Goal: Information Seeking & Learning: Learn about a topic

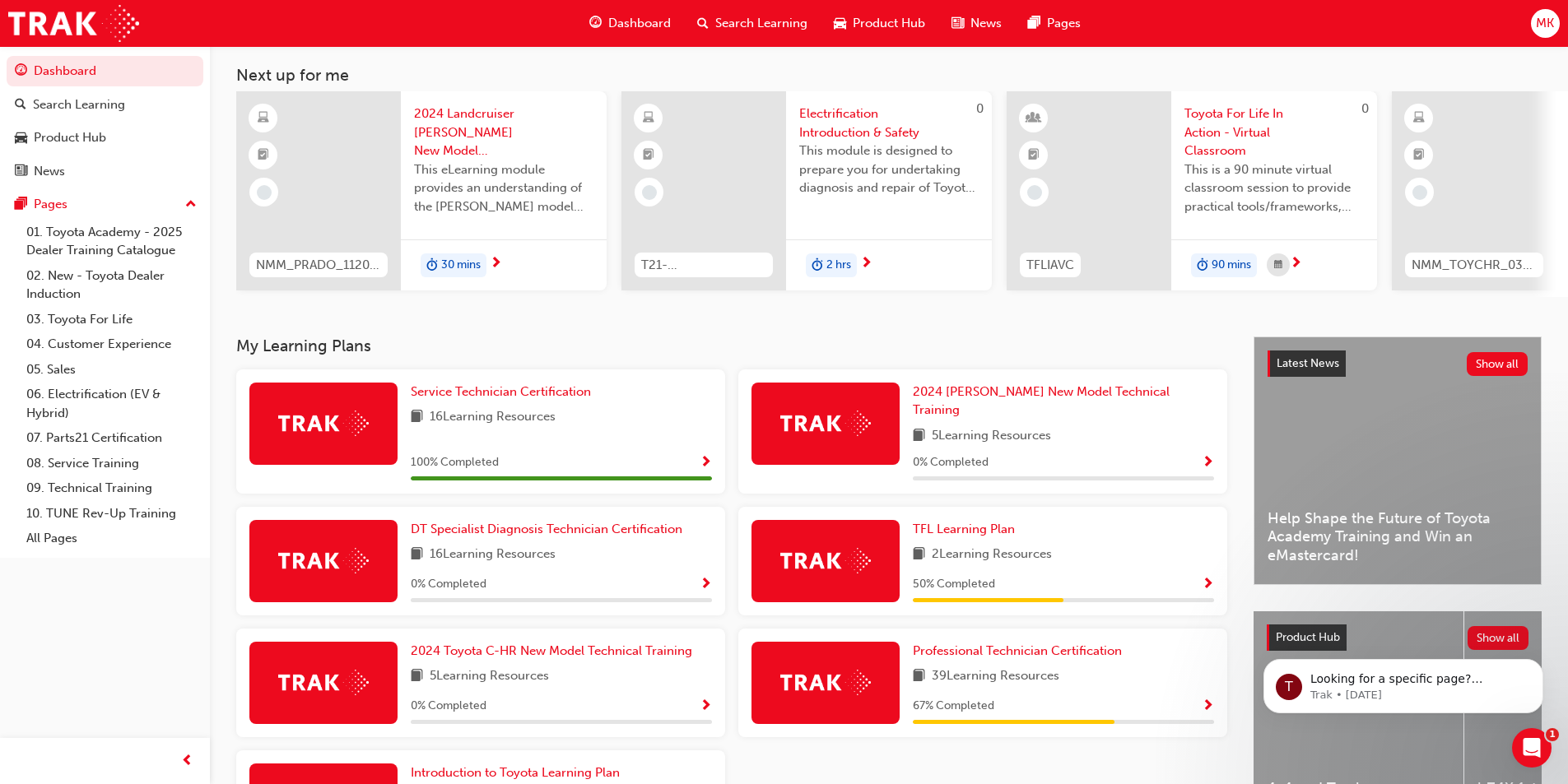
scroll to position [164, 0]
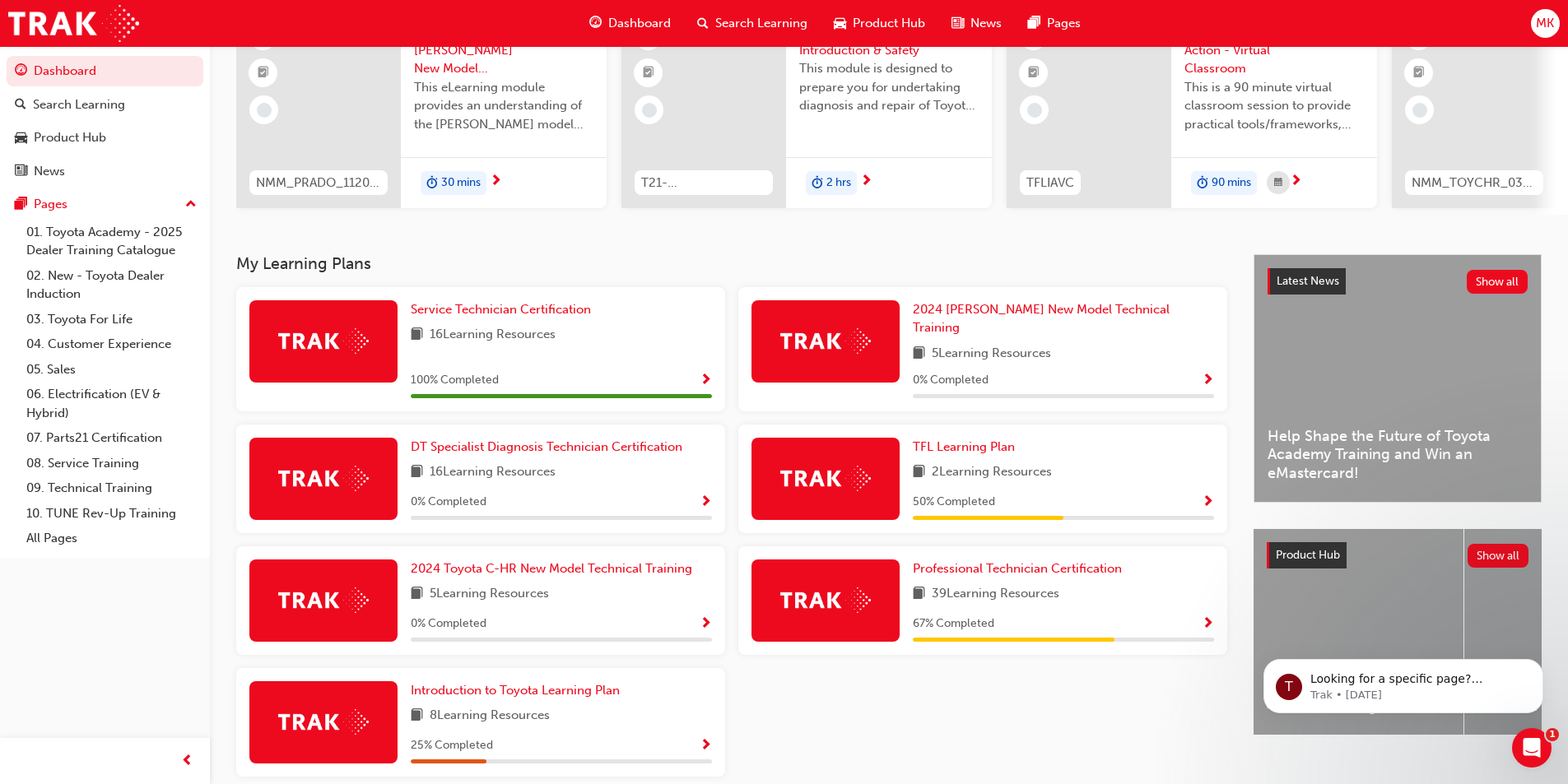
click at [1209, 495] on span "Show Progress" at bounding box center [1208, 502] width 12 height 15
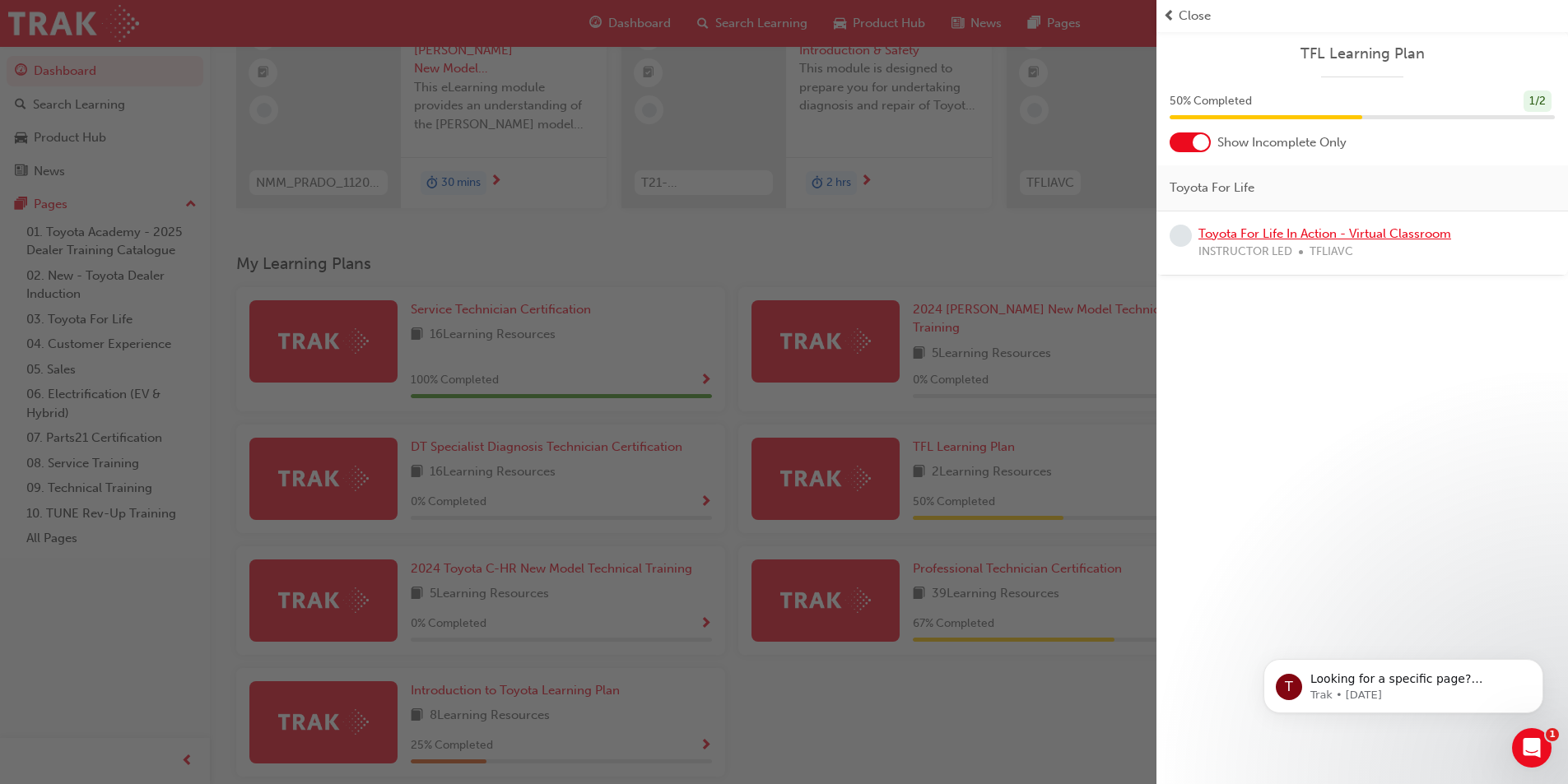
click at [1251, 231] on link "Toyota For Life In Action - Virtual Classroom" at bounding box center [1324, 233] width 253 height 15
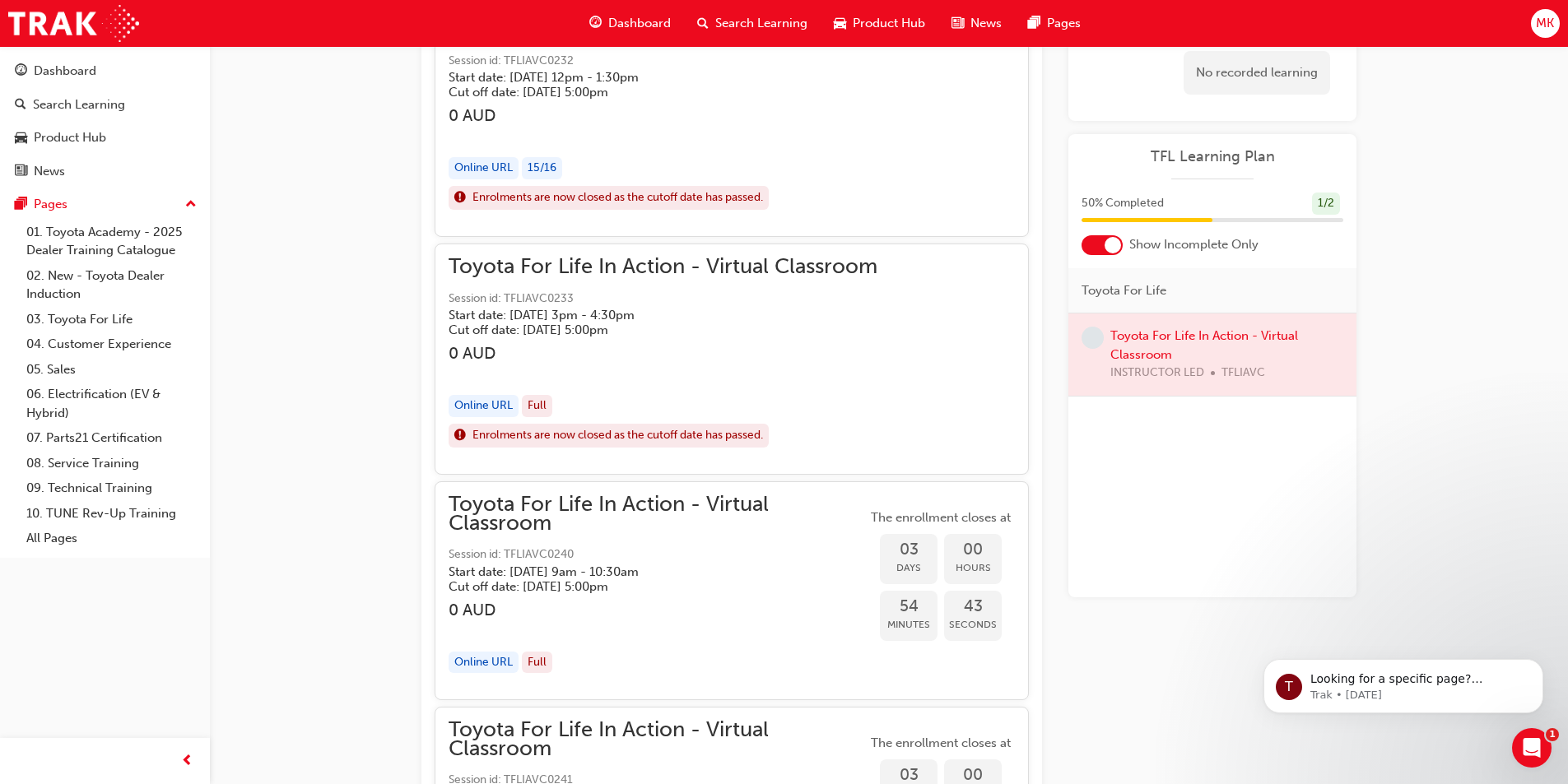
scroll to position [1474, 0]
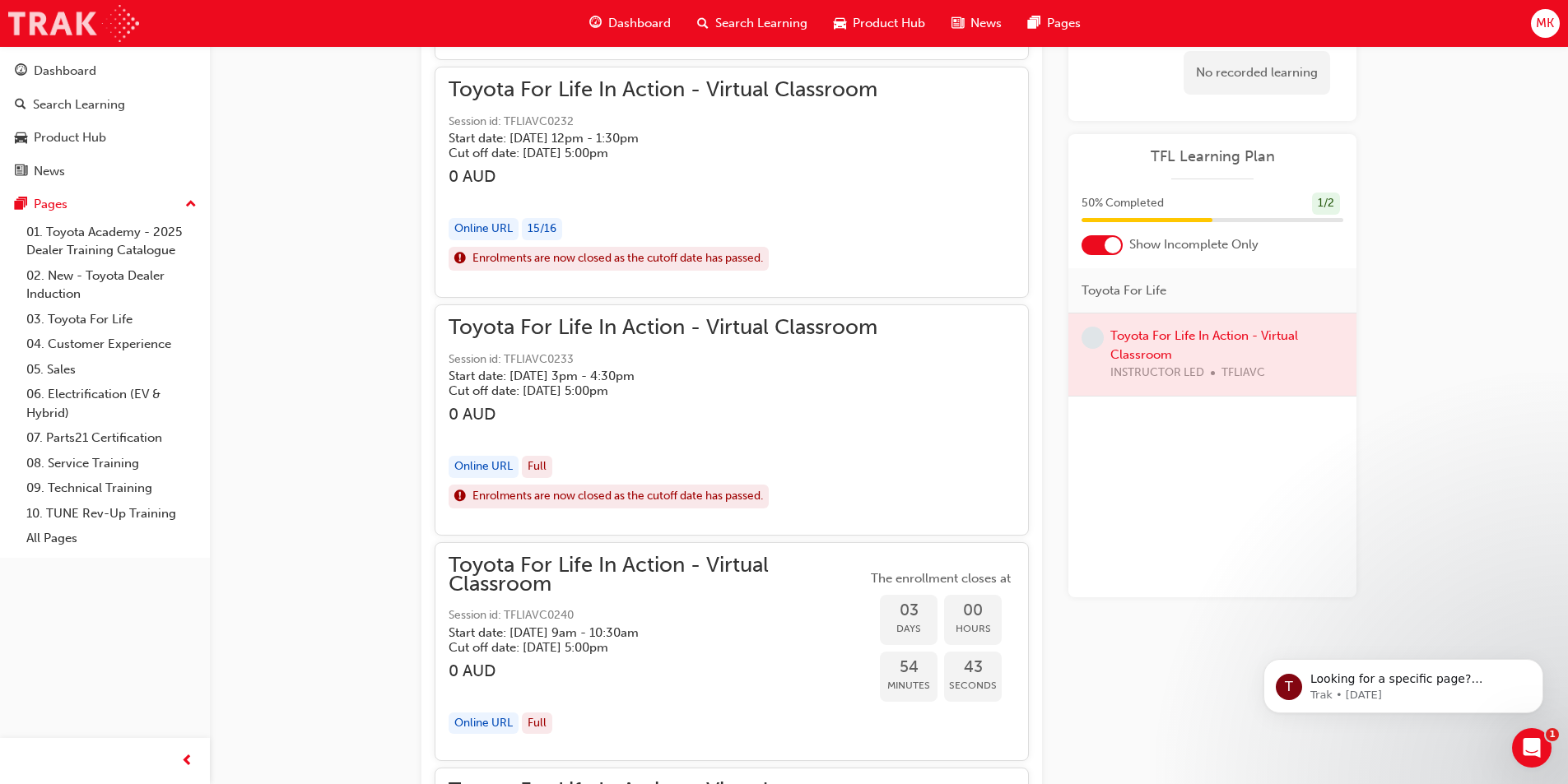
click at [42, 21] on img at bounding box center [73, 24] width 131 height 37
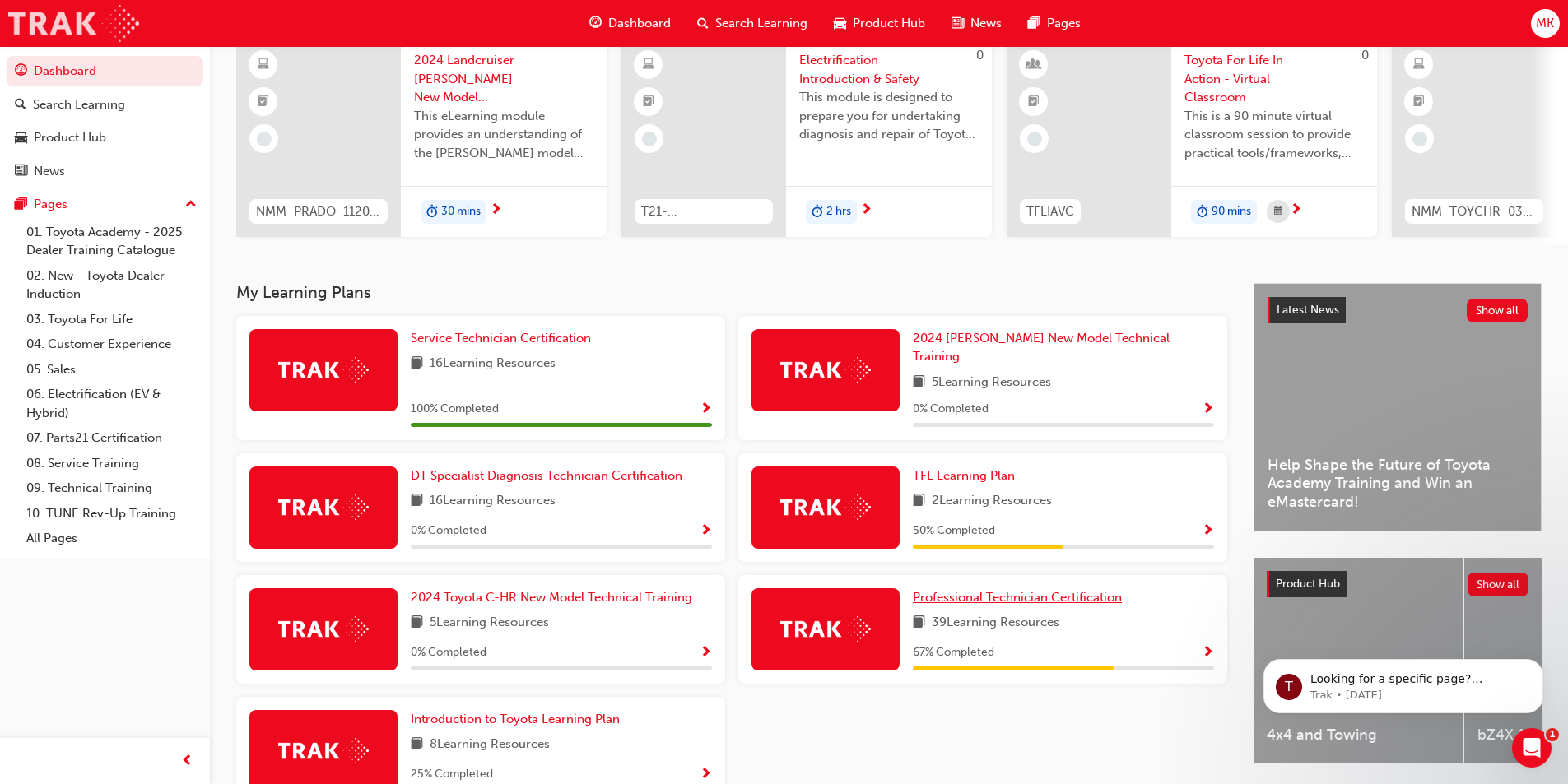
scroll to position [164, 0]
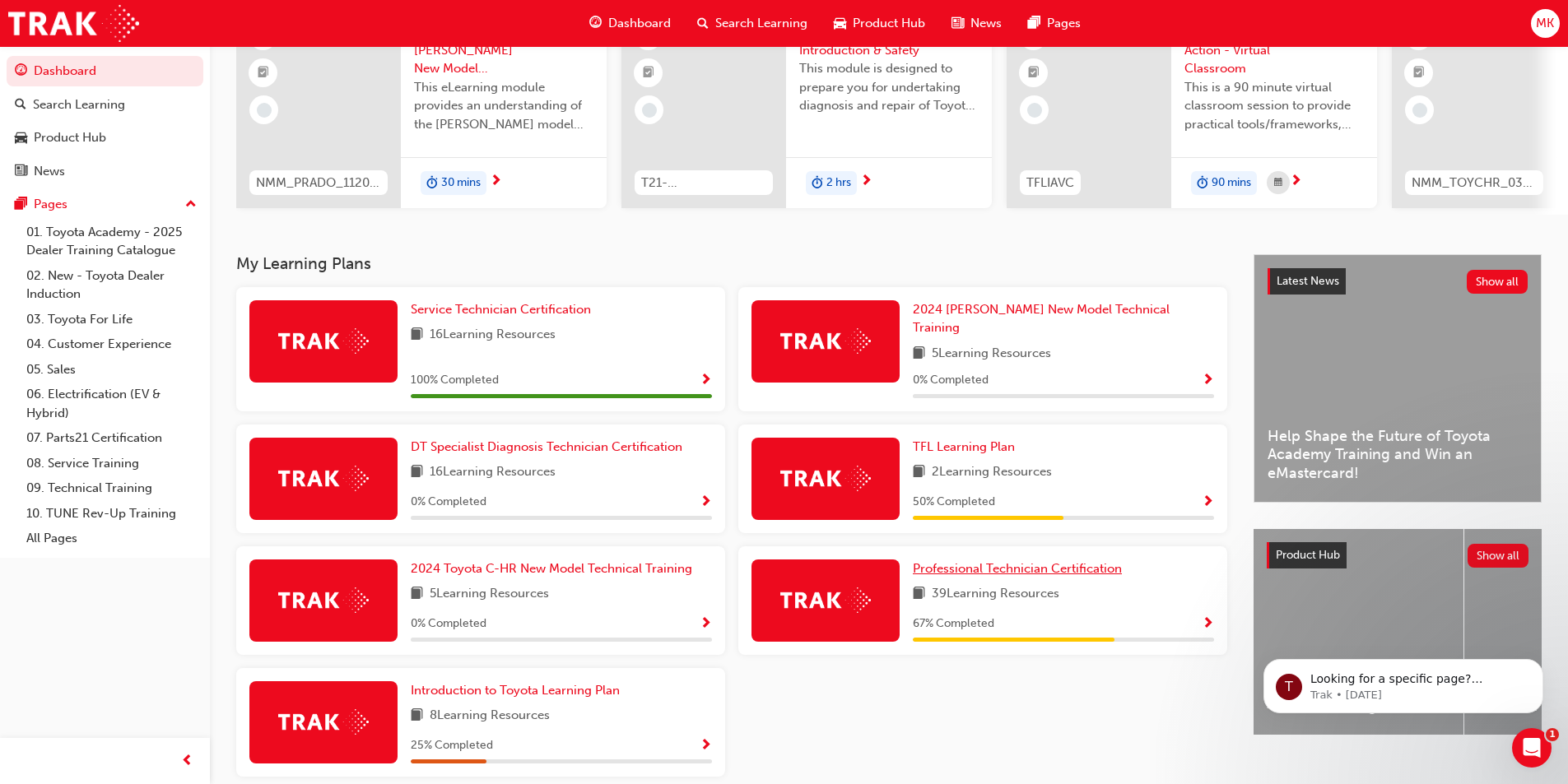
click at [990, 561] on span "Professional Technician Certification" at bounding box center [1017, 568] width 209 height 15
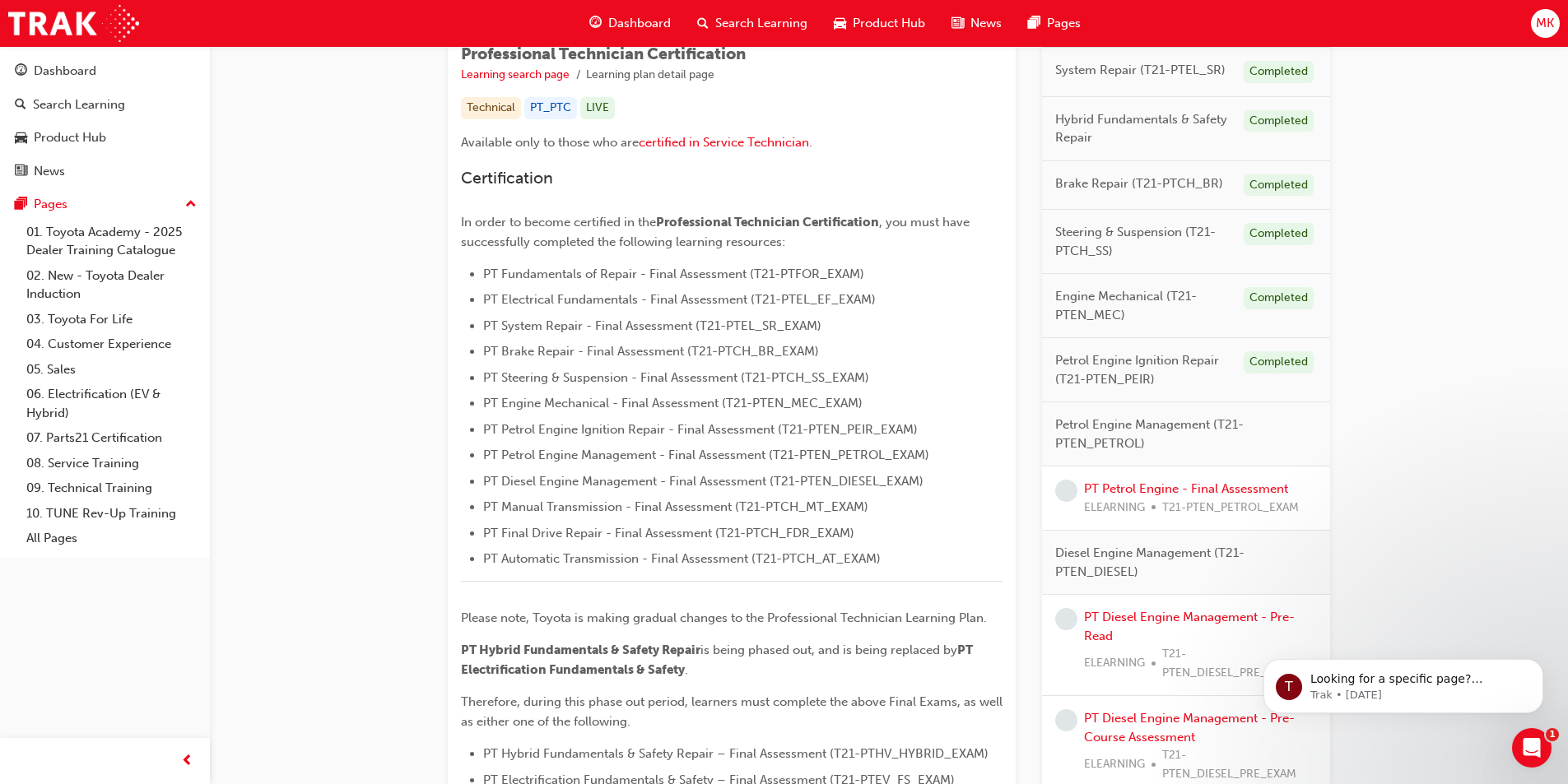
scroll to position [329, 0]
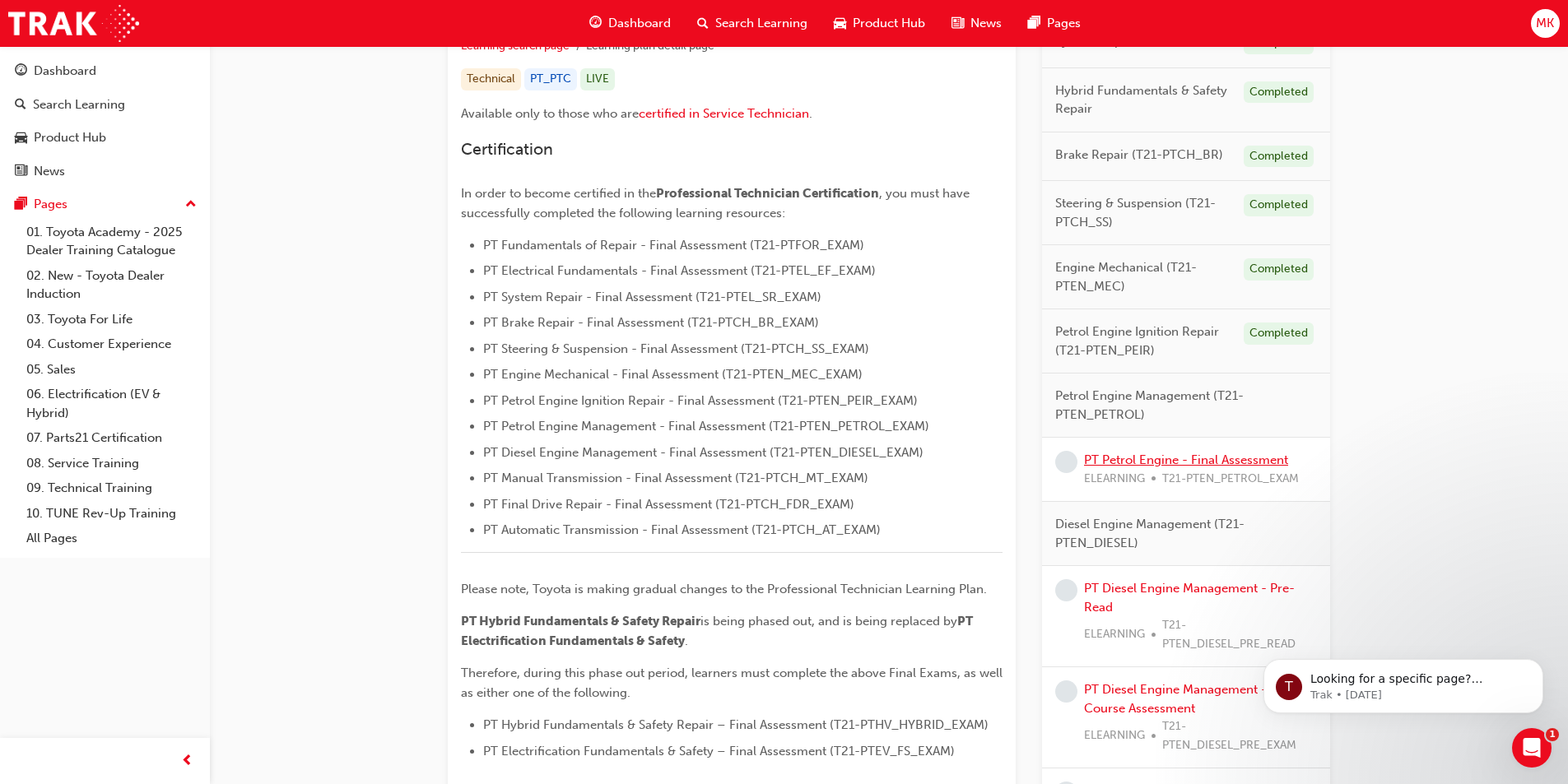
click at [1186, 460] on link "PT Petrol Engine - Final Assessment" at bounding box center [1186, 460] width 204 height 15
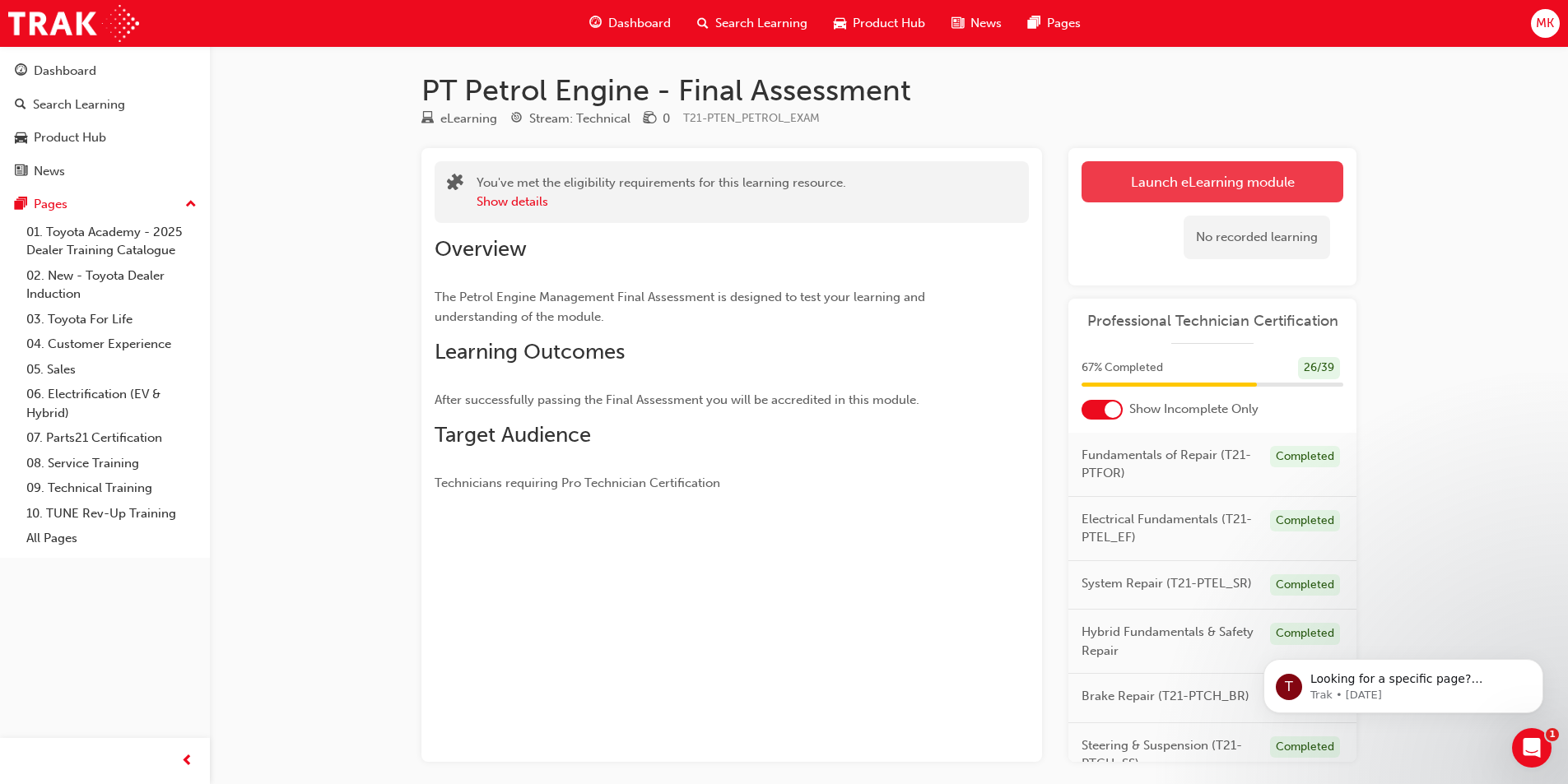
click at [1137, 182] on link "Launch eLearning module" at bounding box center [1212, 181] width 261 height 41
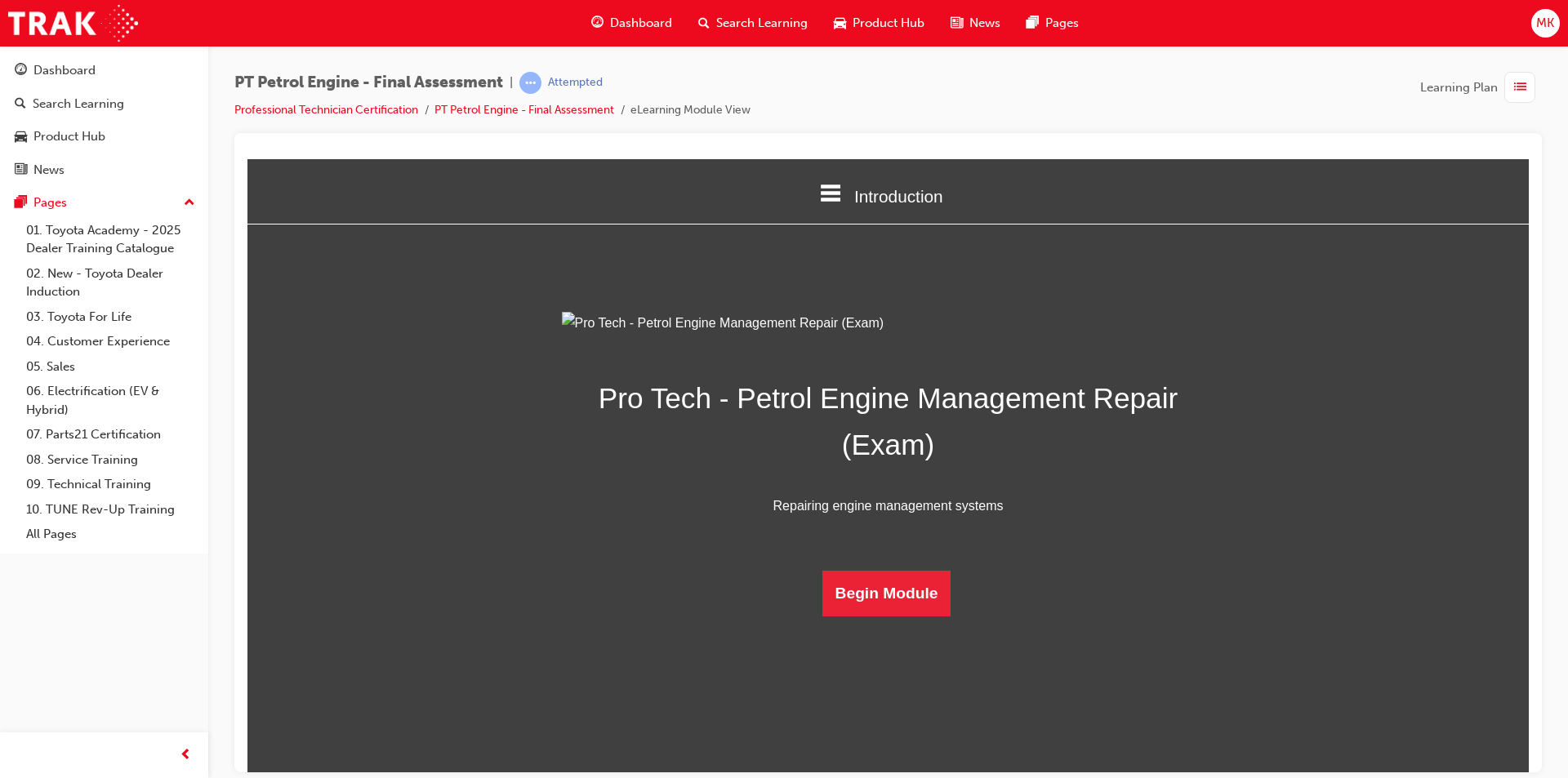
scroll to position [24, 0]
click at [893, 616] on button "Begin Module" at bounding box center [887, 593] width 129 height 46
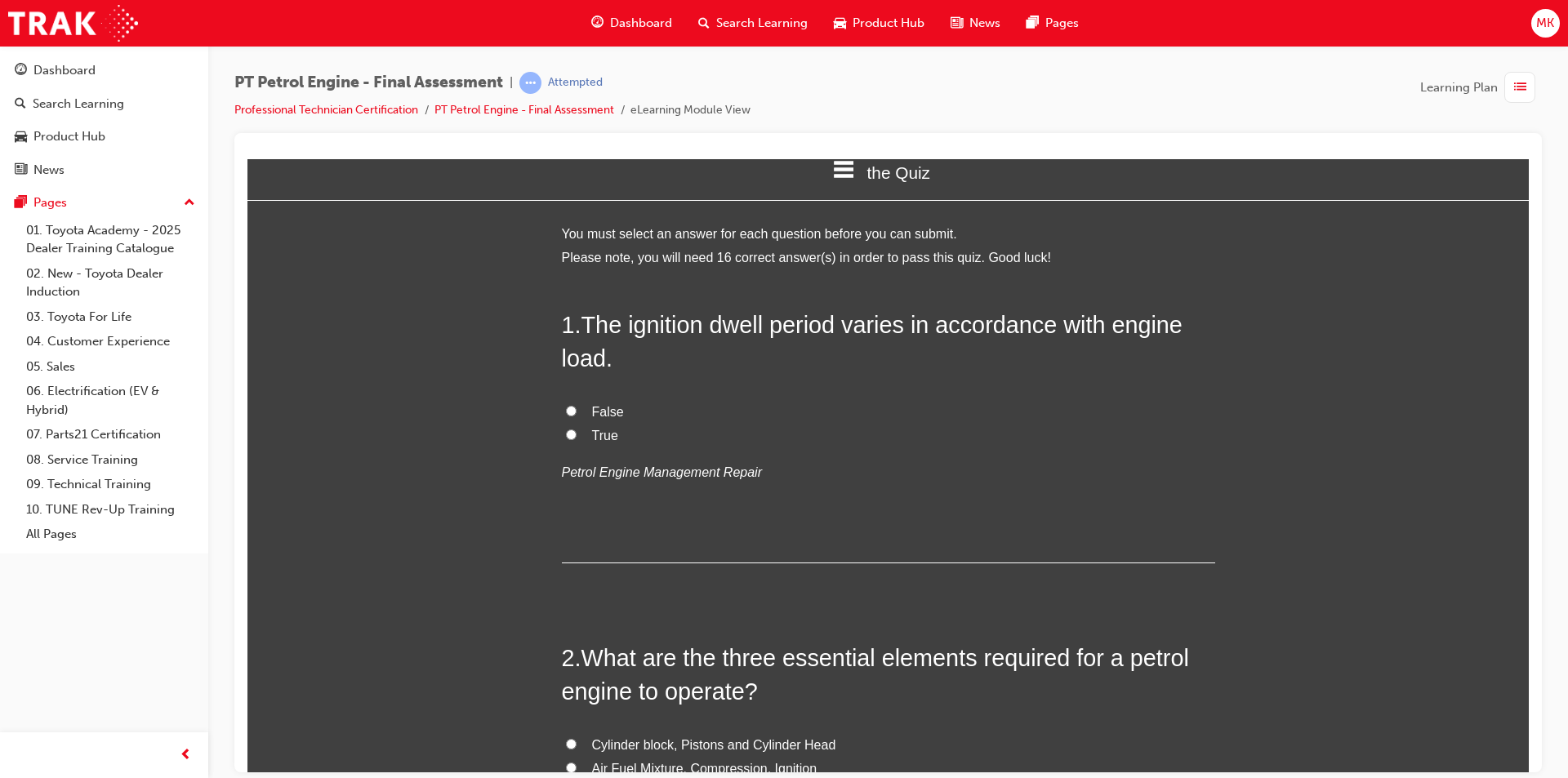
scroll to position [0, 0]
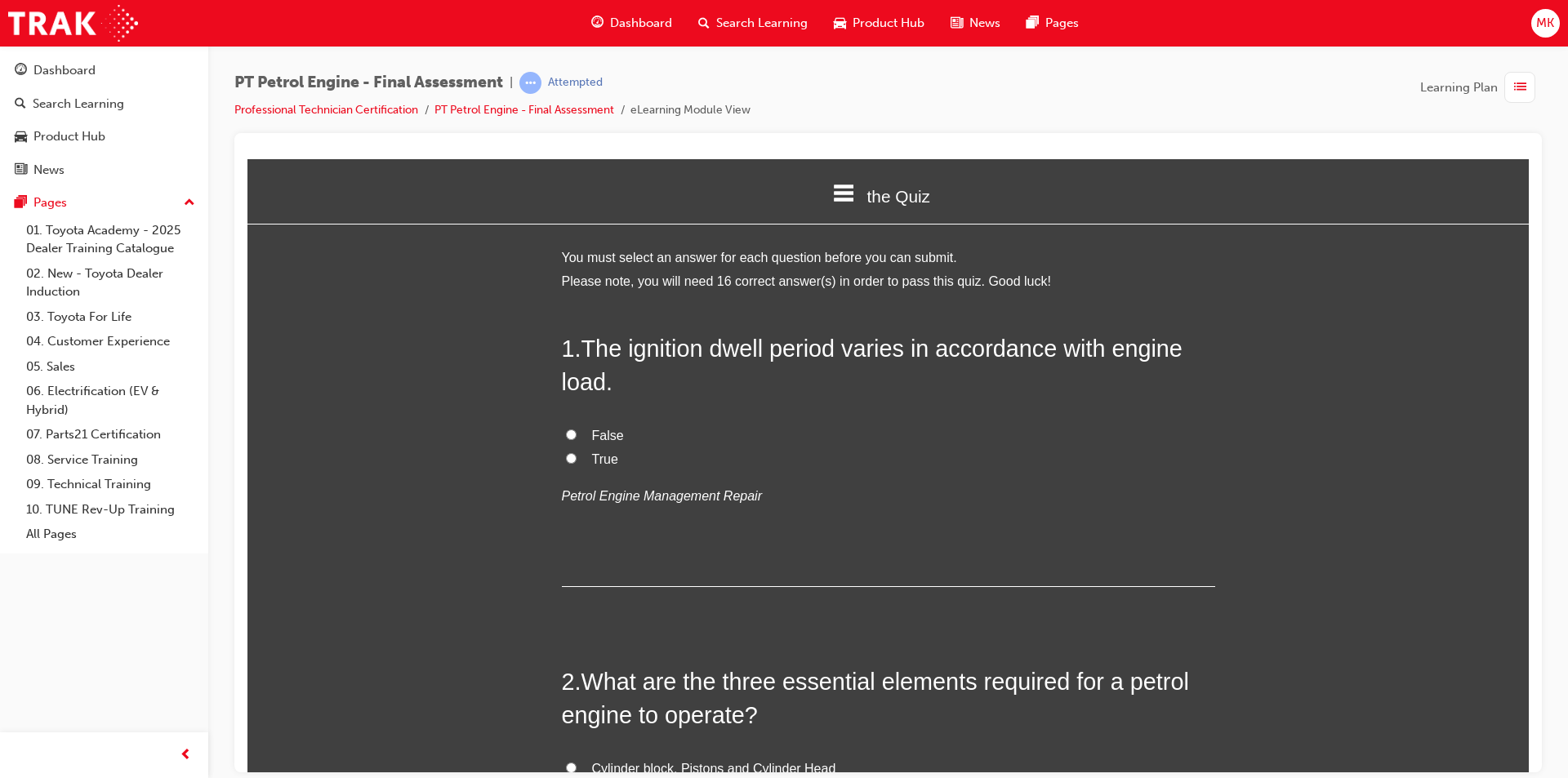
click at [566, 433] on input "False" at bounding box center [571, 434] width 11 height 11
radio input "true"
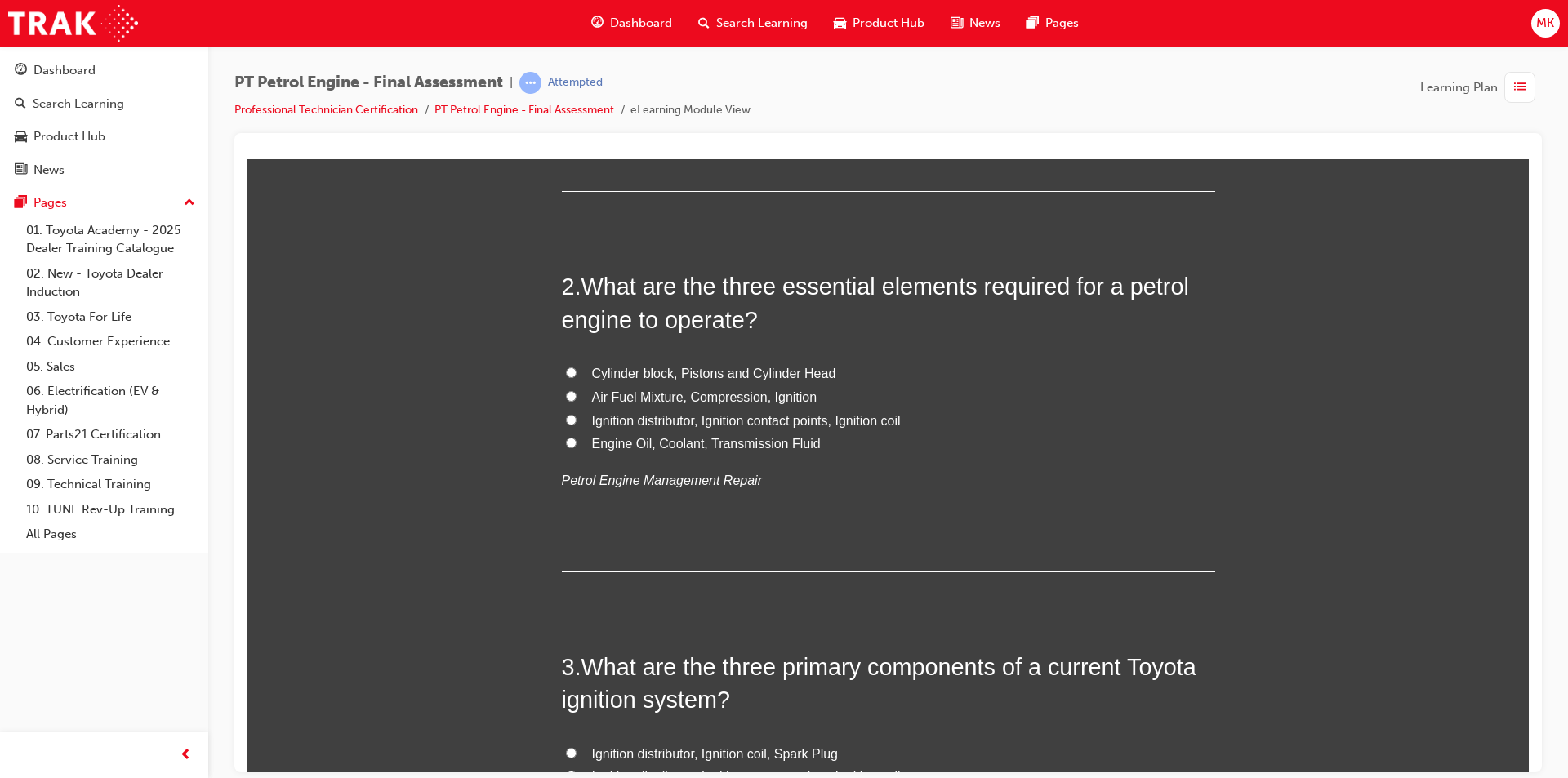
scroll to position [408, 0]
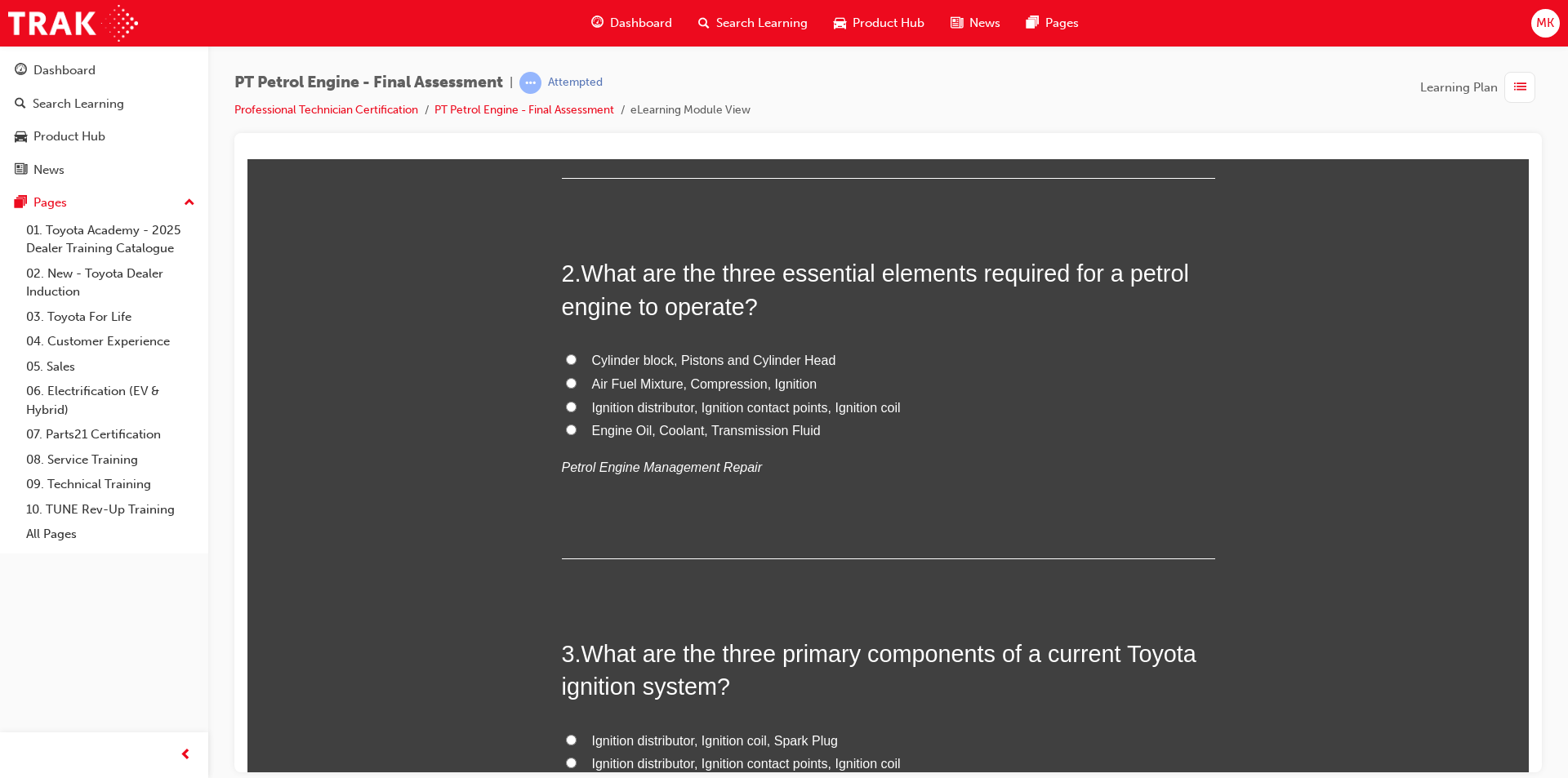
click at [566, 383] on input "Air Fuel Mixture, Compression, Ignition" at bounding box center [571, 383] width 11 height 11
radio input "true"
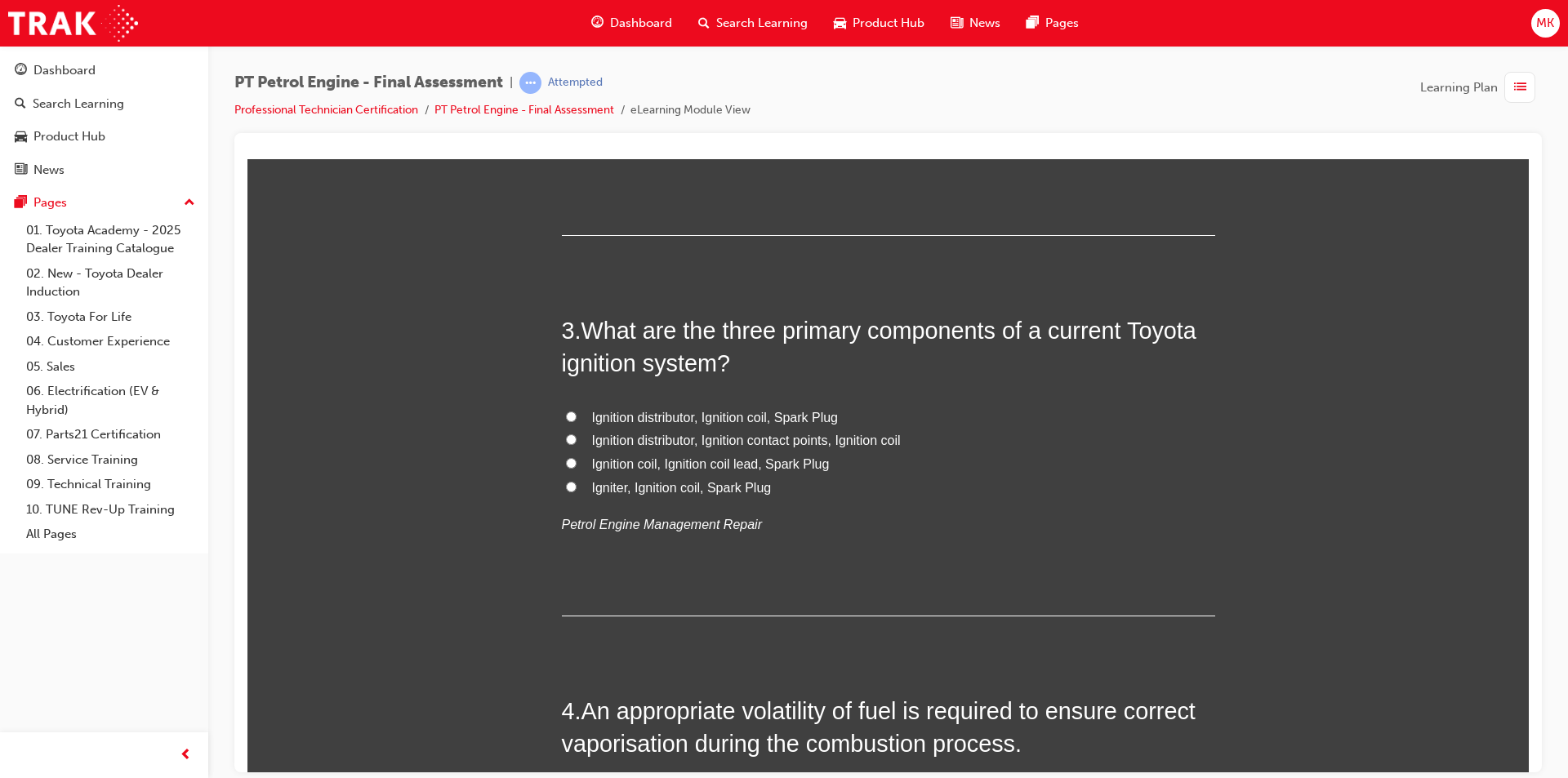
scroll to position [735, 0]
click at [574, 459] on label "Ignition coil, Ignition coil lead, Spark Plug" at bounding box center [889, 460] width 653 height 24
click at [574, 459] on input "Ignition coil, Ignition coil lead, Spark Plug" at bounding box center [571, 459] width 11 height 11
radio input "true"
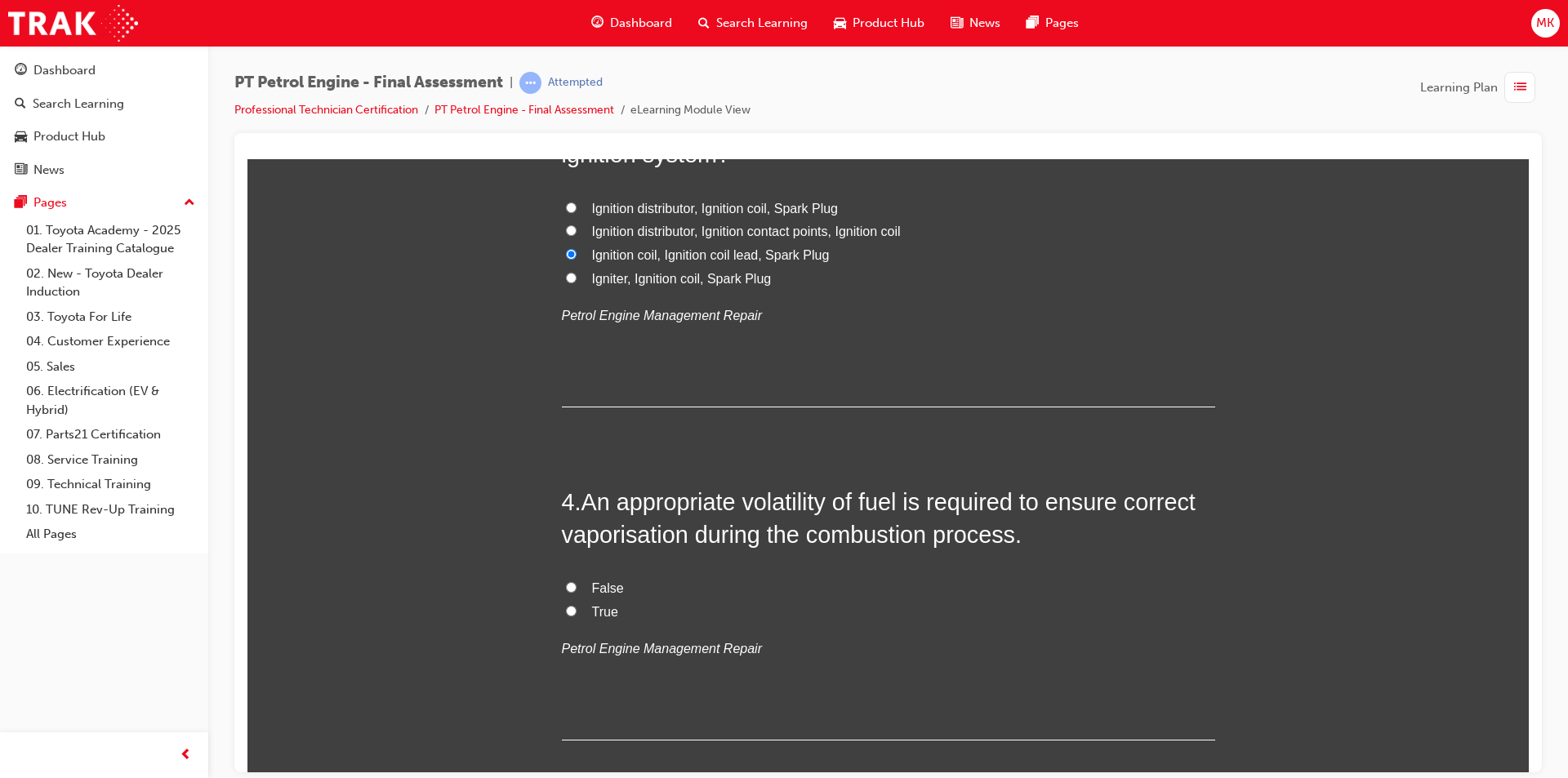
scroll to position [979, 0]
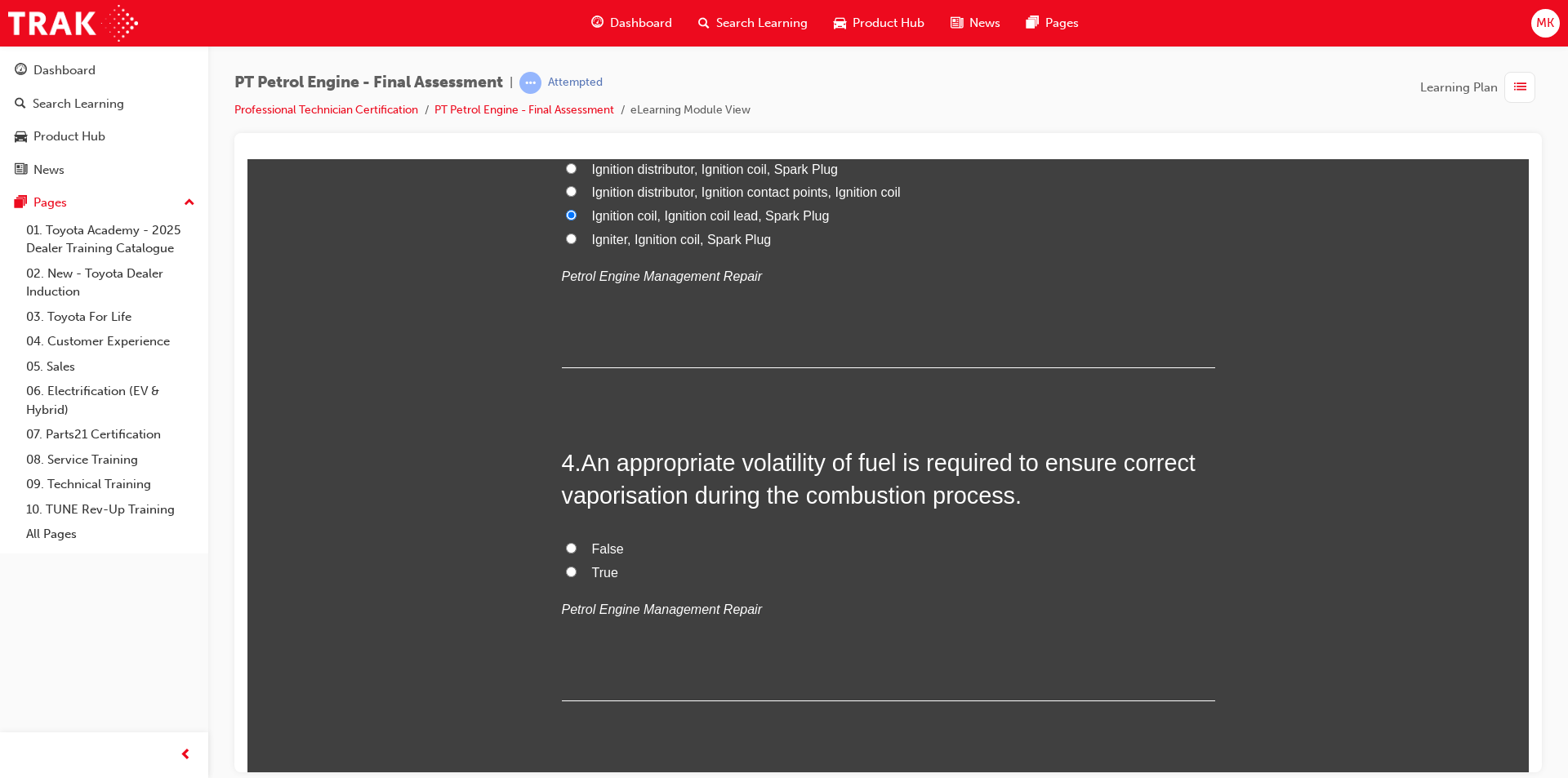
click at [566, 570] on input "True" at bounding box center [571, 571] width 11 height 11
radio input "true"
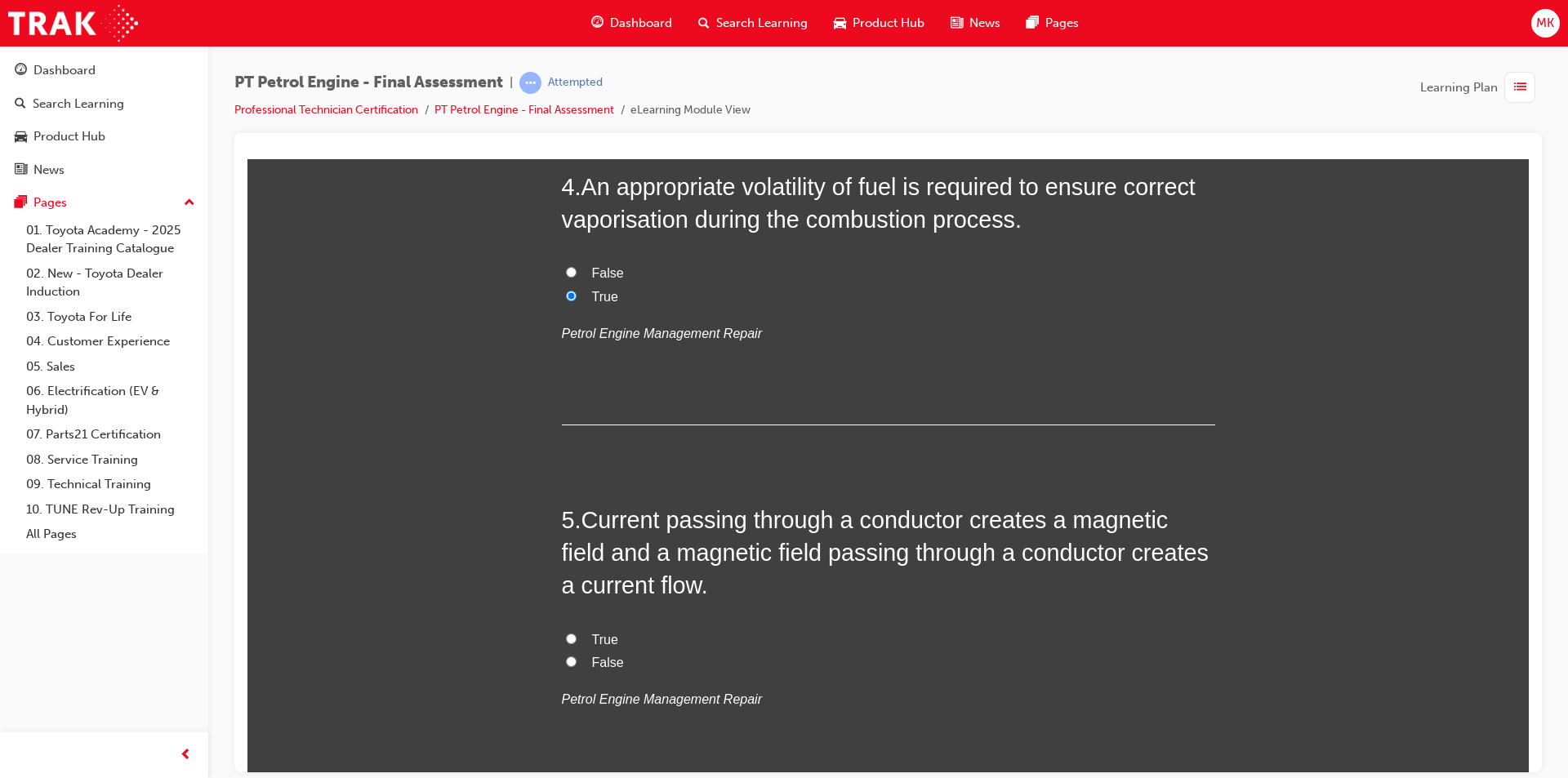
scroll to position [1306, 0]
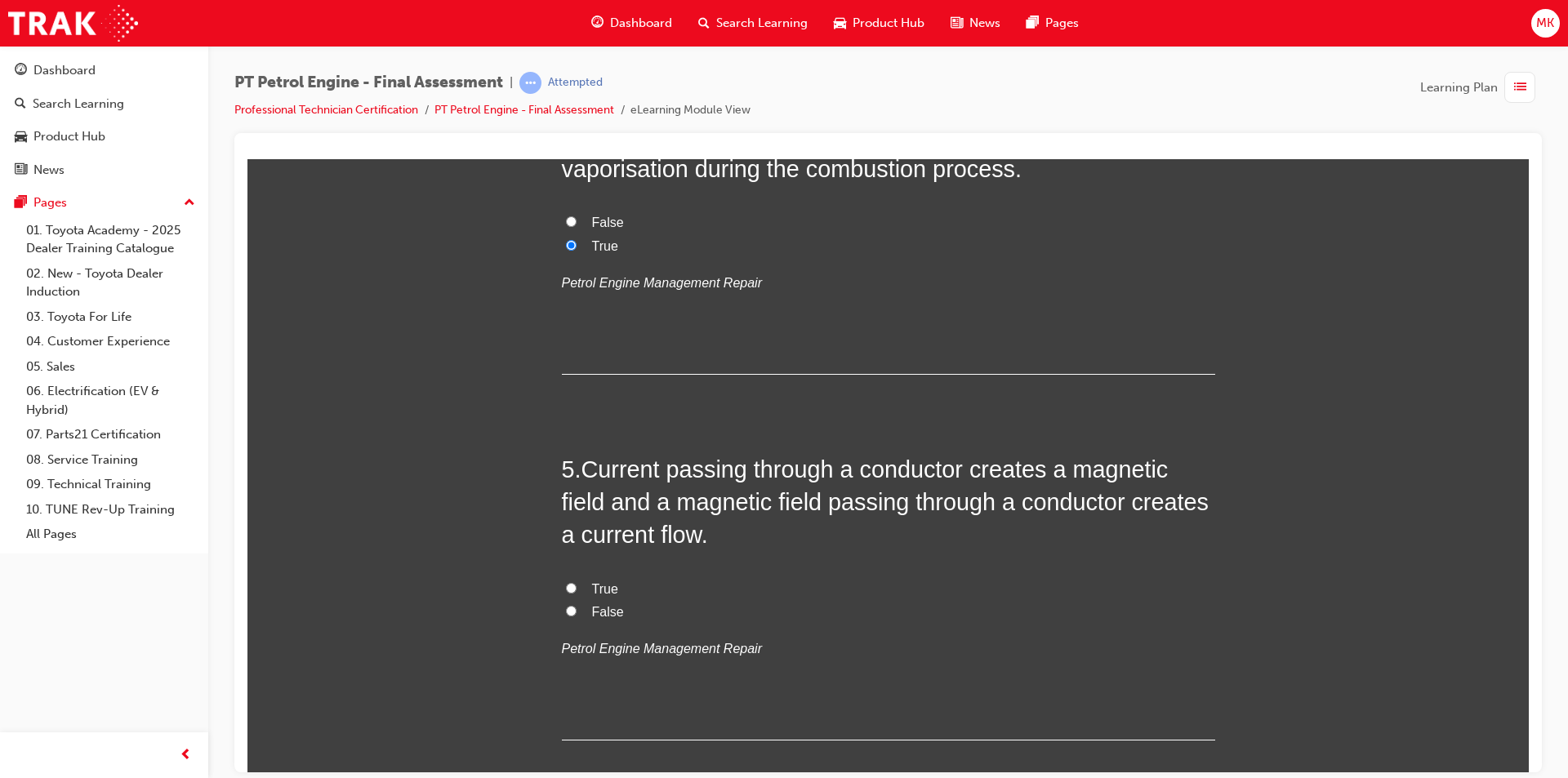
click at [566, 591] on input "True" at bounding box center [571, 587] width 11 height 11
radio input "true"
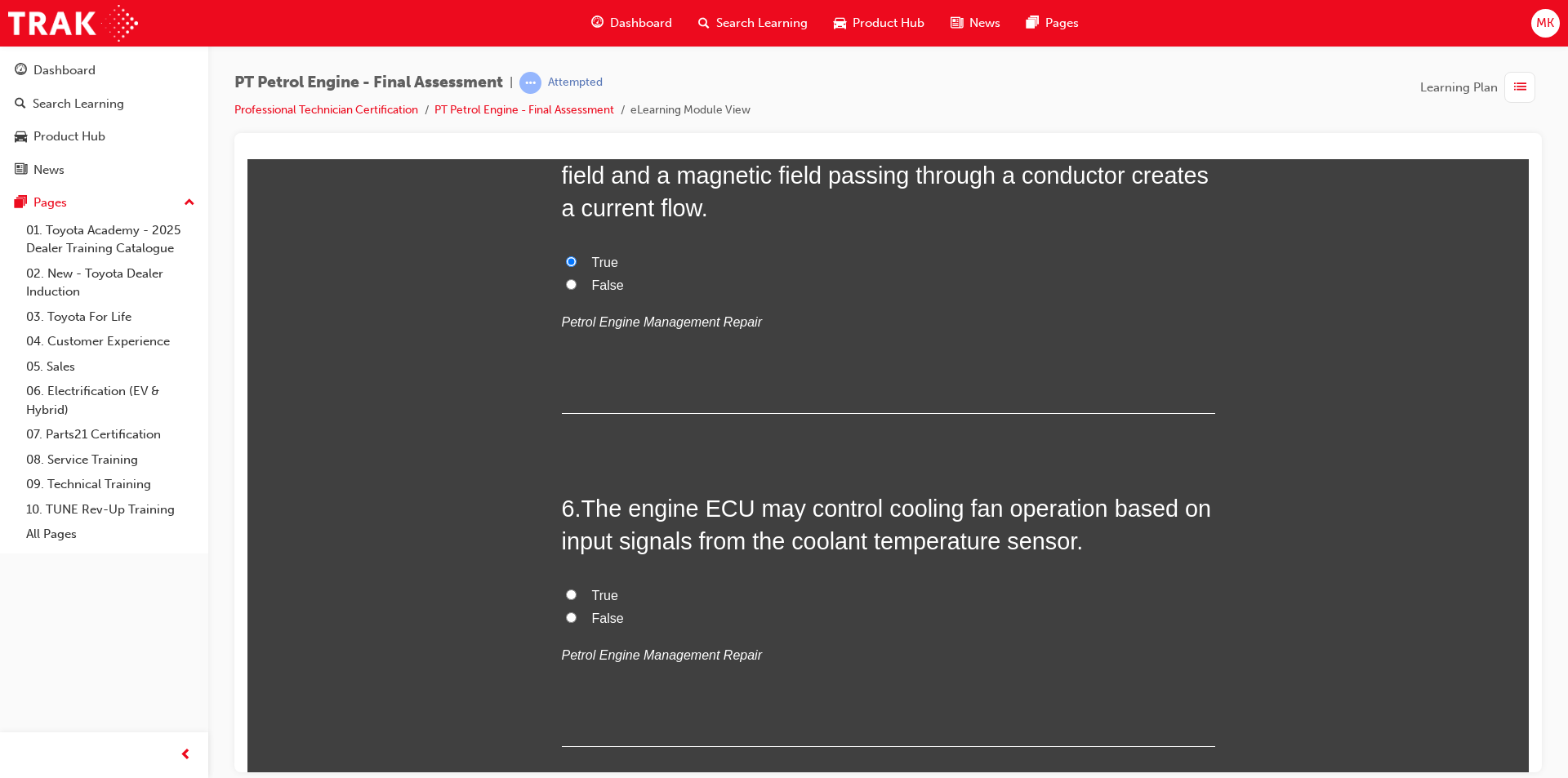
scroll to position [1714, 0]
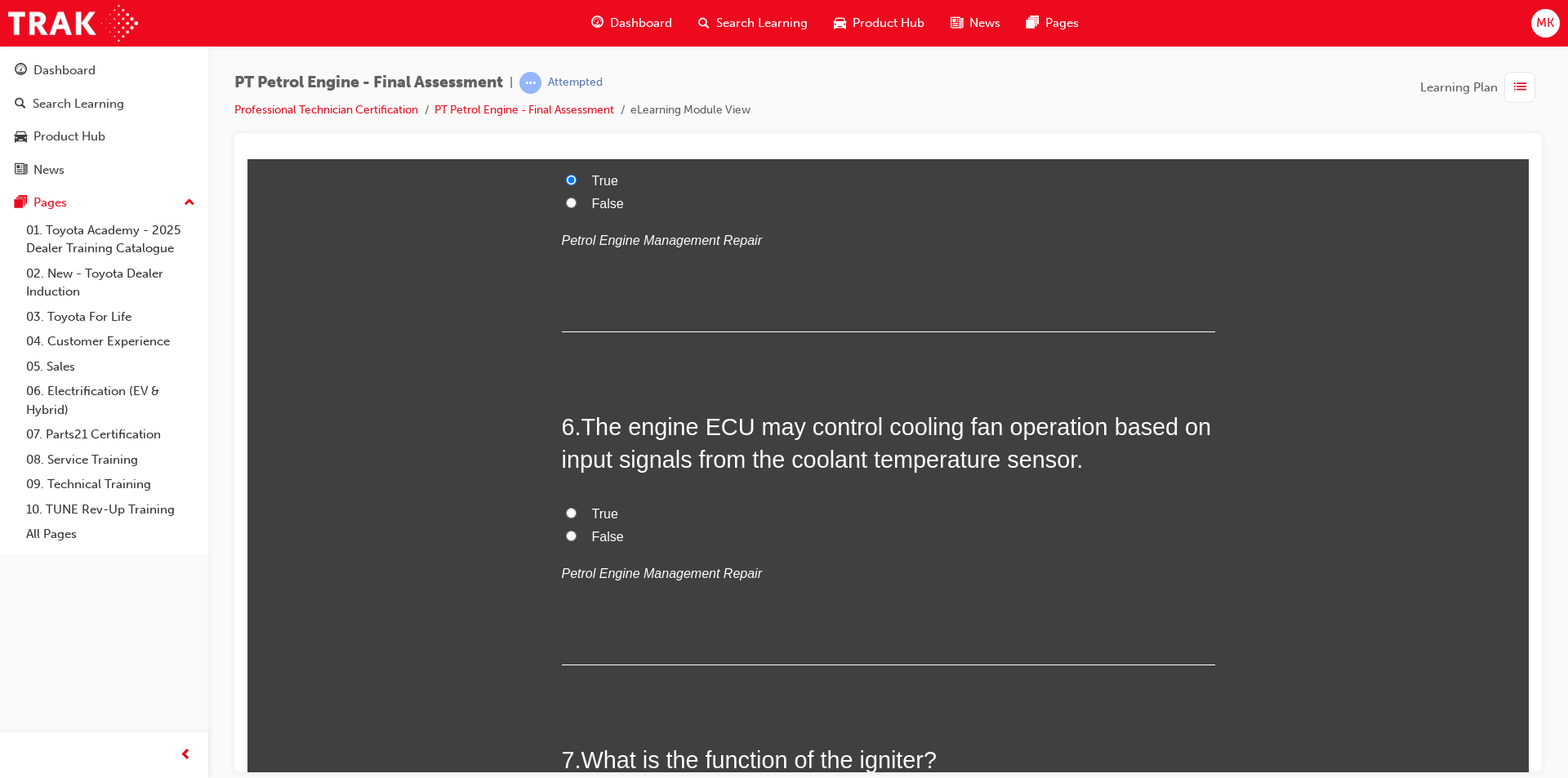
click at [566, 512] on input "True" at bounding box center [571, 512] width 11 height 11
radio input "true"
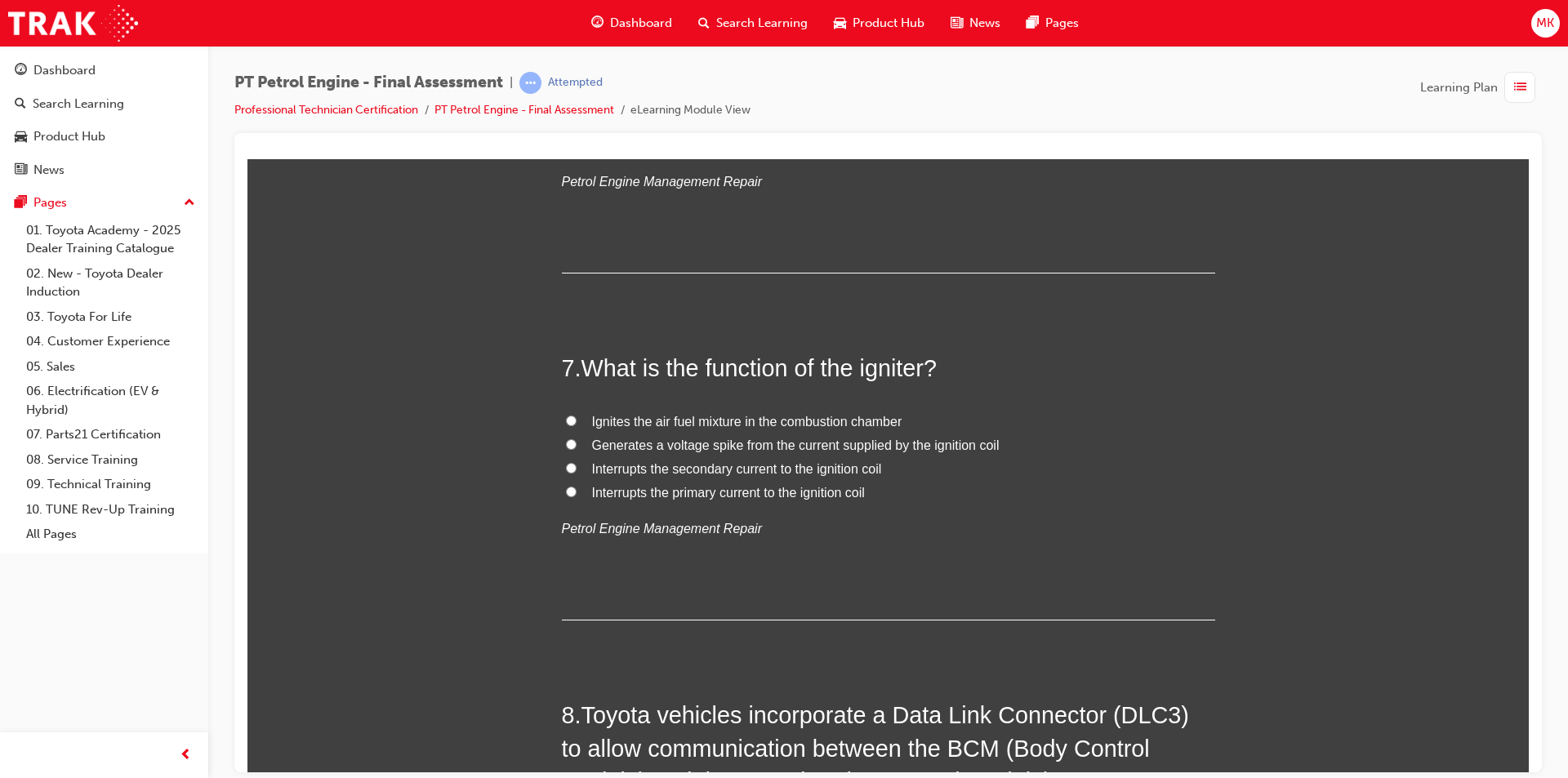
scroll to position [2122, 0]
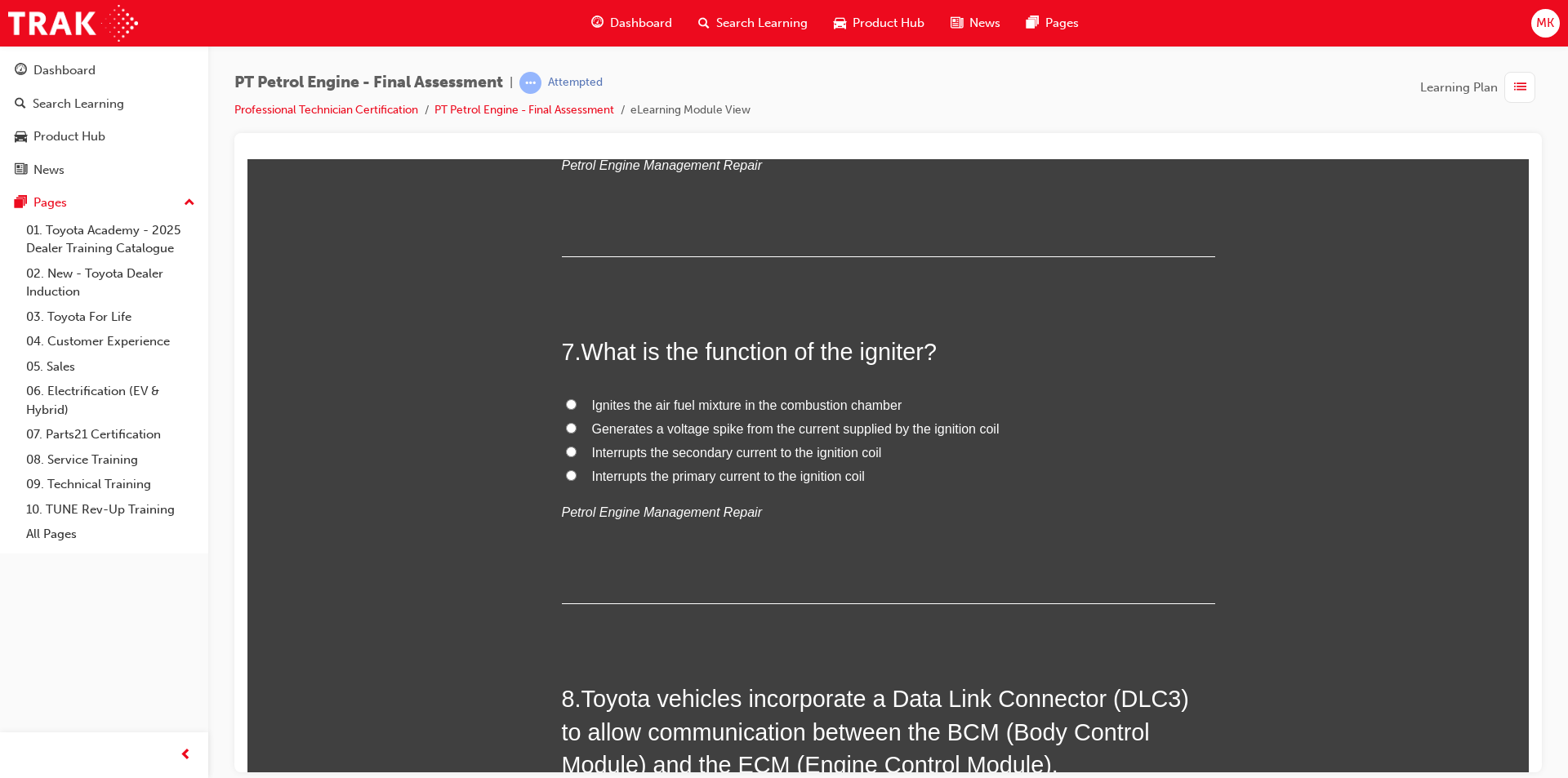
click at [566, 426] on input "Generates a voltage spike from the current supplied by the ignition coil" at bounding box center [571, 427] width 11 height 11
radio input "true"
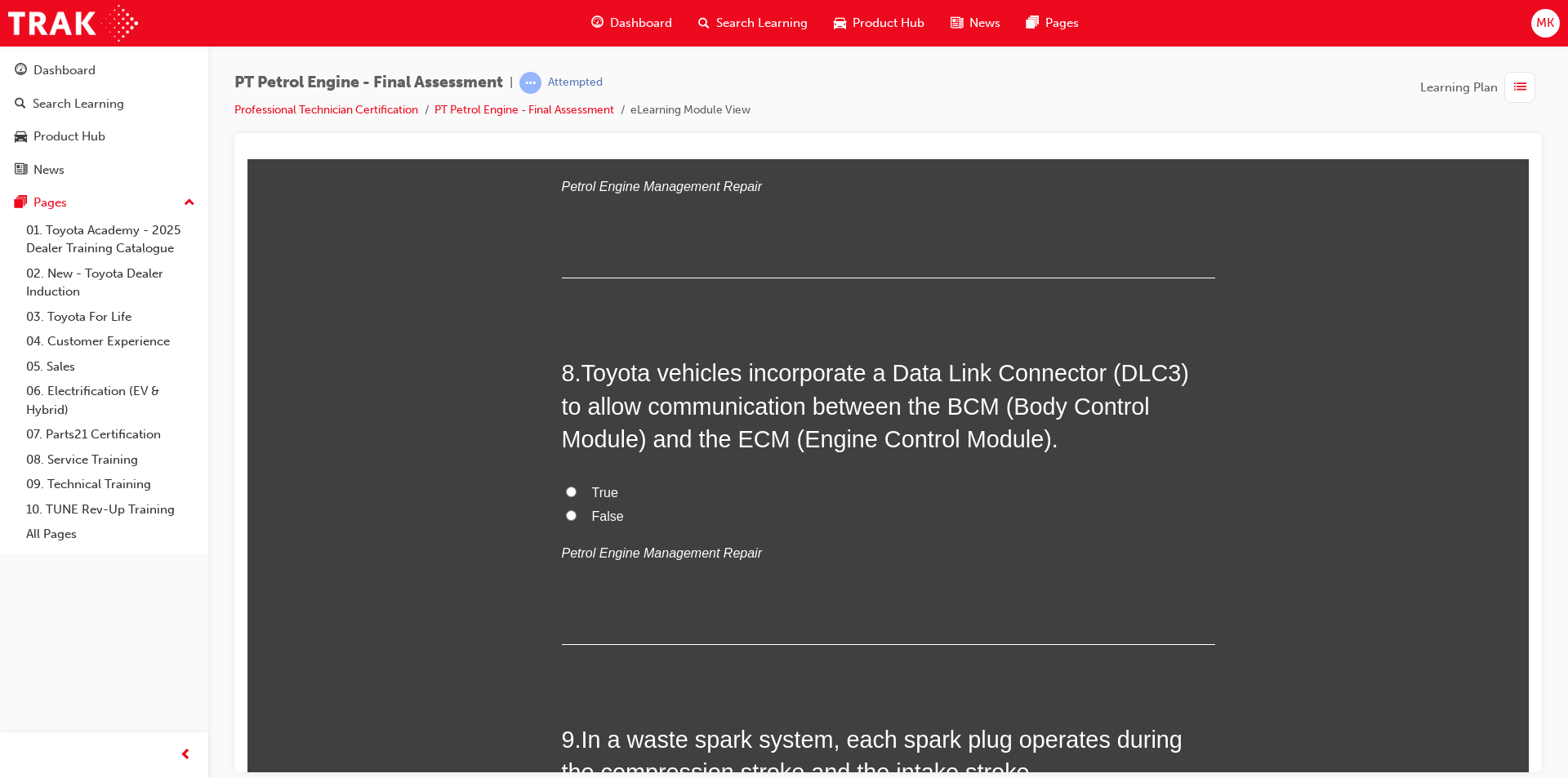
scroll to position [2449, 0]
click at [566, 512] on input "False" at bounding box center [571, 513] width 11 height 11
radio input "true"
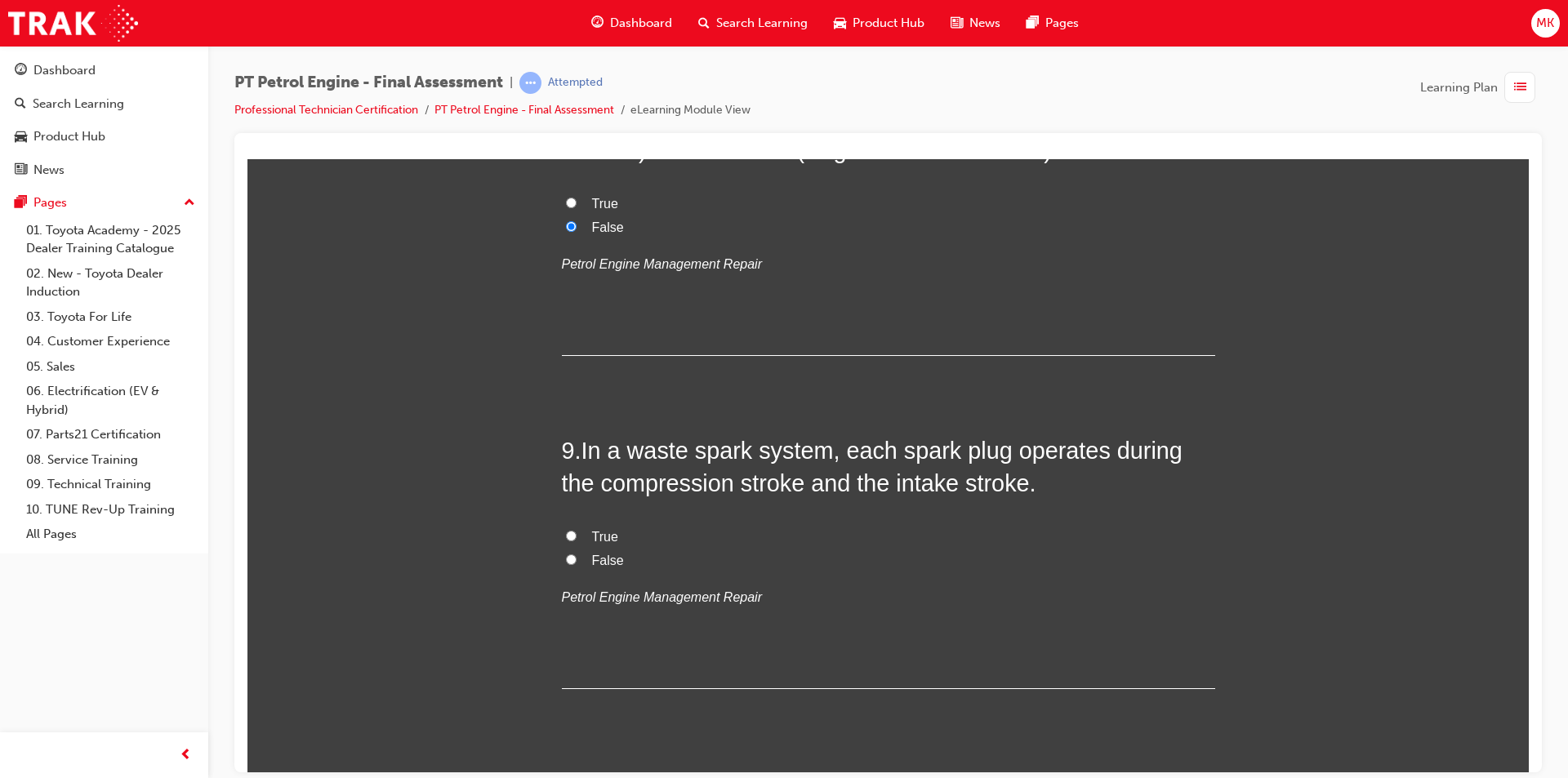
scroll to position [2775, 0]
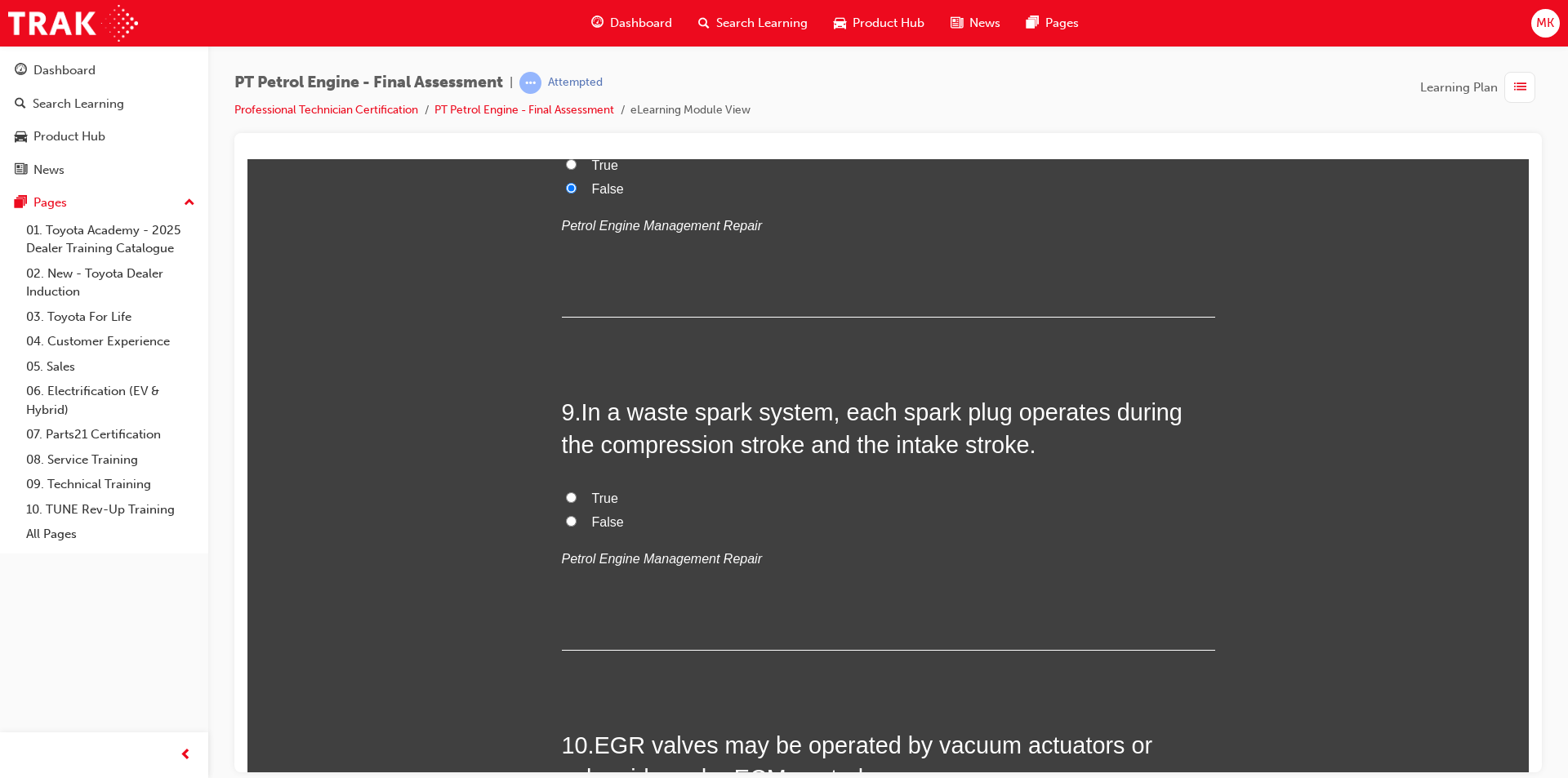
click at [568, 520] on input "False" at bounding box center [571, 520] width 11 height 11
radio input "true"
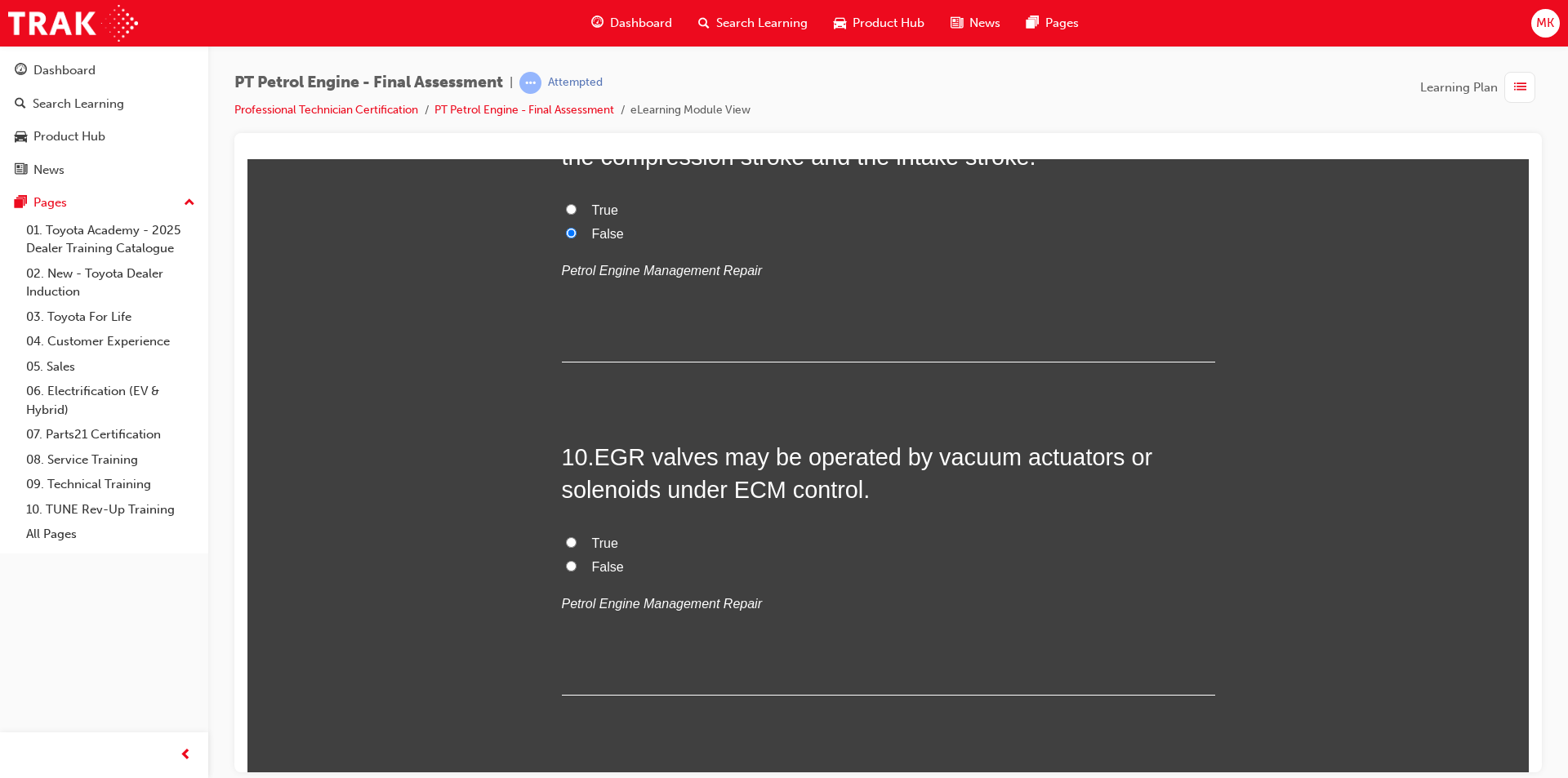
scroll to position [3101, 0]
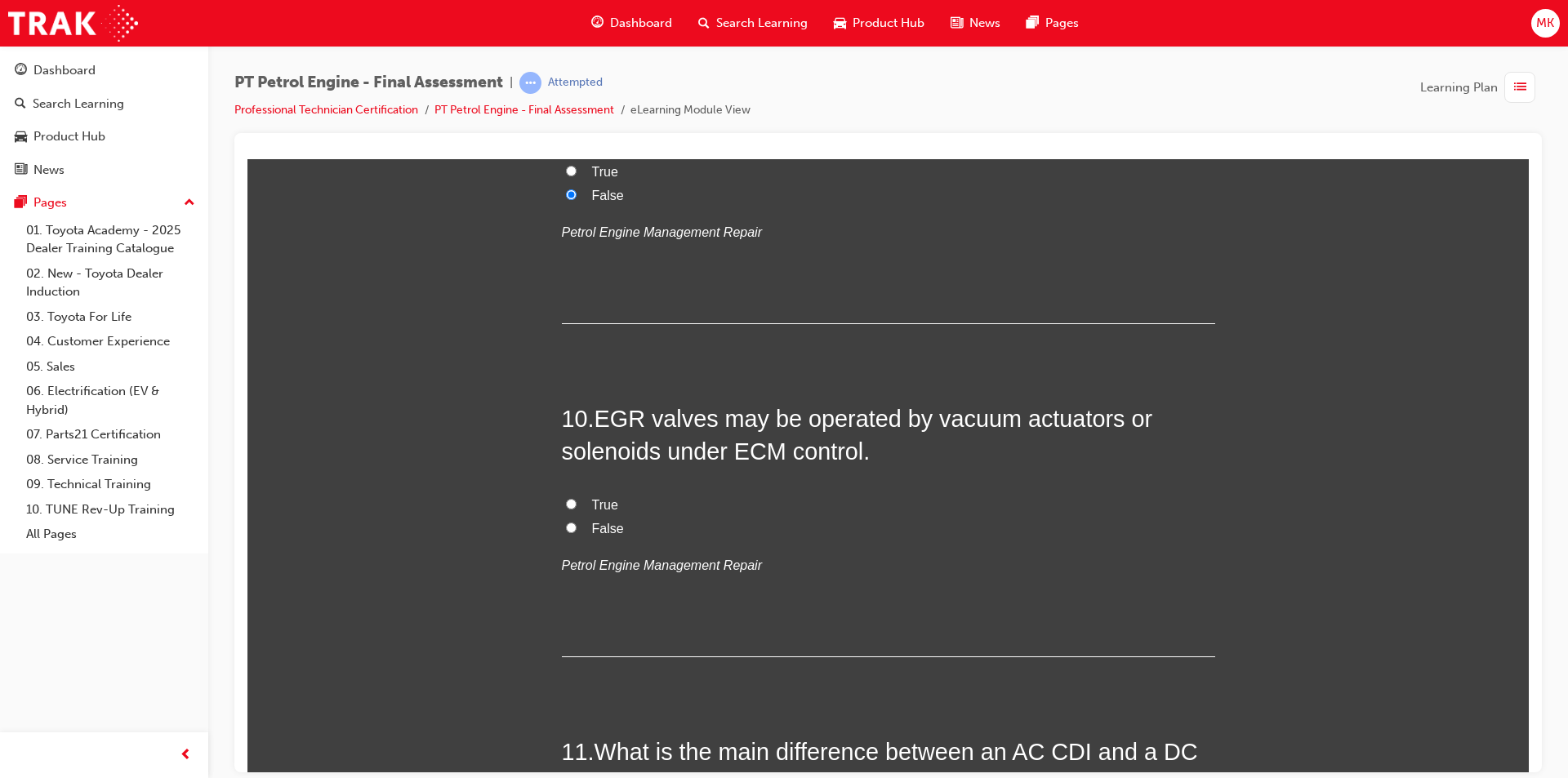
click at [567, 504] on input "True" at bounding box center [571, 503] width 11 height 11
radio input "true"
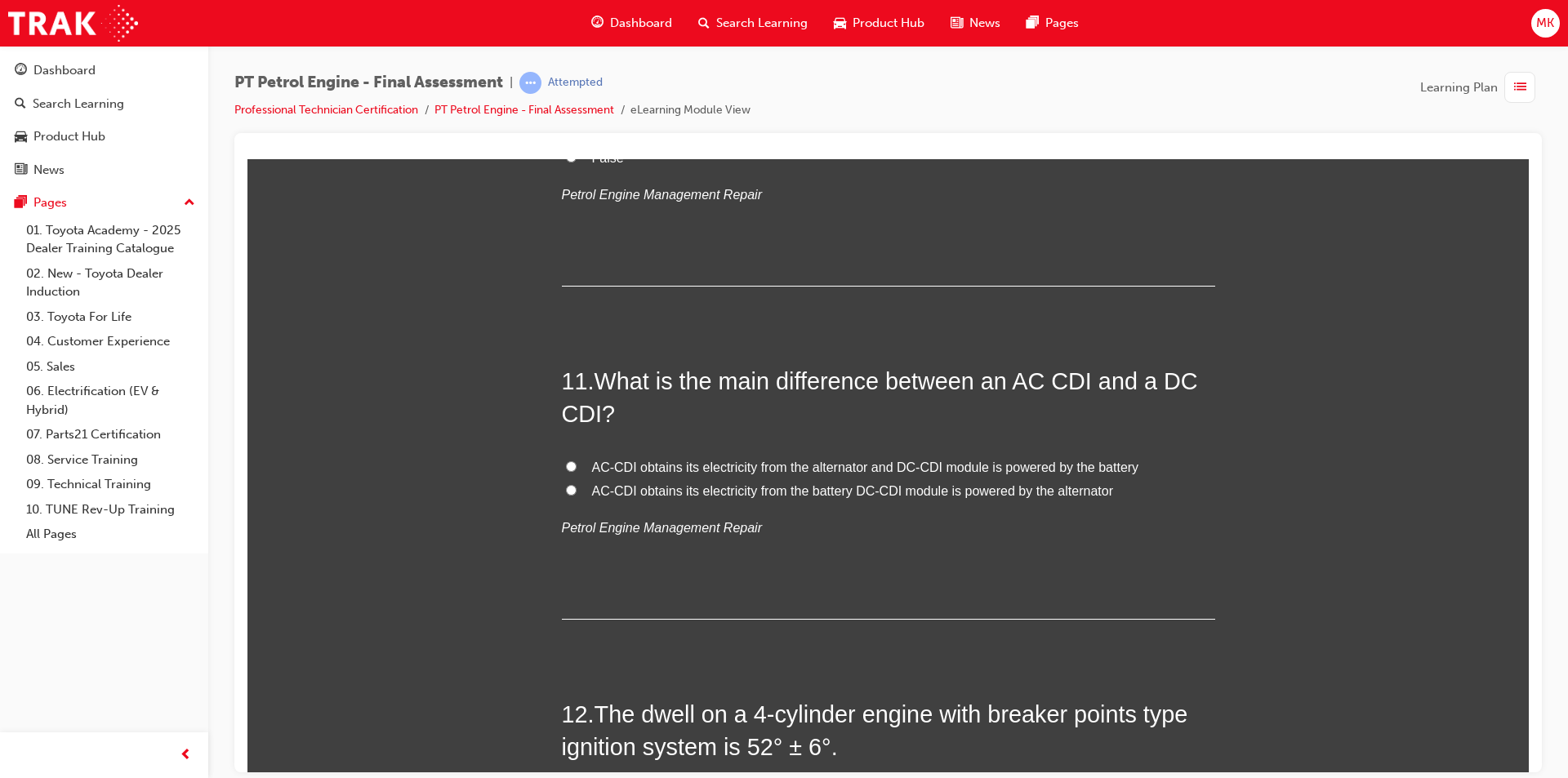
scroll to position [3510, 0]
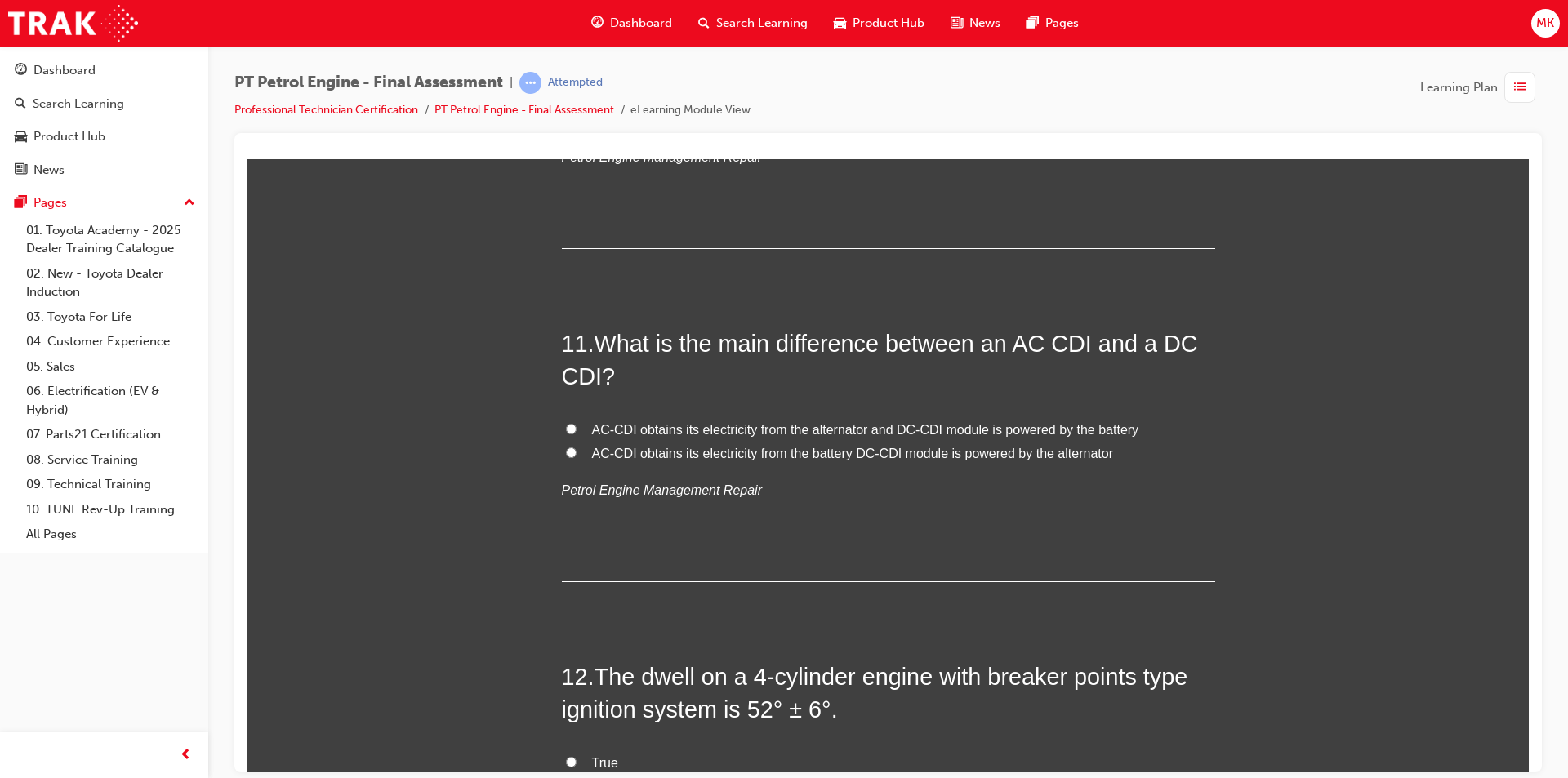
click at [566, 428] on input "AC-CDI obtains its electricity from the alternator and DC-CDI module is powered…" at bounding box center [571, 428] width 11 height 11
radio input "true"
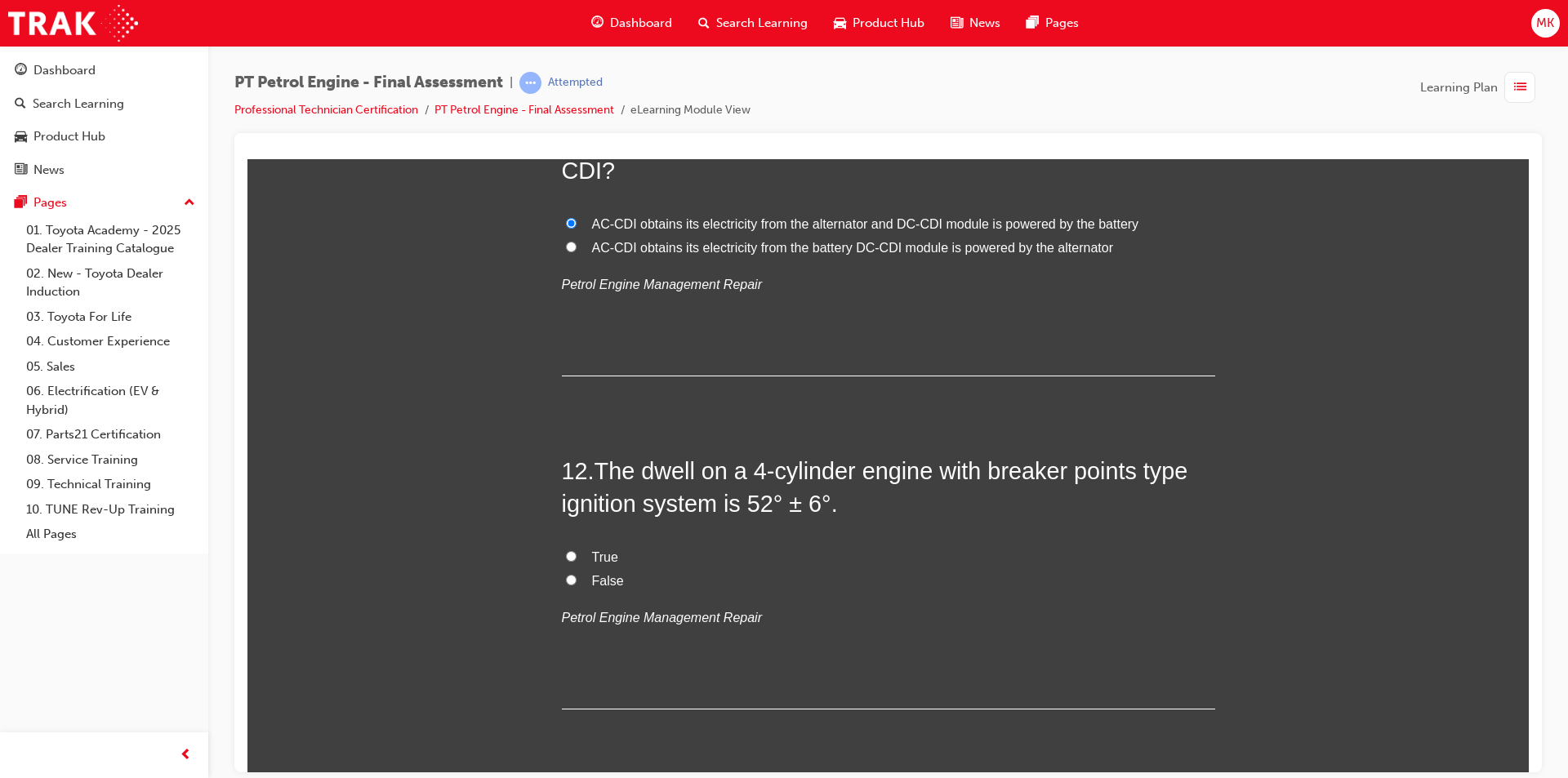
scroll to position [3755, 0]
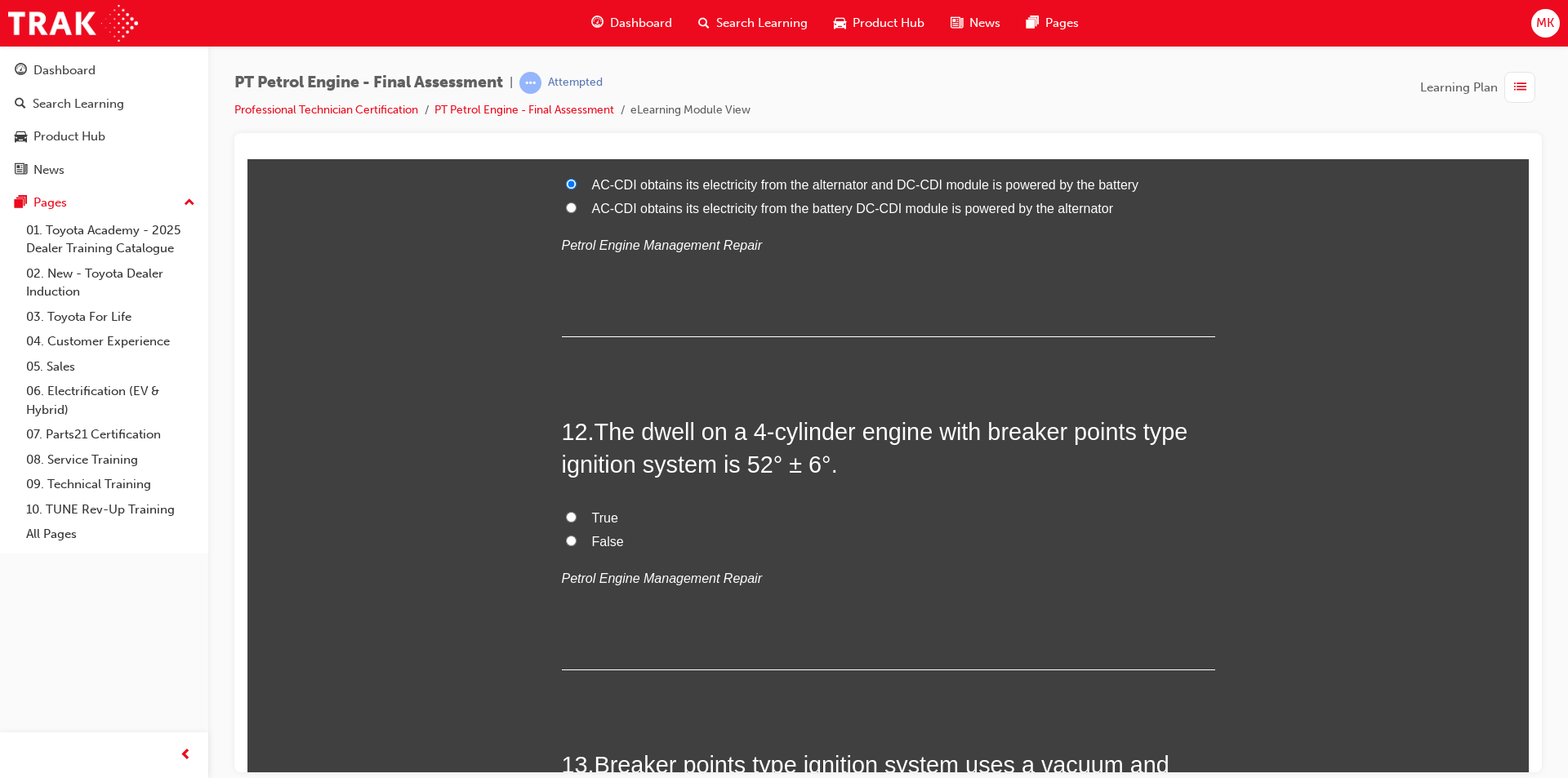
click at [574, 512] on label "True" at bounding box center [889, 518] width 653 height 24
click at [574, 512] on input "True" at bounding box center [571, 516] width 11 height 11
radio input "true"
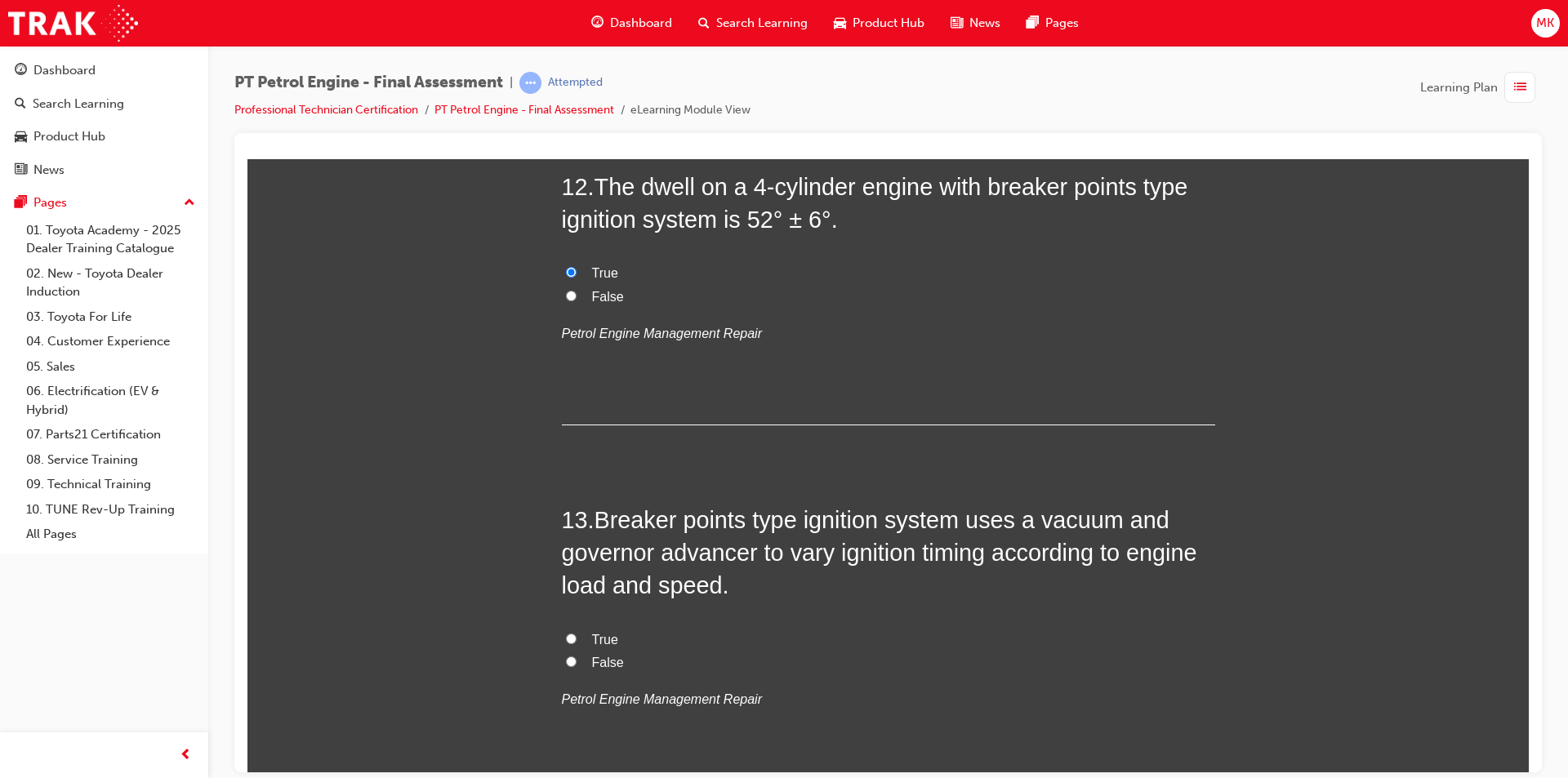
scroll to position [4081, 0]
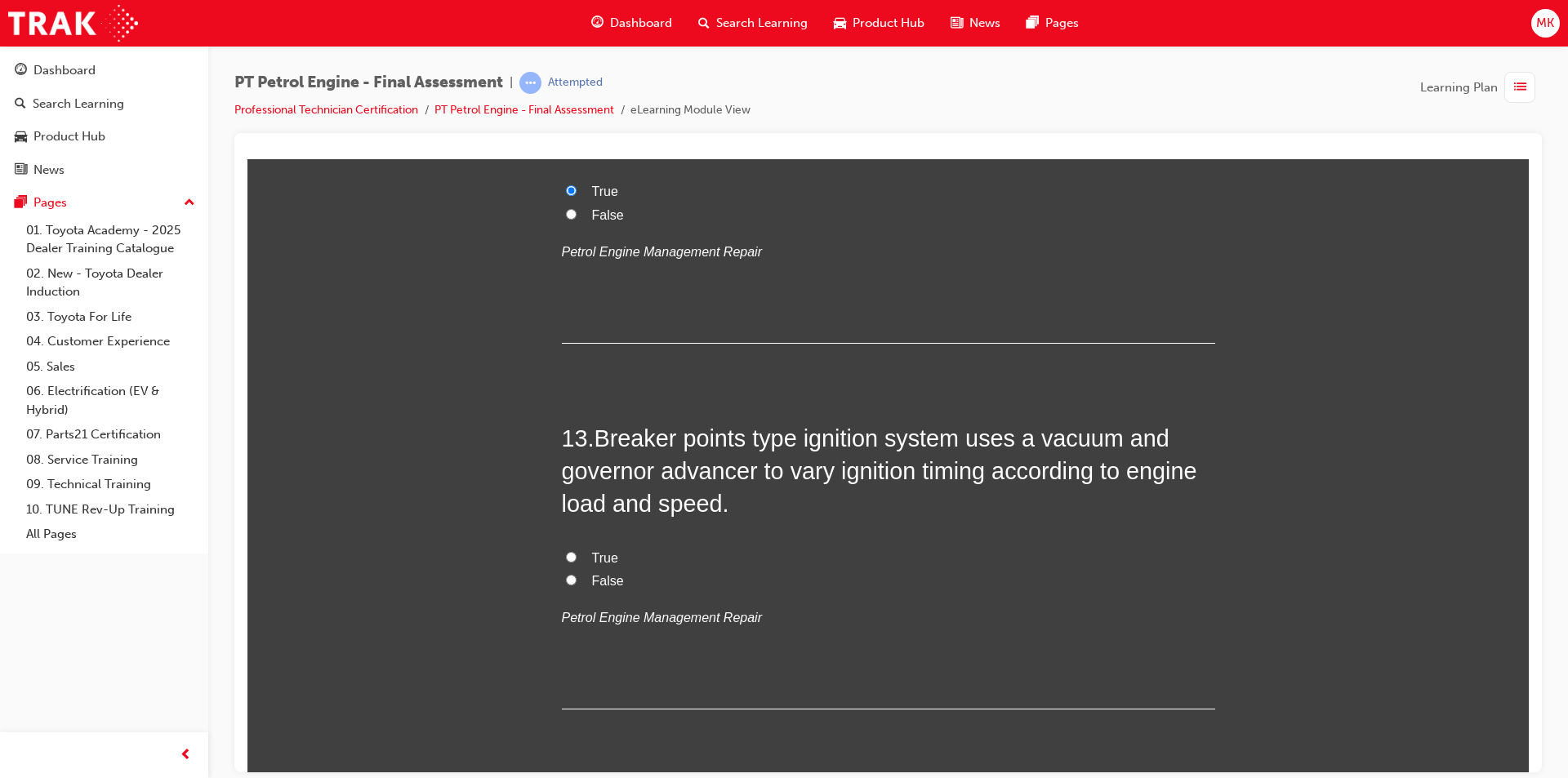
click at [566, 552] on input "True" at bounding box center [571, 557] width 11 height 11
radio input "true"
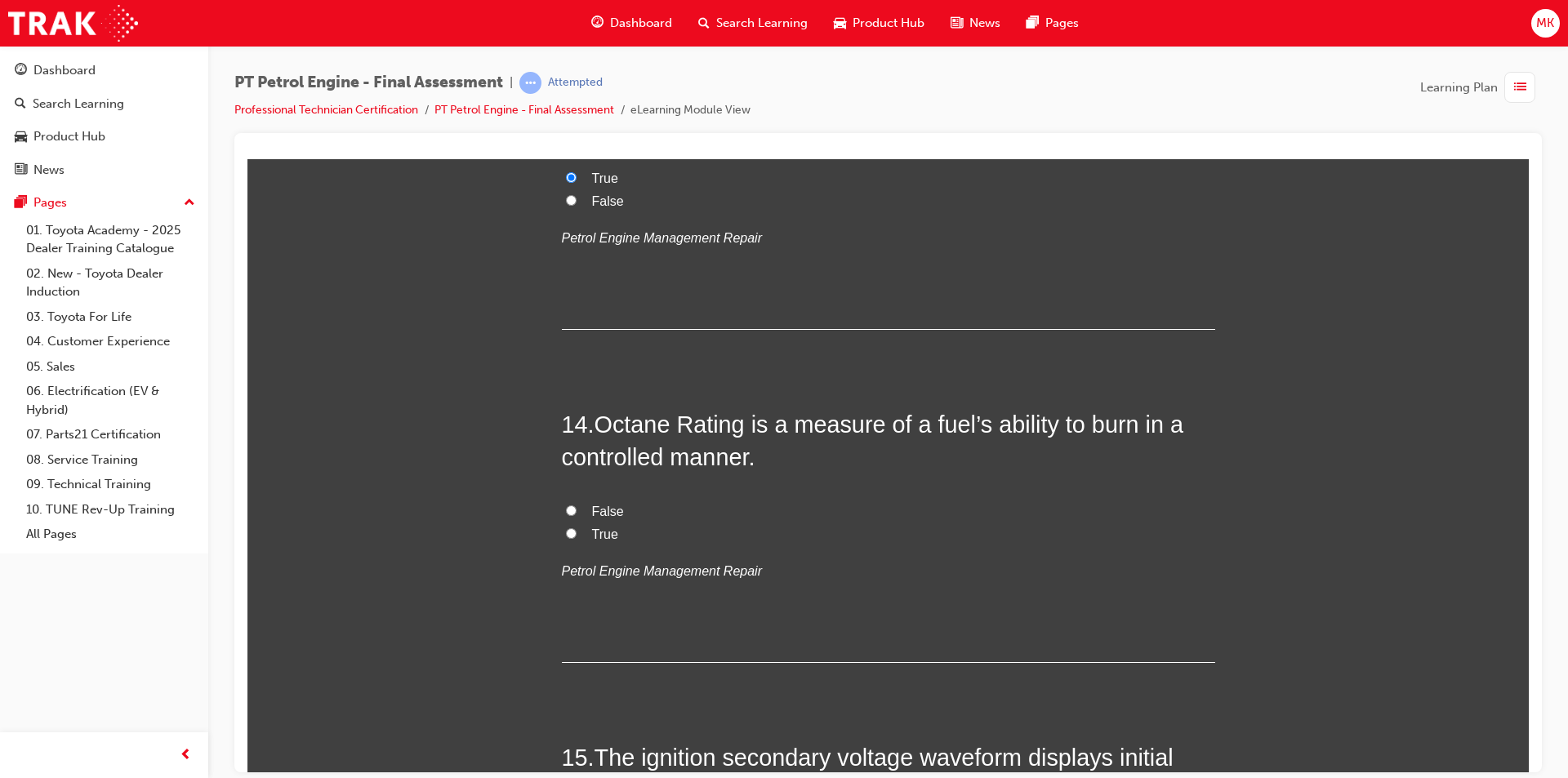
scroll to position [4489, 0]
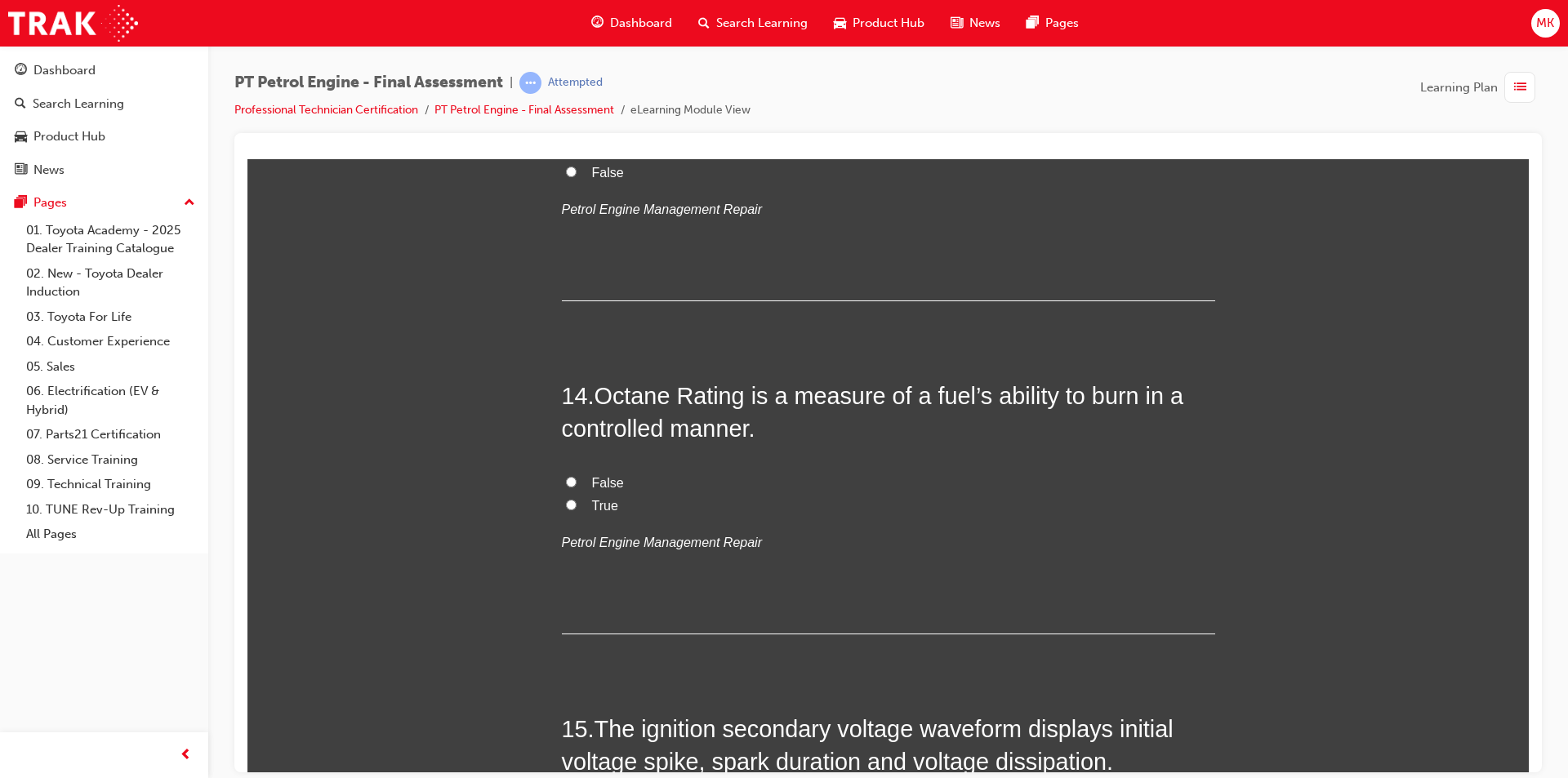
click at [565, 497] on label "True" at bounding box center [889, 505] width 653 height 24
click at [566, 498] on input "True" at bounding box center [571, 504] width 11 height 11
radio input "true"
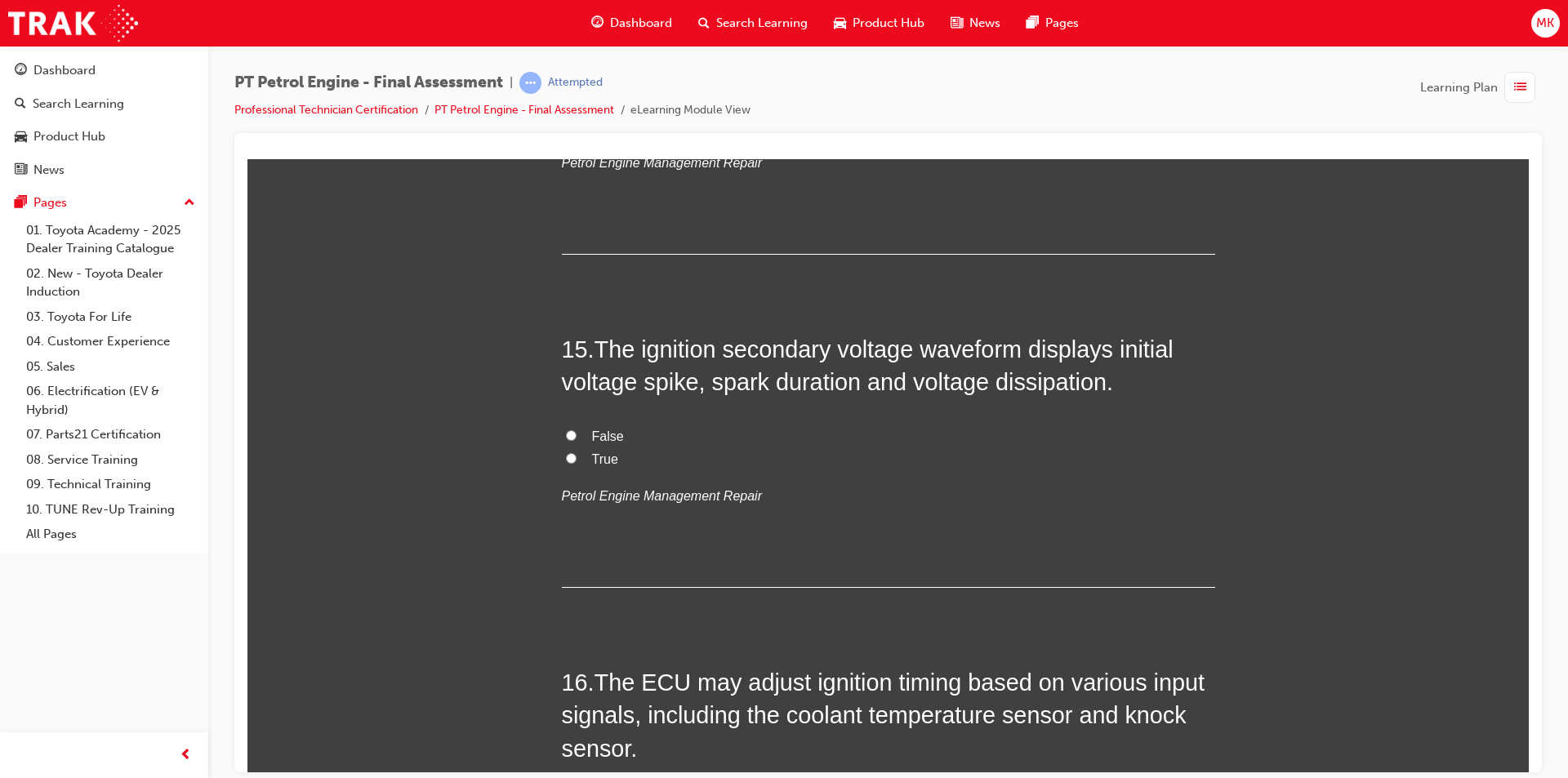
scroll to position [4897, 0]
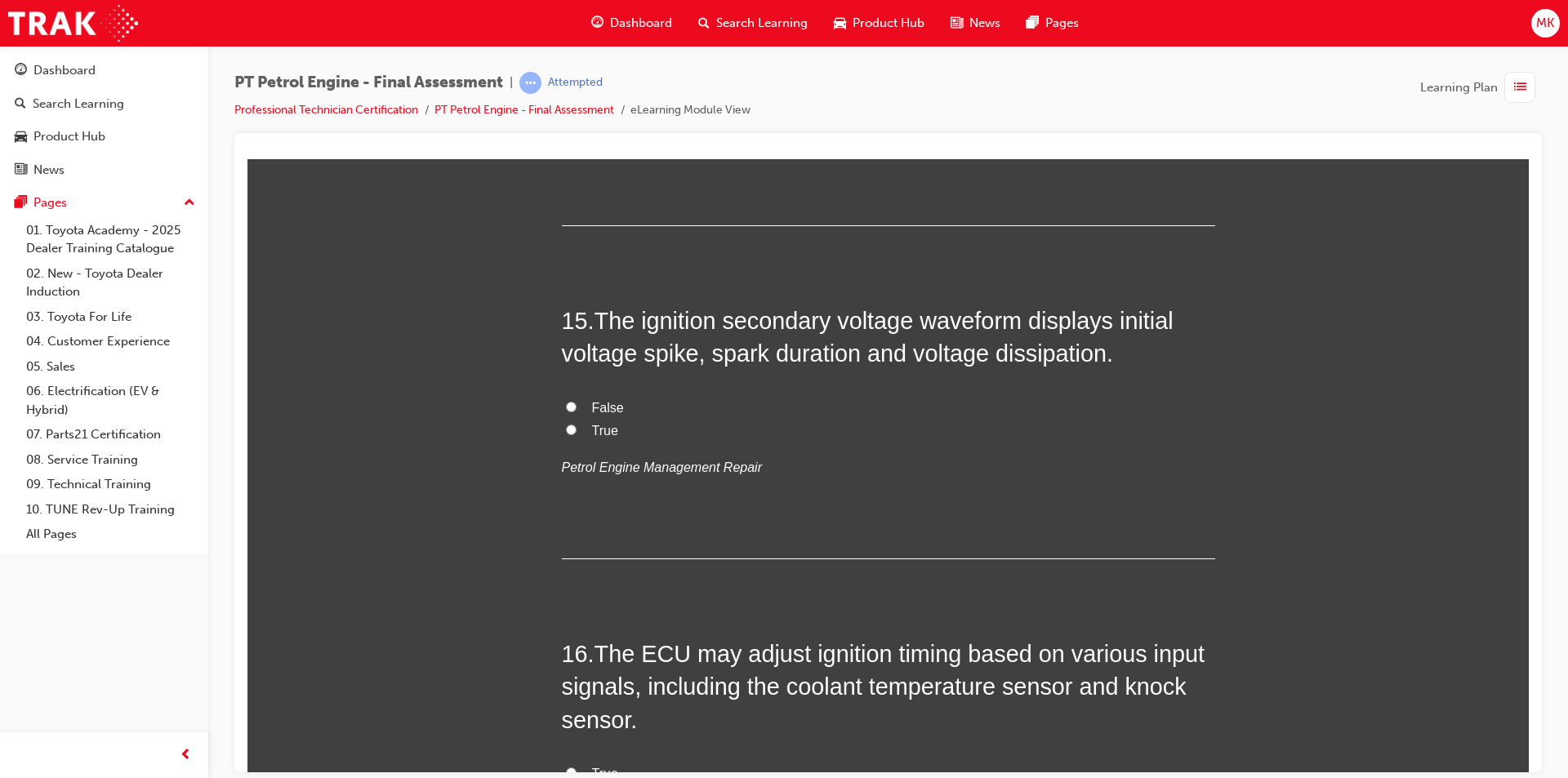
click at [566, 432] on input "True" at bounding box center [571, 429] width 11 height 11
radio input "true"
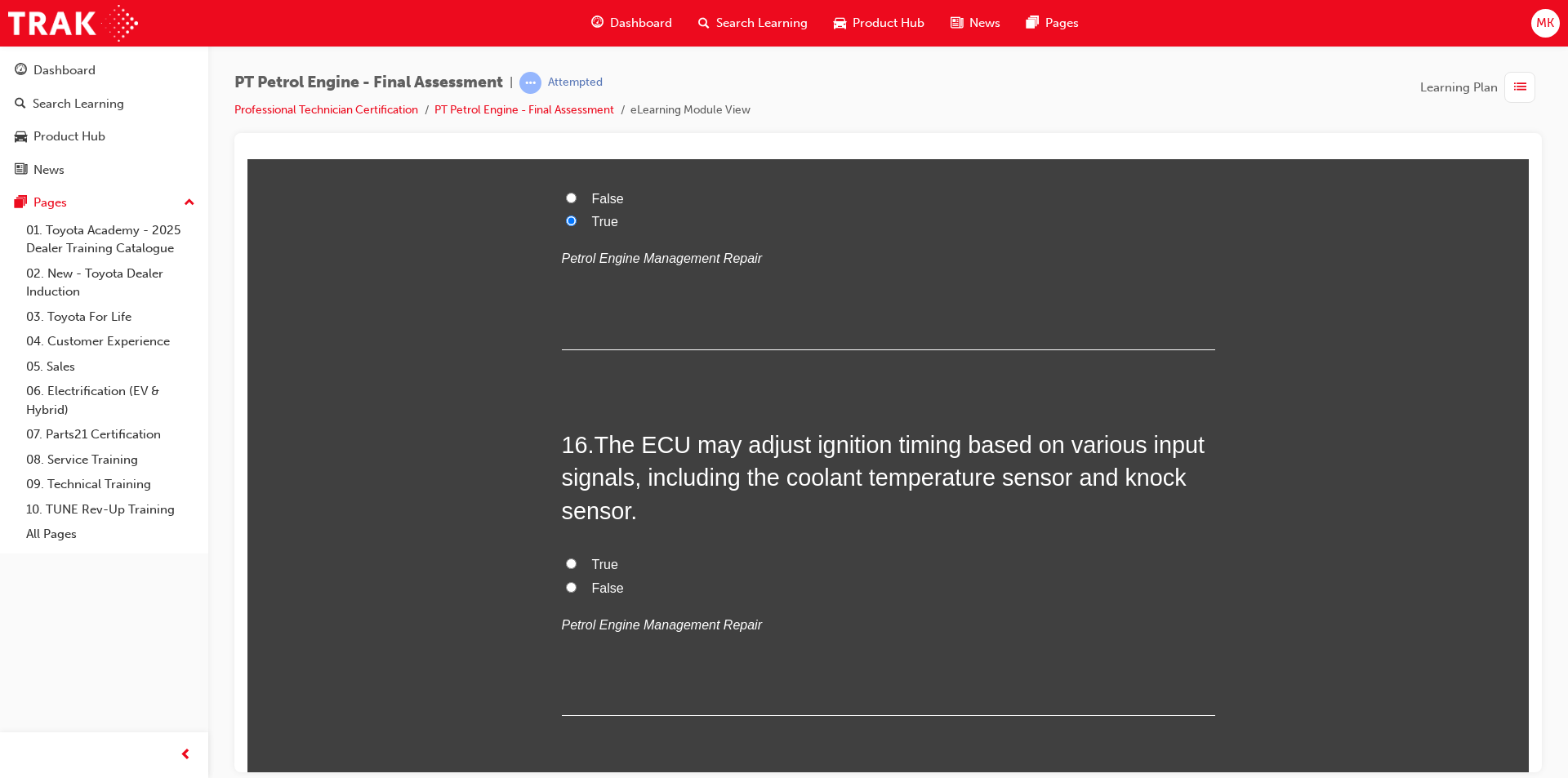
scroll to position [5143, 0]
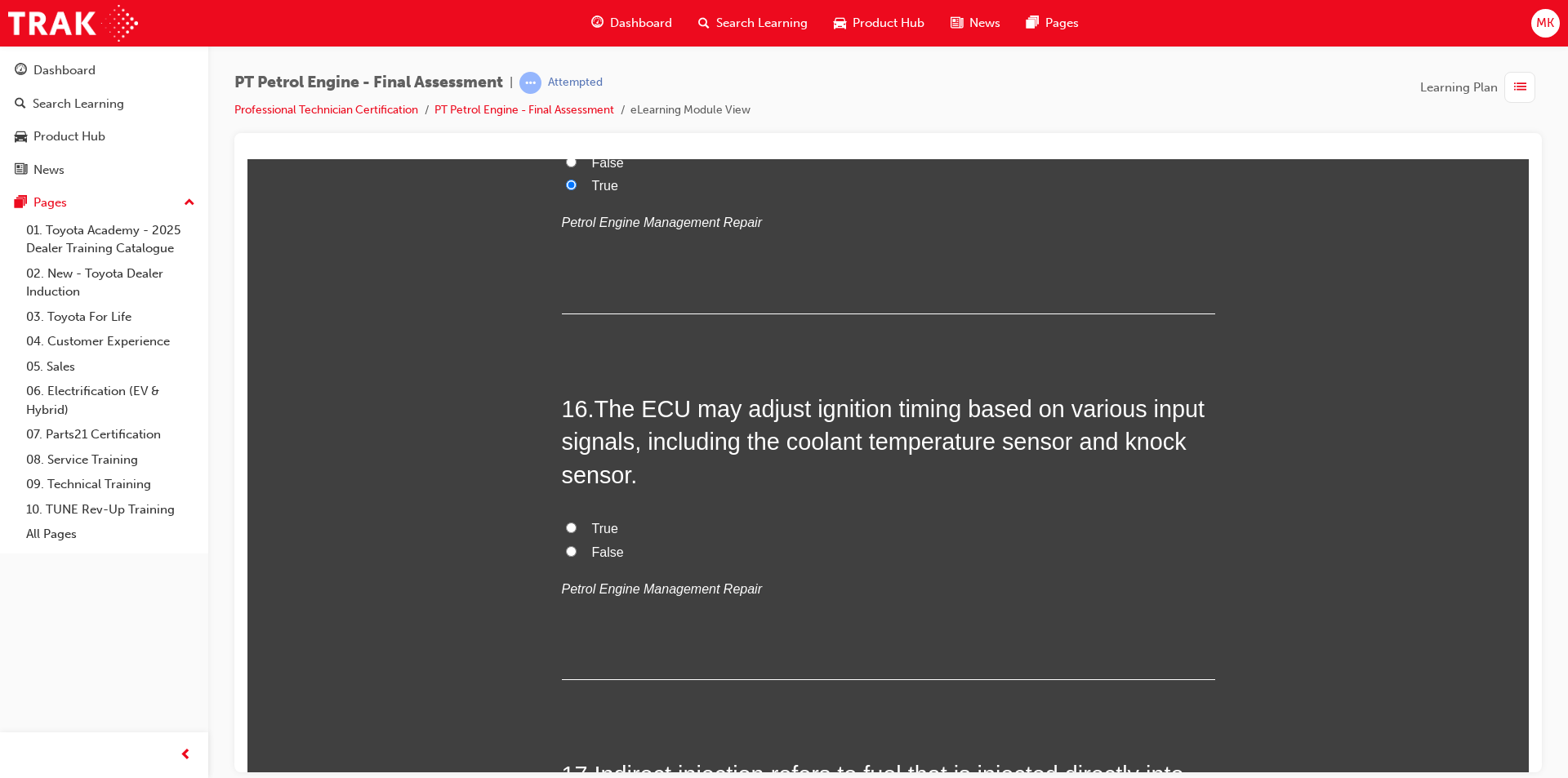
click at [574, 520] on label "True" at bounding box center [889, 528] width 653 height 24
click at [574, 521] on input "True" at bounding box center [571, 527] width 11 height 11
radio input "true"
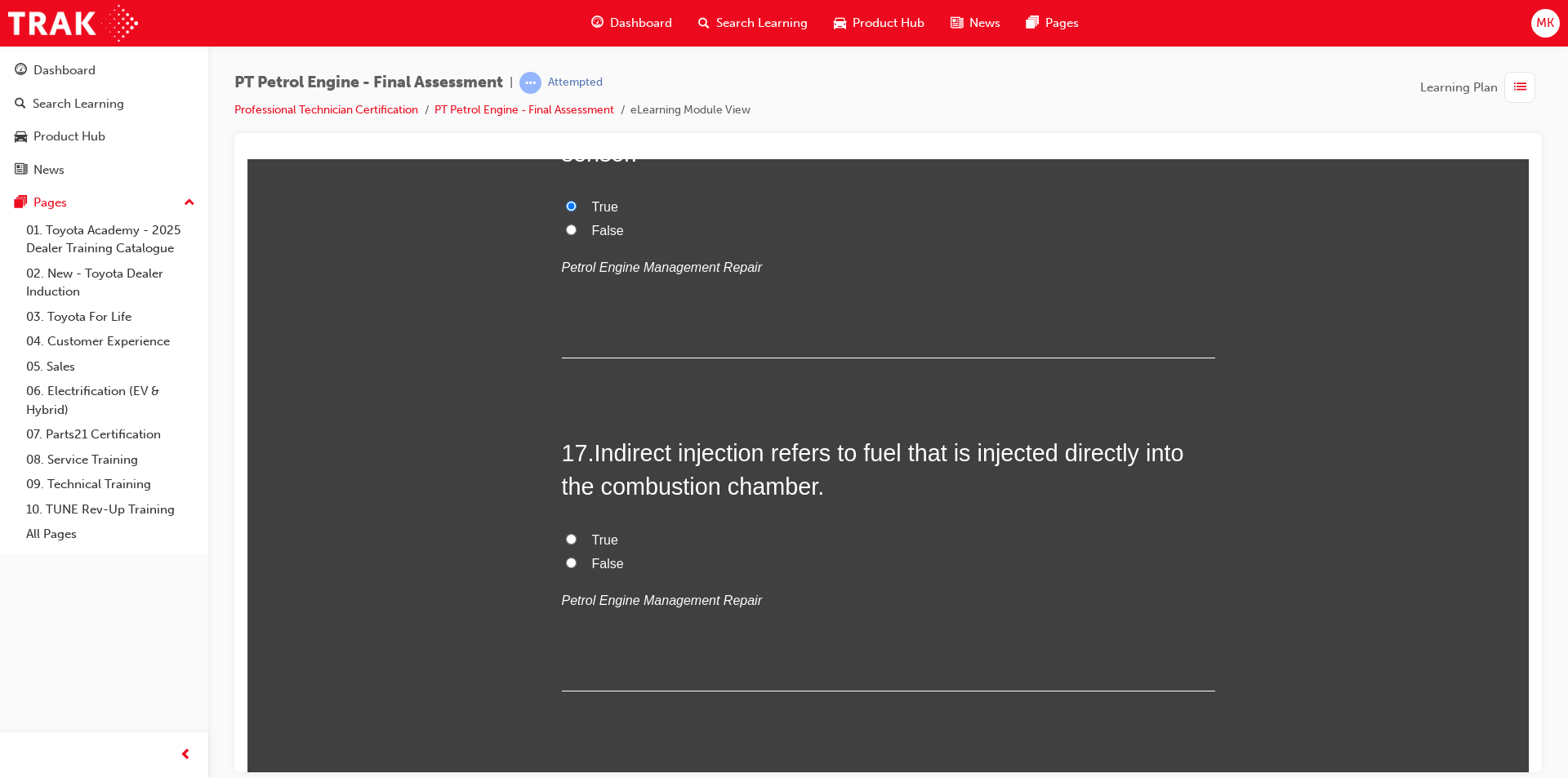
scroll to position [5469, 0]
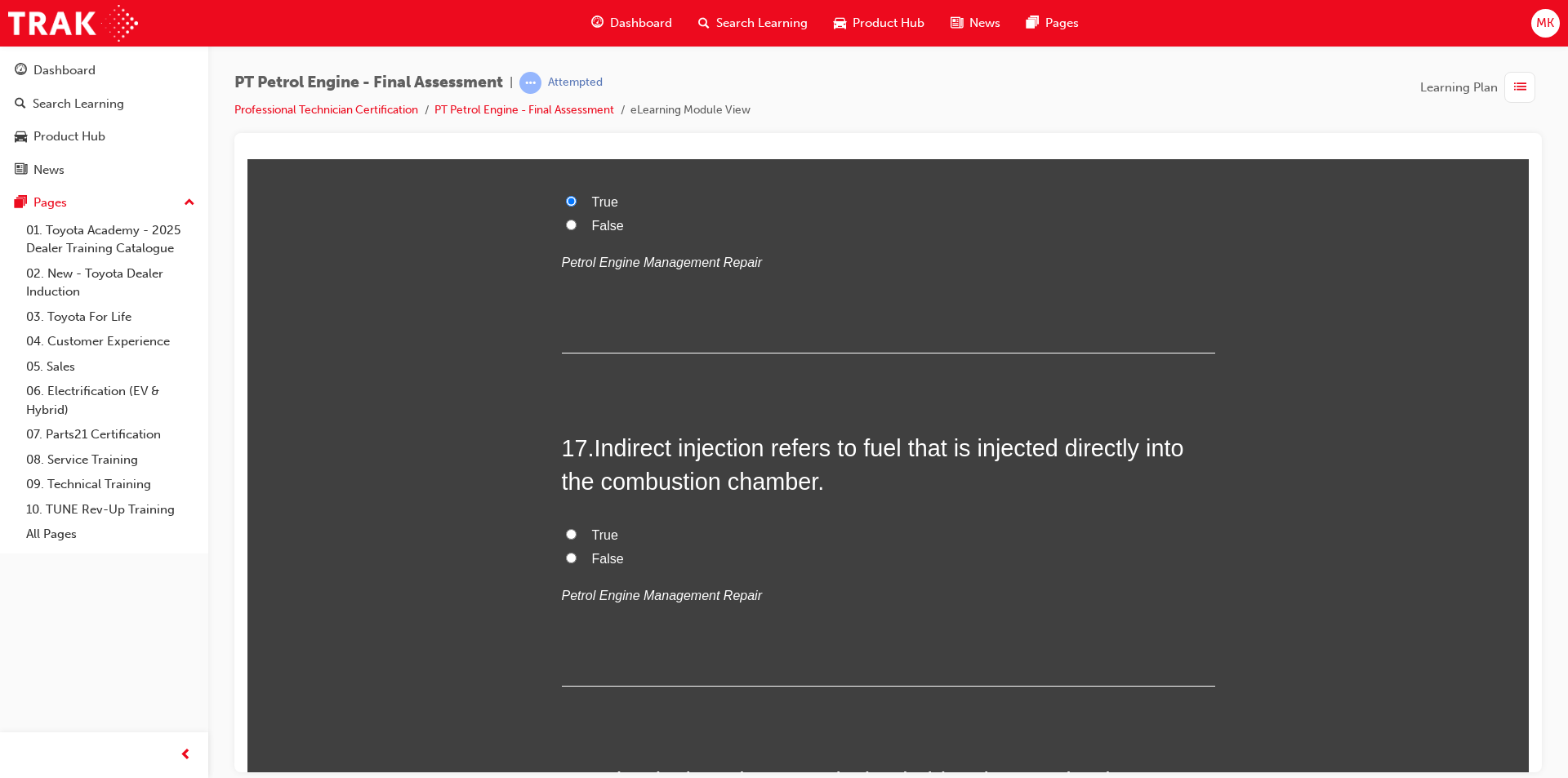
click at [566, 558] on input "False" at bounding box center [571, 557] width 11 height 11
radio input "true"
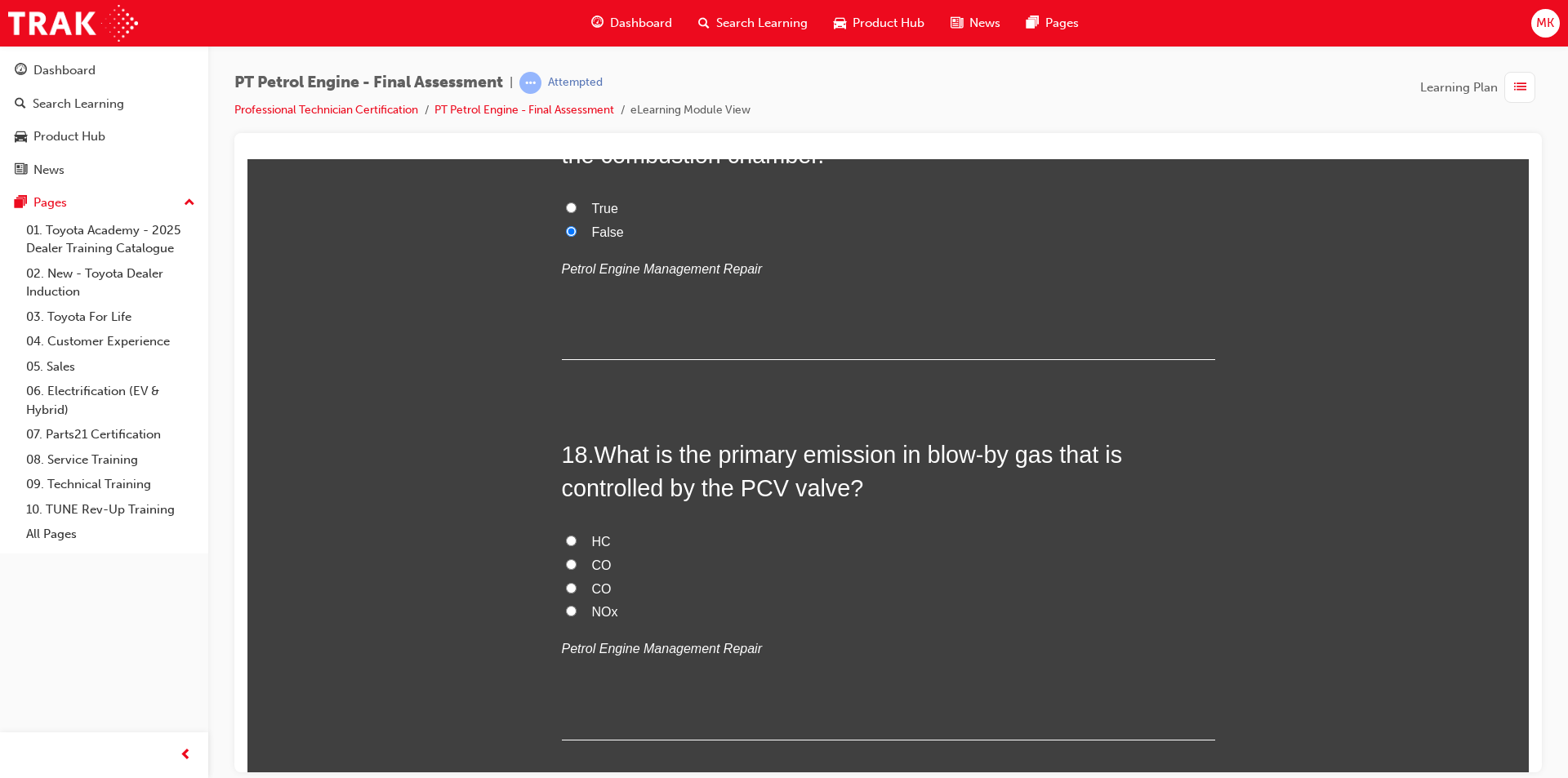
scroll to position [5876, 0]
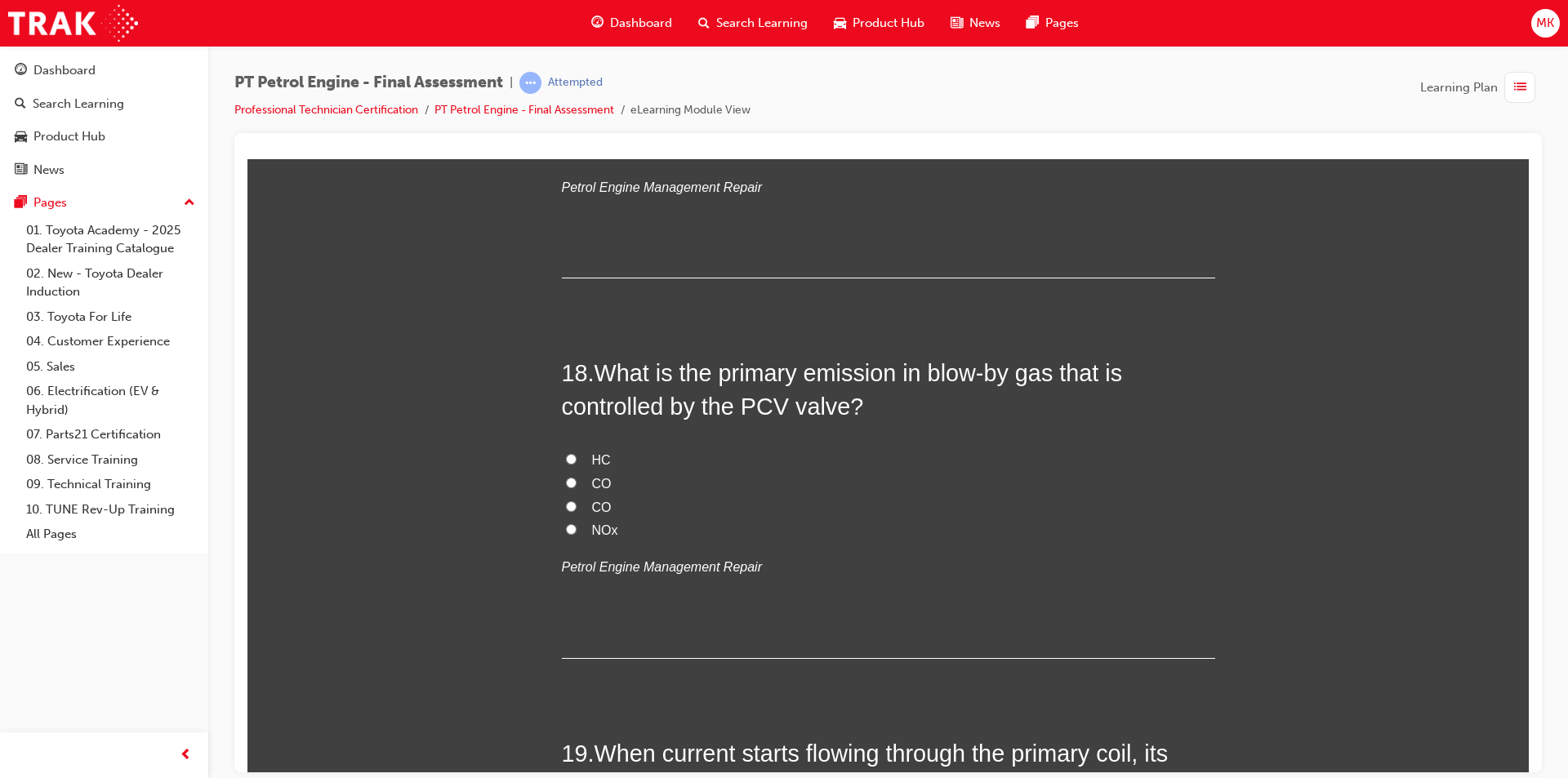
click at [570, 453] on label "HC" at bounding box center [889, 460] width 653 height 24
click at [570, 453] on input "HC" at bounding box center [571, 459] width 11 height 11
radio input "true"
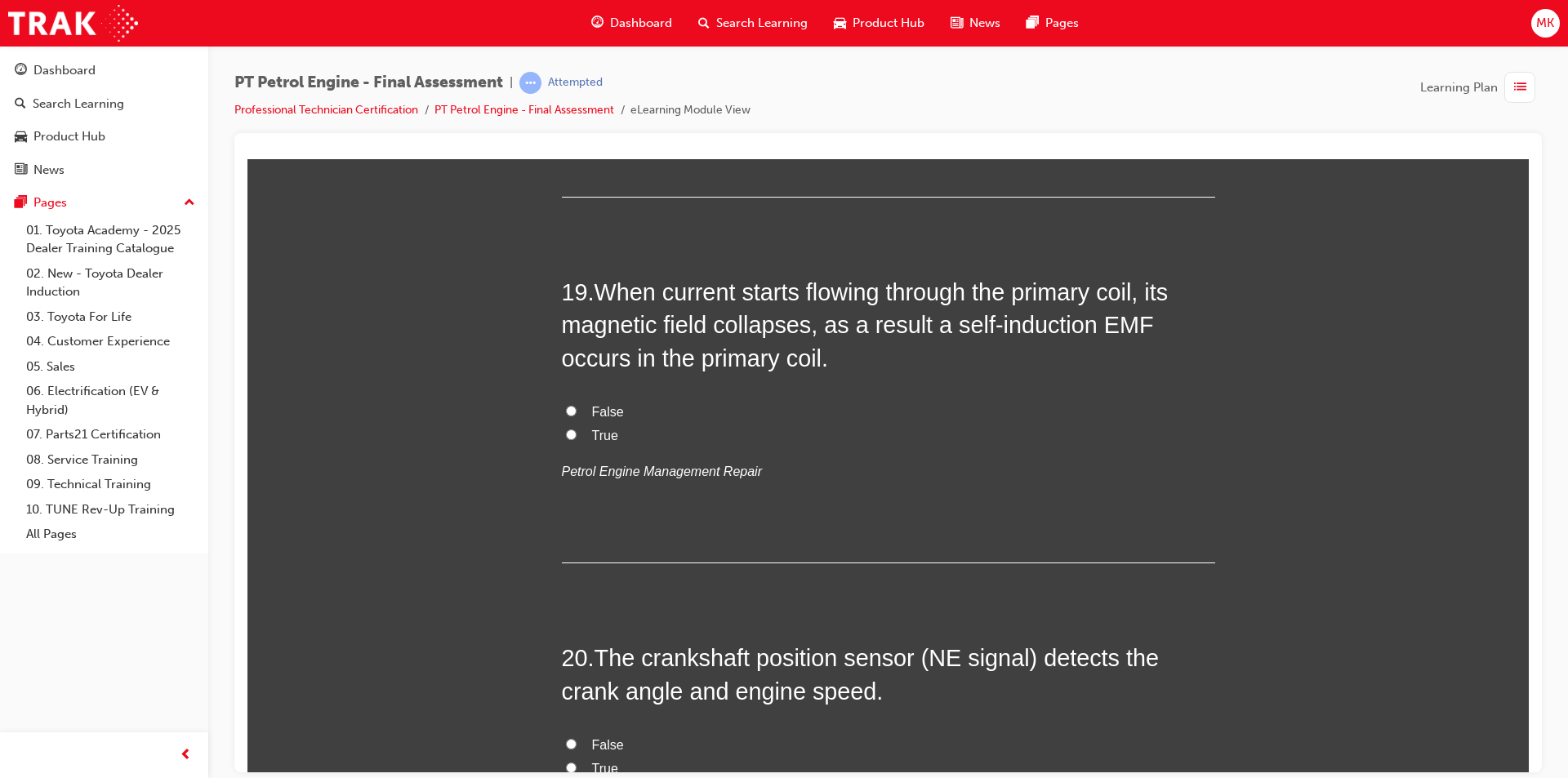
scroll to position [6367, 0]
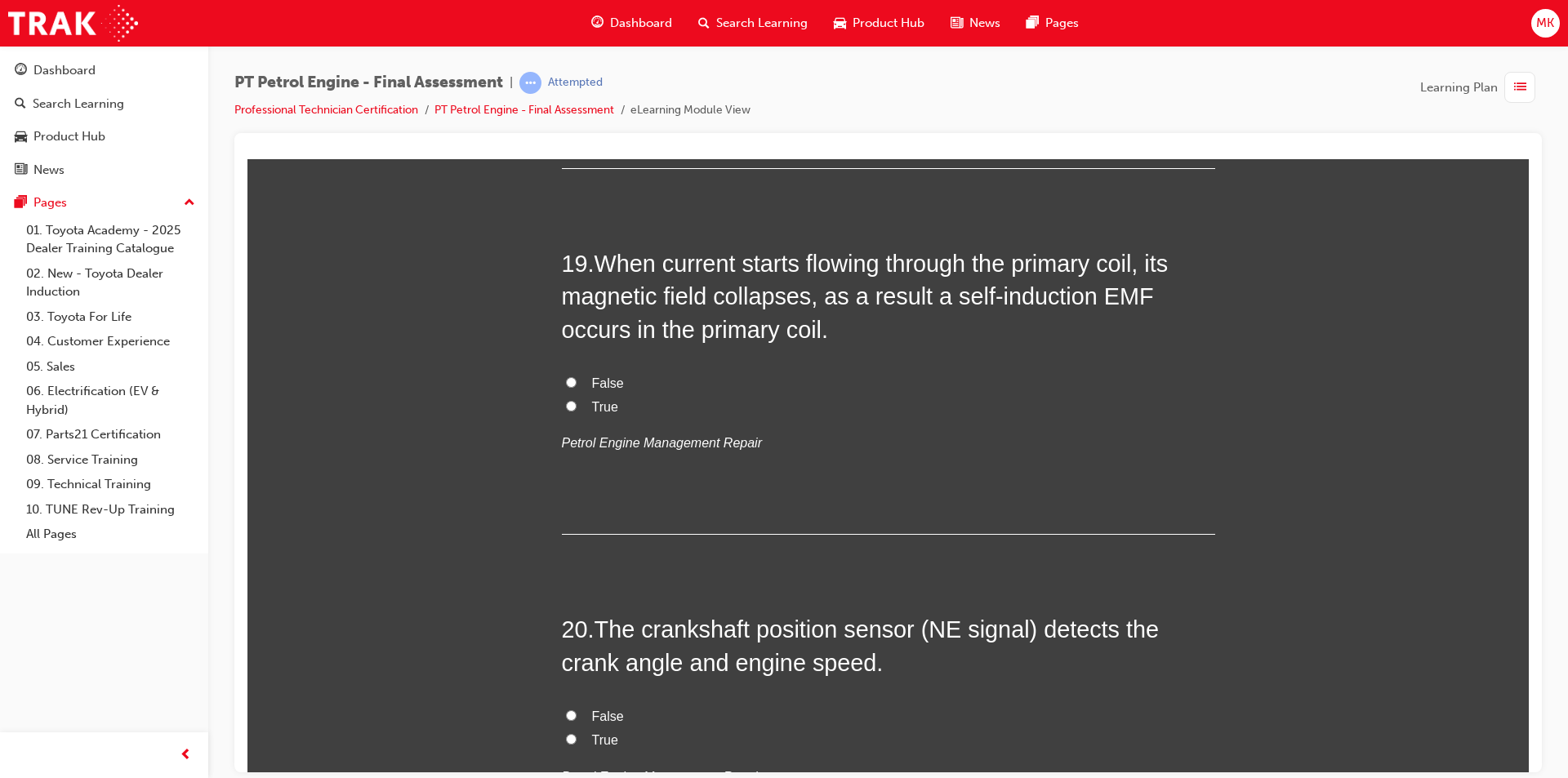
click at [569, 408] on label "True" at bounding box center [889, 407] width 653 height 24
click at [566, 405] on input "True" at bounding box center [571, 405] width 11 height 11
radio input "true"
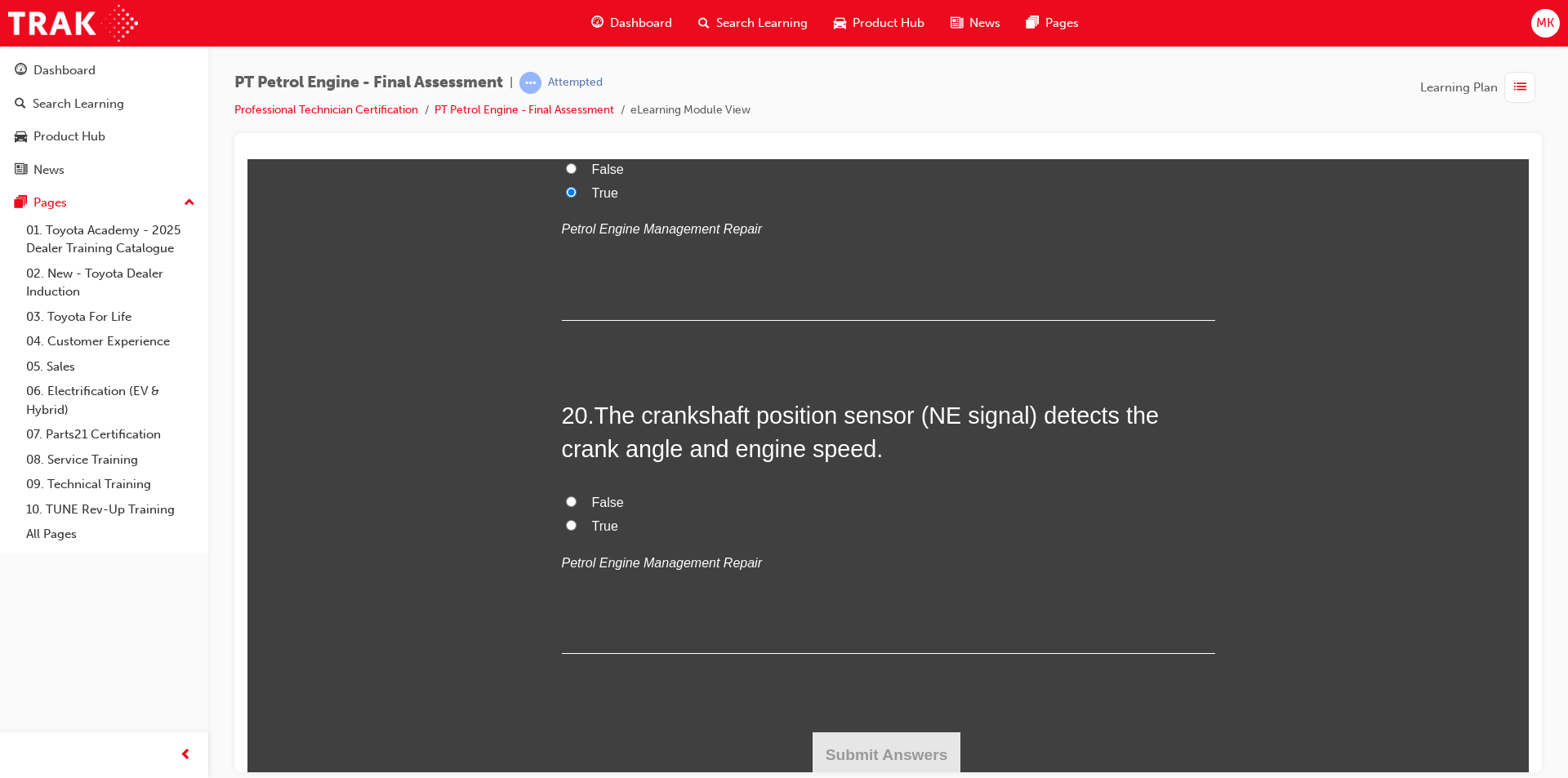
scroll to position [6586, 0]
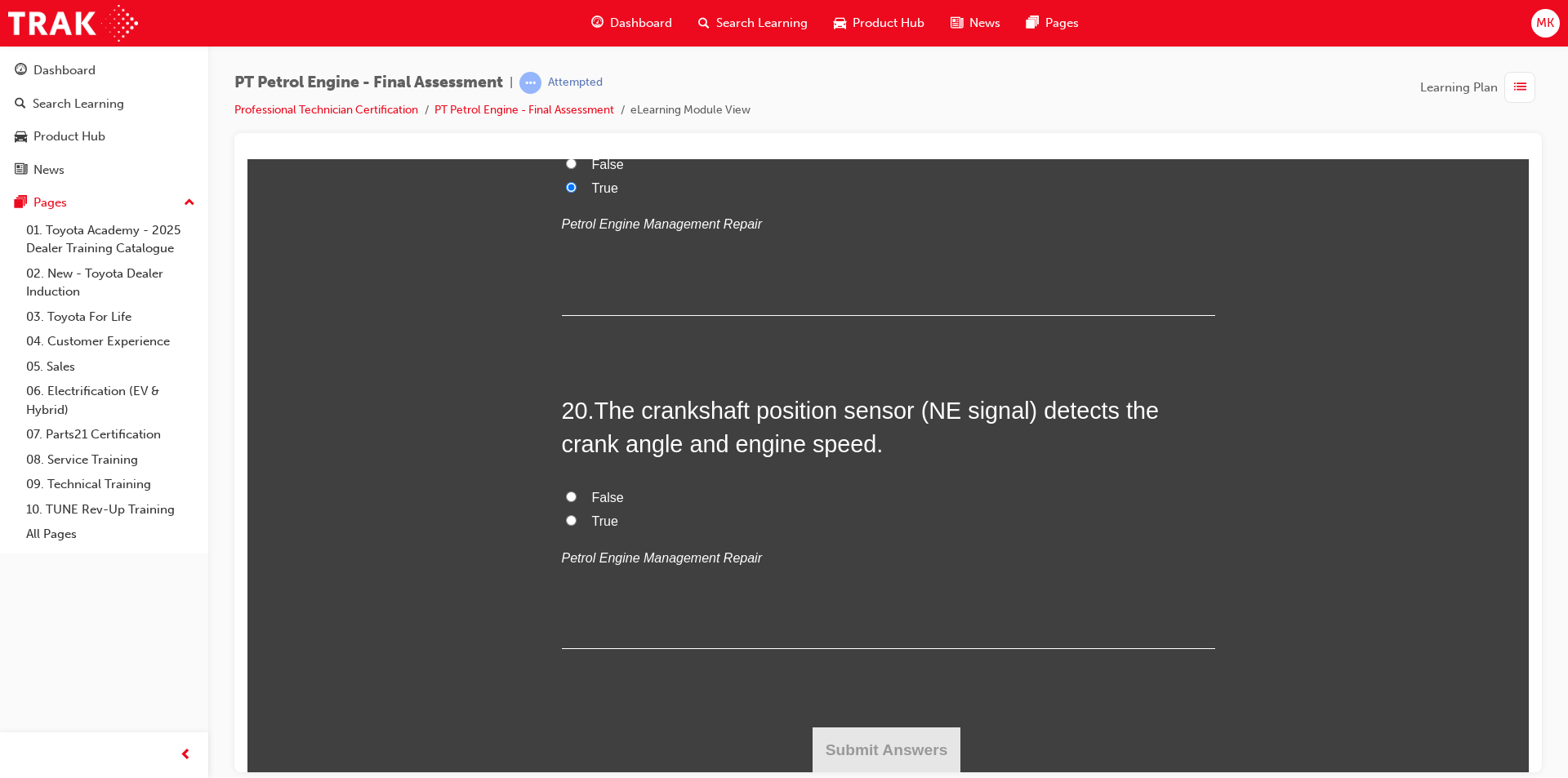
click at [566, 520] on input "True" at bounding box center [571, 520] width 11 height 11
radio input "true"
click at [874, 738] on button "Submit Answers" at bounding box center [887, 750] width 148 height 46
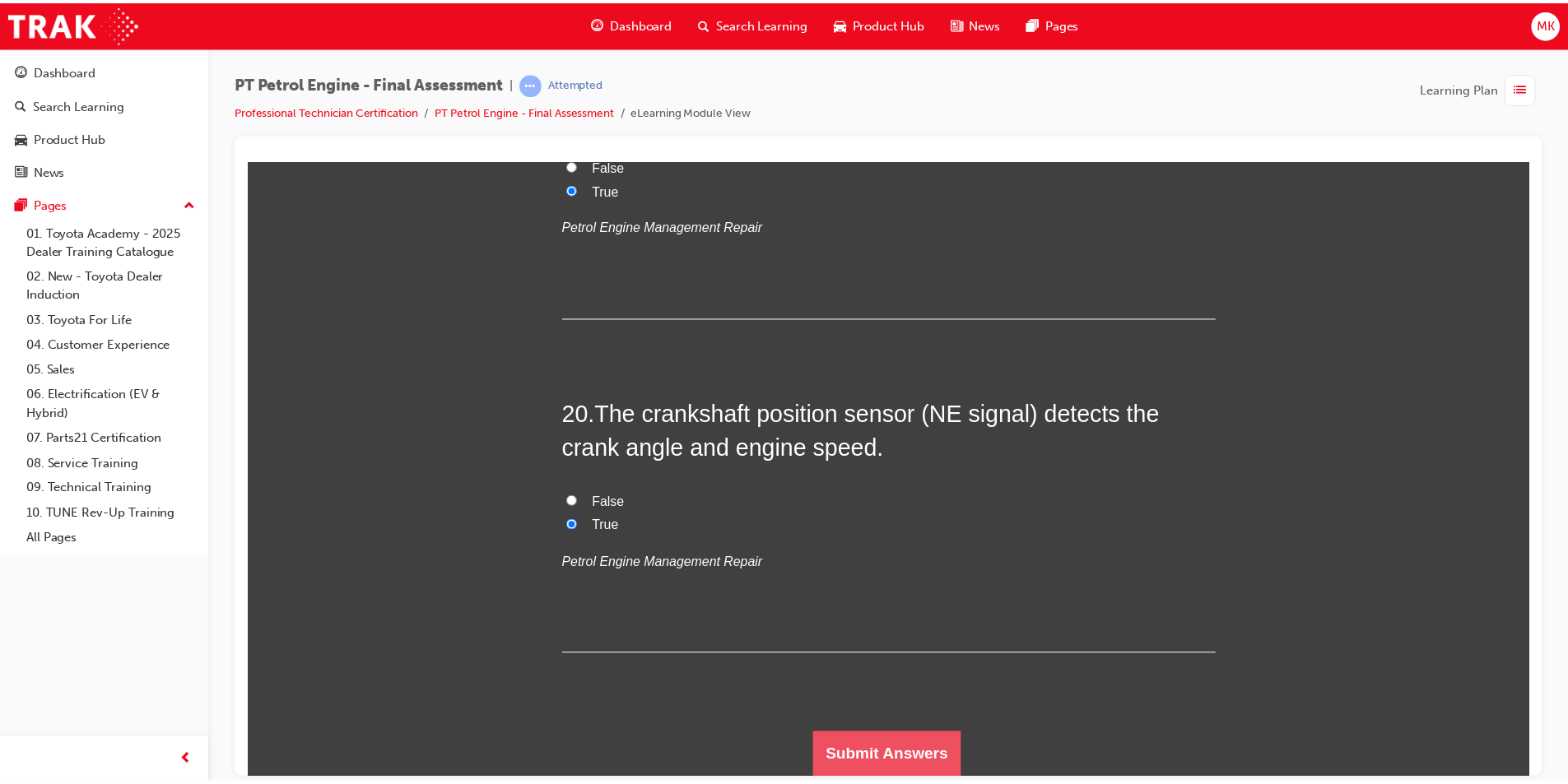
scroll to position [0, 0]
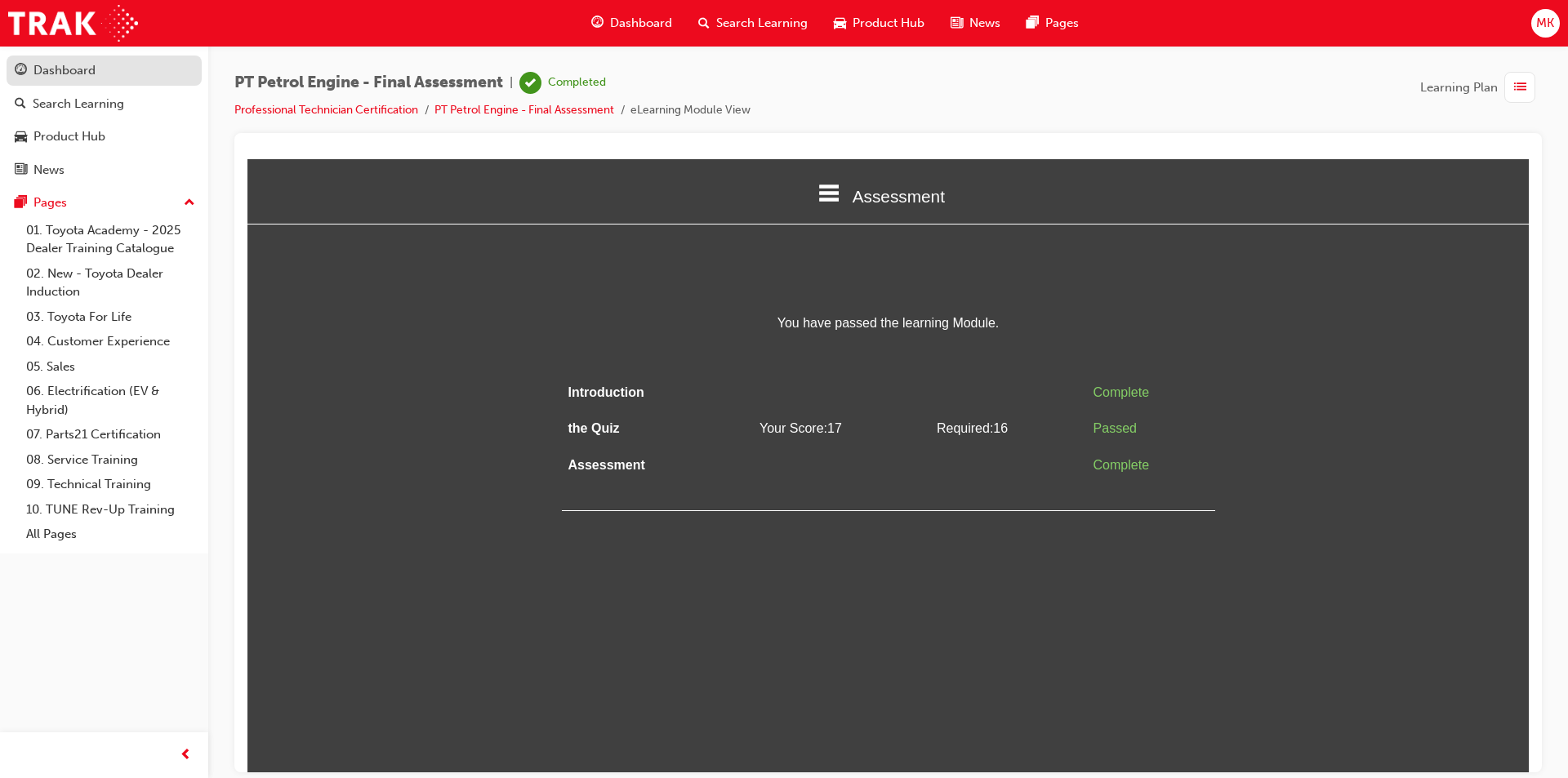
click at [56, 74] on div "Dashboard" at bounding box center [64, 70] width 62 height 19
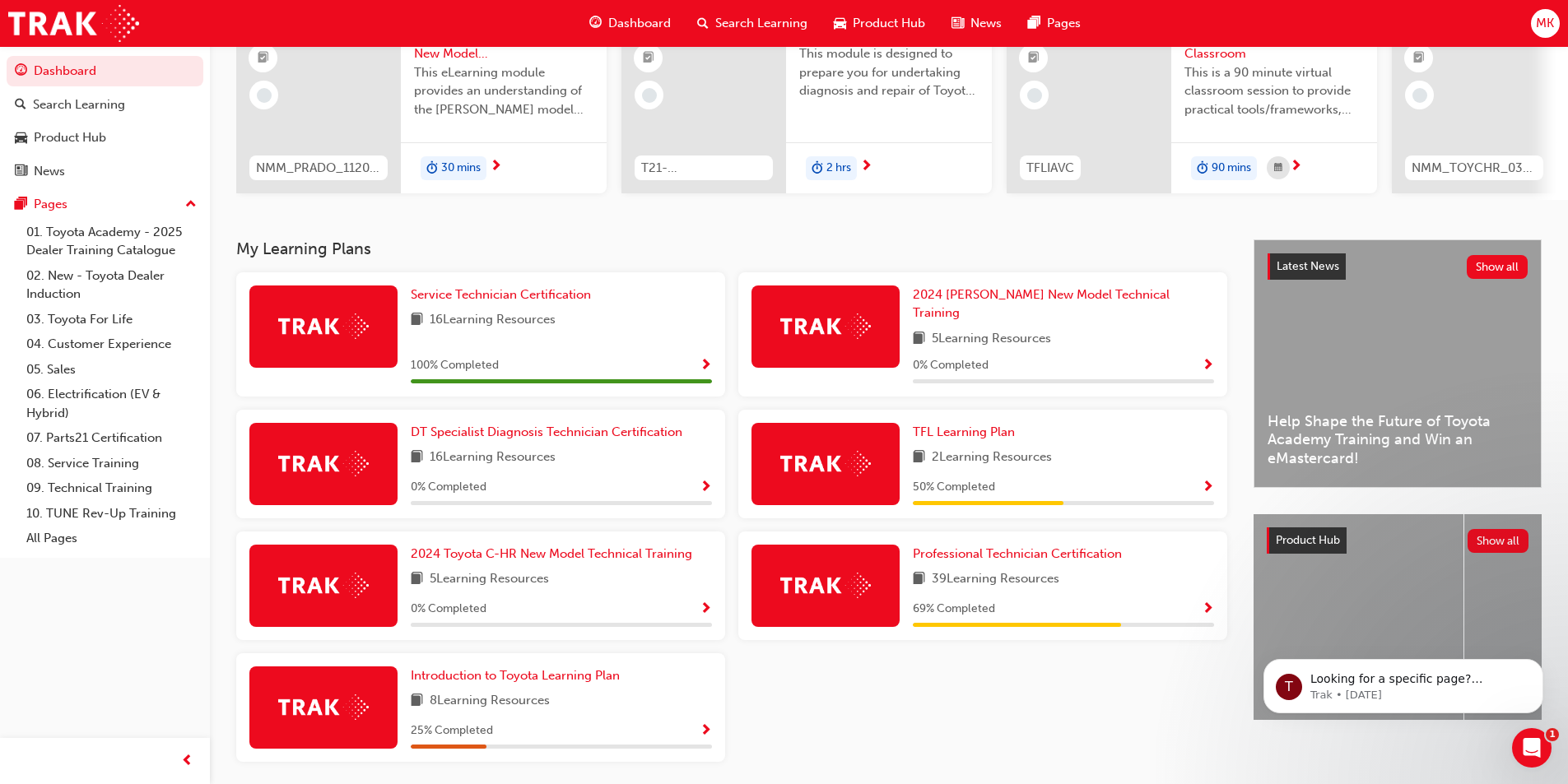
scroll to position [228, 0]
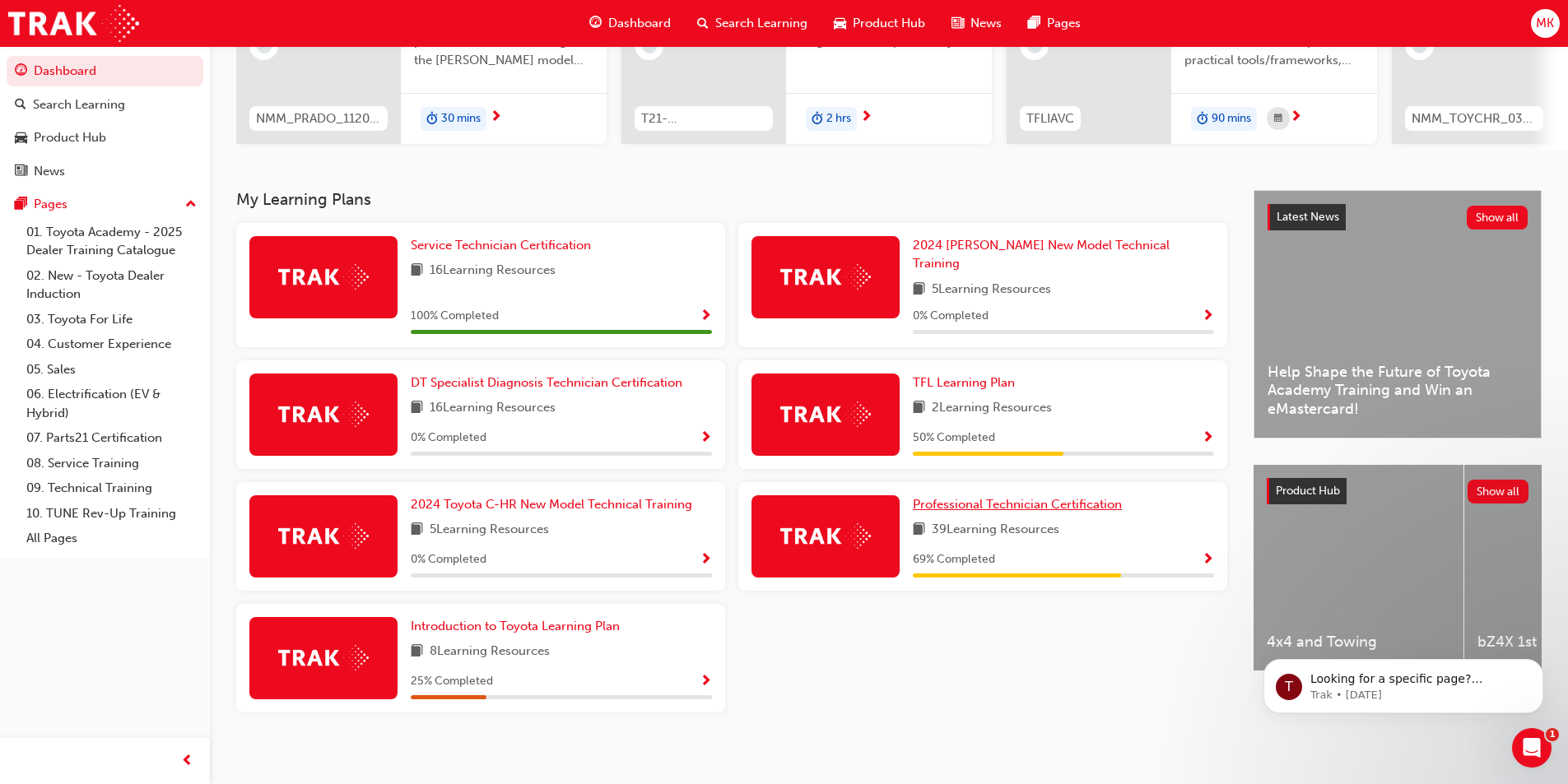
click at [999, 497] on span "Professional Technician Certification" at bounding box center [1017, 504] width 209 height 15
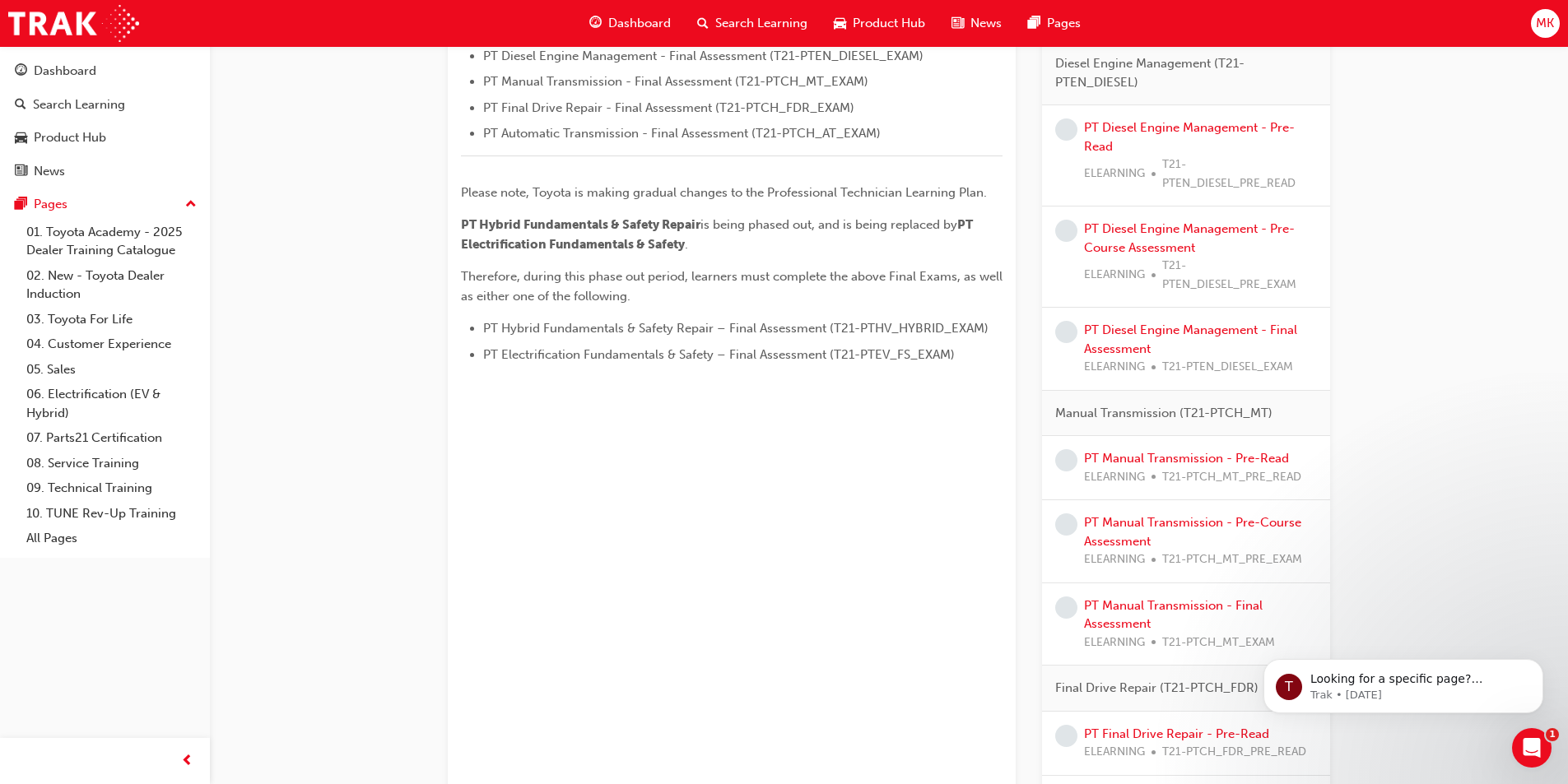
scroll to position [576, 0]
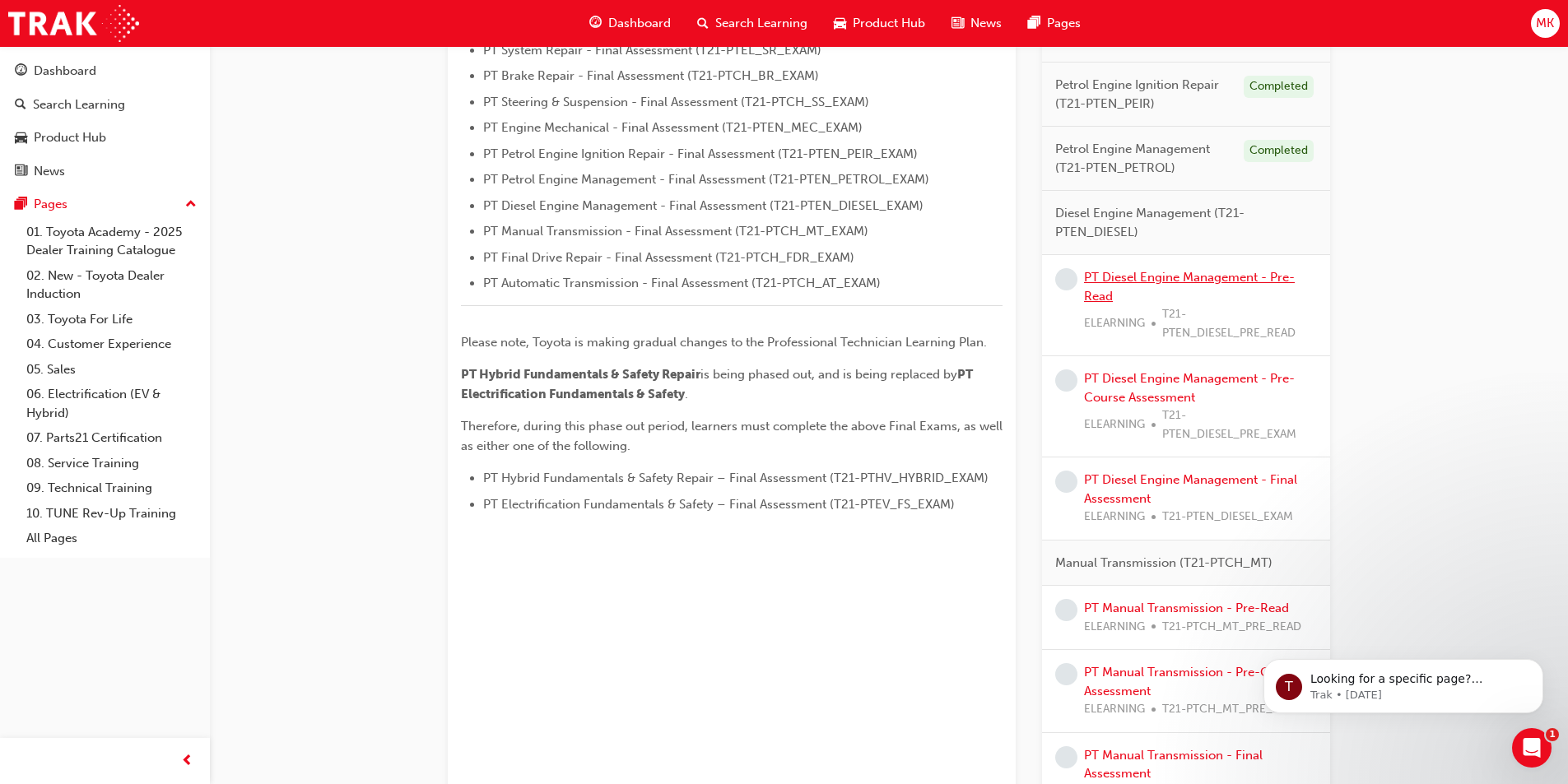
click at [1147, 280] on link "PT Diesel Engine Management - Pre-Read" at bounding box center [1189, 287] width 211 height 34
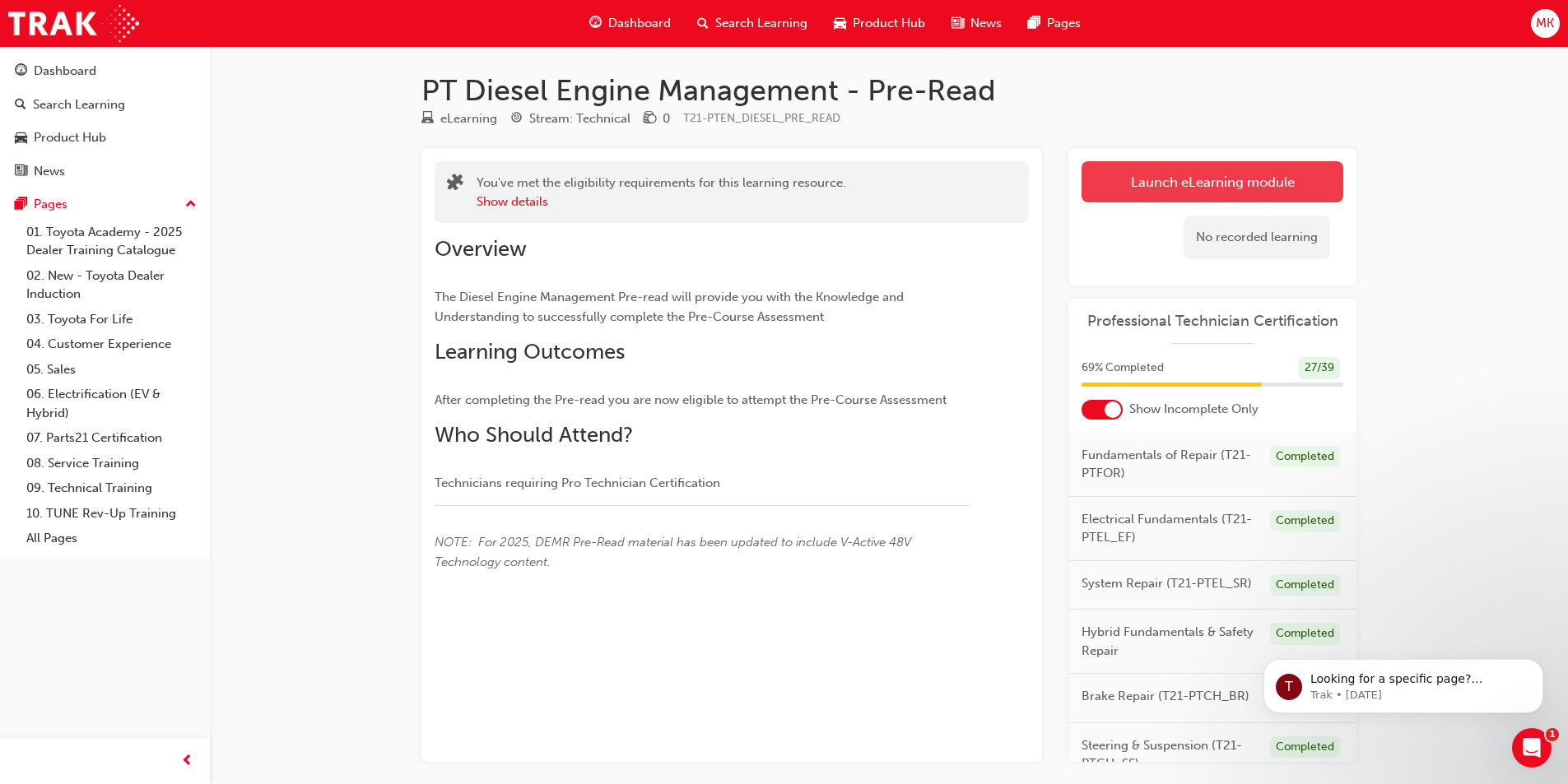
click at [1132, 174] on link "Launch eLearning module" at bounding box center [1212, 181] width 261 height 41
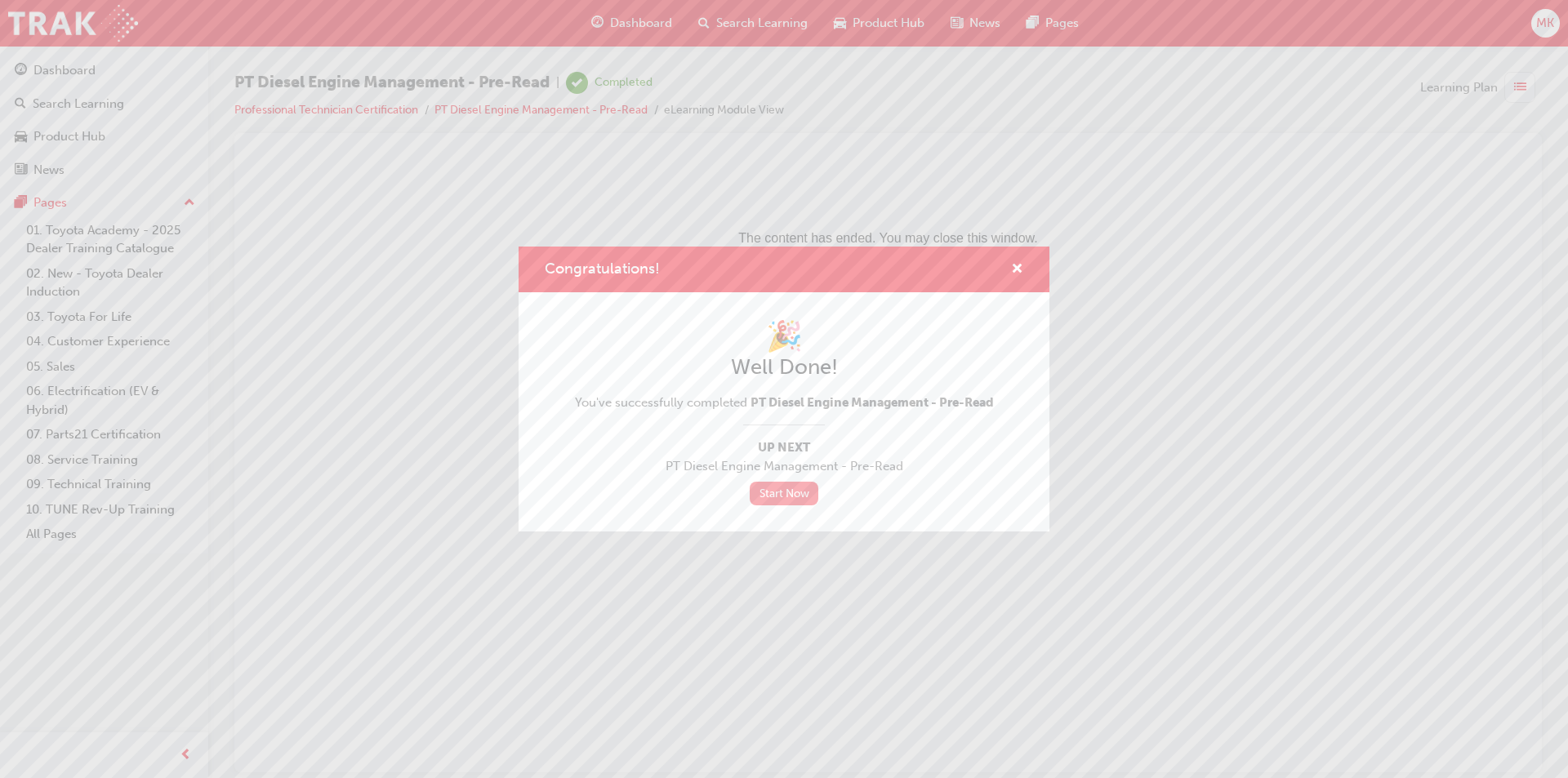
click at [774, 497] on link "Start Now" at bounding box center [784, 493] width 69 height 24
click at [780, 493] on link "Start Now" at bounding box center [784, 493] width 69 height 24
click at [1011, 263] on span "cross-icon" at bounding box center [1017, 270] width 12 height 15
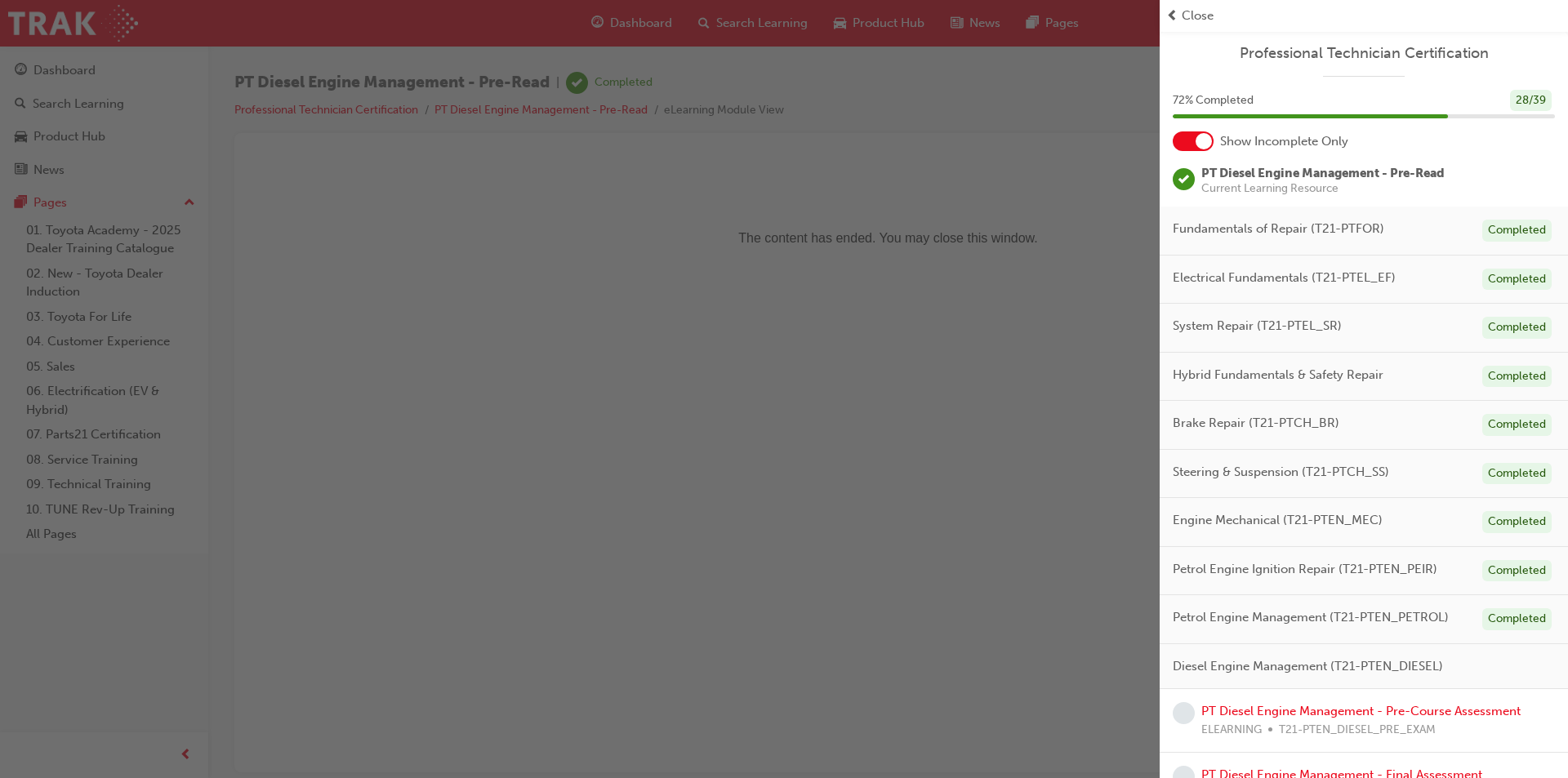
click at [1194, 14] on span "Close" at bounding box center [1197, 15] width 32 height 19
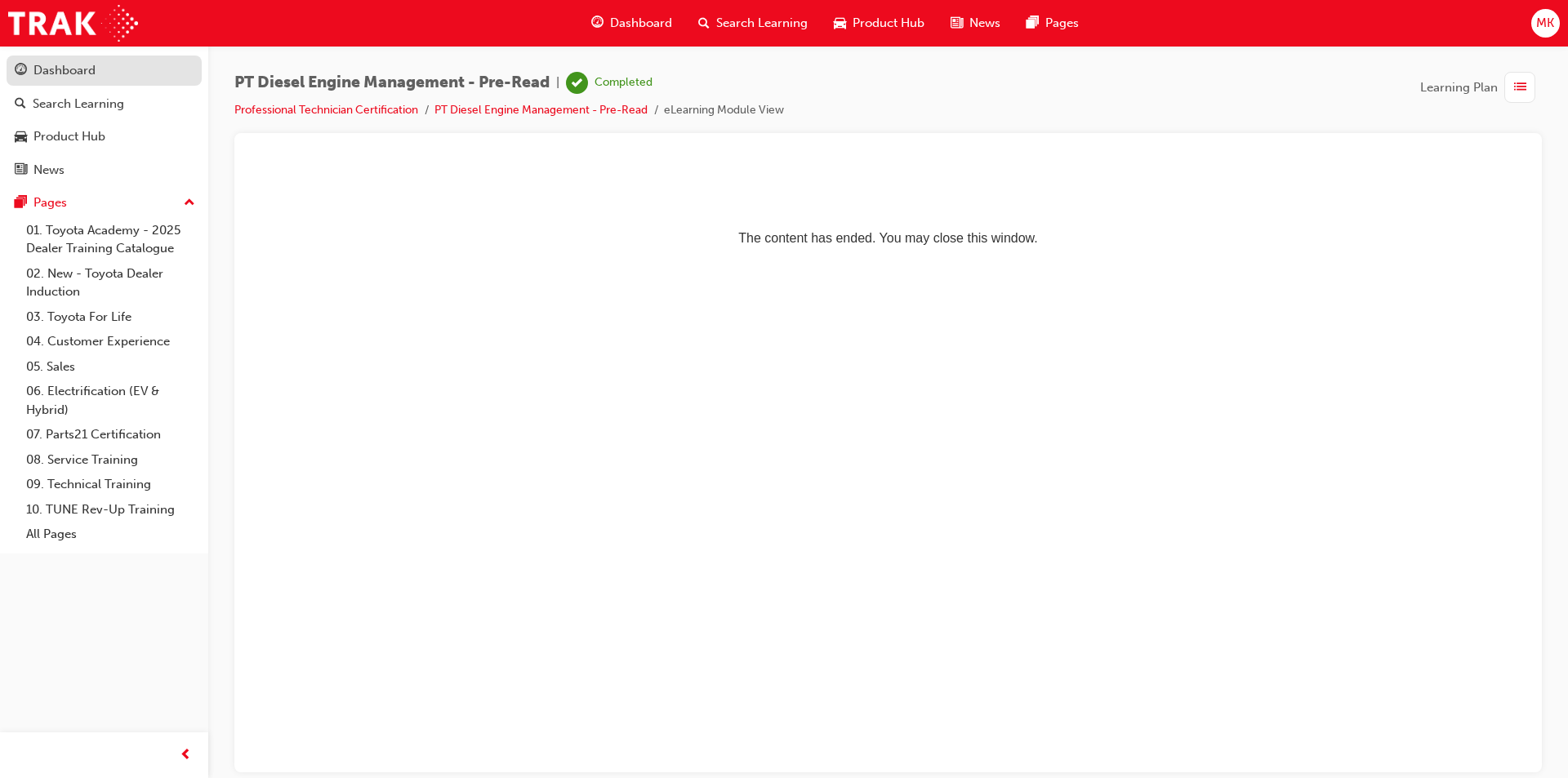
click at [75, 79] on div "Dashboard" at bounding box center [64, 70] width 62 height 19
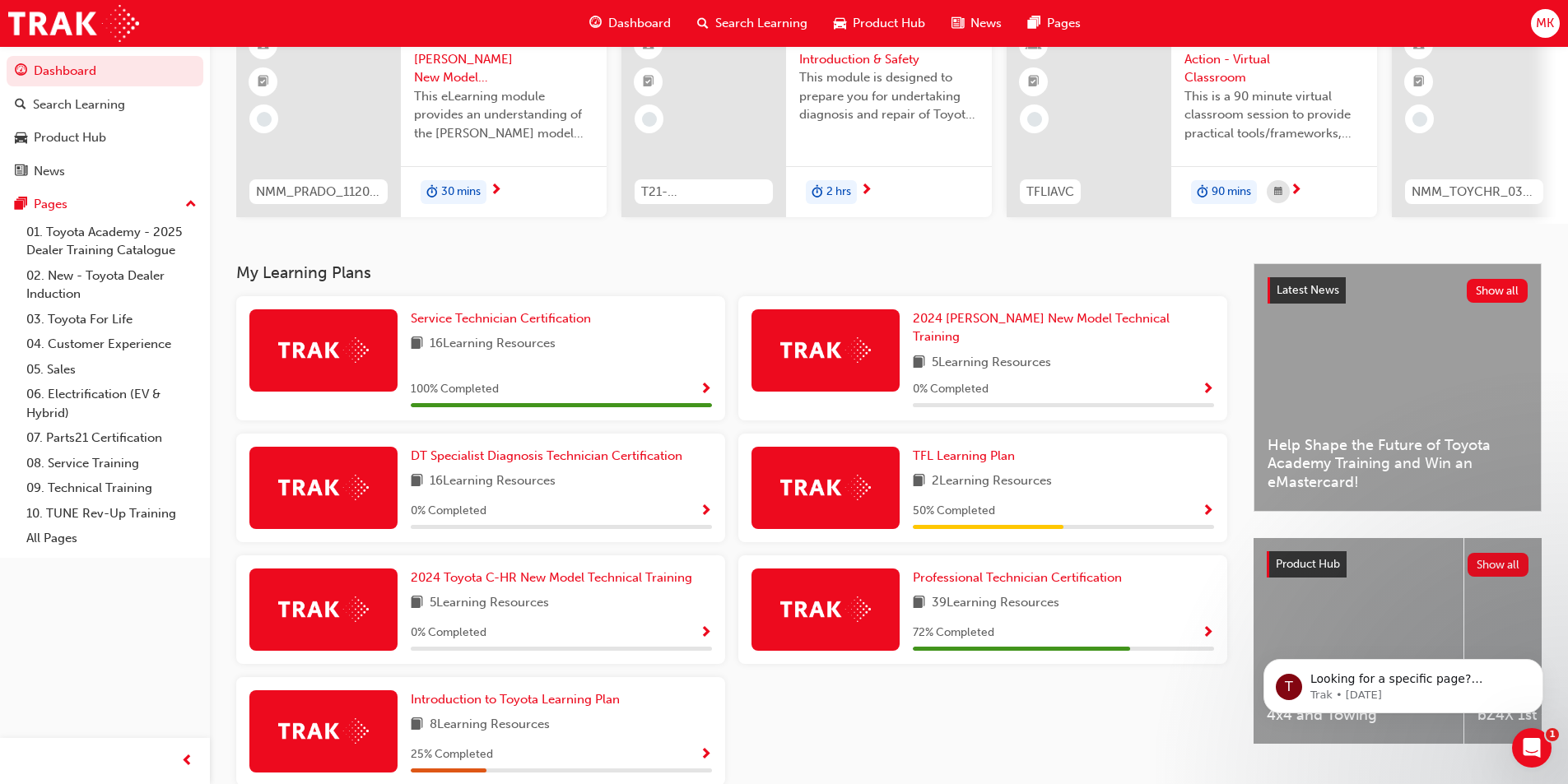
scroll to position [164, 0]
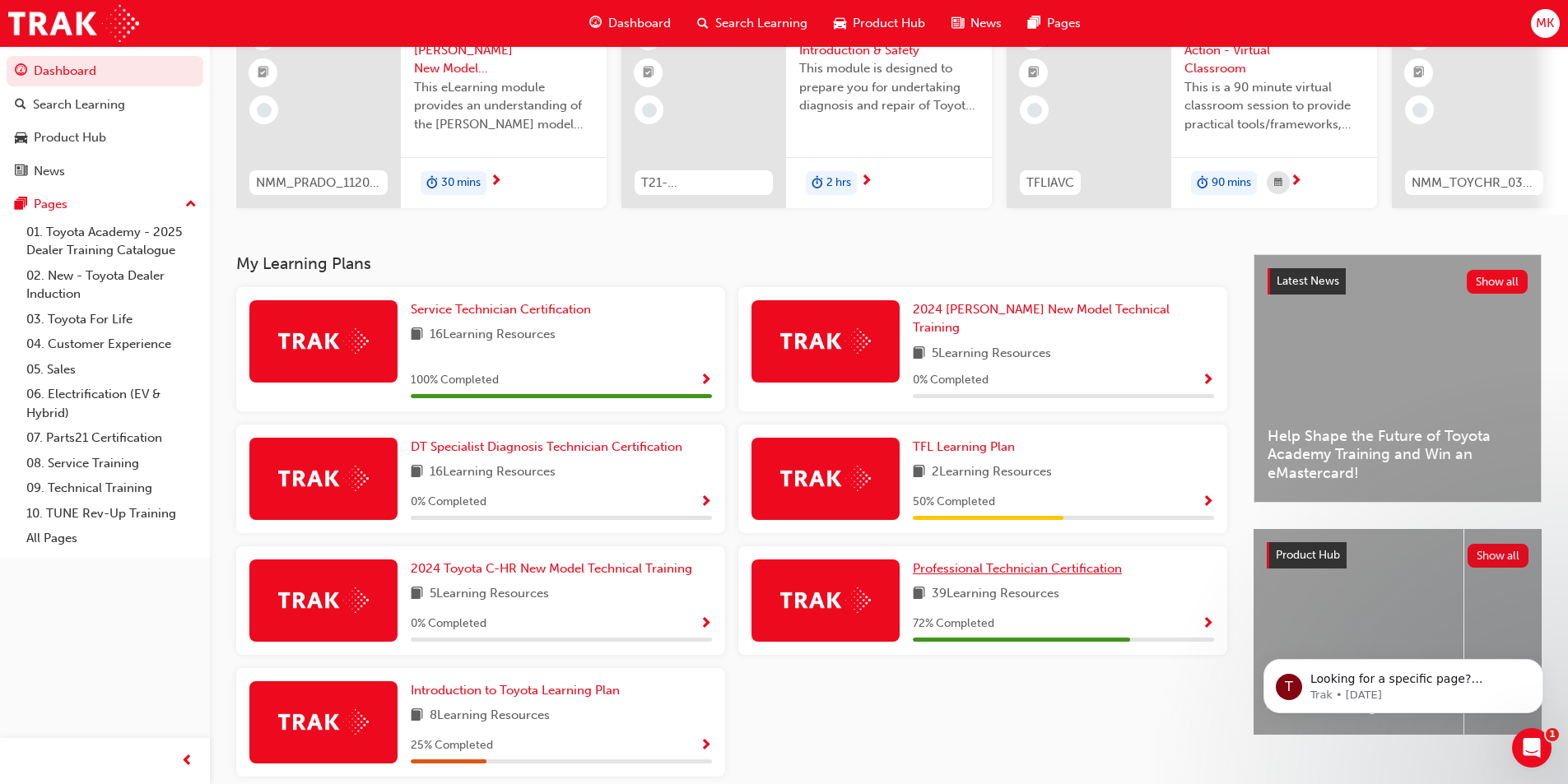
click at [1097, 565] on span "Professional Technician Certification" at bounding box center [1017, 568] width 209 height 15
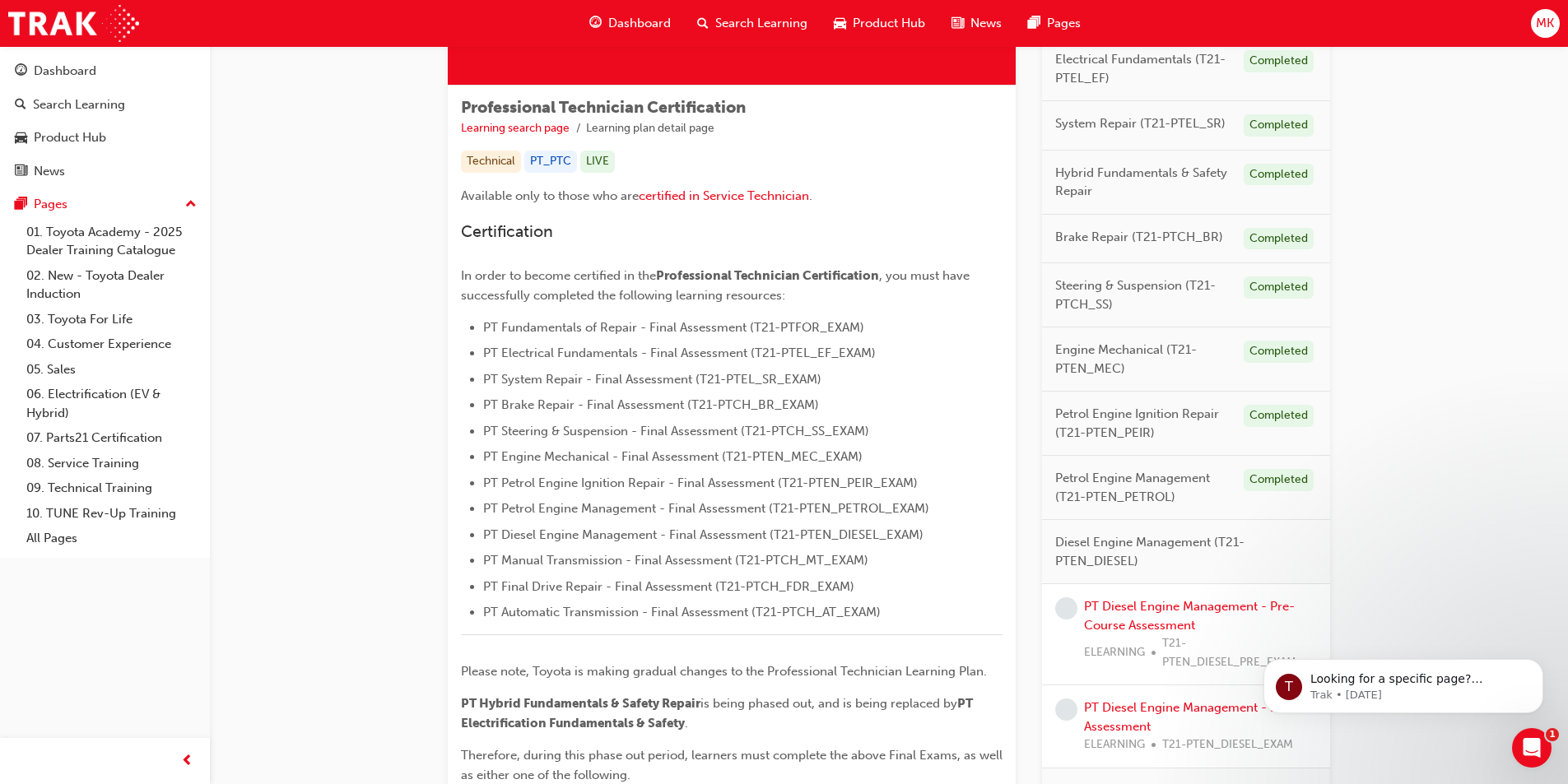
scroll to position [329, 0]
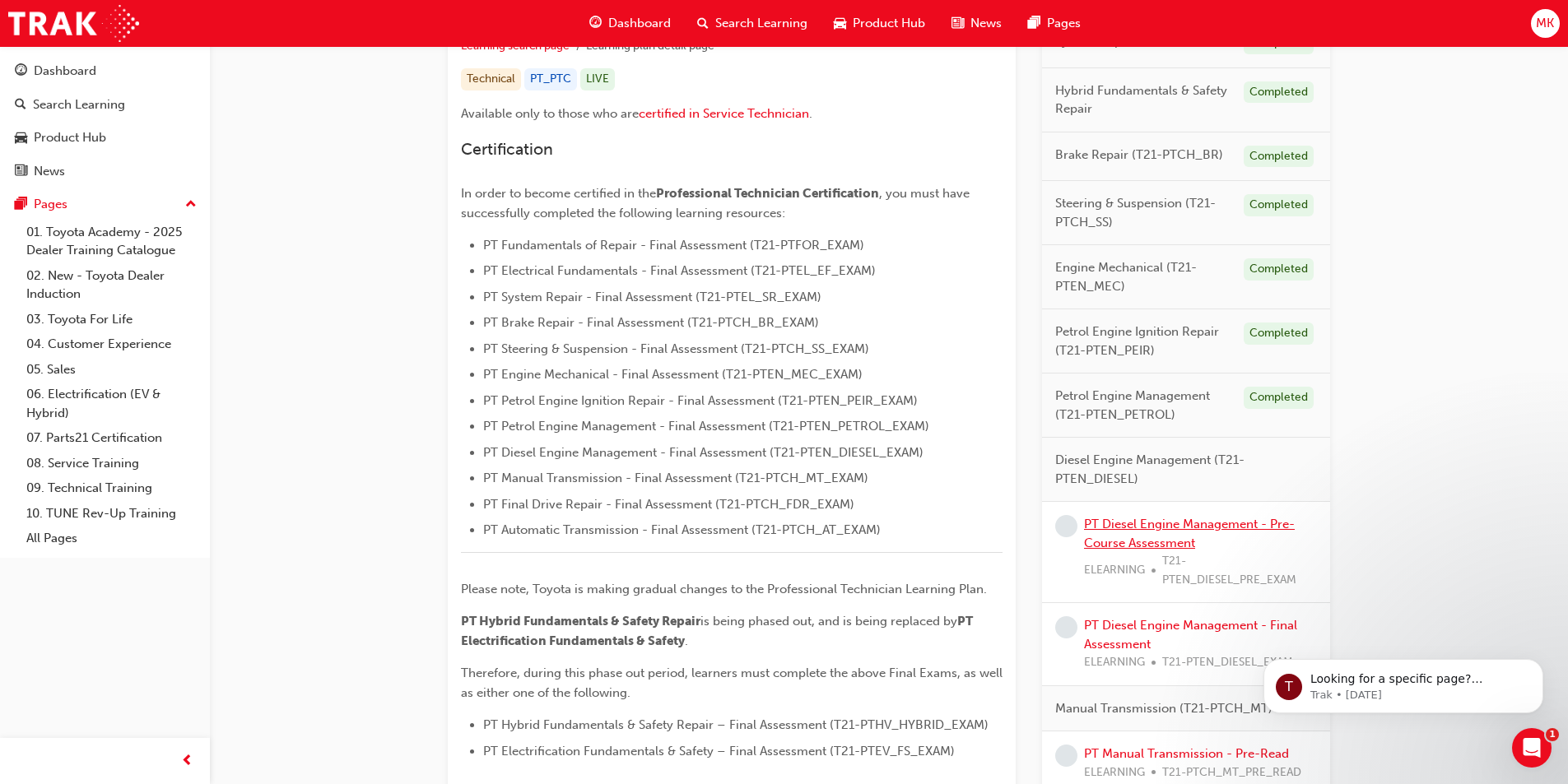
click at [1114, 516] on link "PT Diesel Engine Management - Pre-Course Assessment" at bounding box center [1189, 533] width 211 height 34
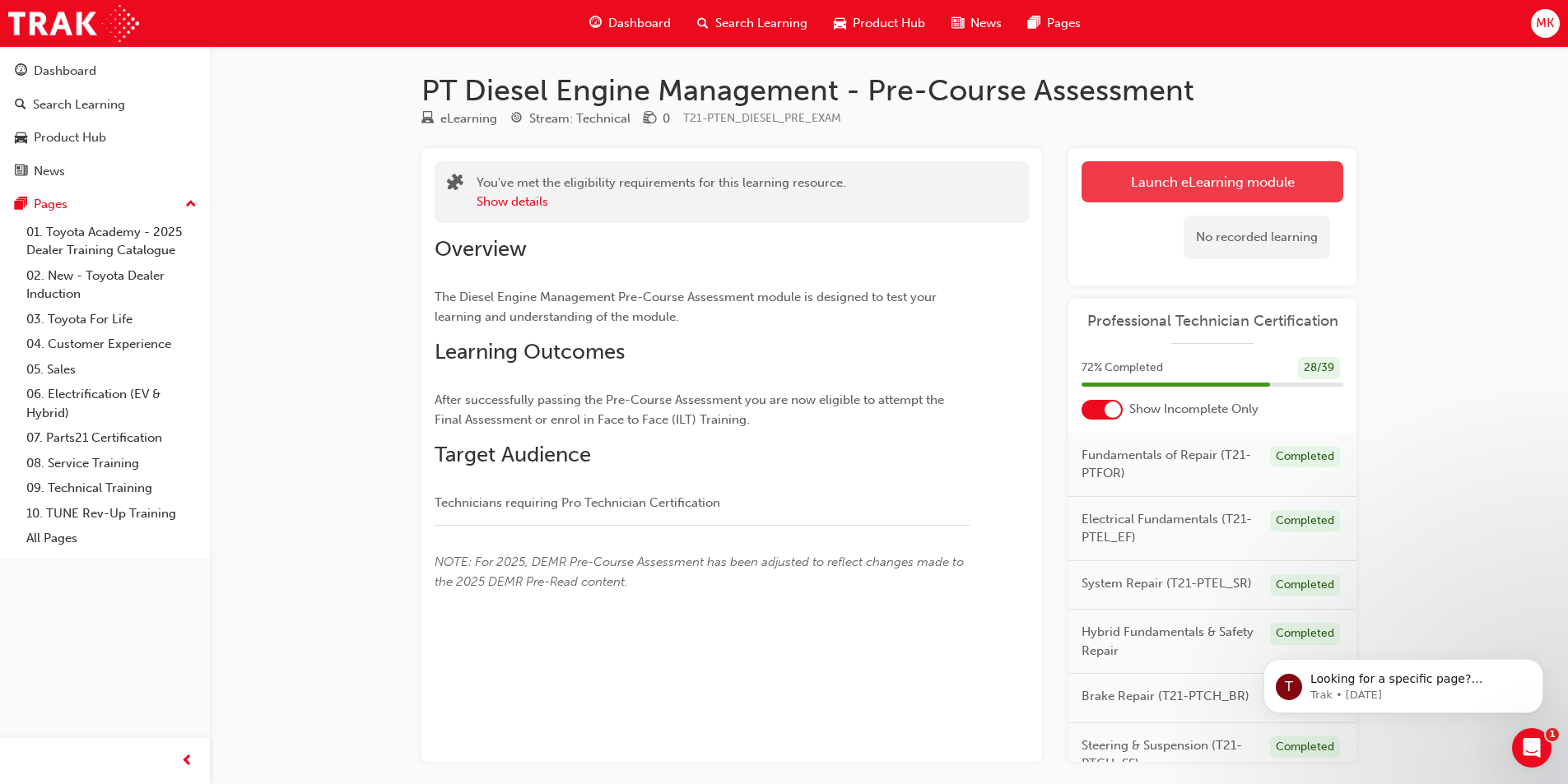
click at [1174, 196] on link "Launch eLearning module" at bounding box center [1212, 181] width 261 height 41
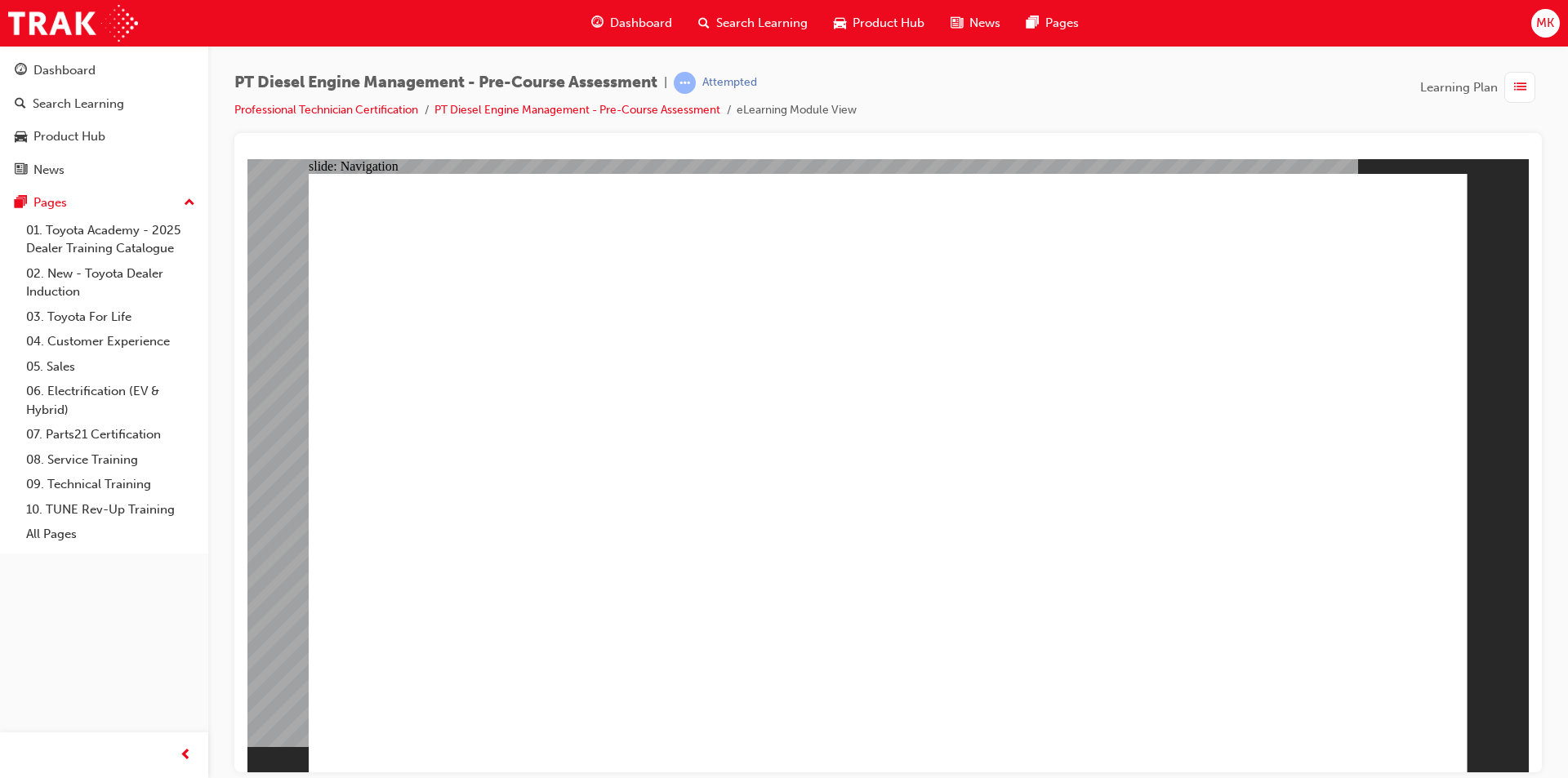
radio input "true"
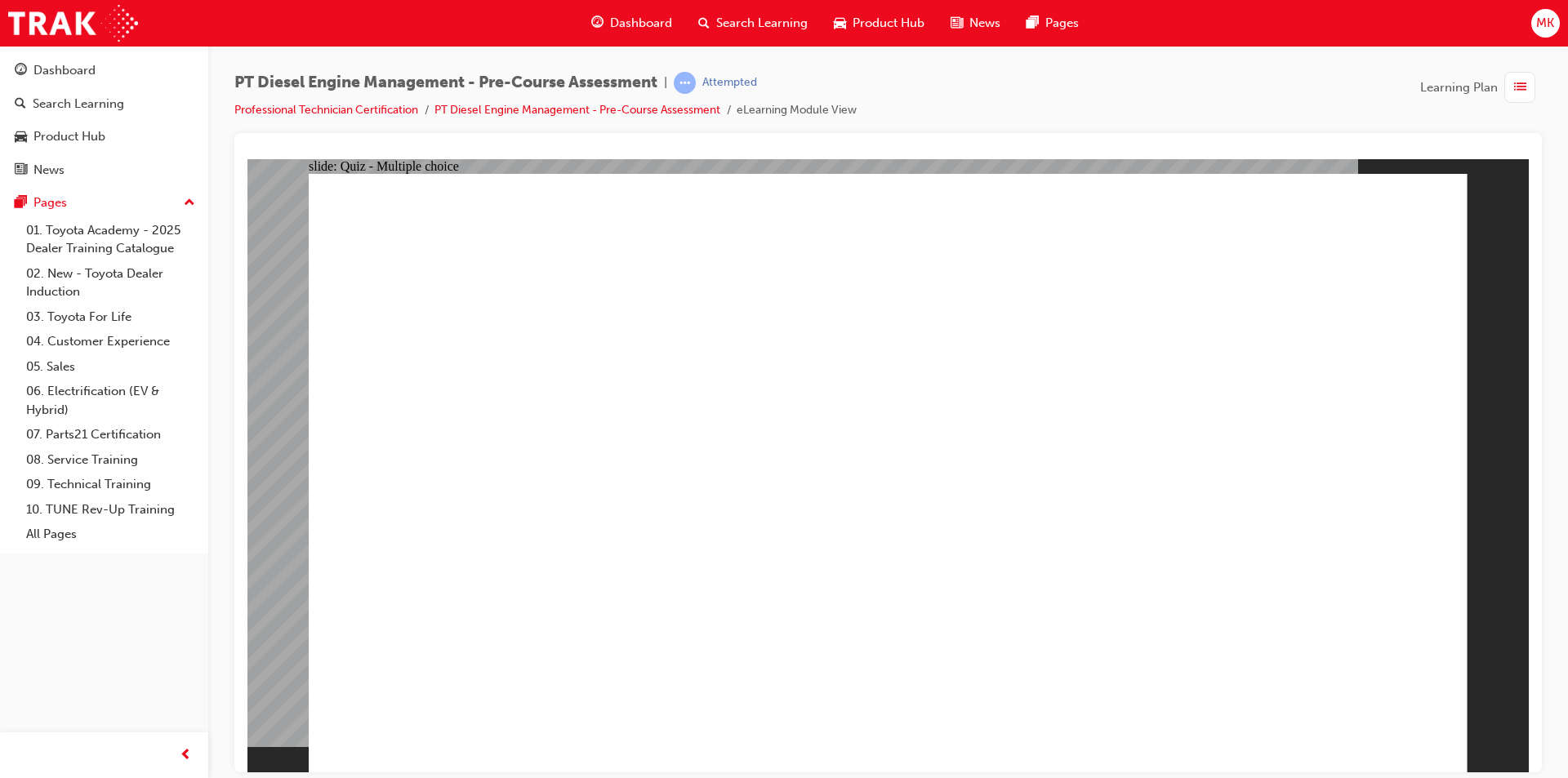
radio input "true"
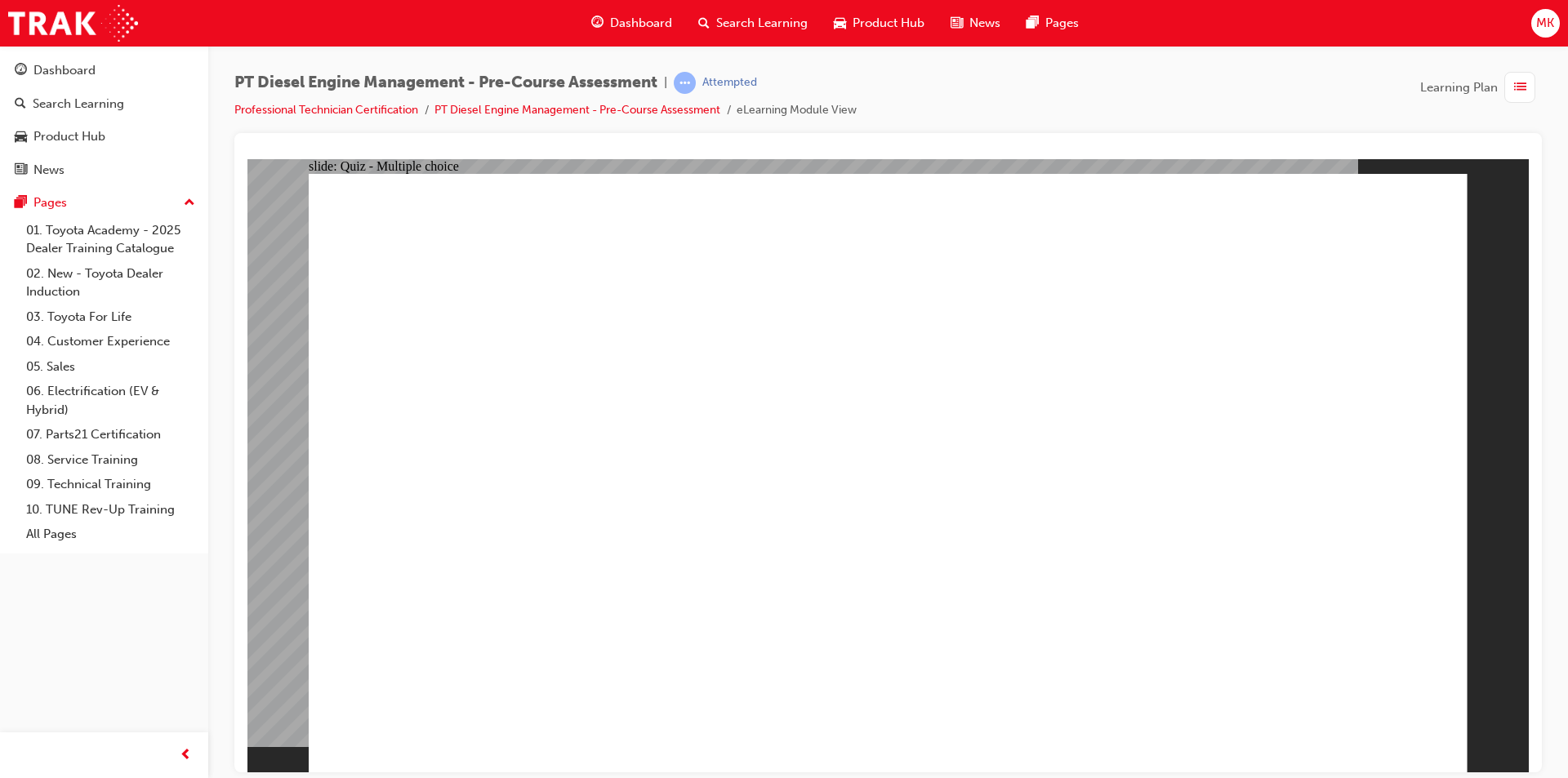
radio input "true"
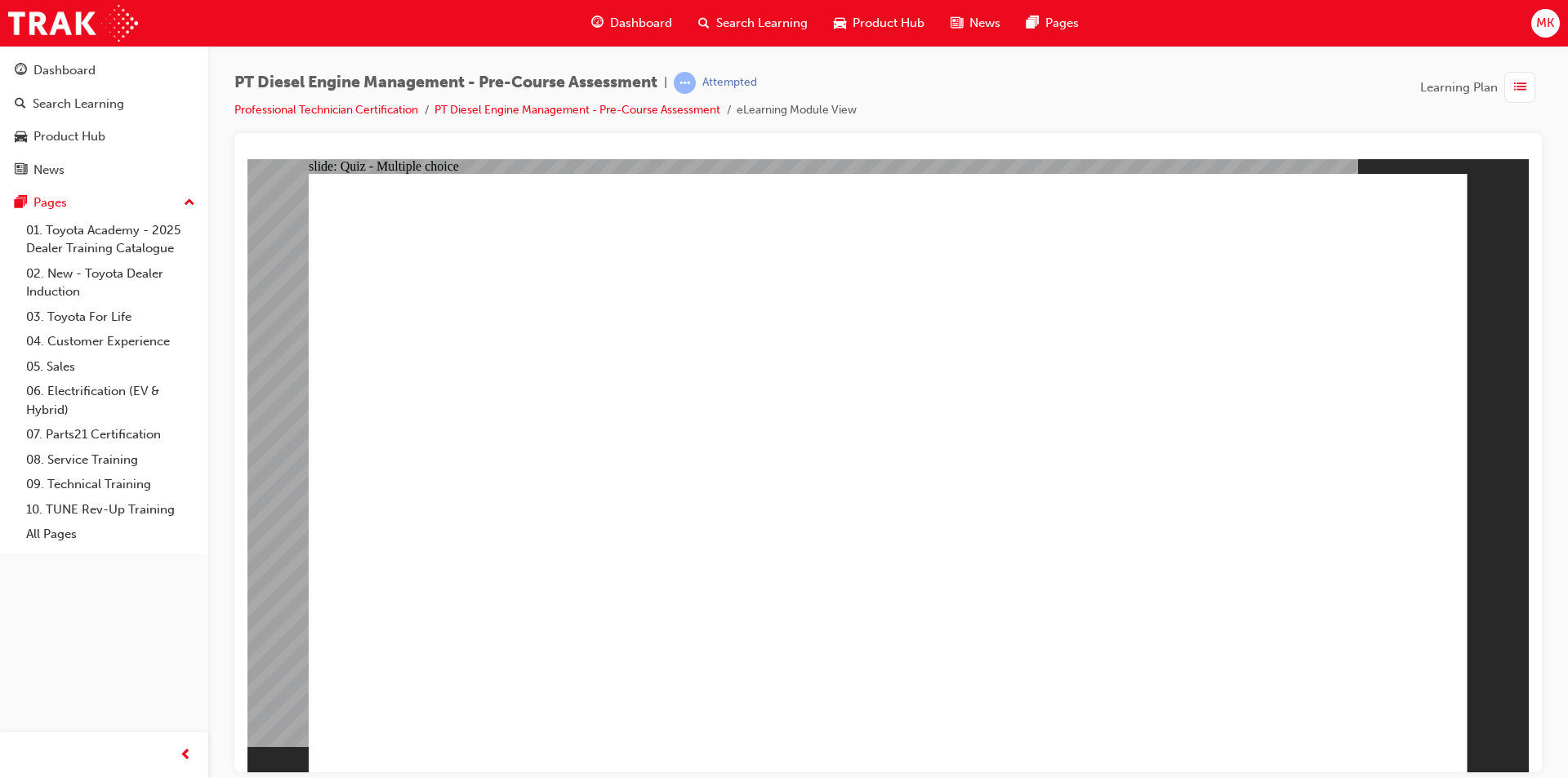
radio input "true"
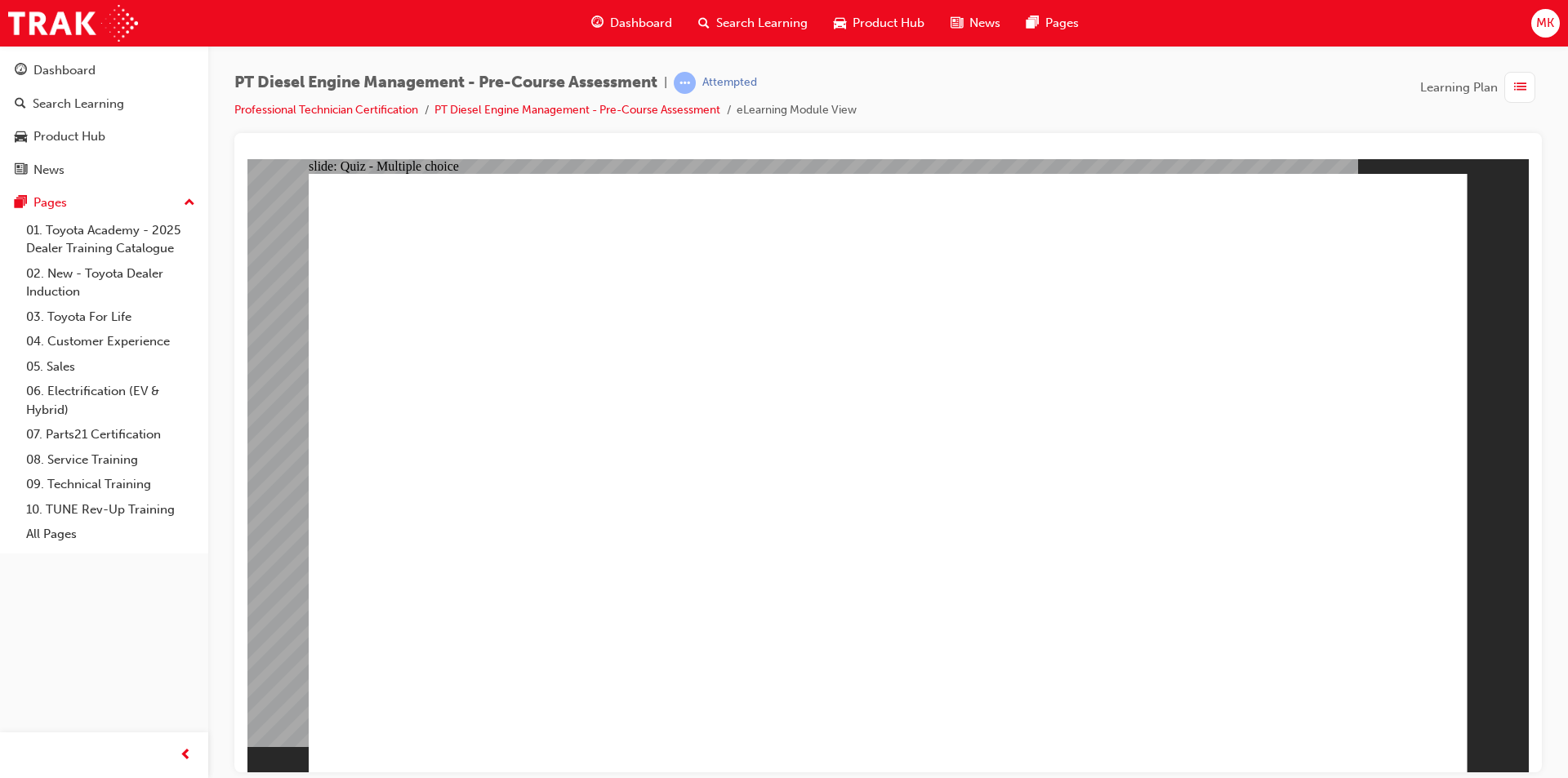
radio input "true"
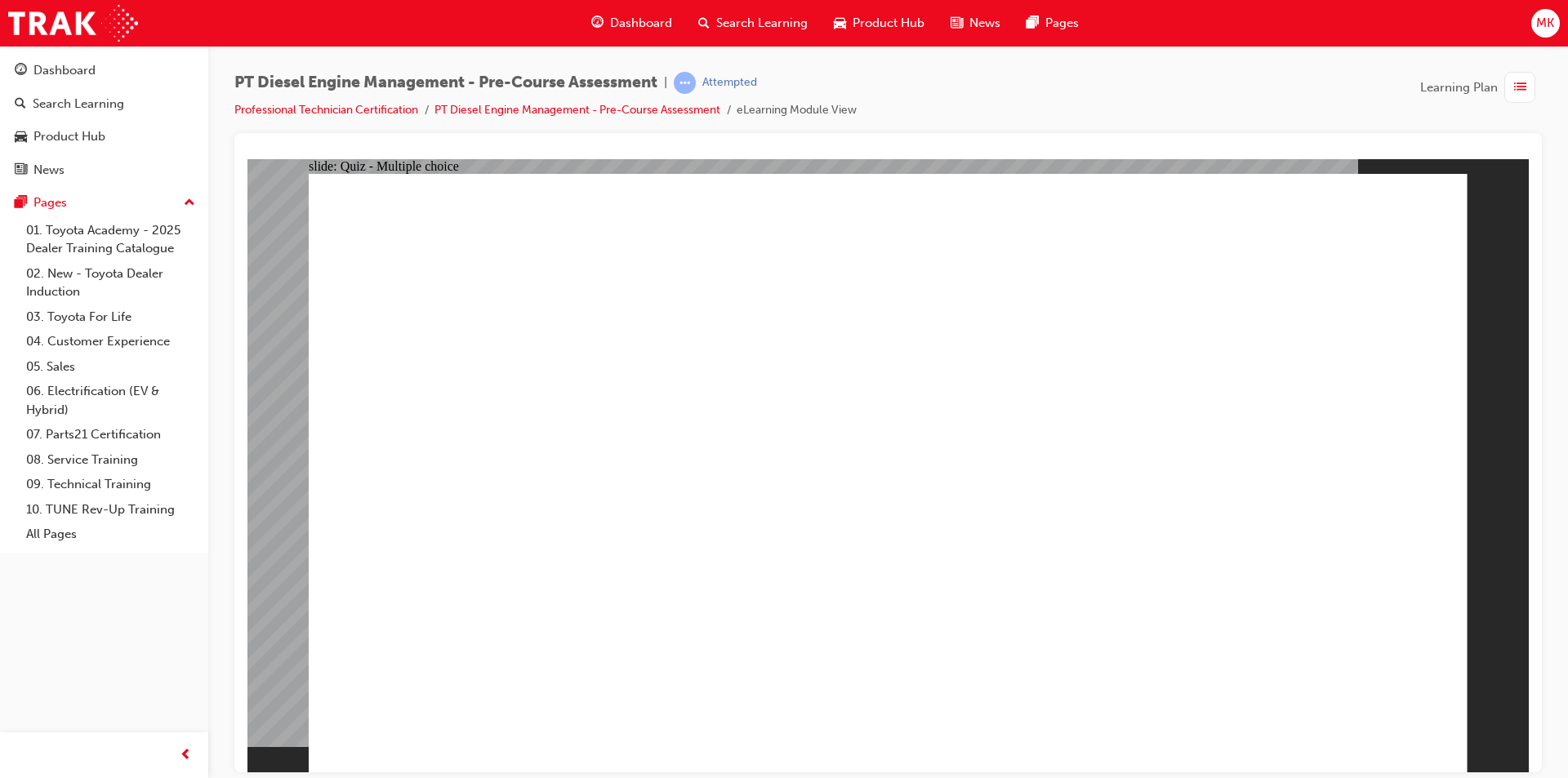
radio input "true"
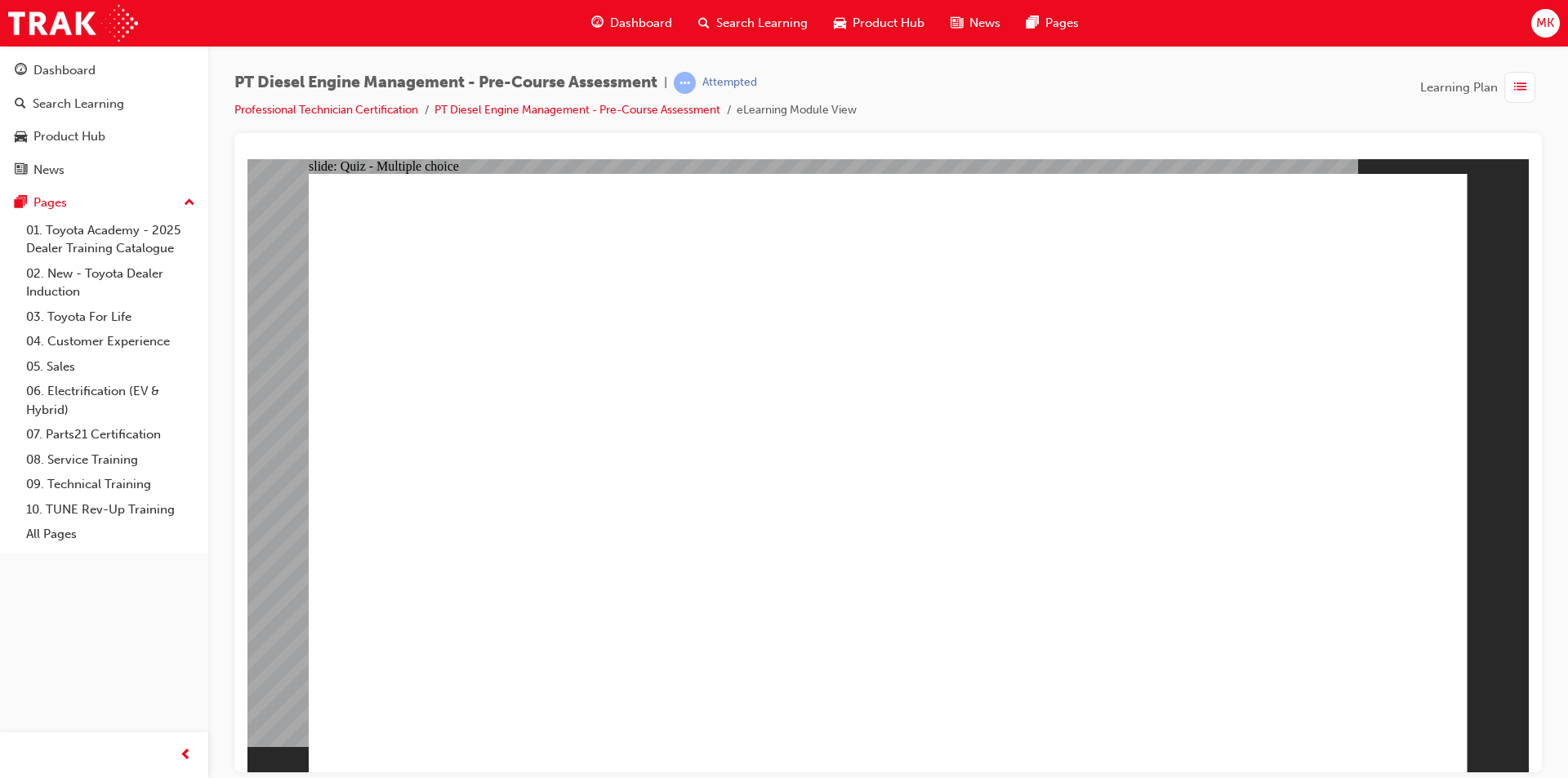
radio input "true"
drag, startPoint x: 946, startPoint y: 672, endPoint x: 941, endPoint y: 661, distance: 12.1
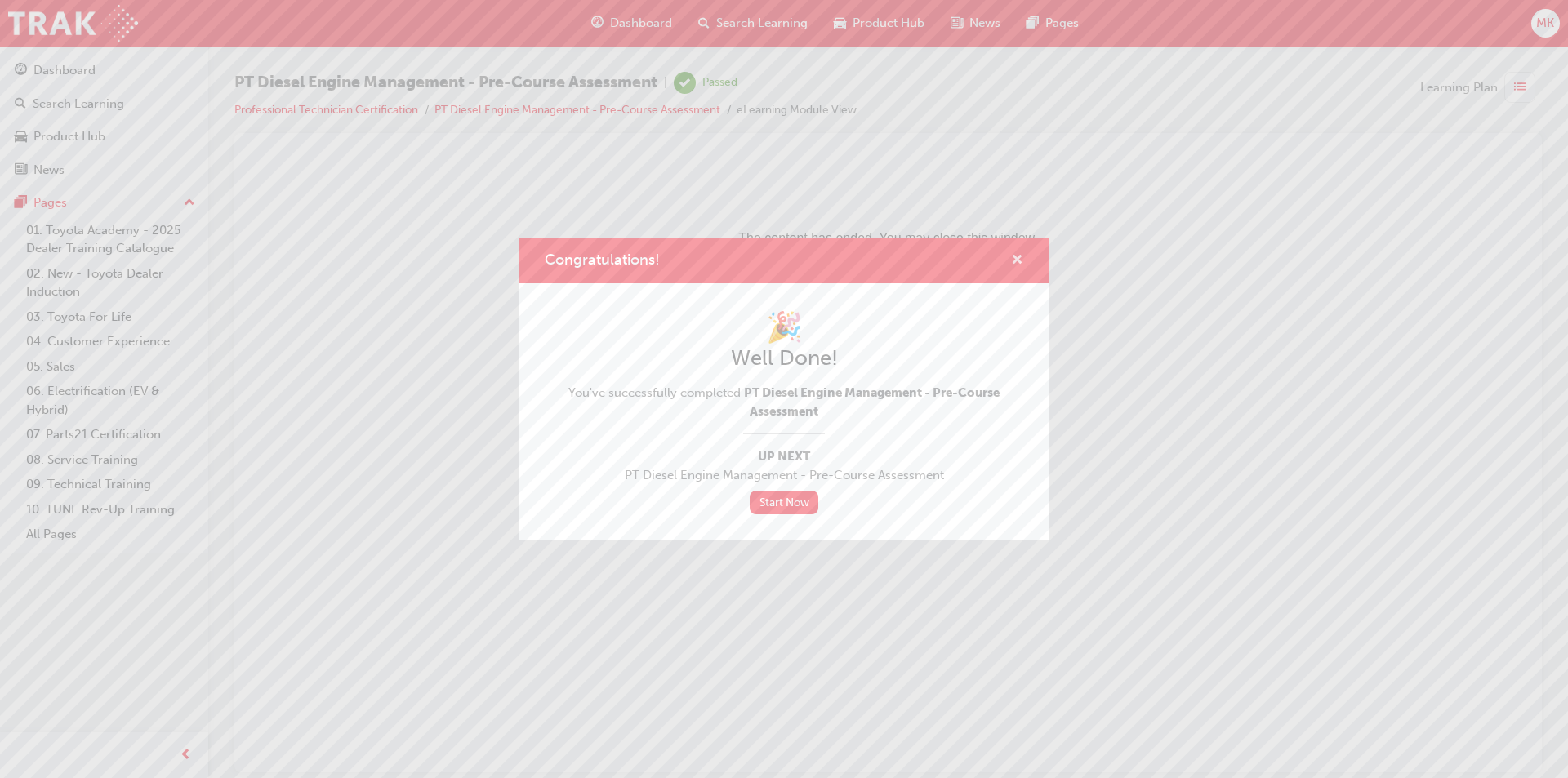
click at [1017, 256] on span "cross-icon" at bounding box center [1017, 261] width 12 height 15
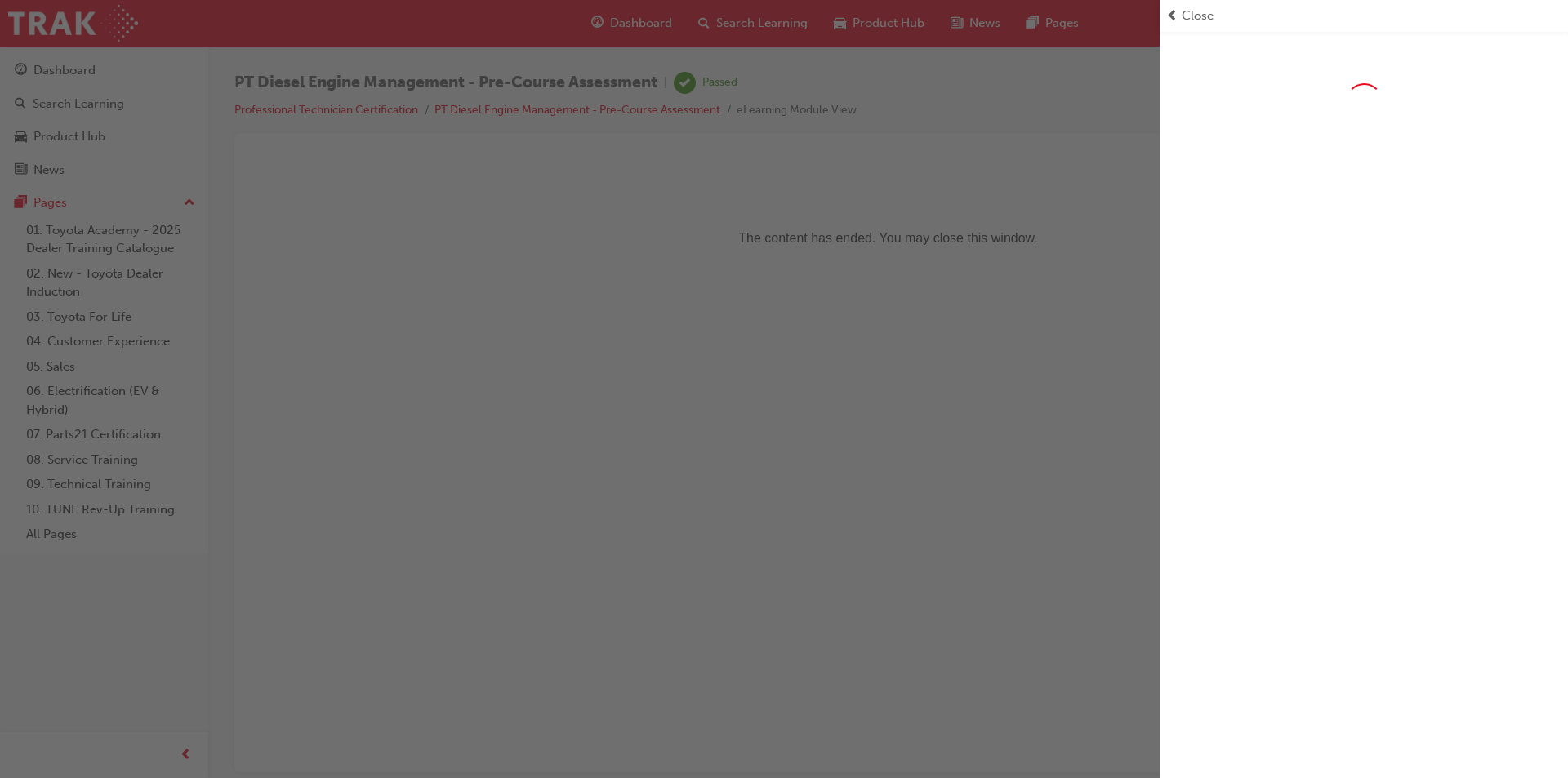
click at [1208, 11] on span "Close" at bounding box center [1197, 15] width 32 height 19
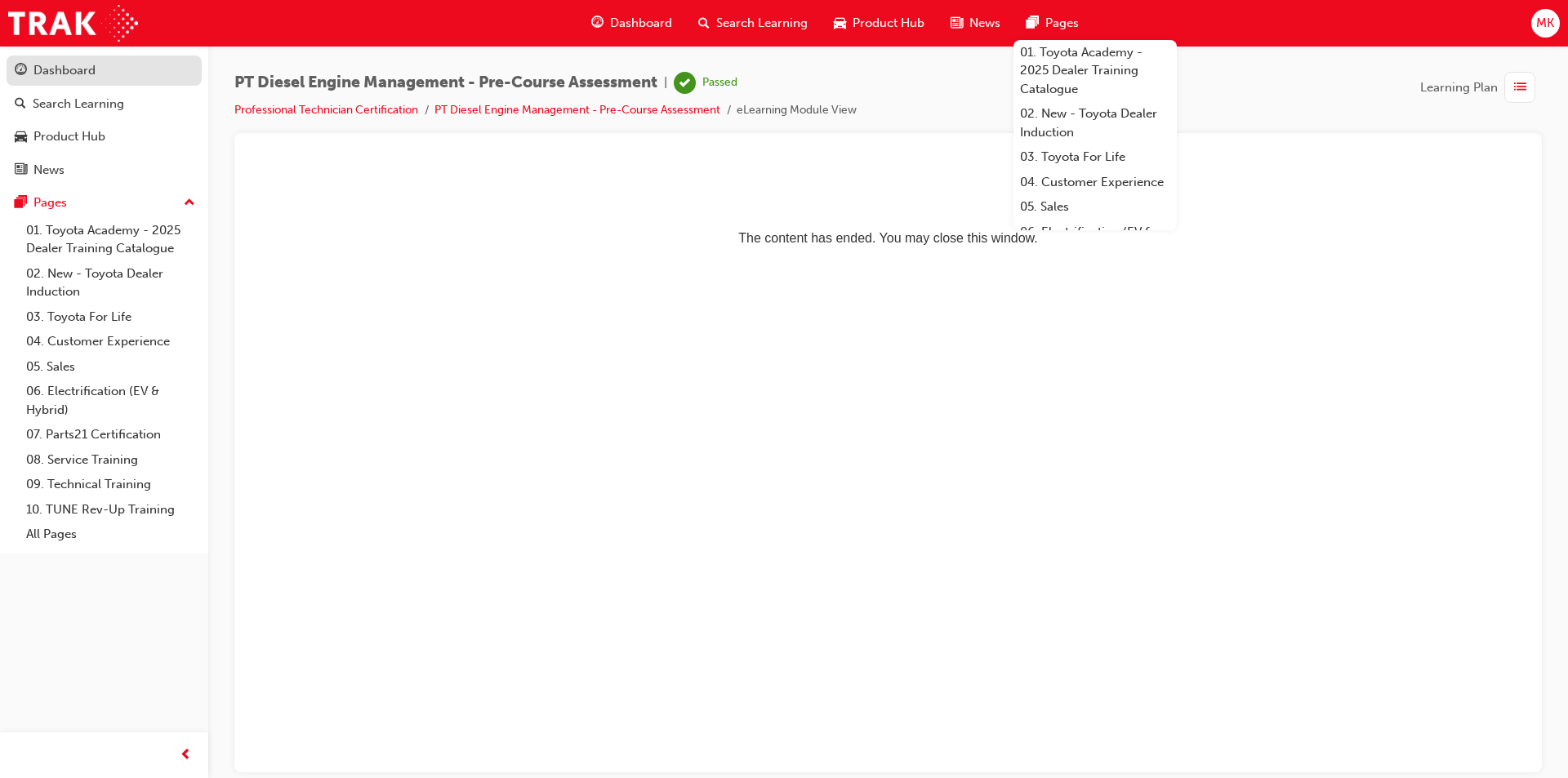
click at [73, 64] on div "Dashboard" at bounding box center [64, 70] width 62 height 19
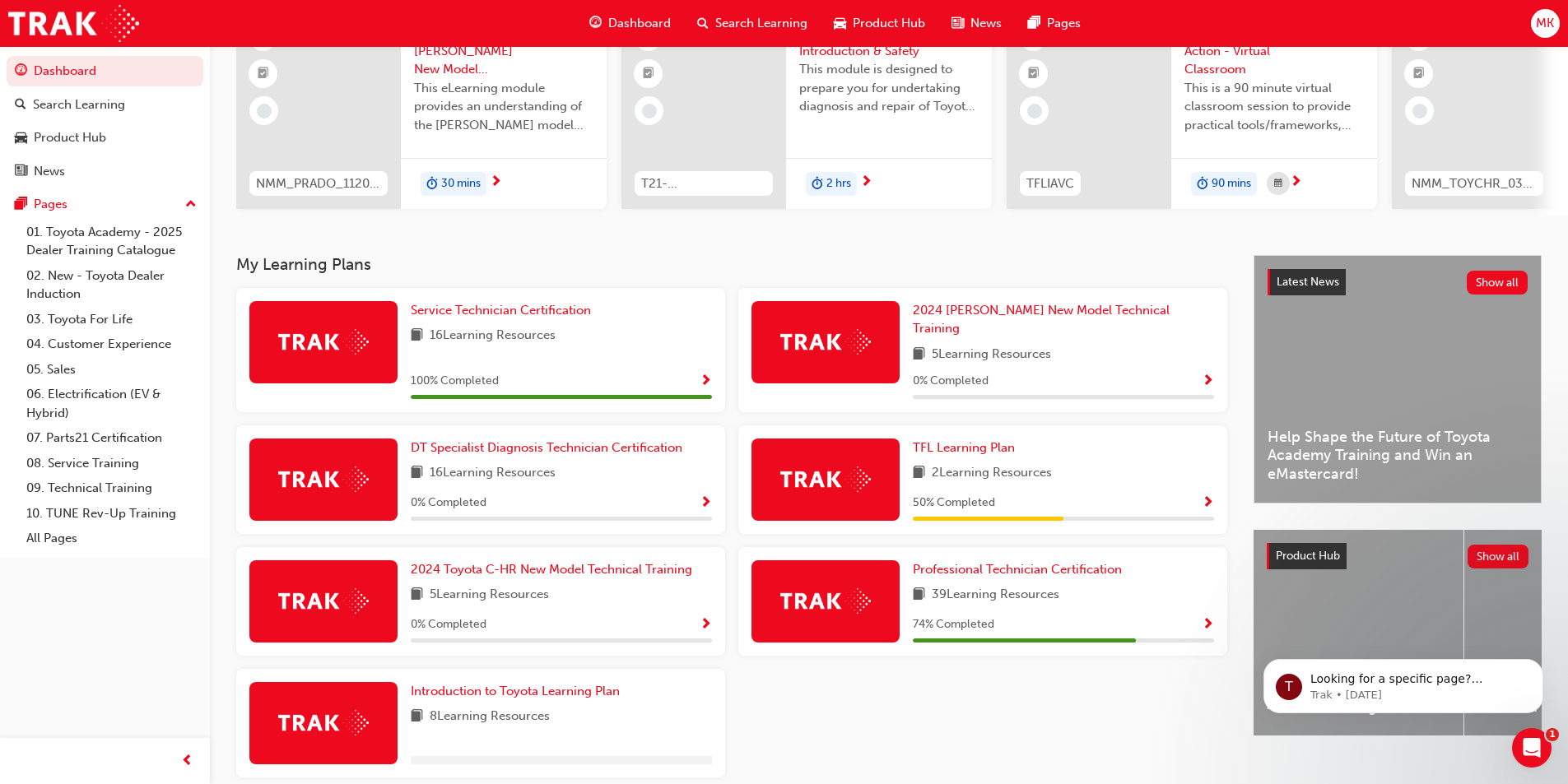
scroll to position [164, 0]
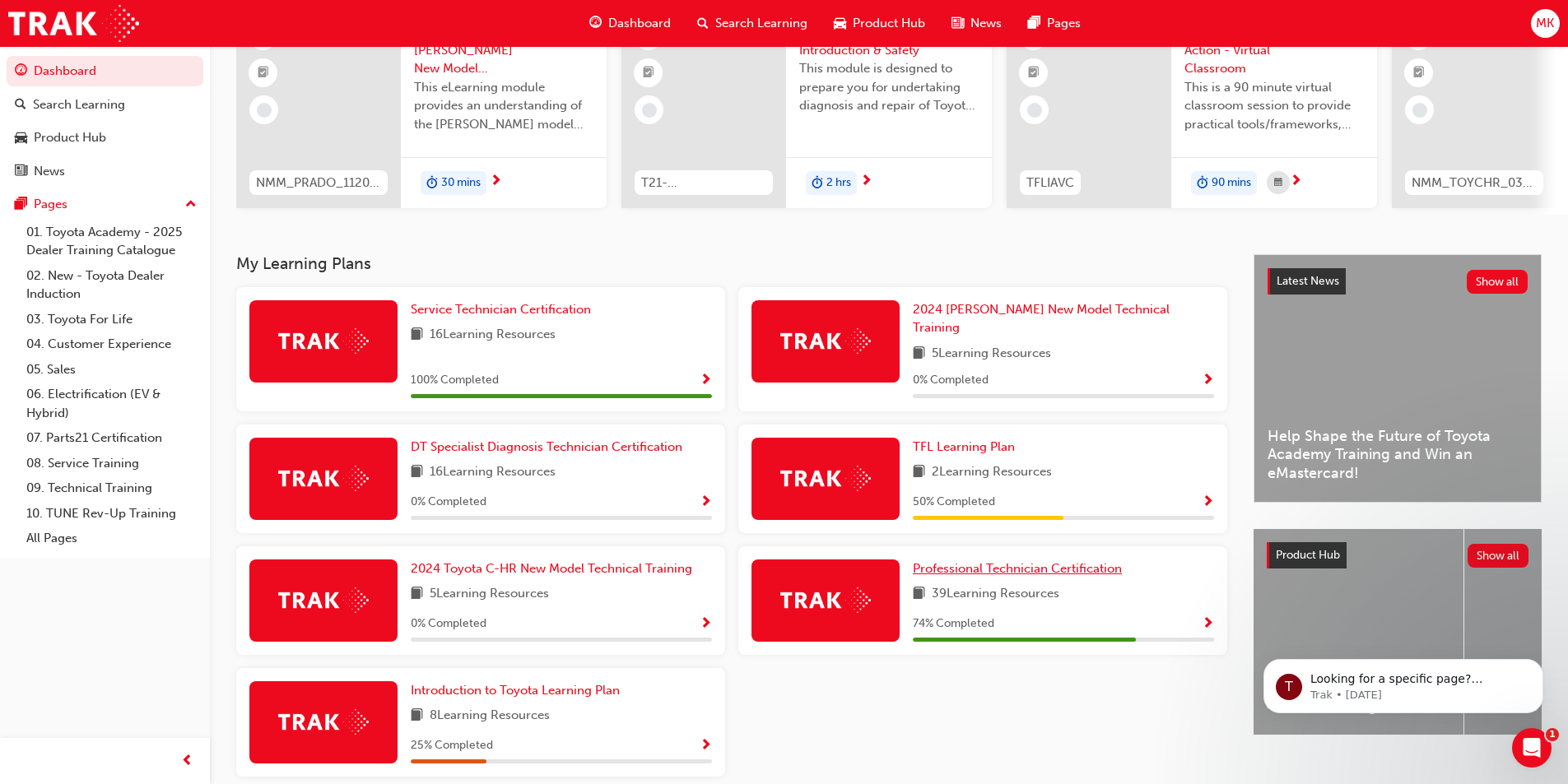
click at [1097, 564] on span "Professional Technician Certification" at bounding box center [1017, 568] width 209 height 15
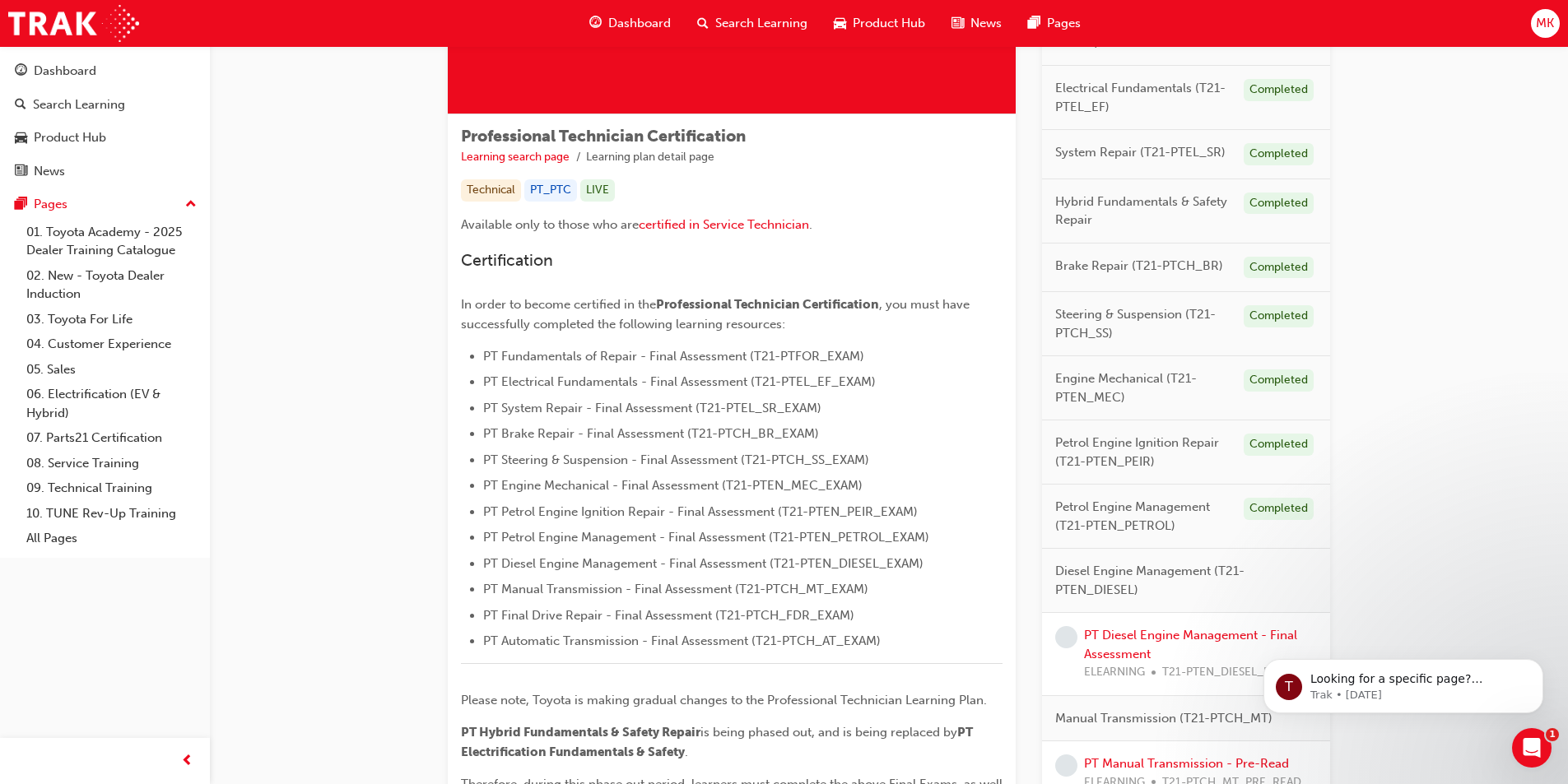
scroll to position [247, 0]
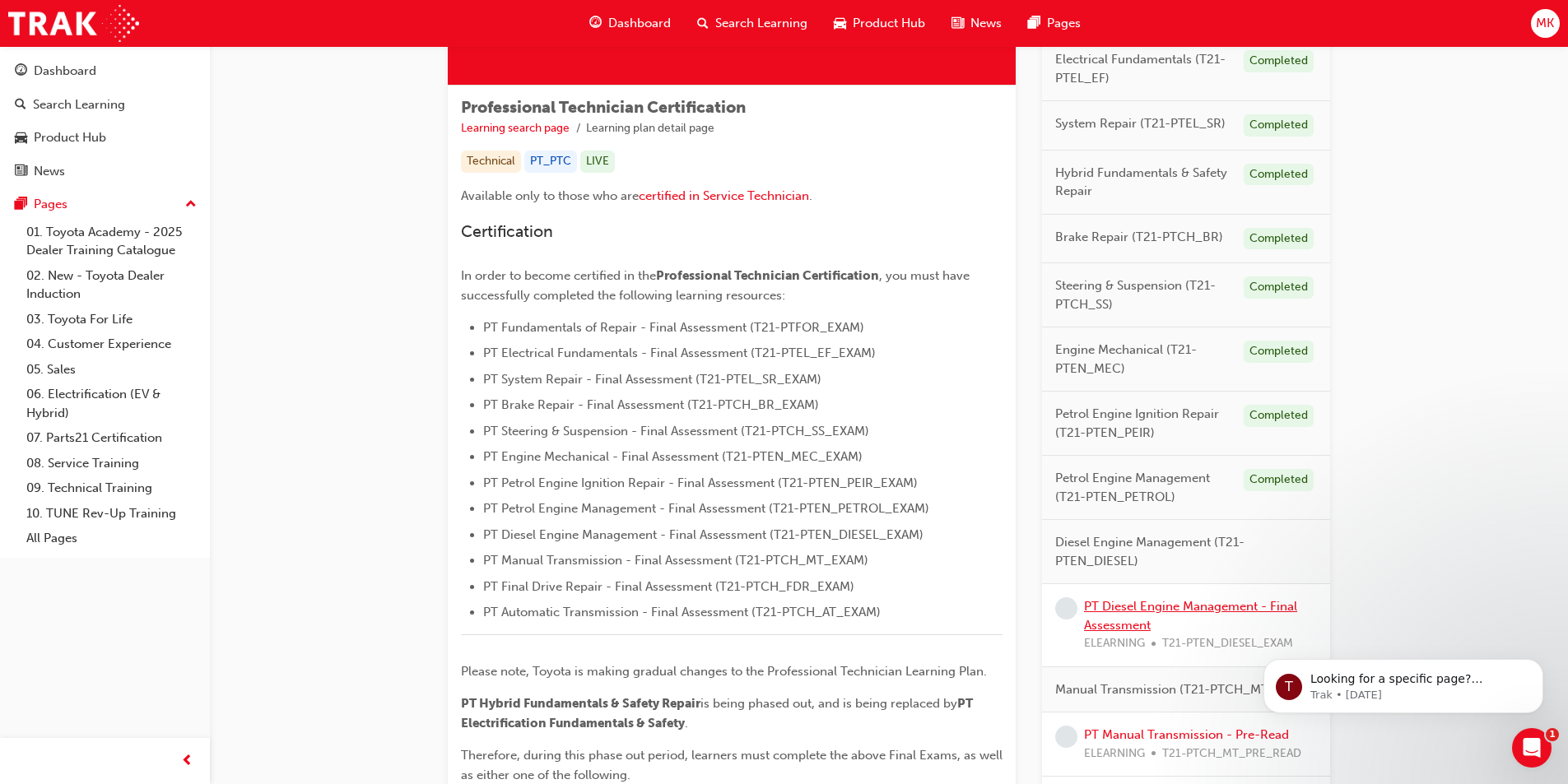
click at [1134, 618] on link "PT Diesel Engine Management - Final Assessment" at bounding box center [1191, 616] width 213 height 34
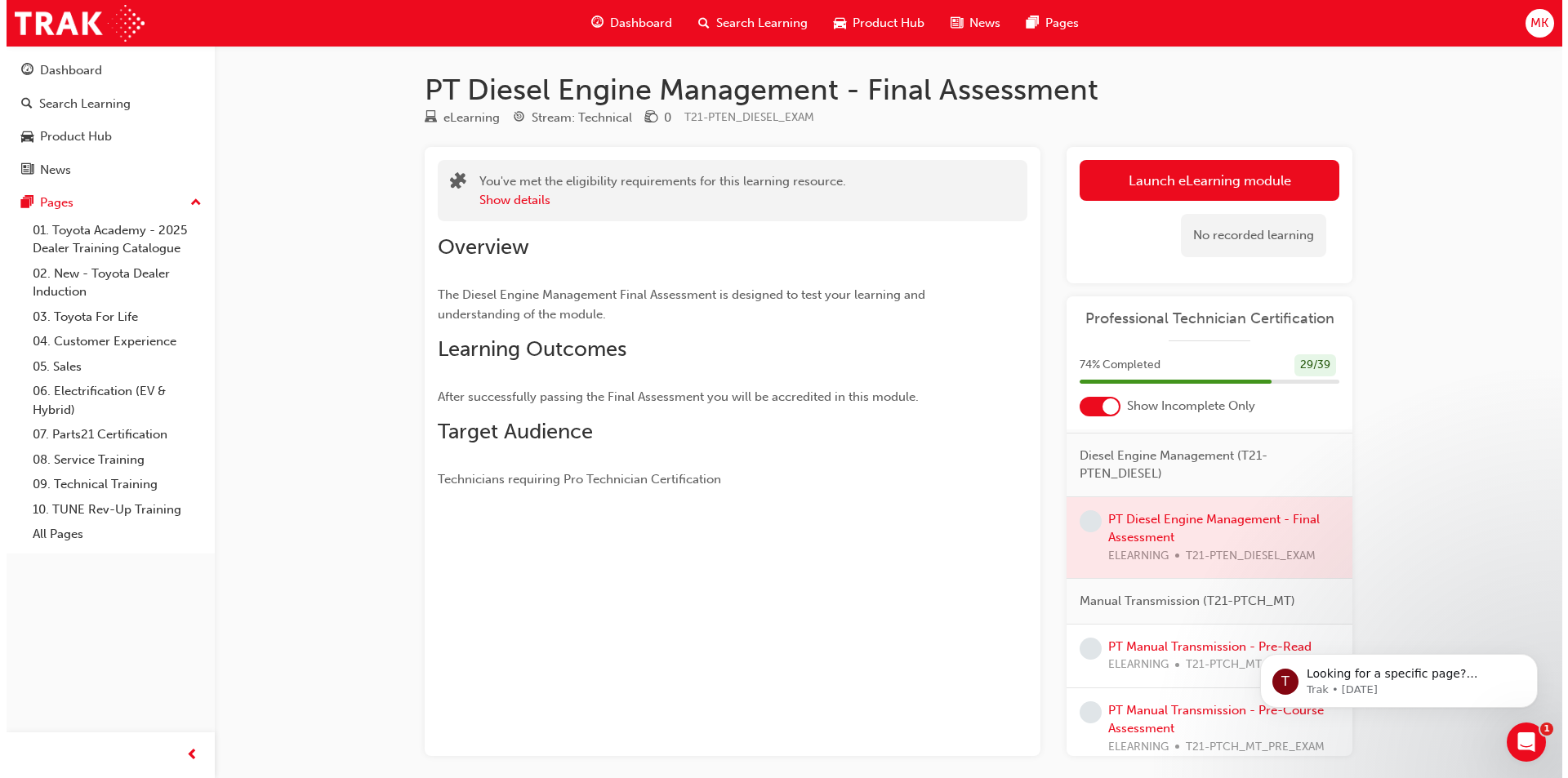
scroll to position [572, 0]
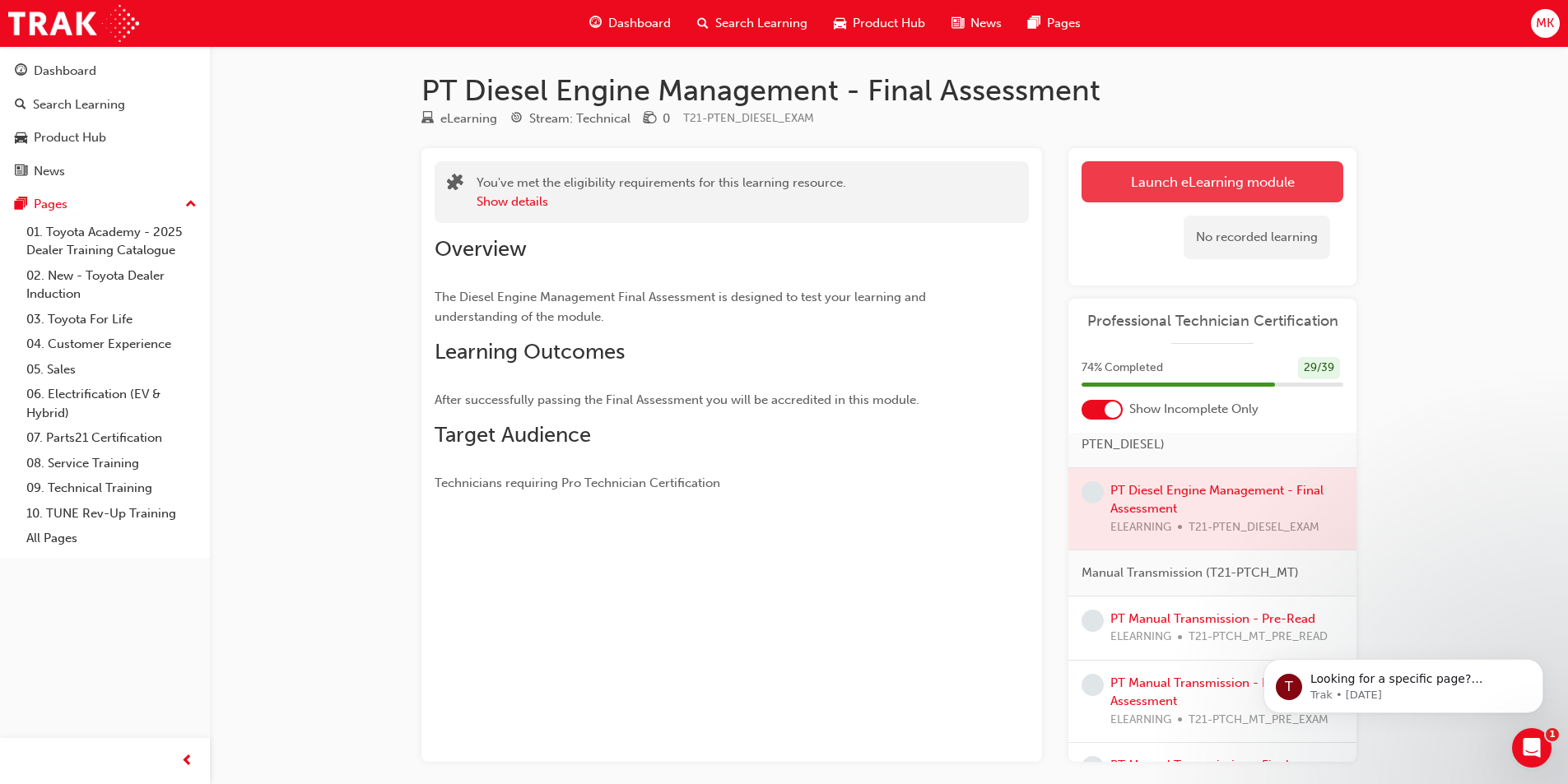
click at [1170, 178] on link "Launch eLearning module" at bounding box center [1212, 181] width 261 height 41
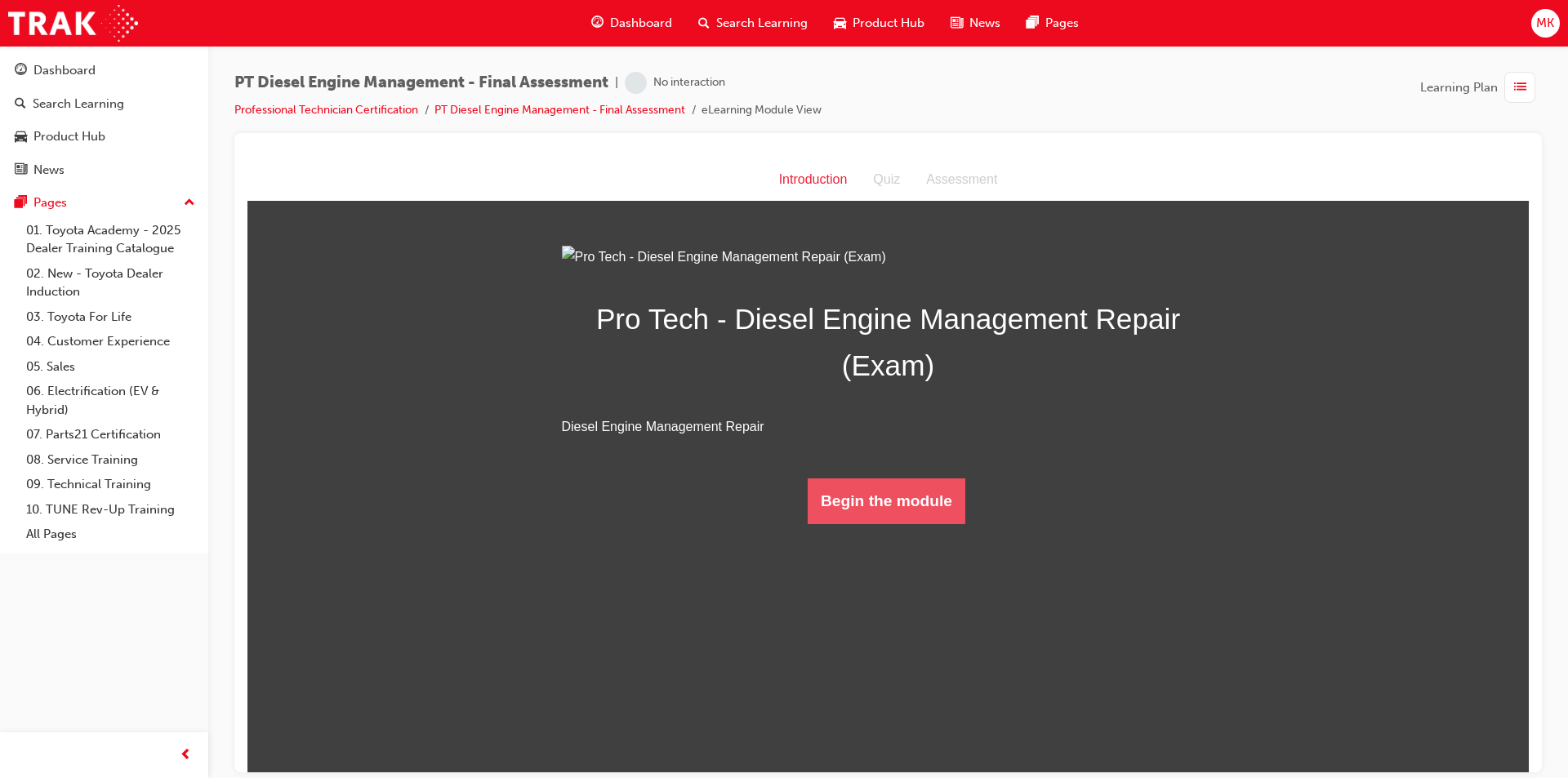
click at [867, 523] on button "Begin the module" at bounding box center [886, 500] width 158 height 46
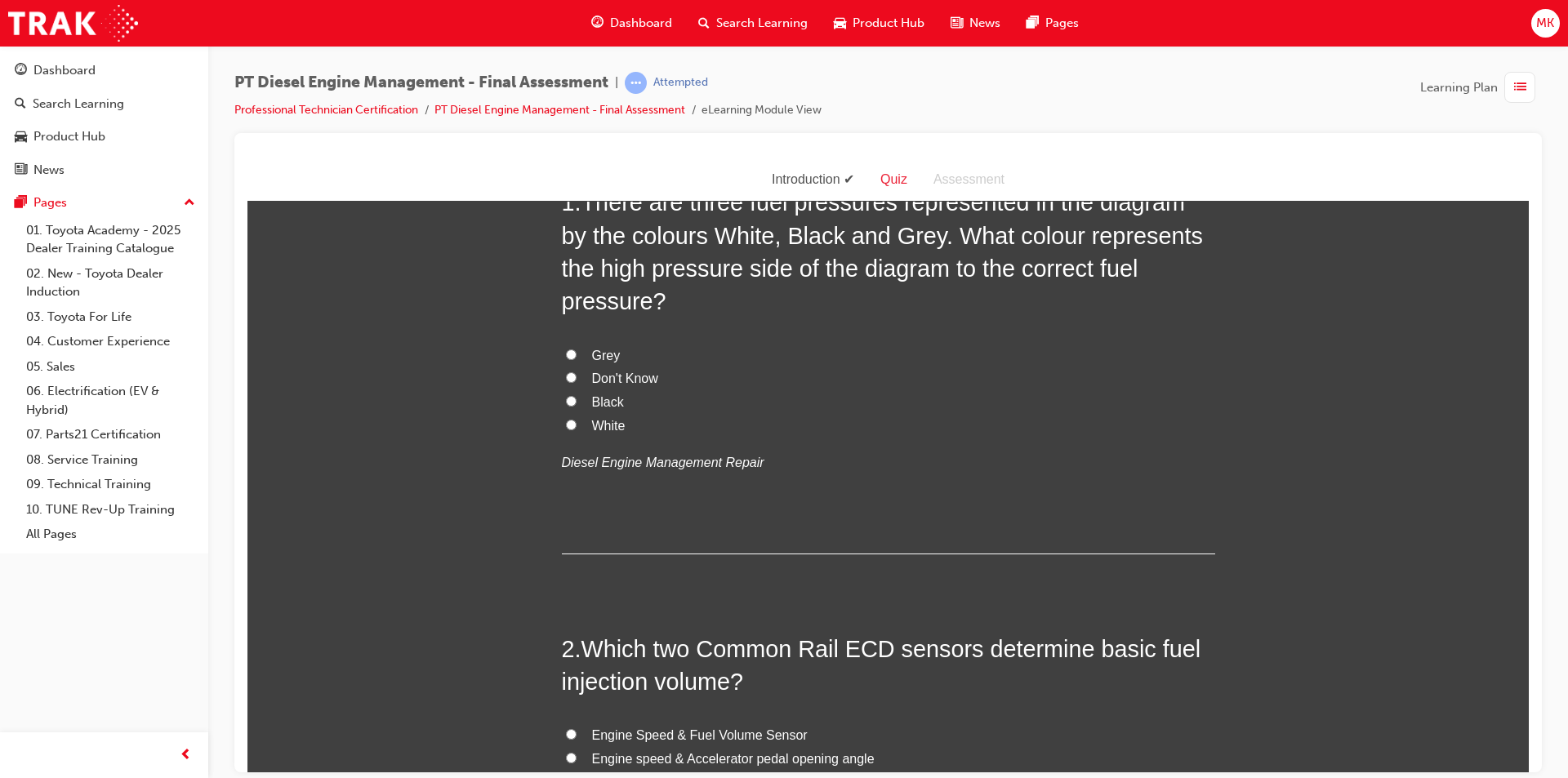
scroll to position [82, 0]
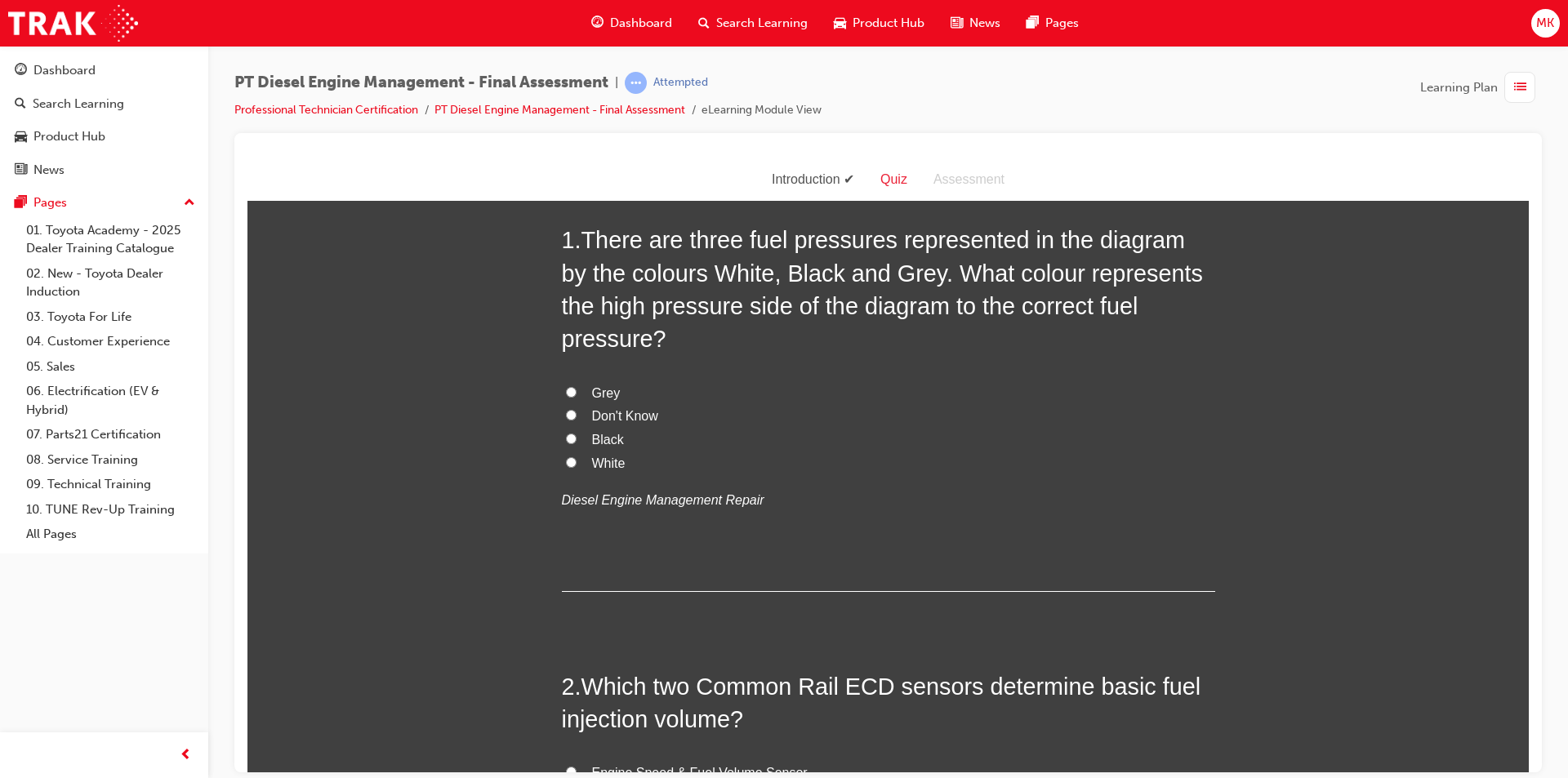
click at [566, 432] on input "Black" at bounding box center [571, 438] width 11 height 11
radio input "true"
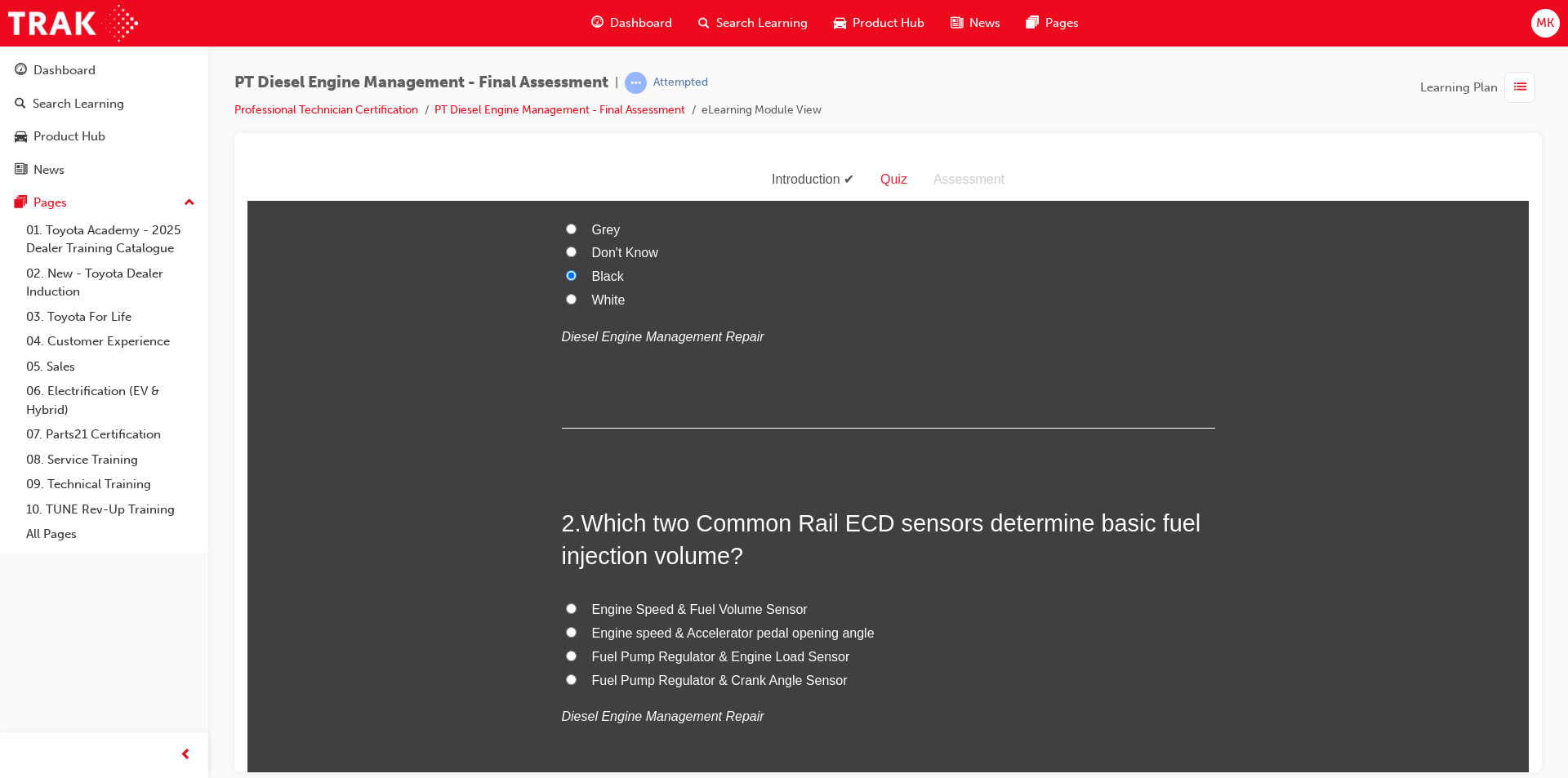
scroll to position [326, 0]
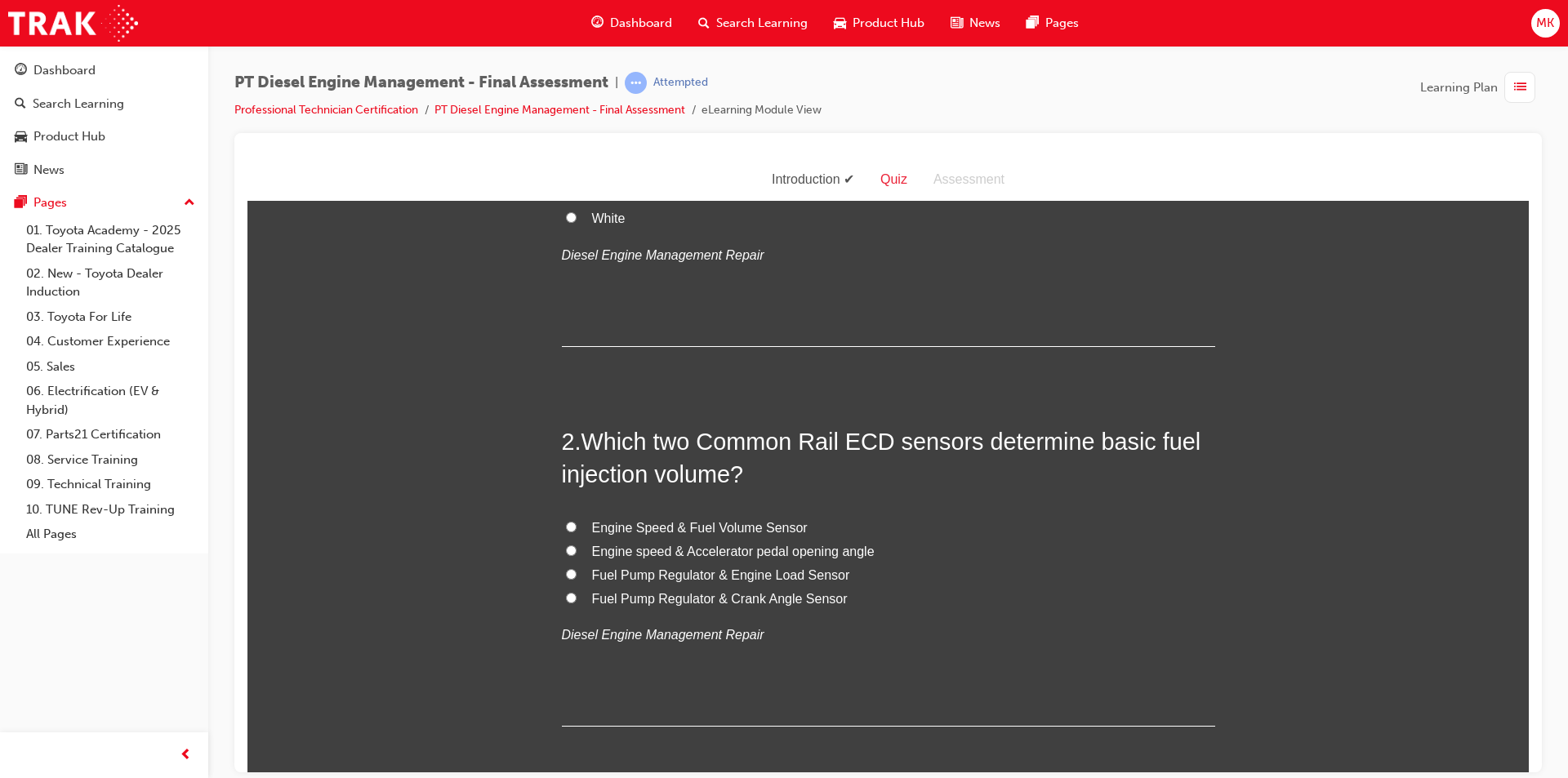
click at [566, 544] on input "Engine speed & Accelerator pedal opening angle" at bounding box center [571, 550] width 11 height 11
radio input "true"
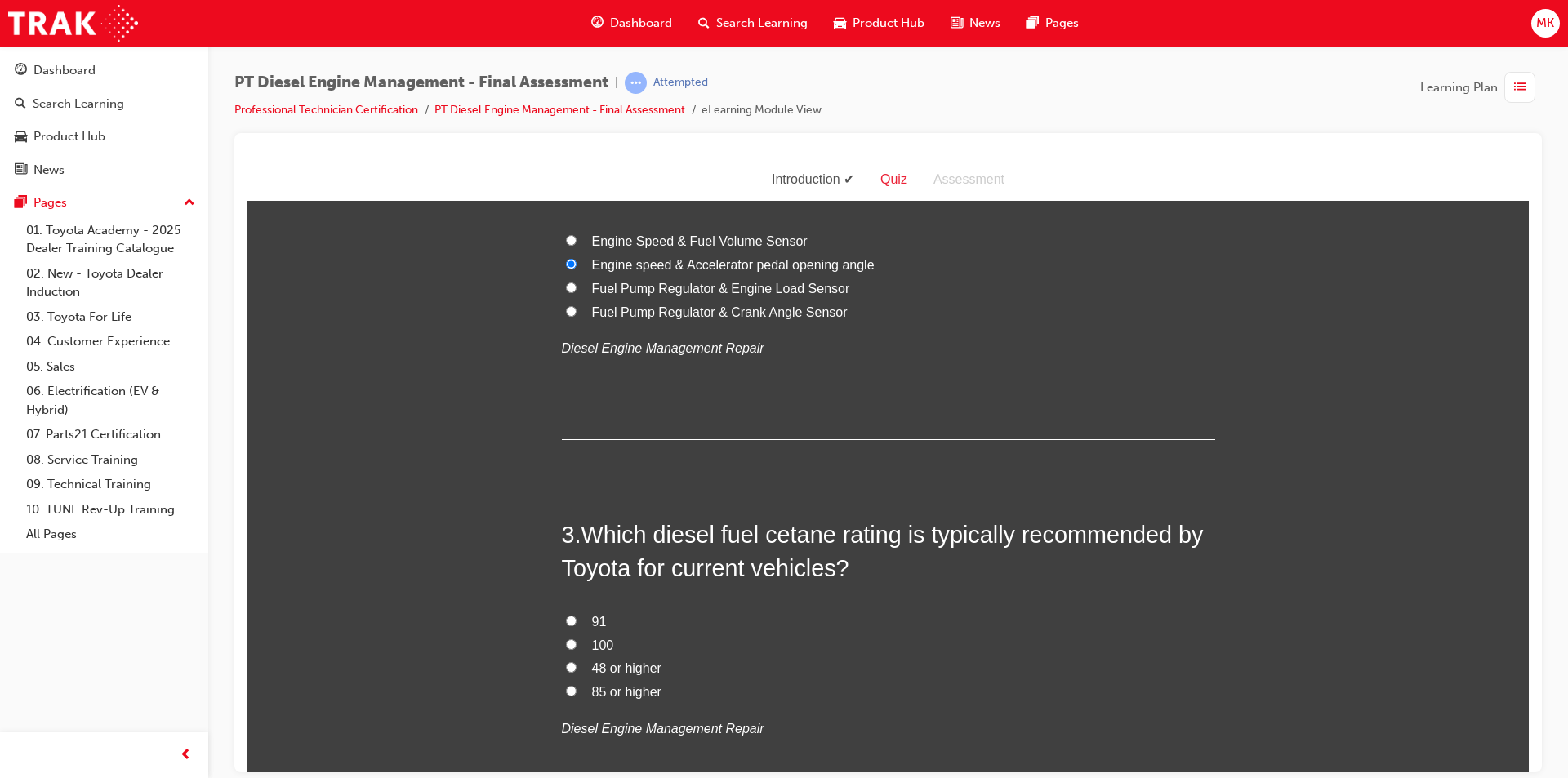
scroll to position [653, 0]
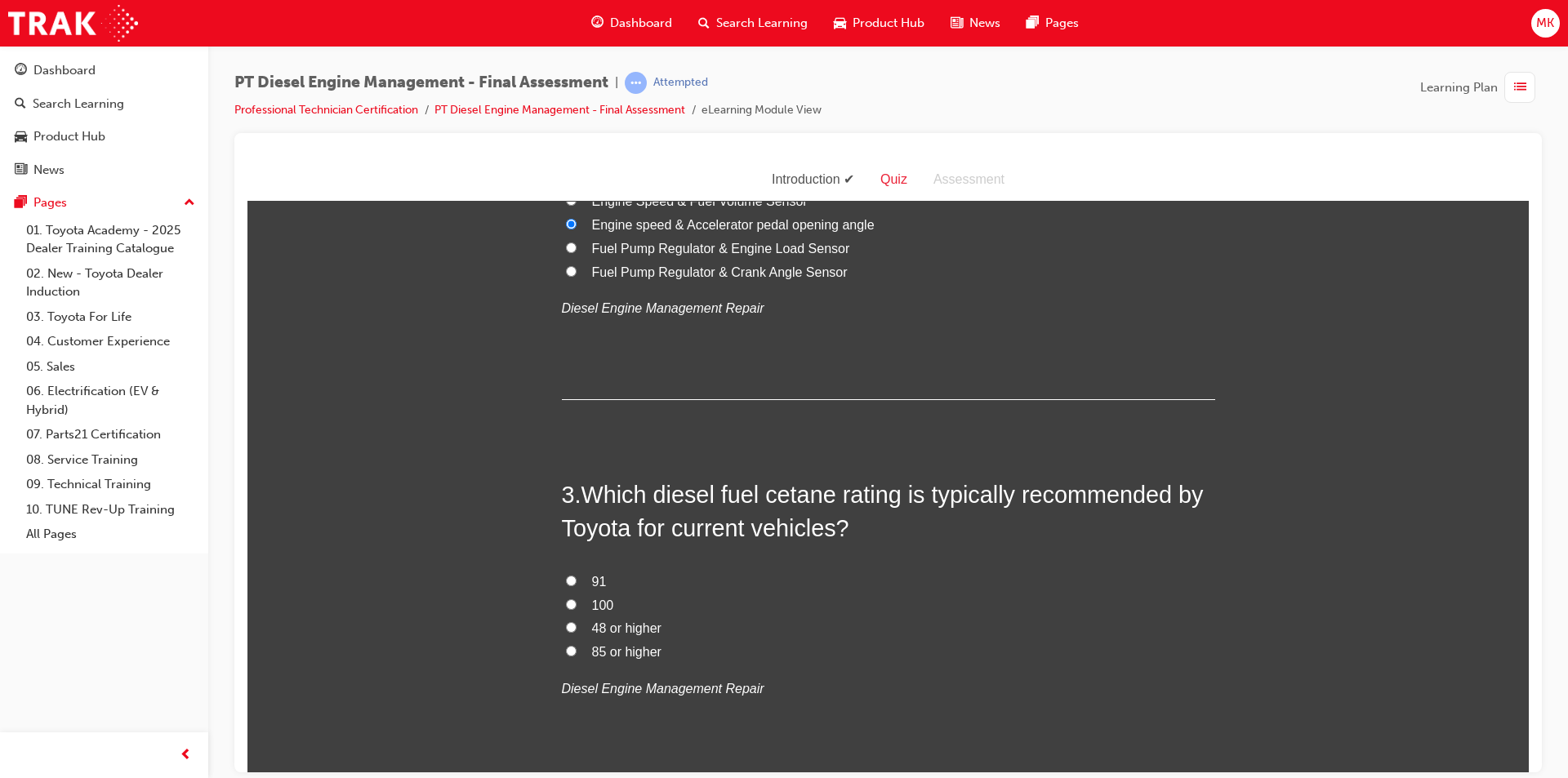
click at [566, 621] on input "48 or higher" at bounding box center [571, 626] width 11 height 11
radio input "true"
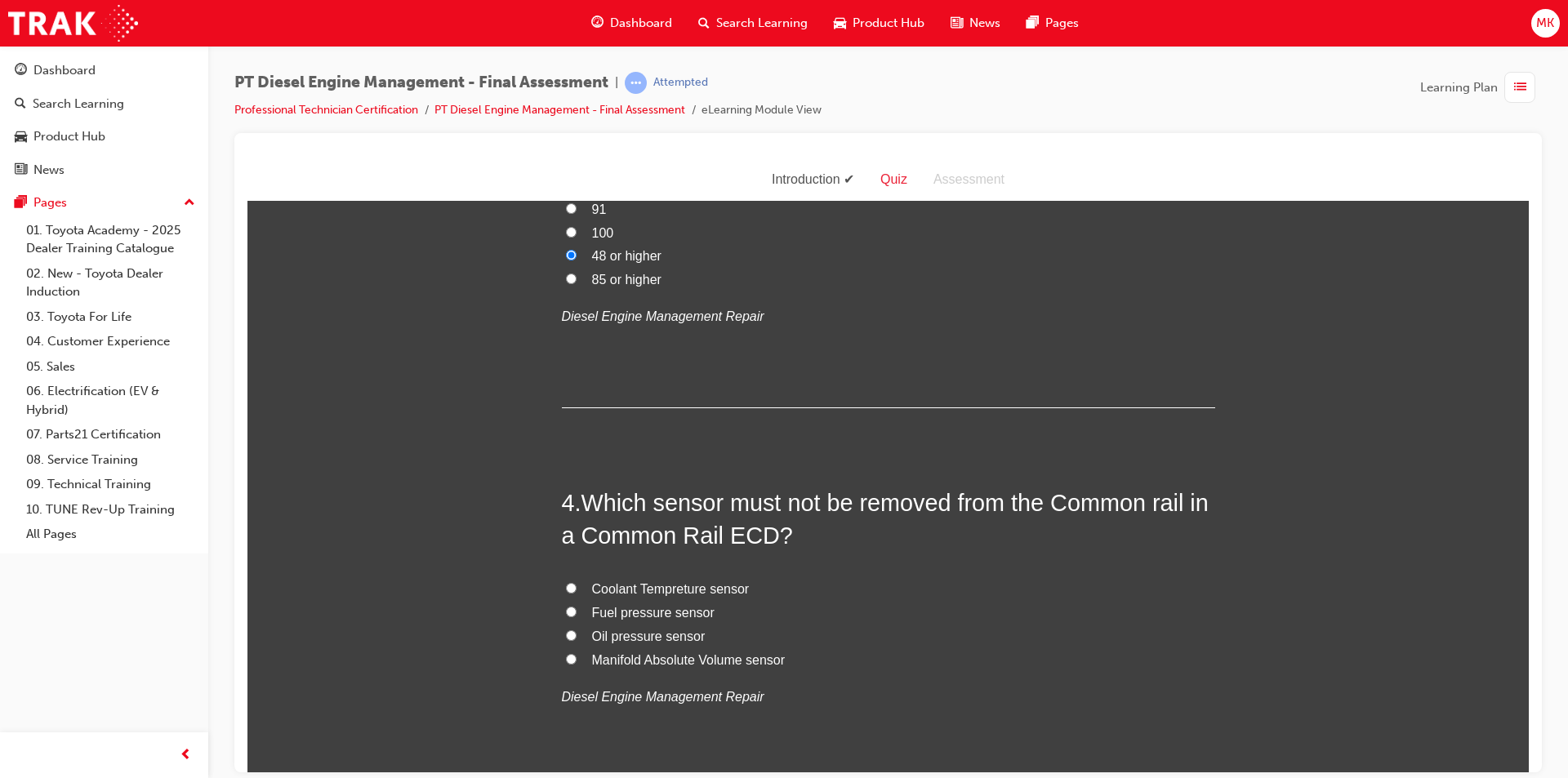
scroll to position [1061, 0]
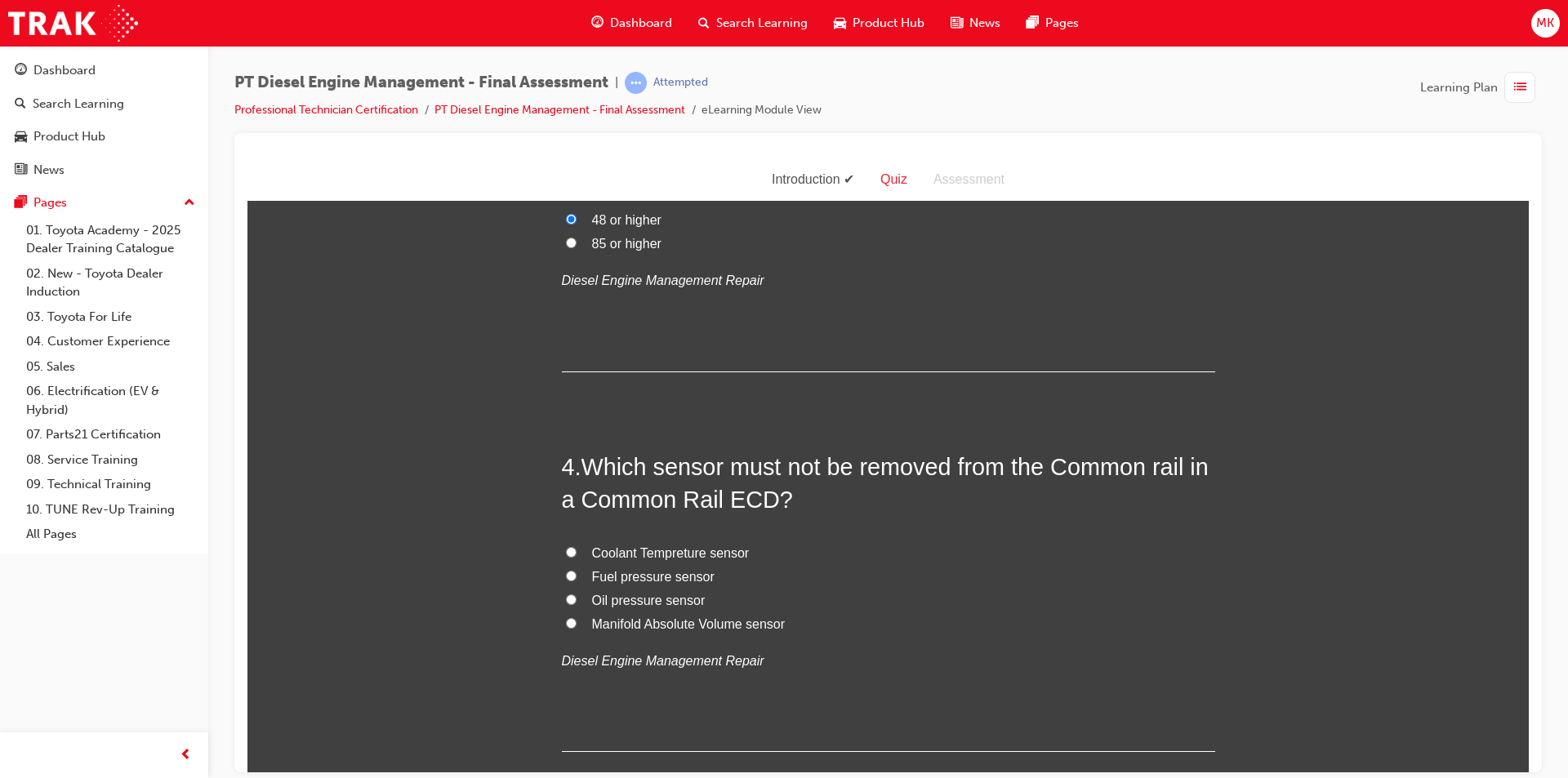
click at [665, 569] on span "Fuel pressure sensor" at bounding box center [653, 576] width 123 height 14
click at [576, 570] on input "Fuel pressure sensor" at bounding box center [571, 575] width 11 height 11
radio input "true"
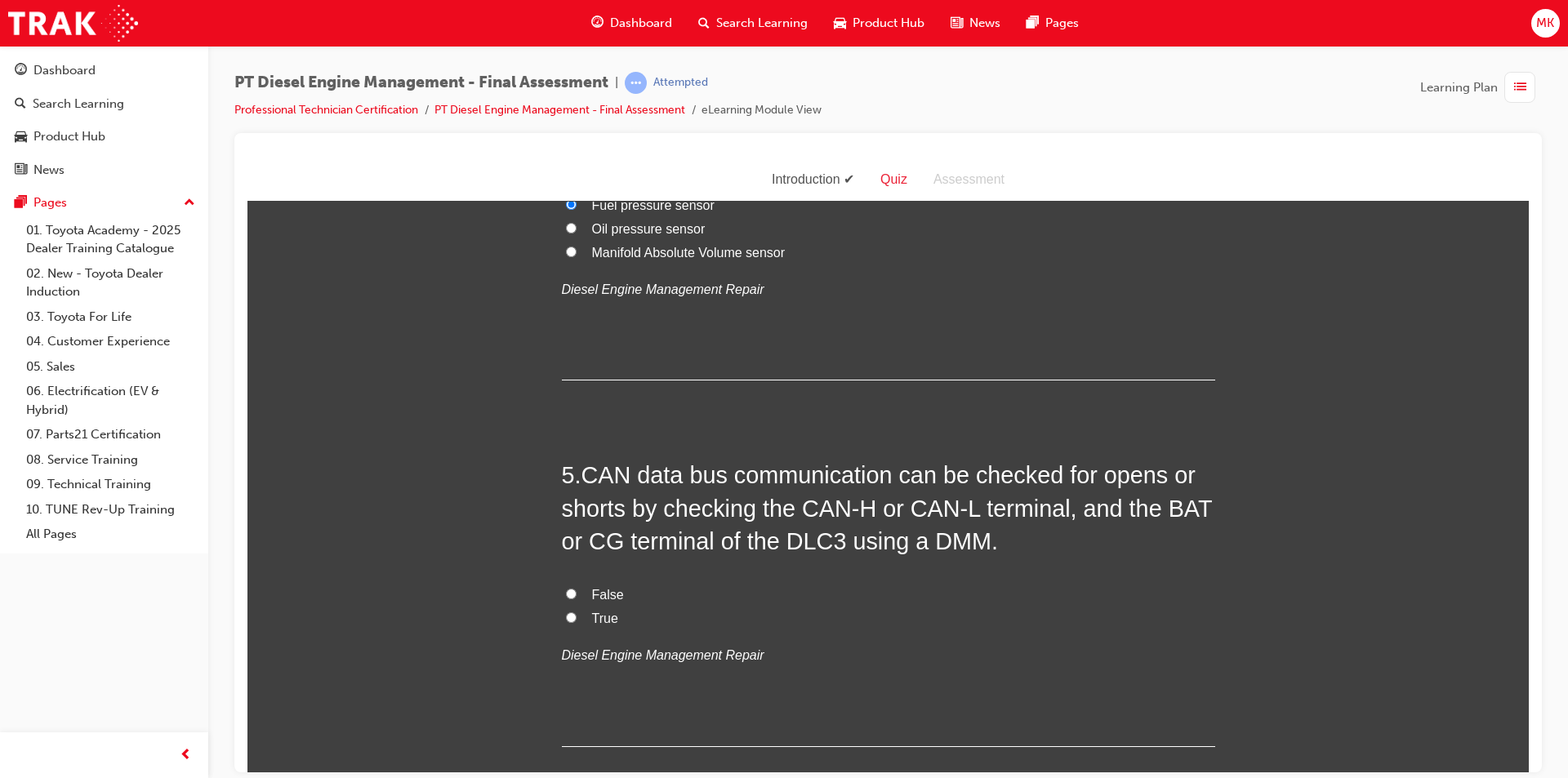
scroll to position [1470, 0]
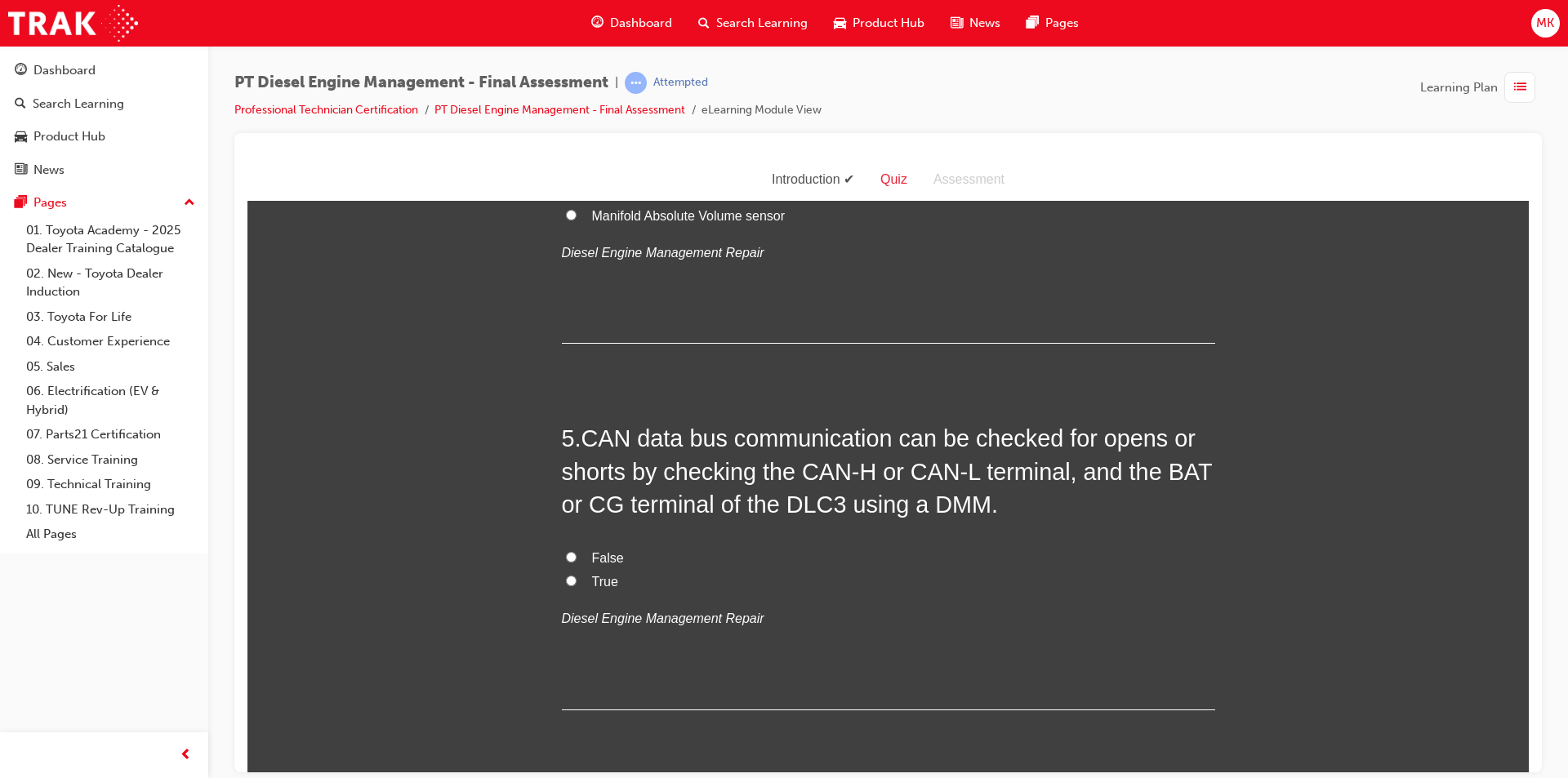
click at [568, 574] on input "True" at bounding box center [571, 580] width 11 height 11
radio input "true"
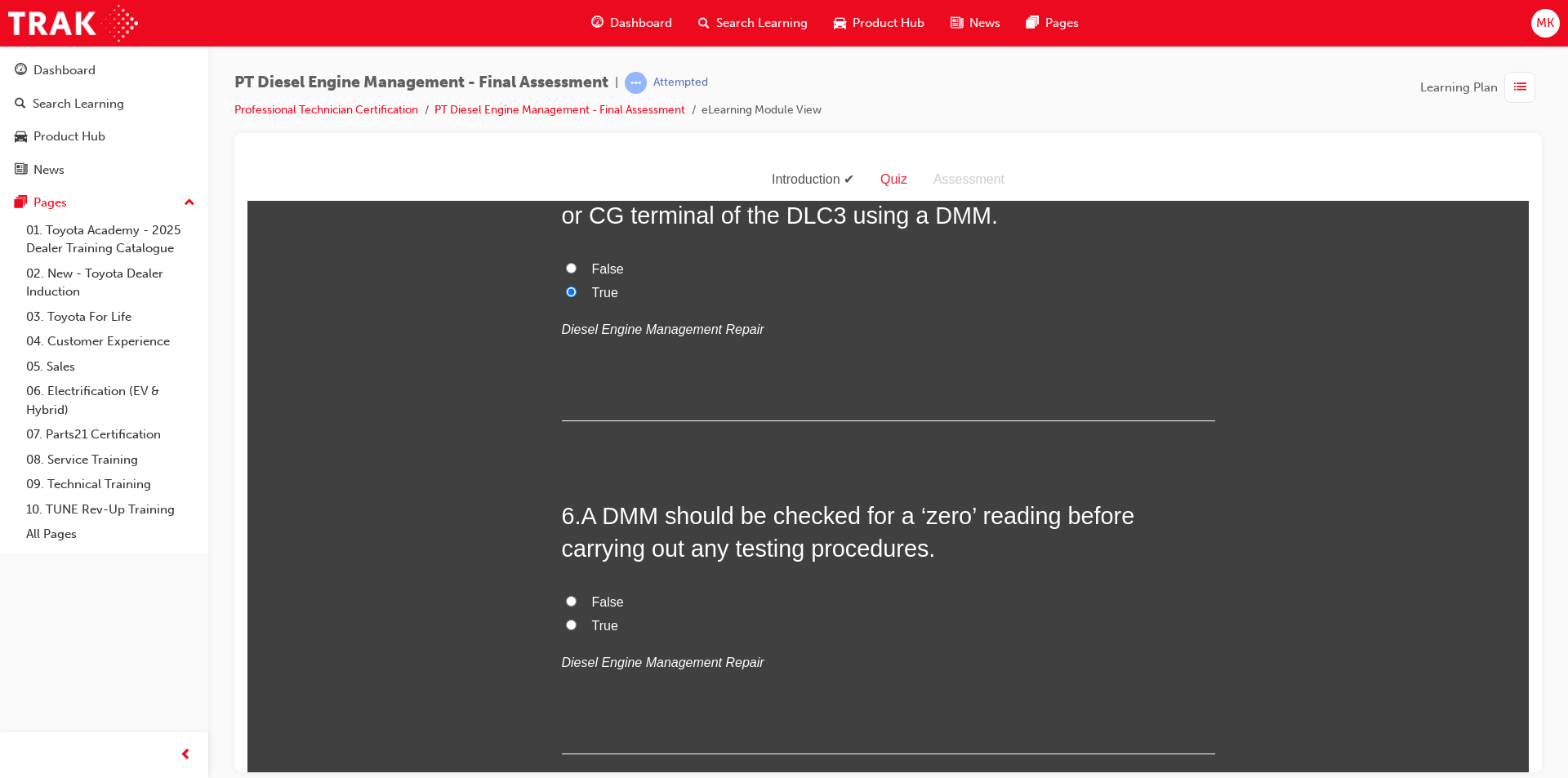
scroll to position [1796, 0]
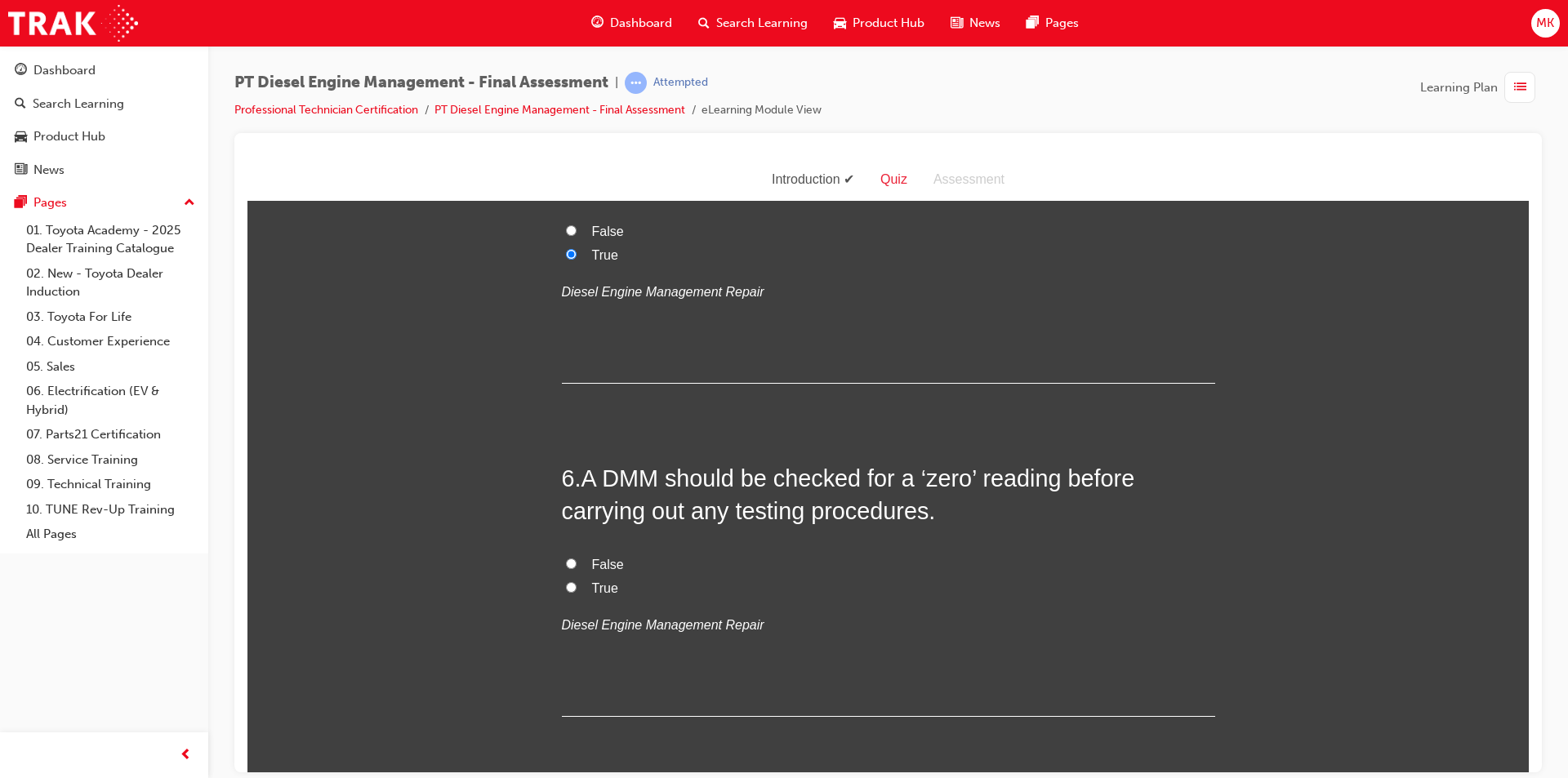
click at [596, 580] on span "True" at bounding box center [605, 587] width 26 height 14
click at [576, 581] on input "True" at bounding box center [571, 587] width 11 height 11
radio input "true"
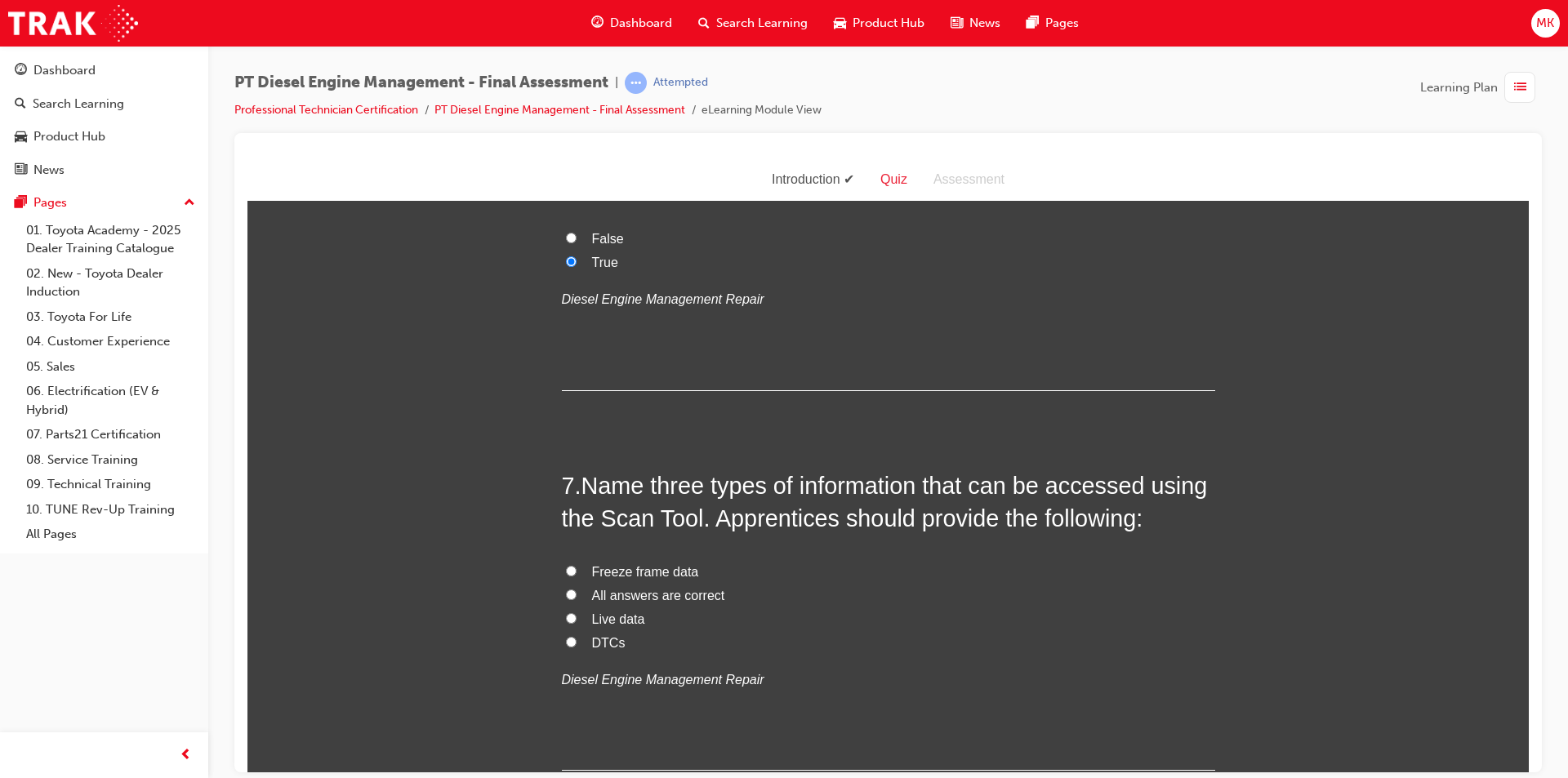
scroll to position [2122, 0]
click at [672, 587] on span "All answers are correct" at bounding box center [658, 594] width 133 height 14
click at [576, 587] on input "All answers are correct" at bounding box center [571, 593] width 11 height 11
radio input "true"
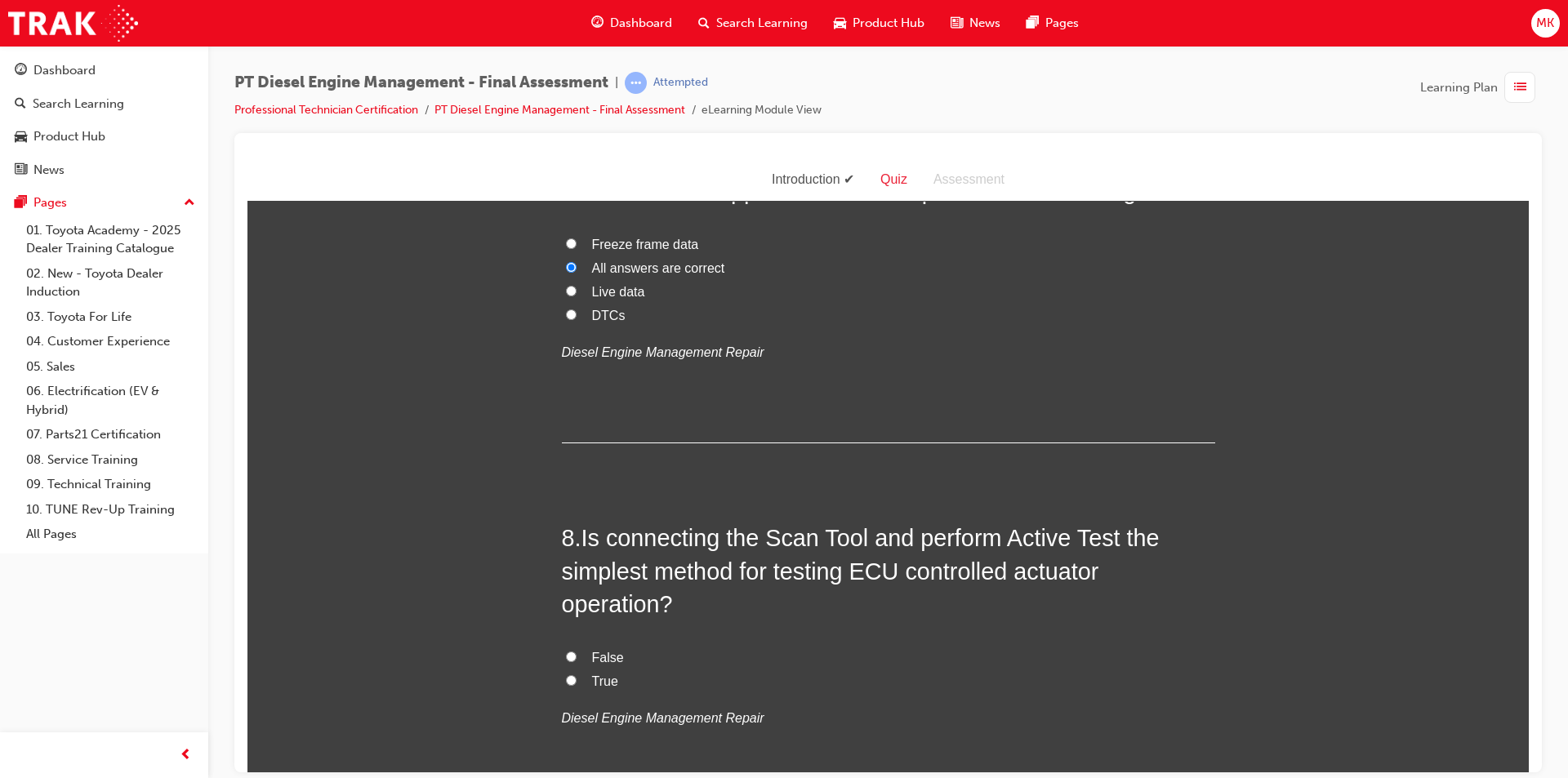
scroll to position [2531, 0]
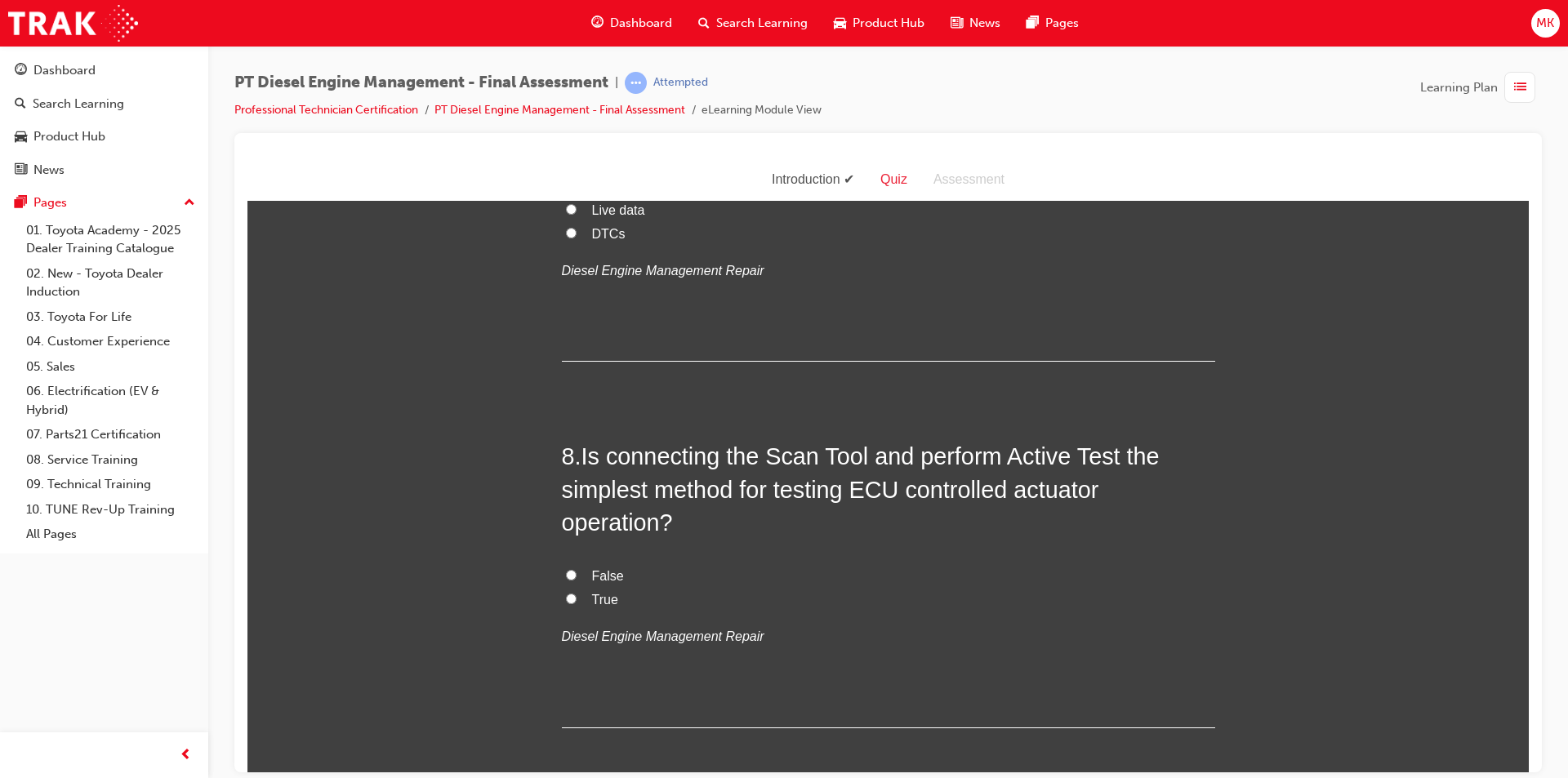
click at [569, 593] on input "True" at bounding box center [571, 598] width 11 height 11
radio input "true"
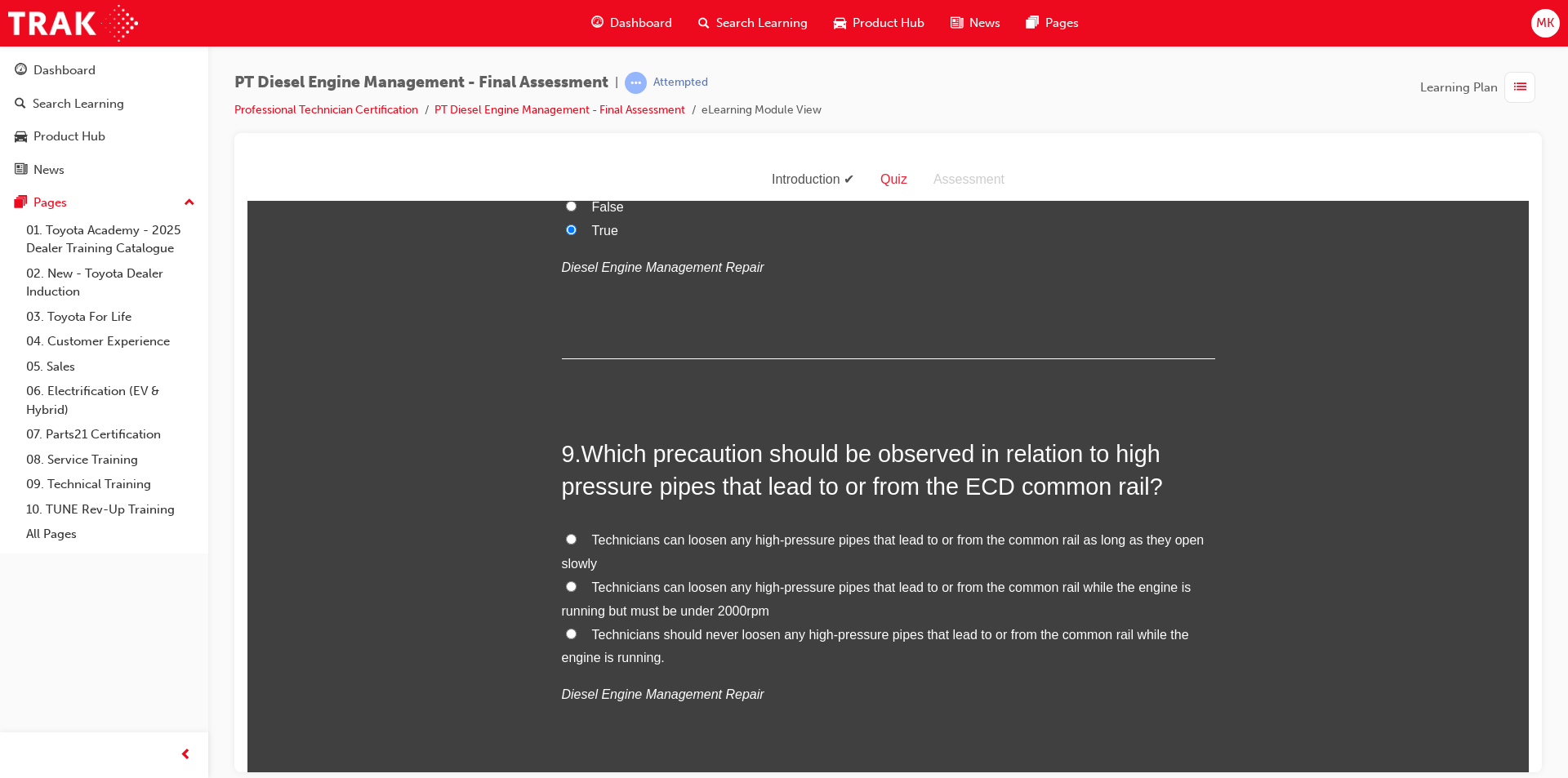
scroll to position [2938, 0]
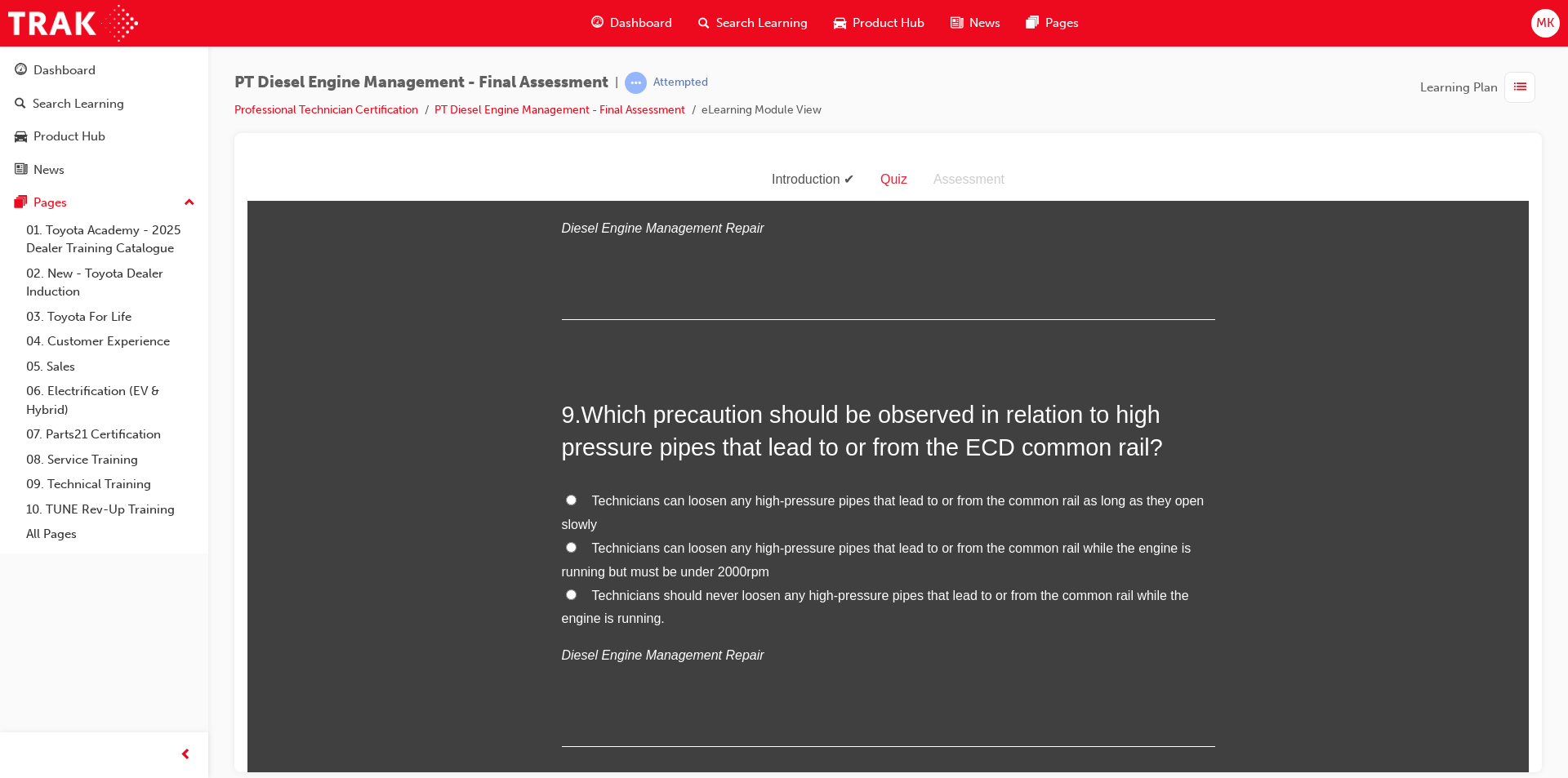
click at [566, 588] on input "Technicians should never loosen any high-pressure pipes that lead to or from th…" at bounding box center [571, 594] width 11 height 11
radio input "true"
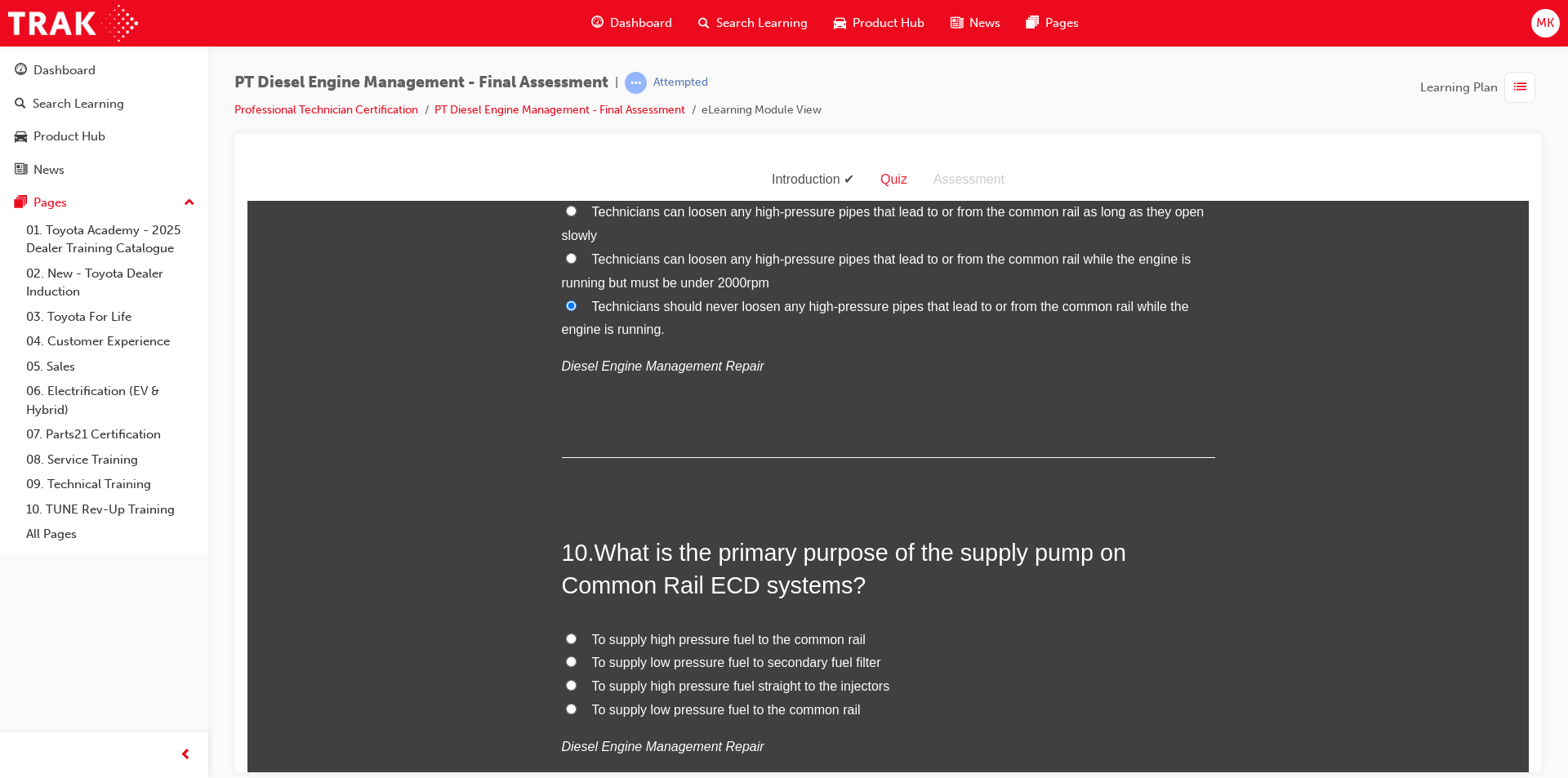
scroll to position [3265, 0]
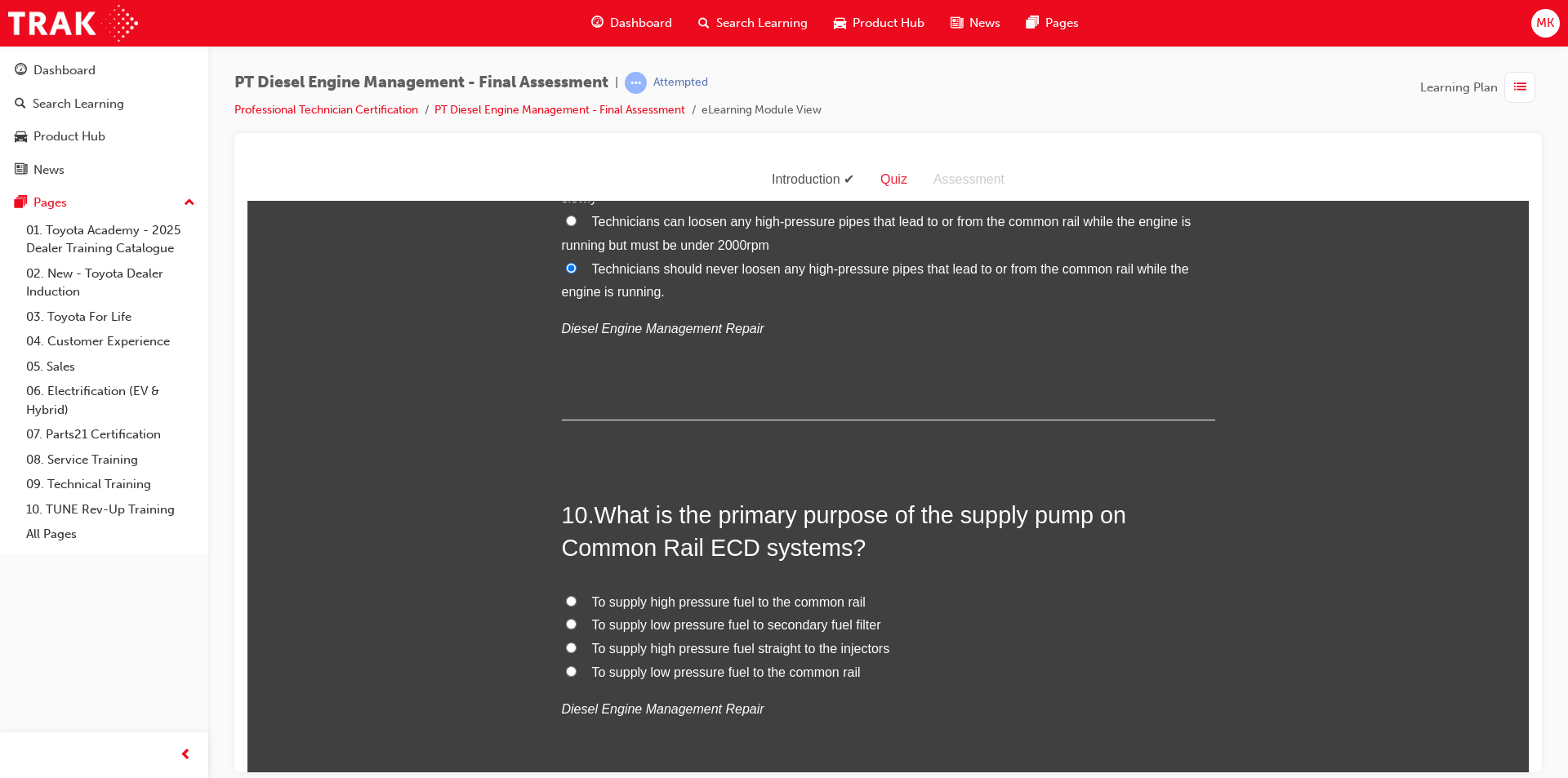
click at [566, 617] on input "To supply low pressure fuel to secondary fuel filter" at bounding box center [571, 623] width 11 height 11
radio input "true"
click at [566, 595] on input "To supply high pressure fuel to the common rail" at bounding box center [571, 601] width 11 height 11
radio input "true"
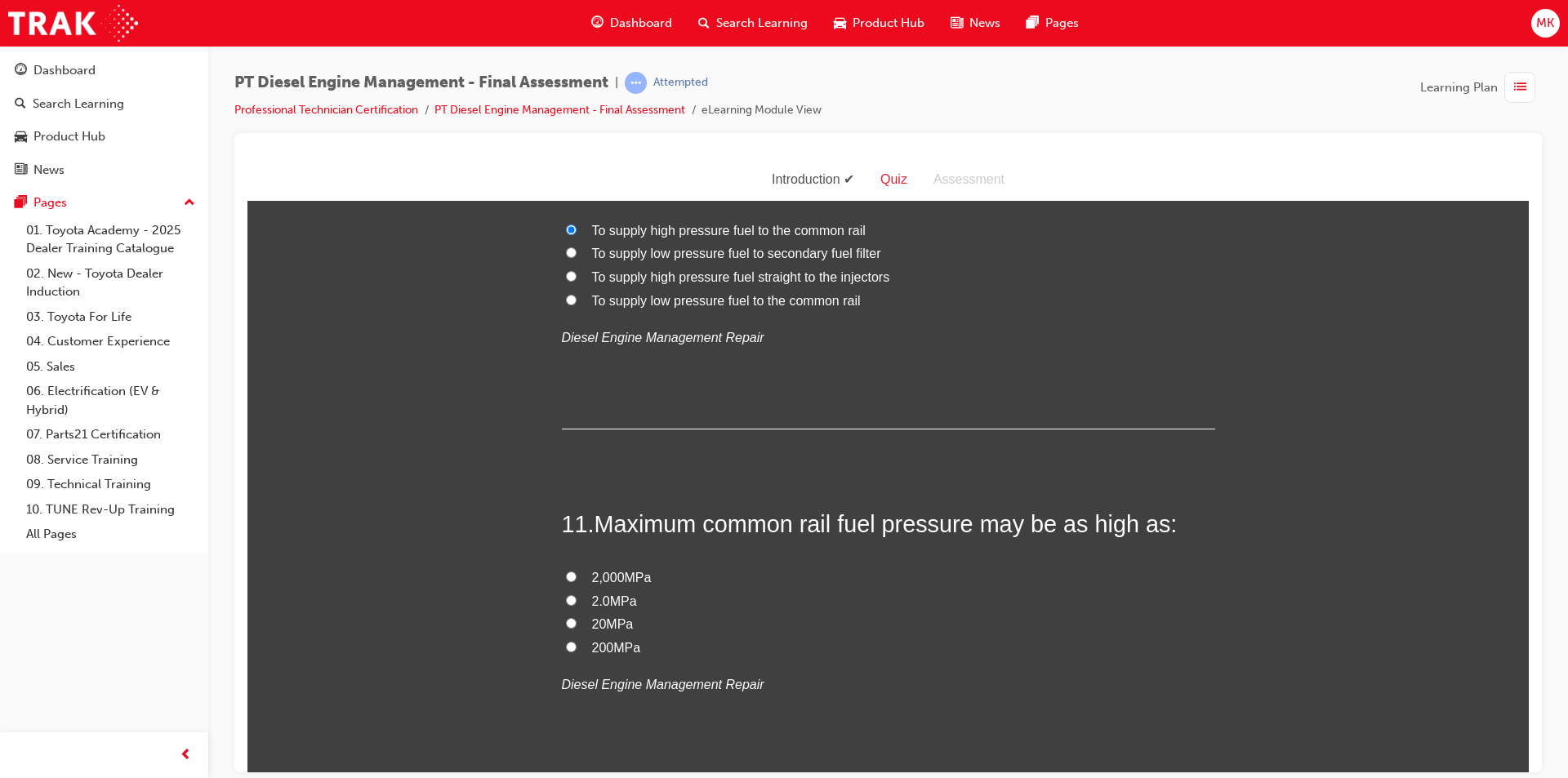
scroll to position [3673, 0]
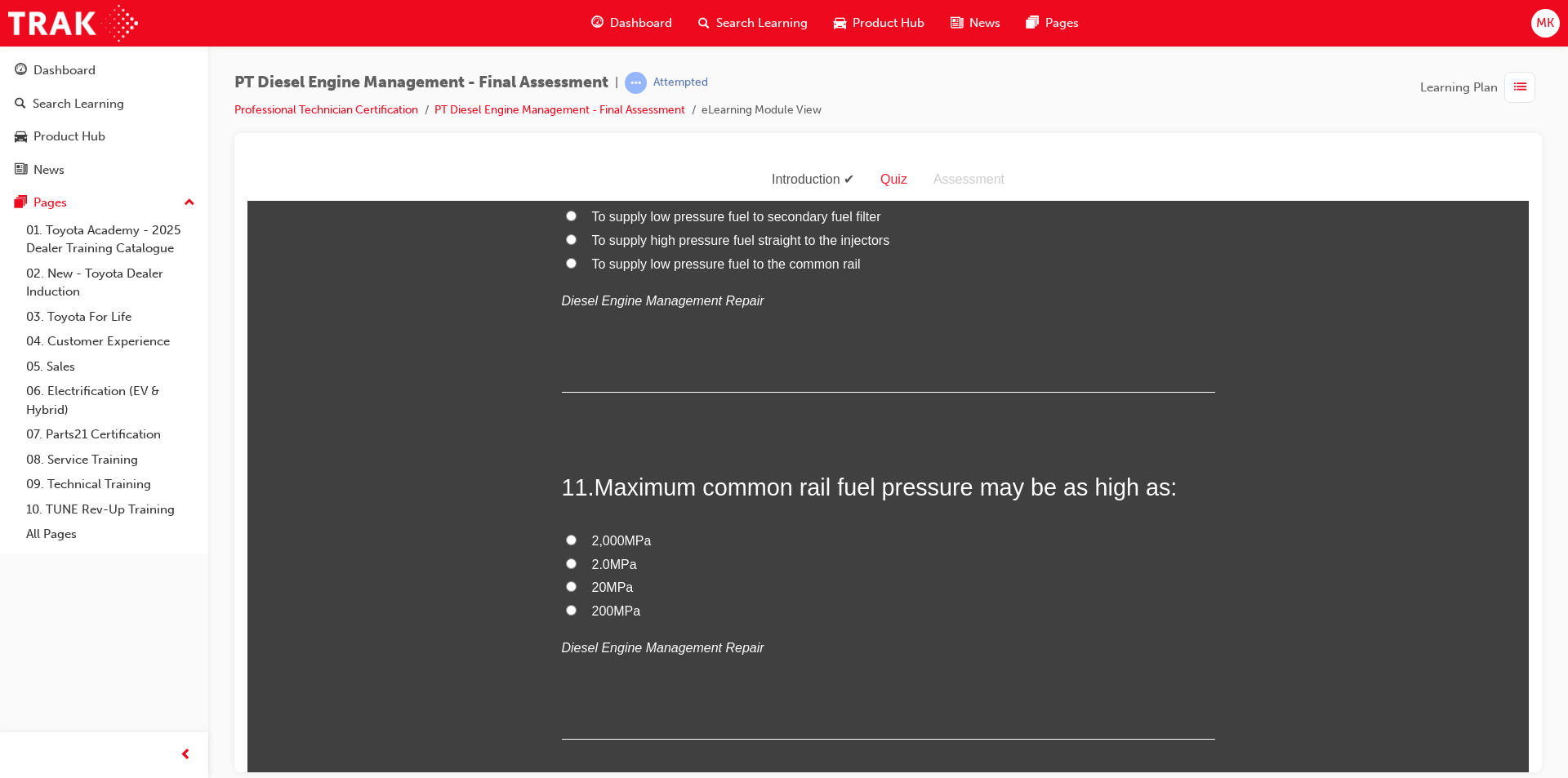
click at [566, 604] on input "200MPa" at bounding box center [571, 610] width 11 height 11
radio input "true"
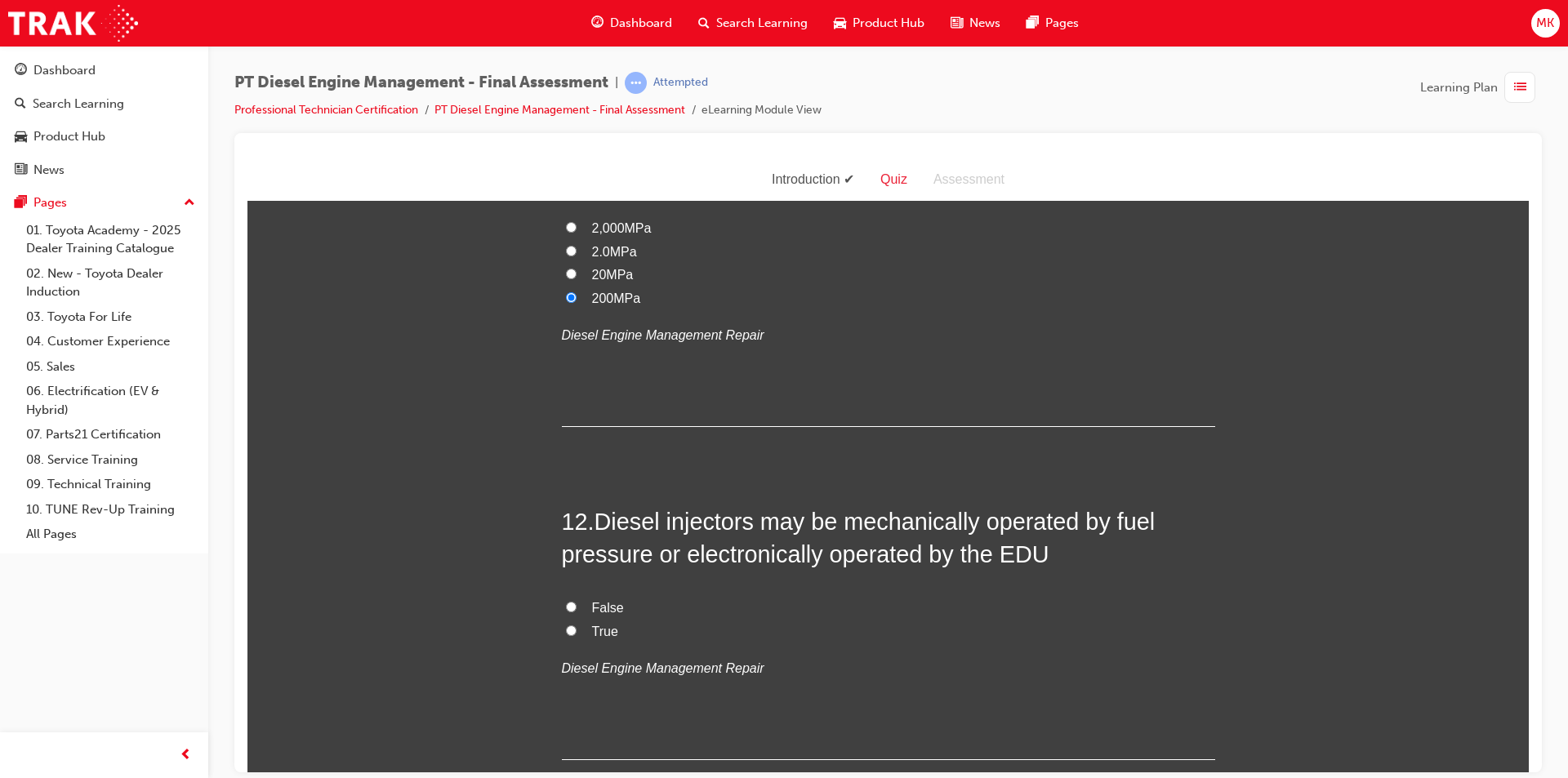
scroll to position [3999, 0]
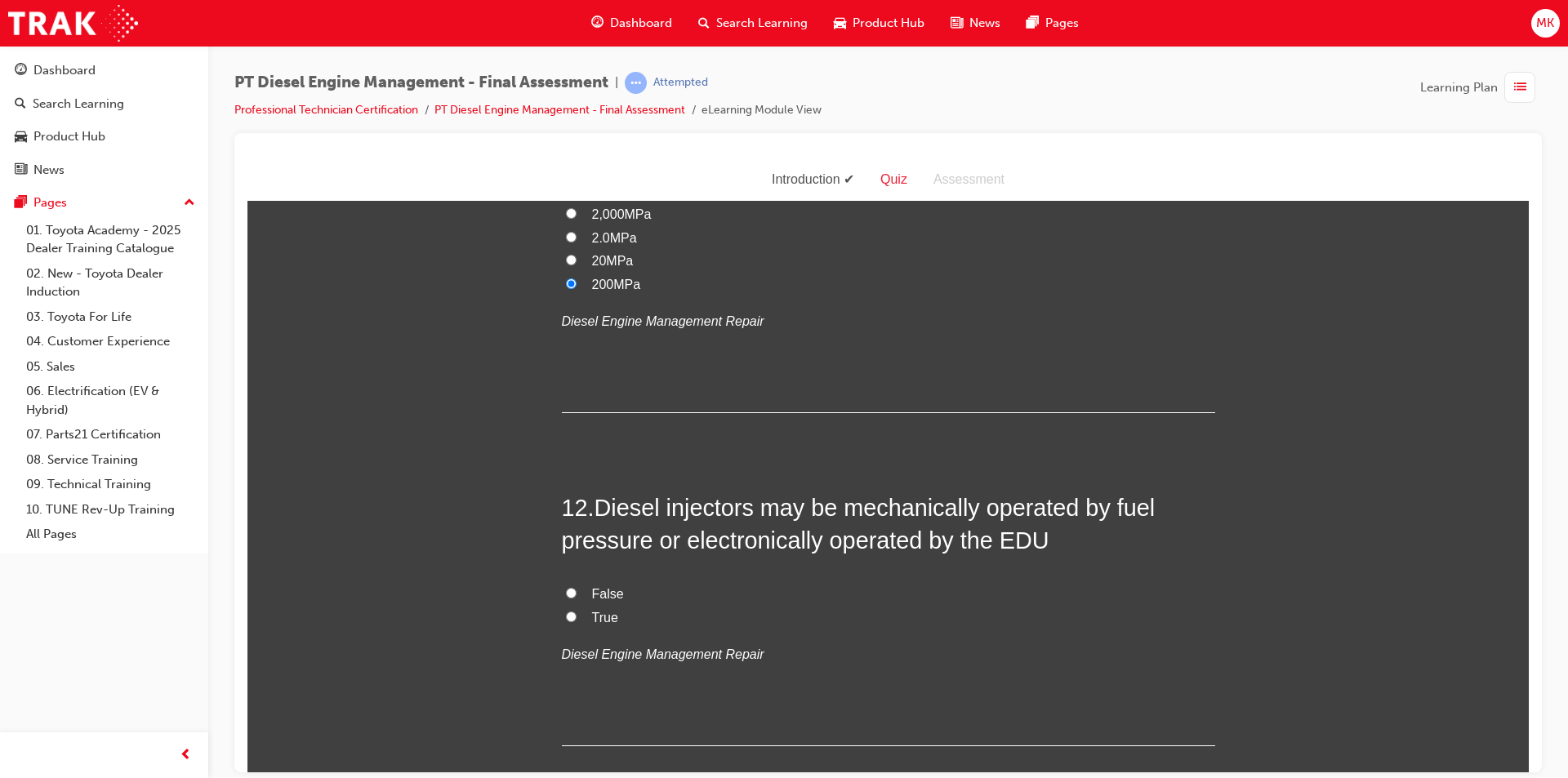
click at [566, 610] on input "True" at bounding box center [571, 616] width 11 height 11
radio input "true"
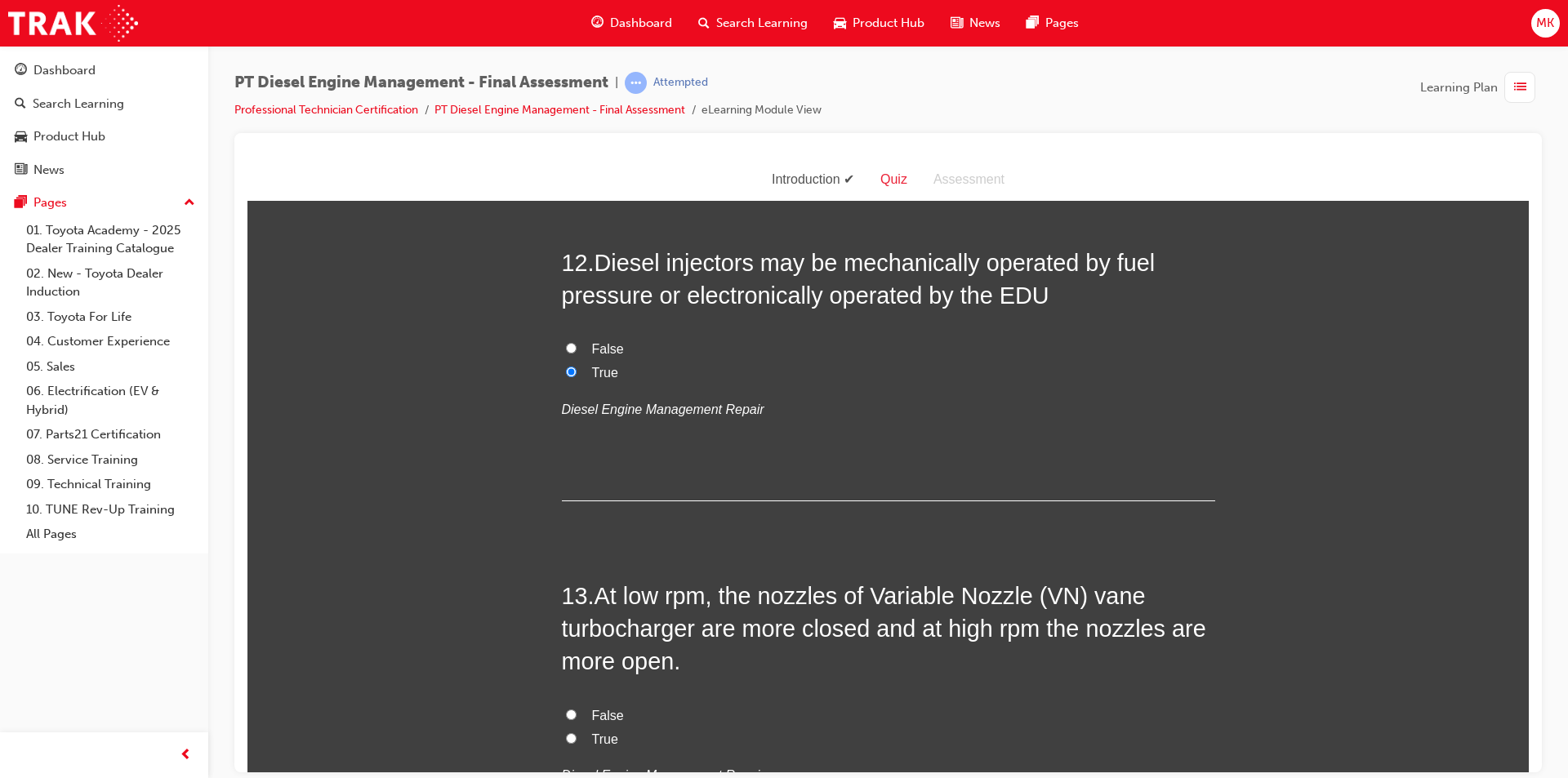
scroll to position [4326, 0]
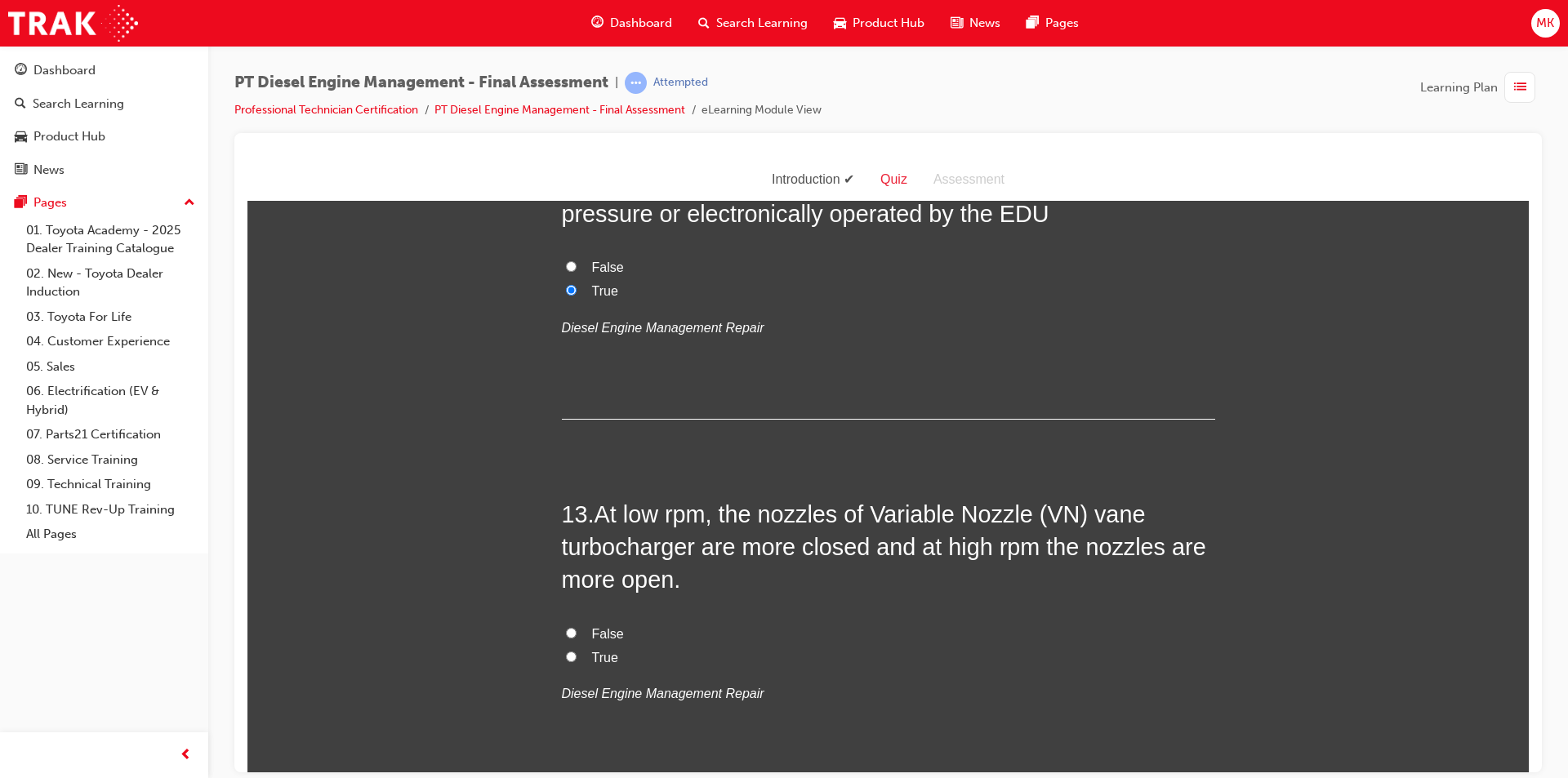
click at [566, 650] on input "True" at bounding box center [571, 655] width 11 height 11
radio input "true"
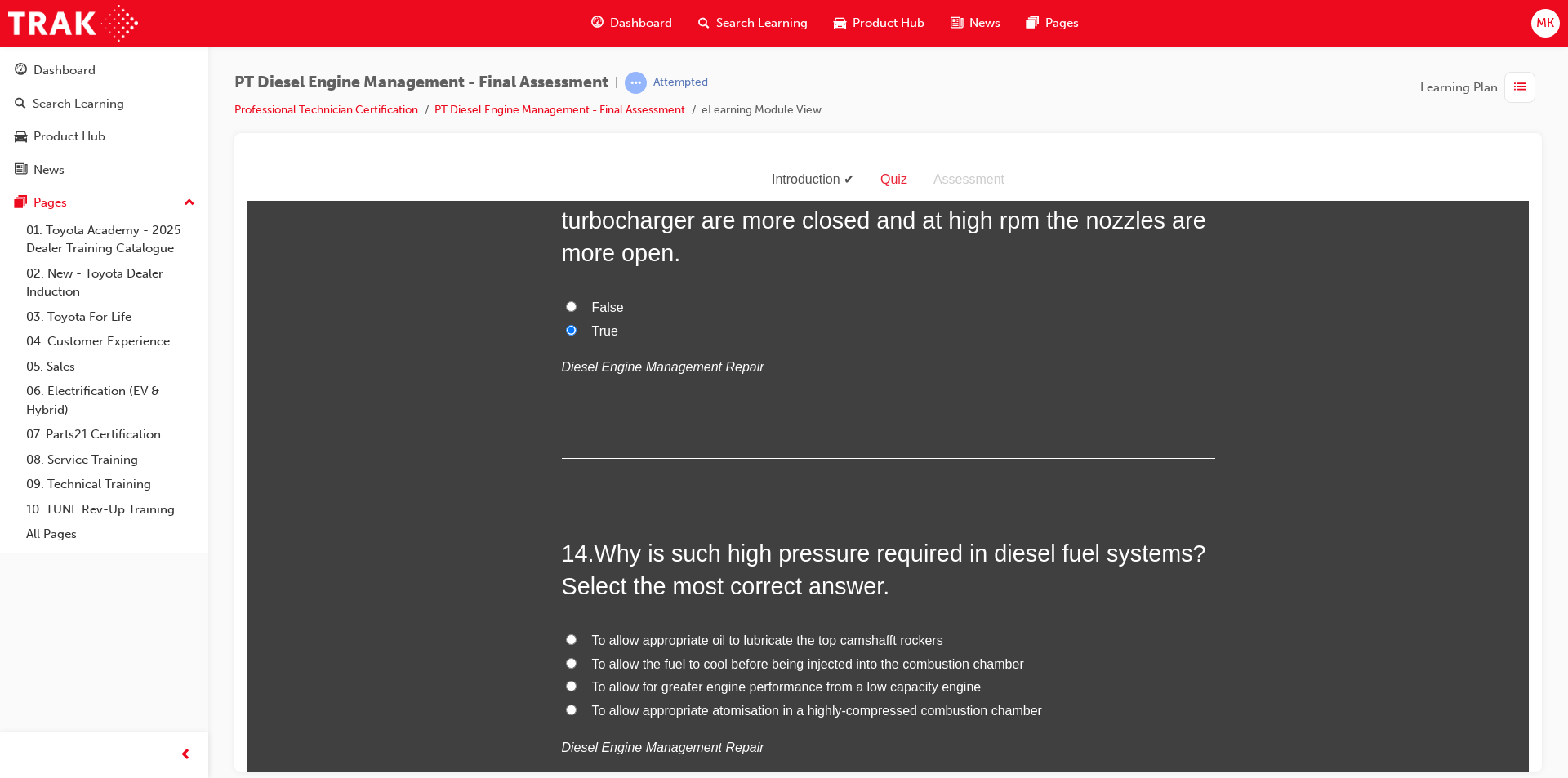
scroll to position [4734, 0]
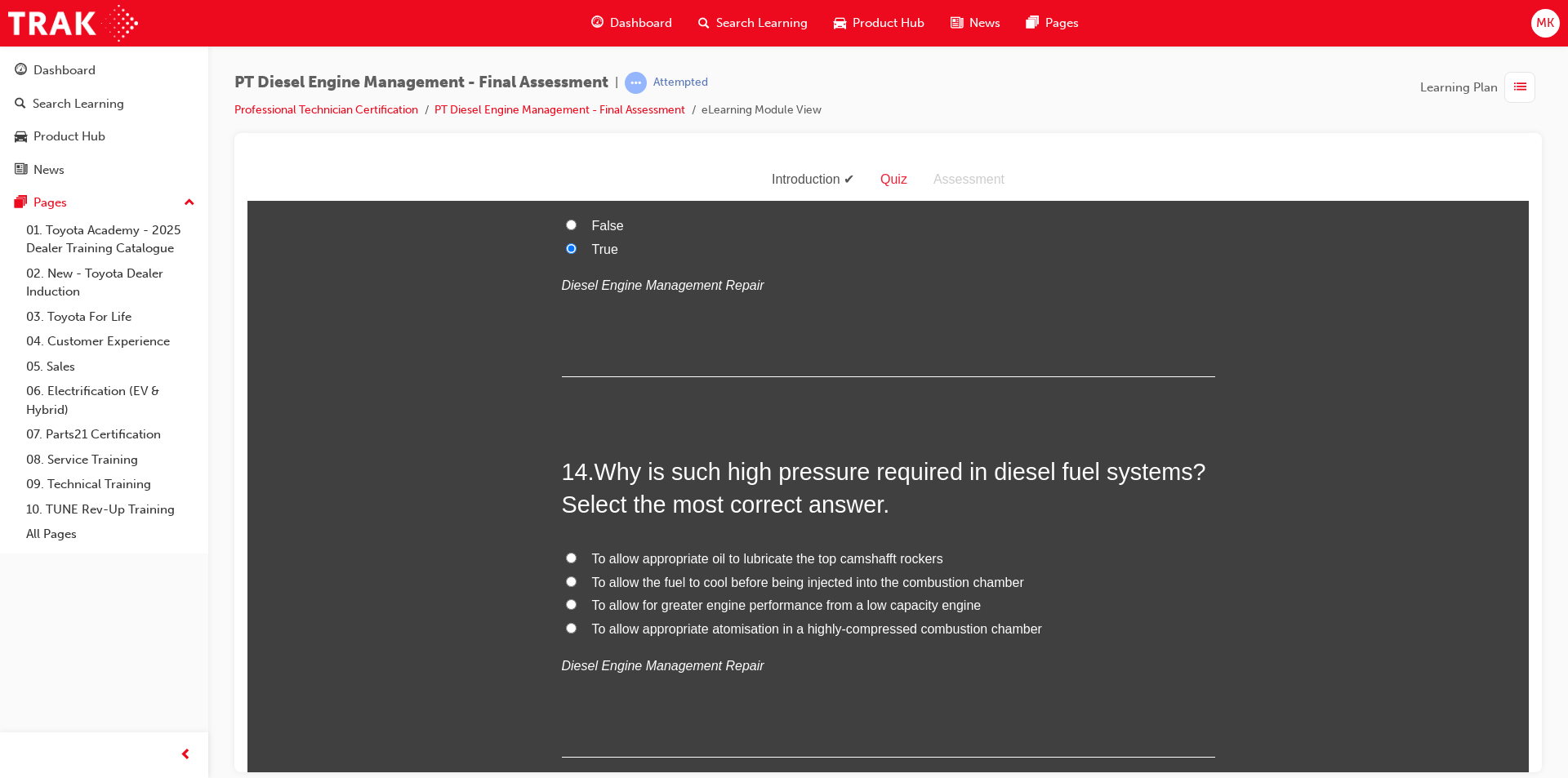
click at [566, 622] on input "To allow appropriate atomisation in a highly-compressed combustion chamber" at bounding box center [571, 627] width 11 height 11
radio input "true"
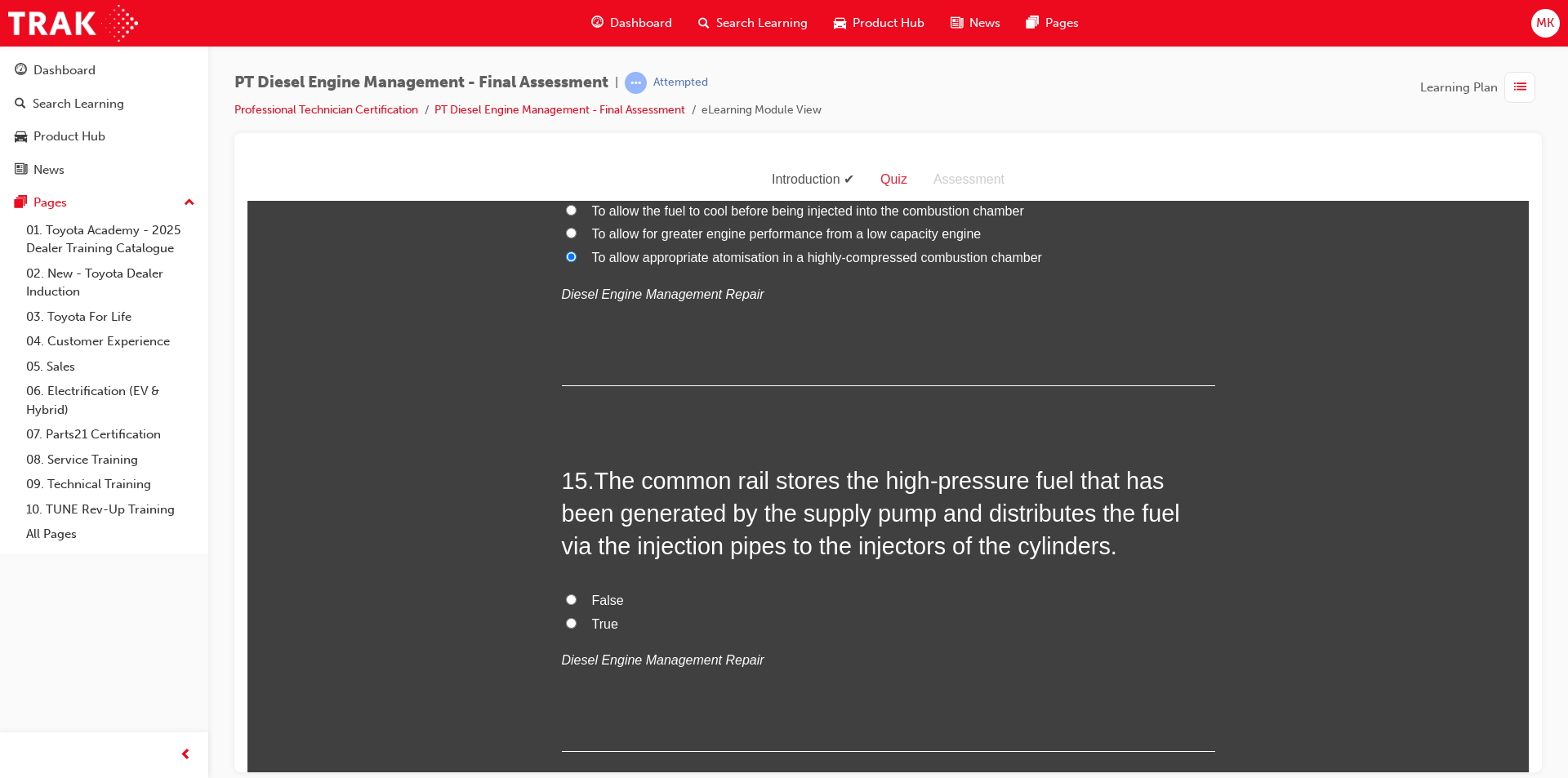
scroll to position [5143, 0]
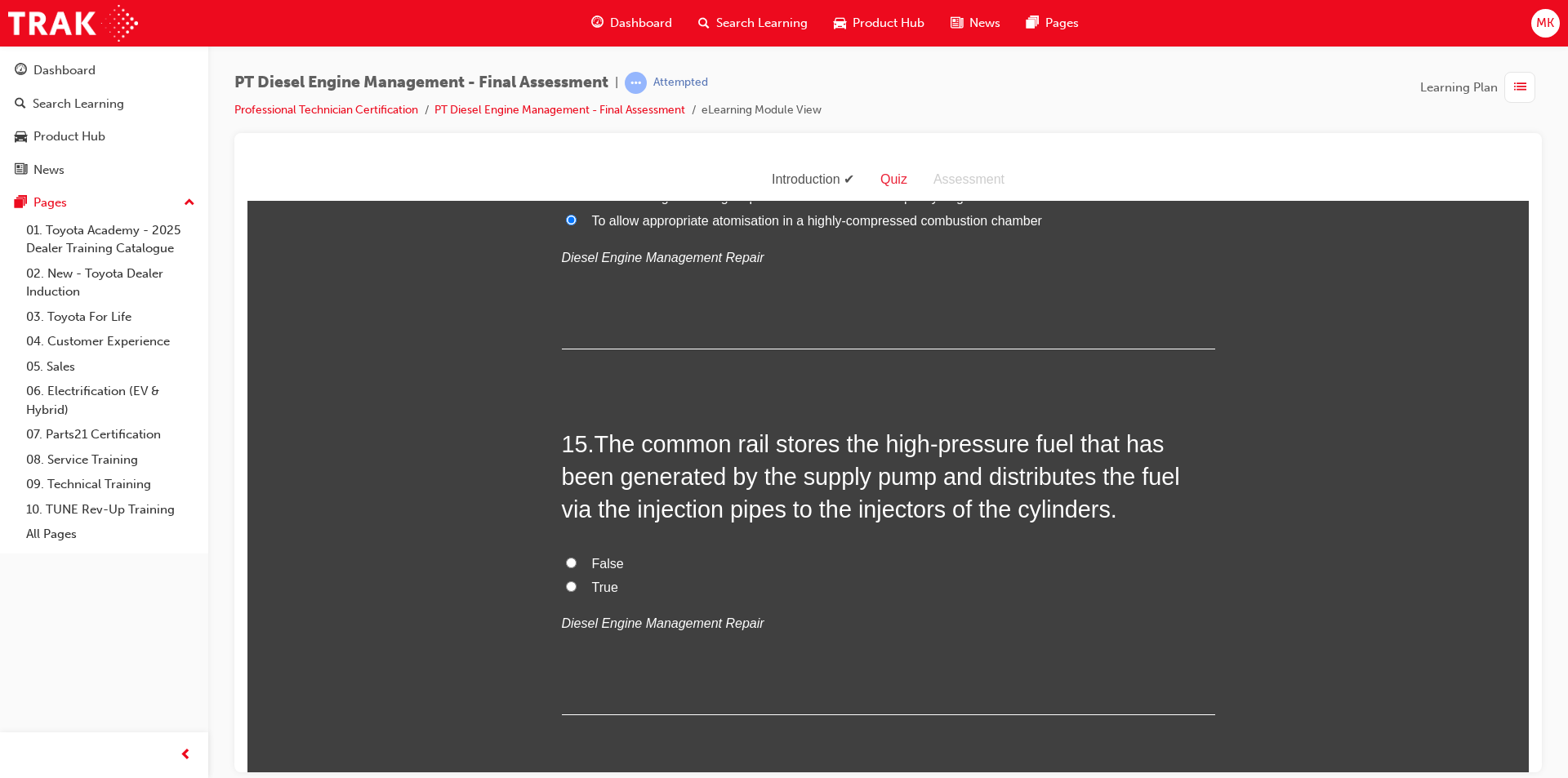
click at [566, 580] on input "True" at bounding box center [571, 586] width 11 height 11
radio input "true"
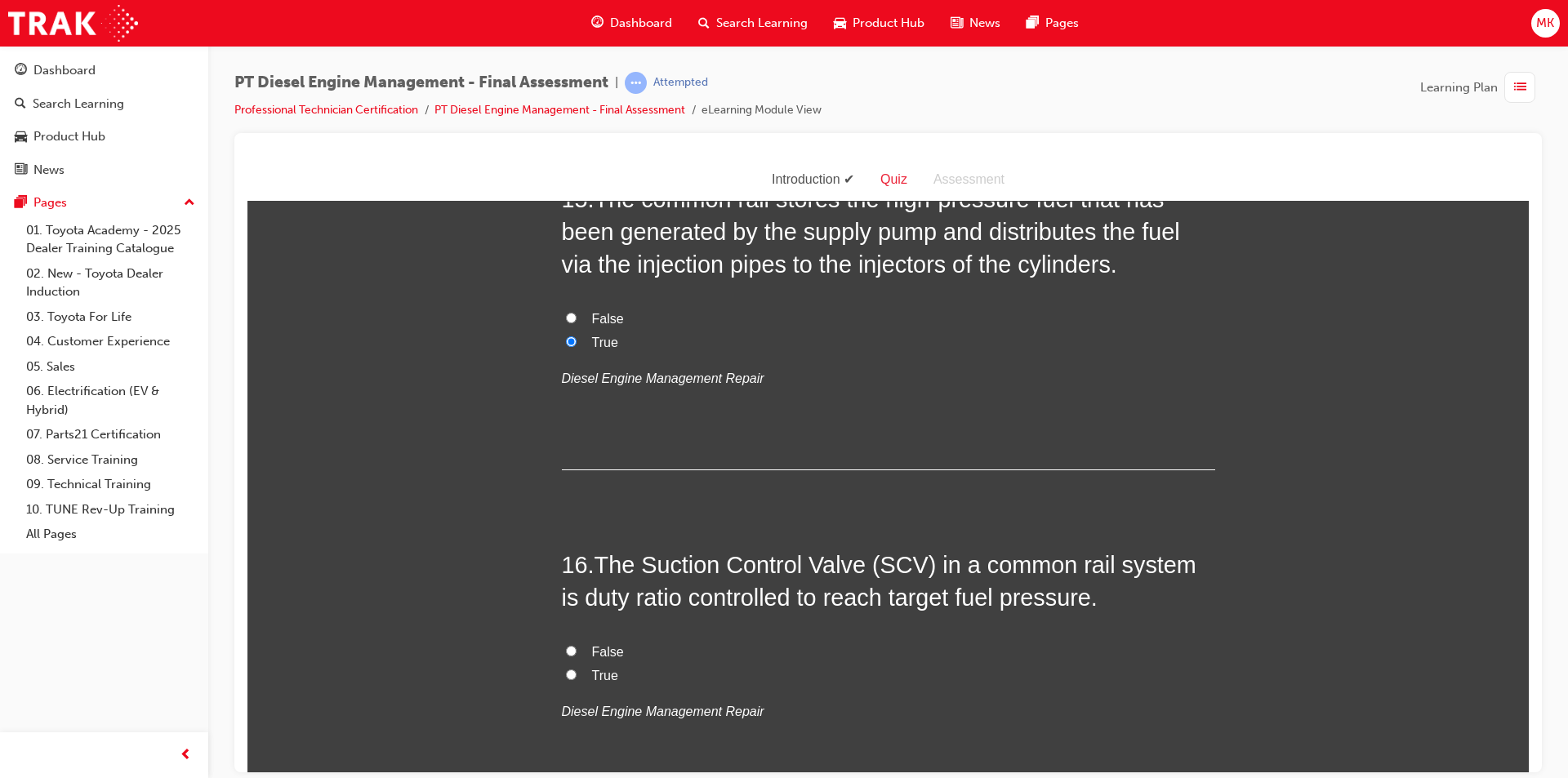
scroll to position [5469, 0]
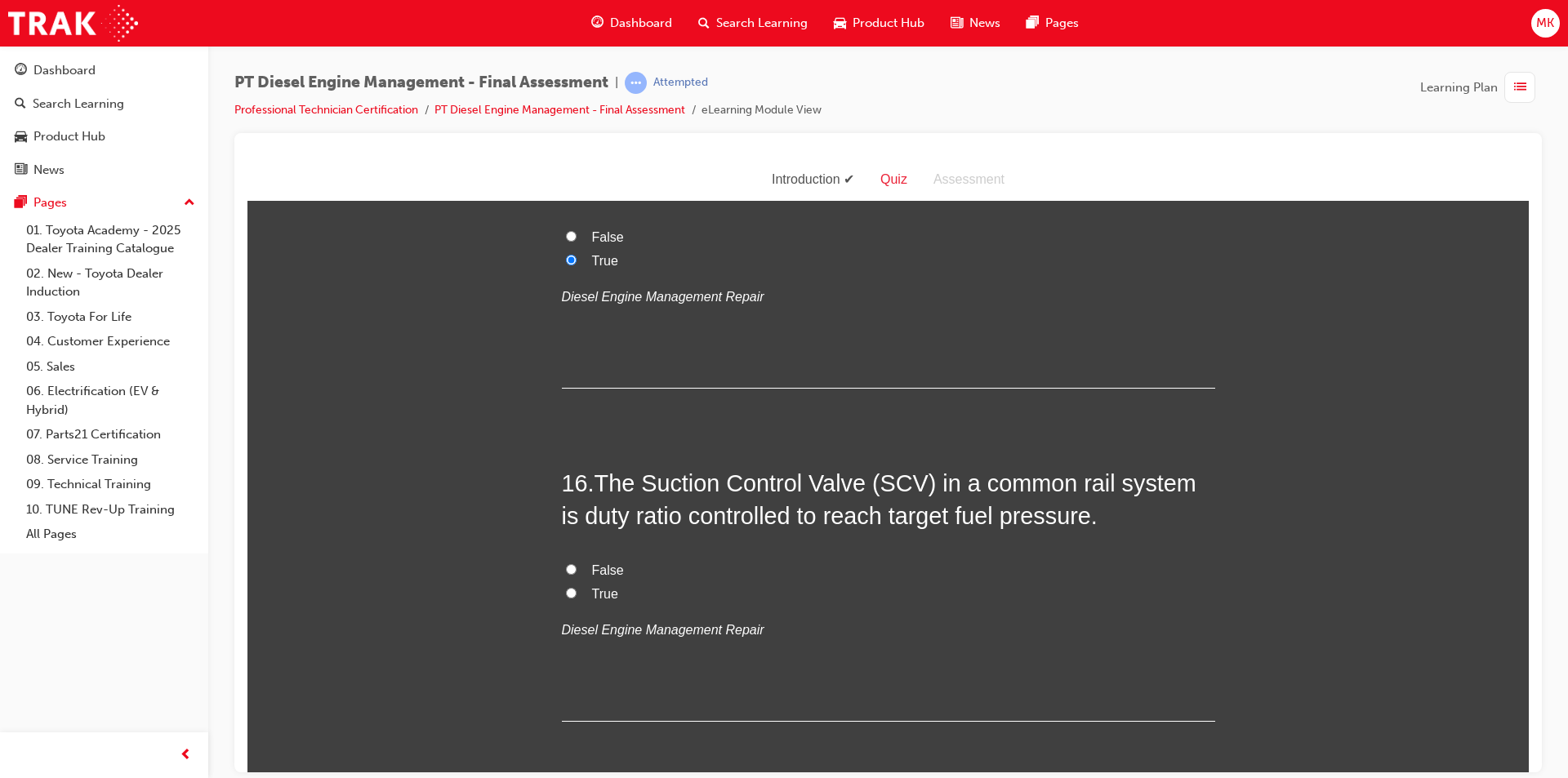
click at [569, 587] on input "True" at bounding box center [571, 592] width 11 height 11
radio input "true"
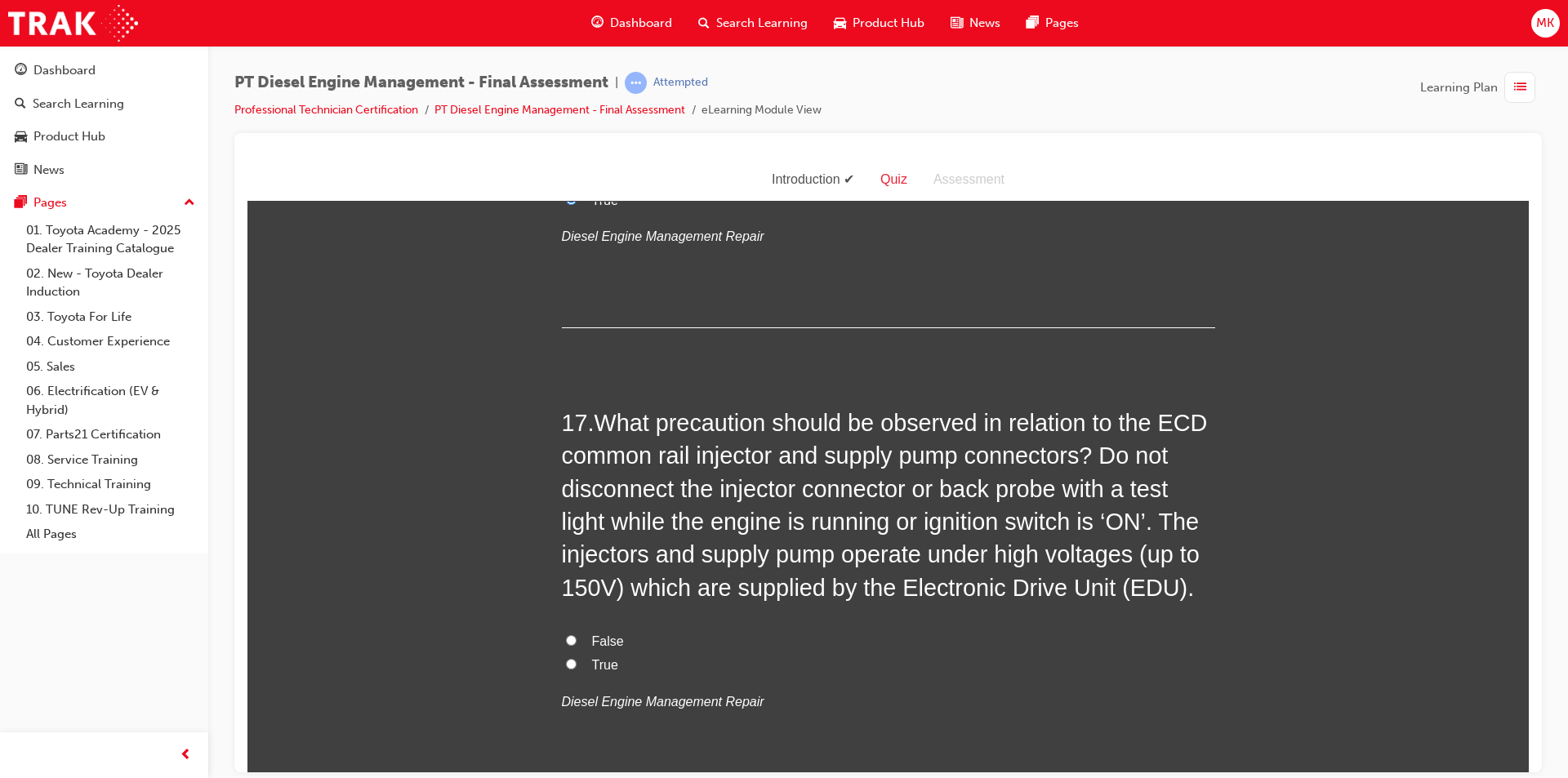
scroll to position [5876, 0]
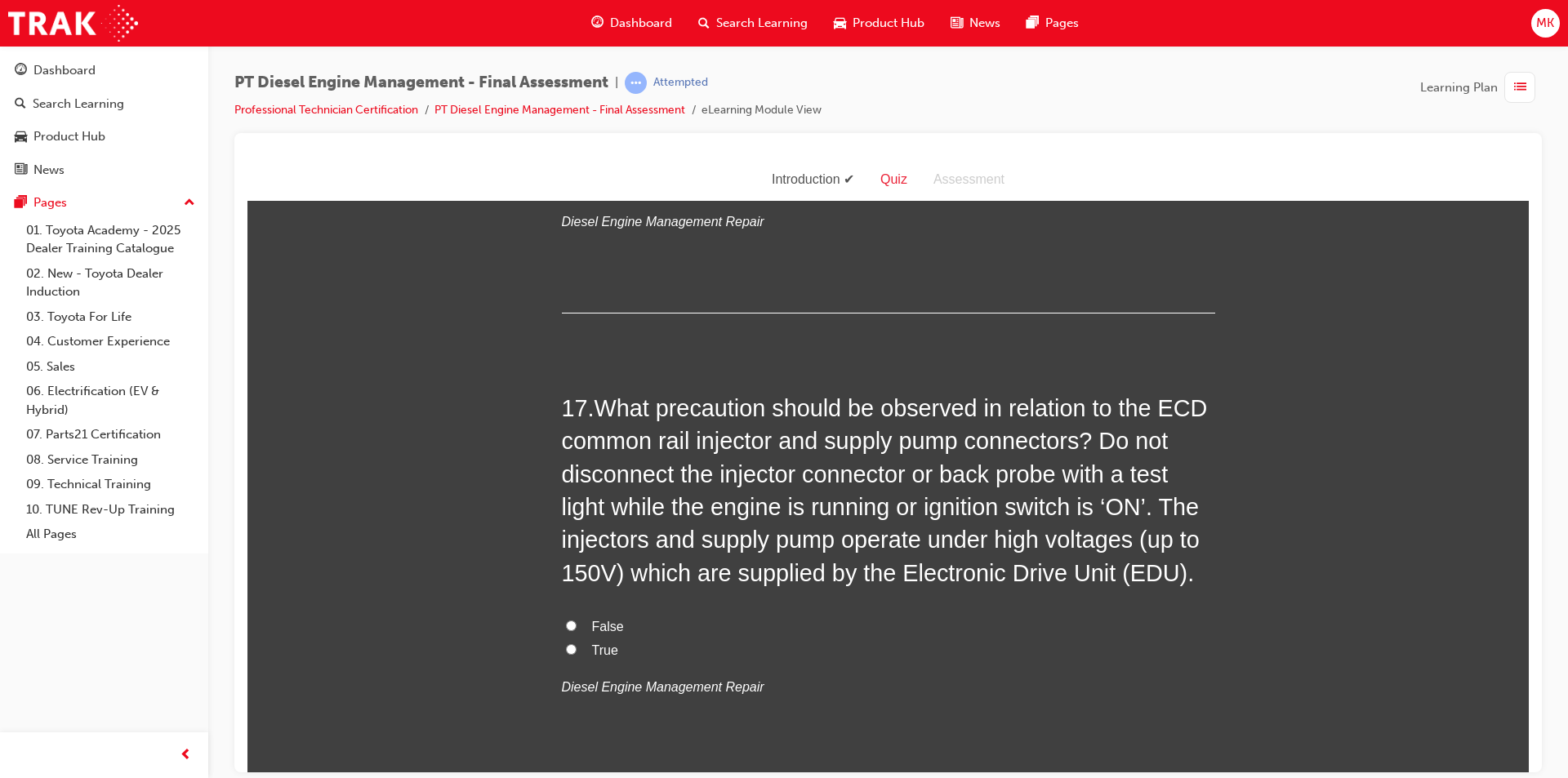
click at [592, 642] on span "True" at bounding box center [605, 649] width 26 height 14
click at [576, 643] on input "True" at bounding box center [571, 648] width 11 height 11
radio input "true"
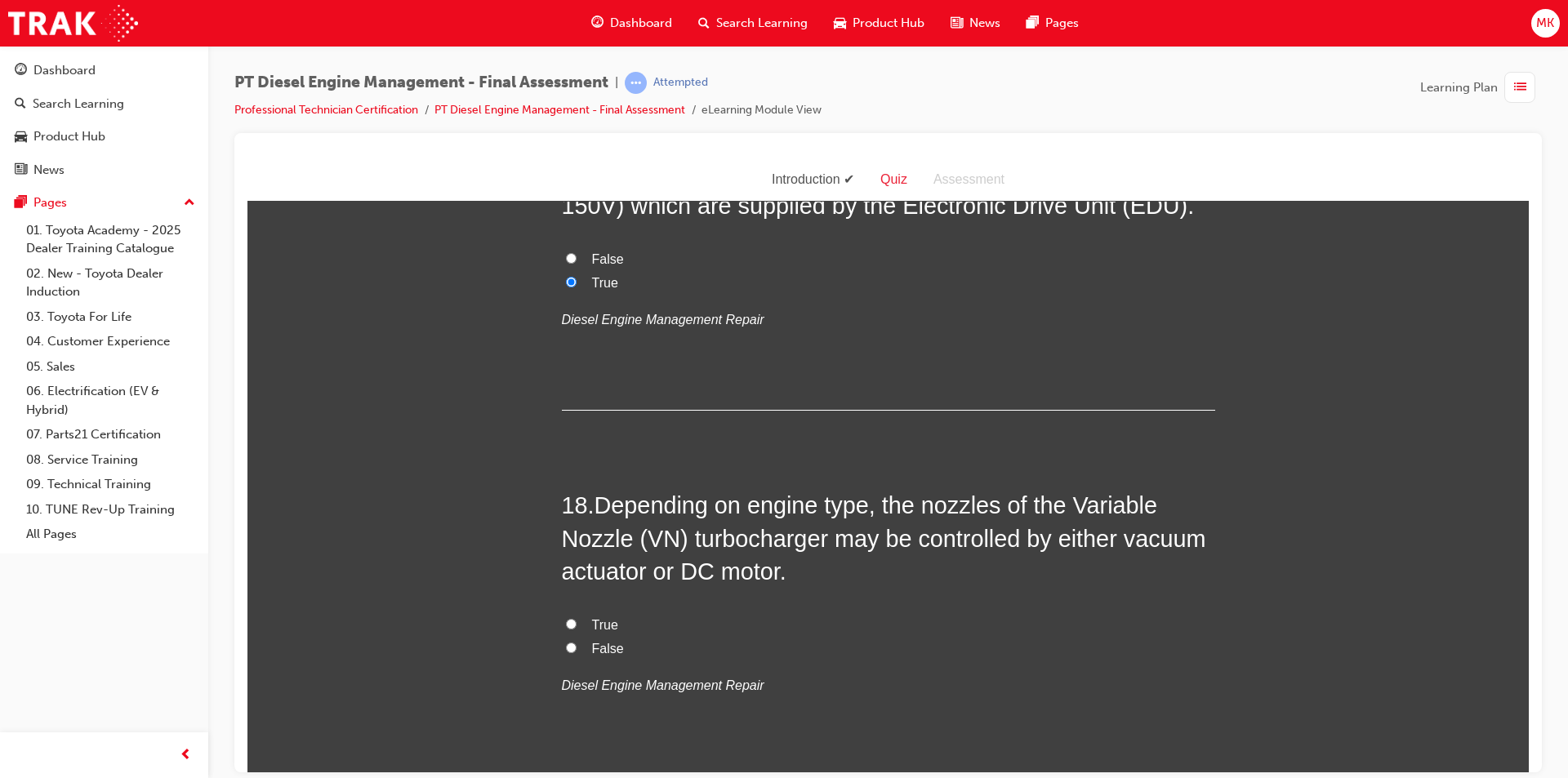
scroll to position [6285, 0]
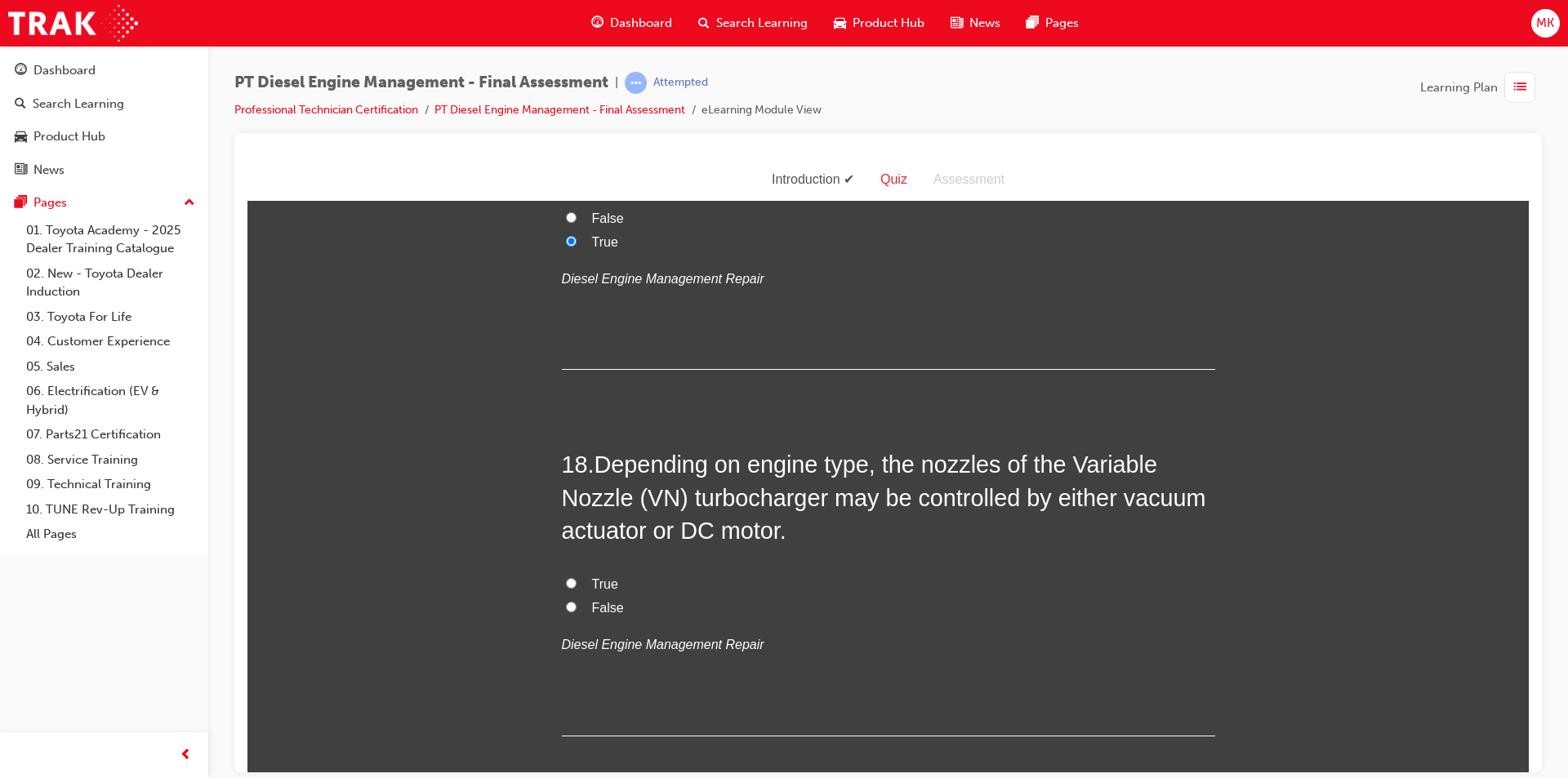
click at [581, 572] on label "True" at bounding box center [889, 584] width 653 height 24
click at [576, 577] on input "True" at bounding box center [571, 582] width 11 height 11
radio input "true"
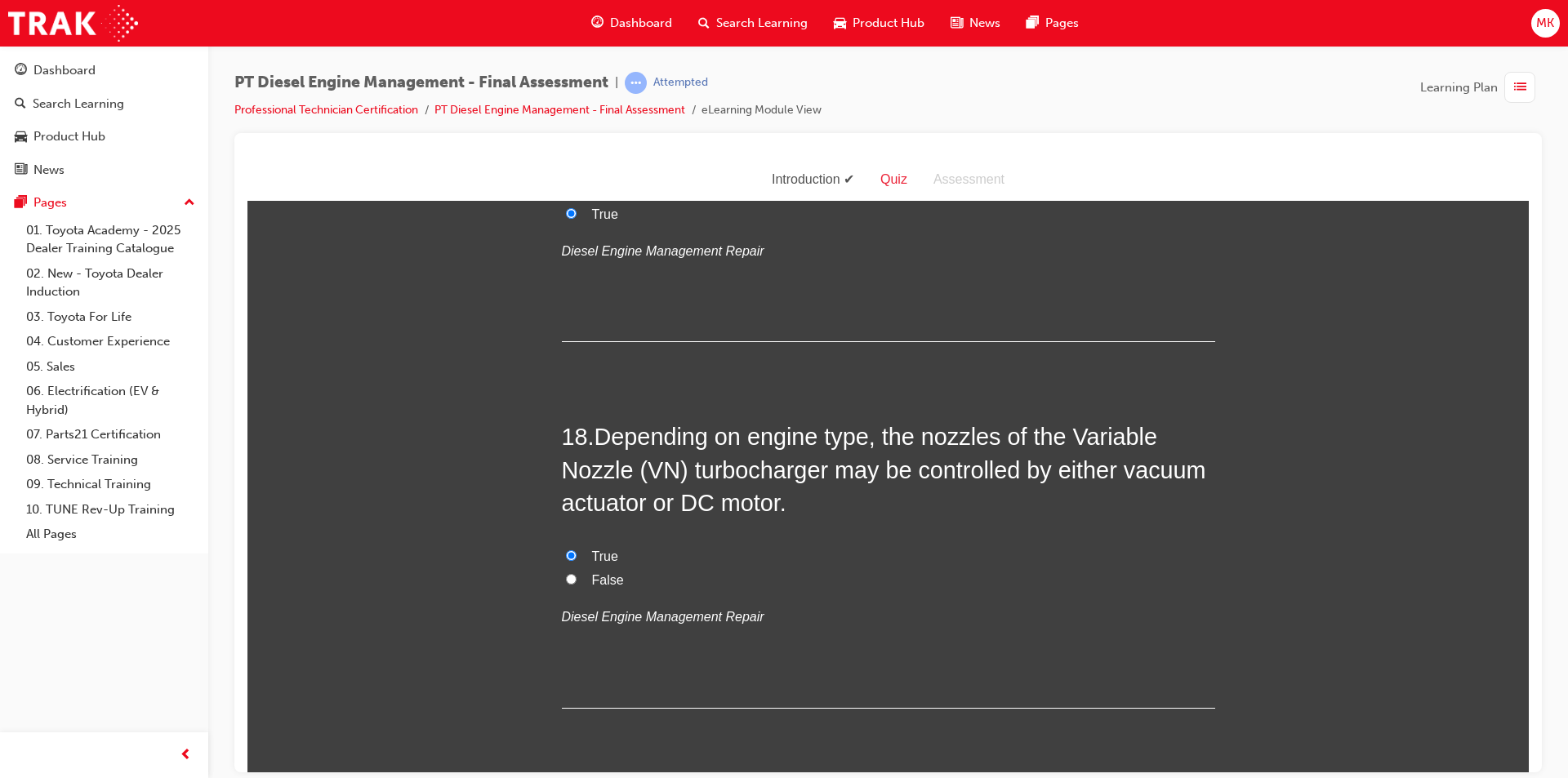
scroll to position [6339, 0]
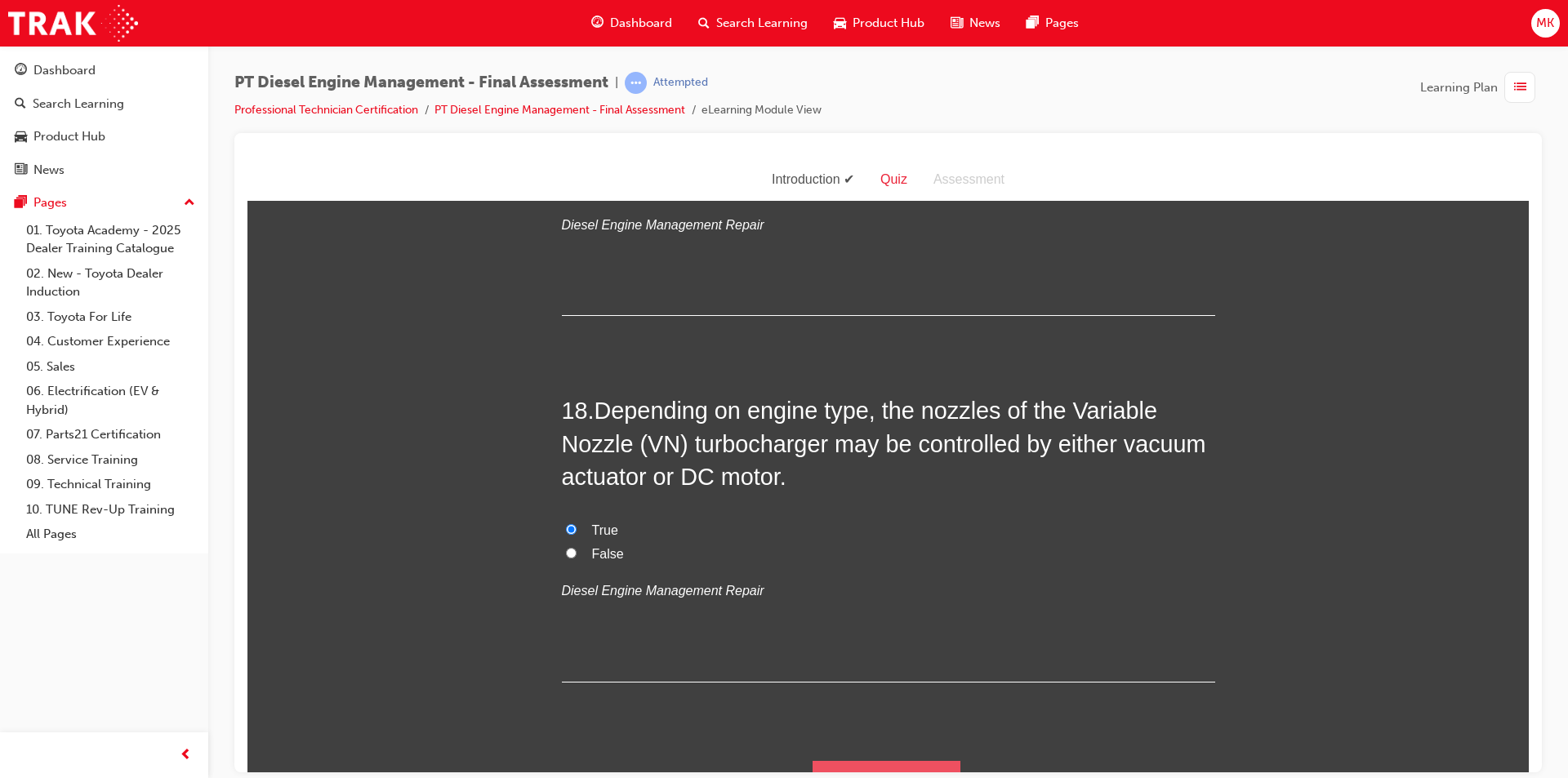
click at [913, 759] on button "Submit Answers" at bounding box center [887, 782] width 148 height 46
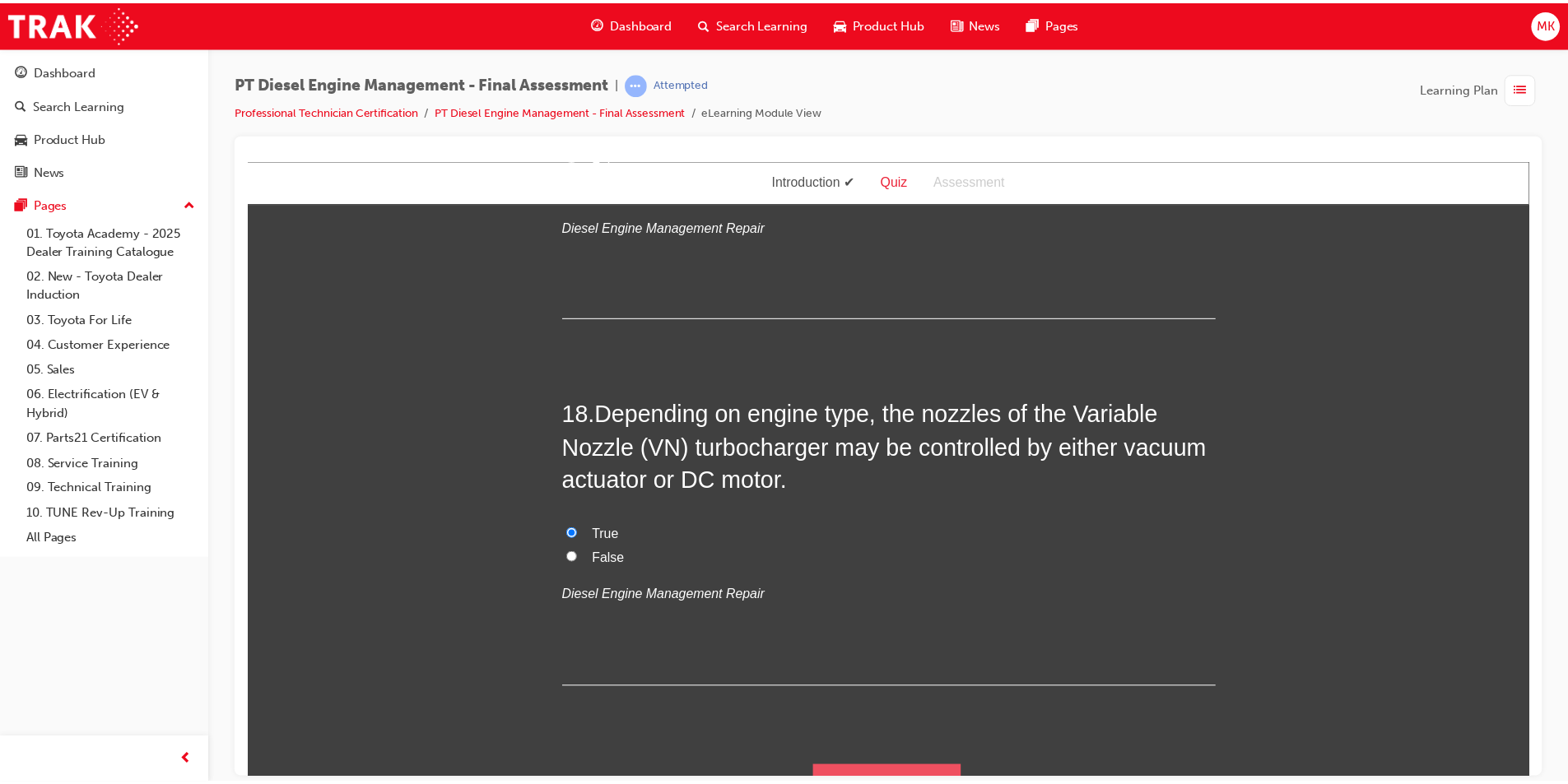
scroll to position [0, 0]
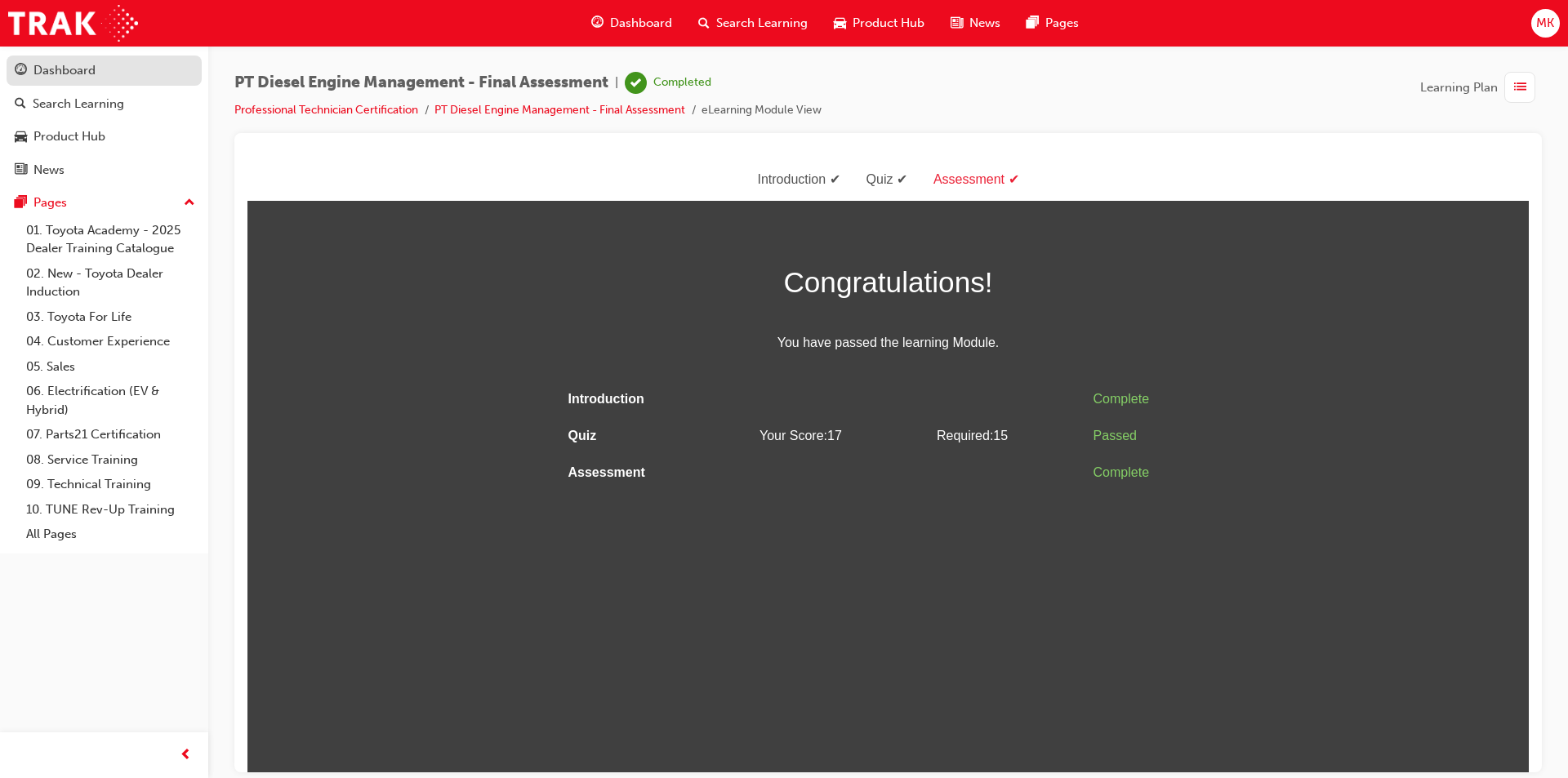
click at [93, 78] on div "Dashboard" at bounding box center [64, 70] width 62 height 19
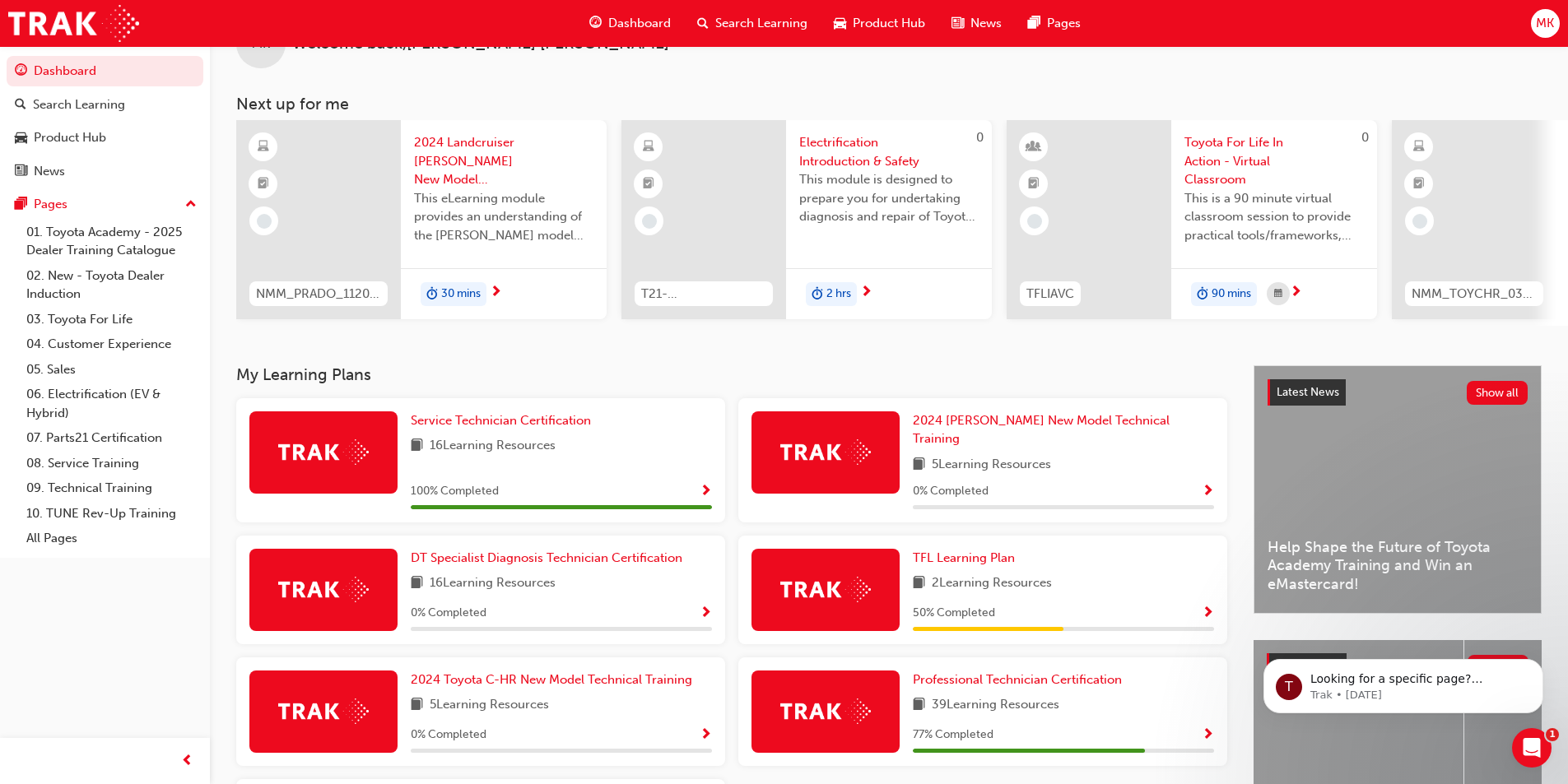
scroll to position [83, 0]
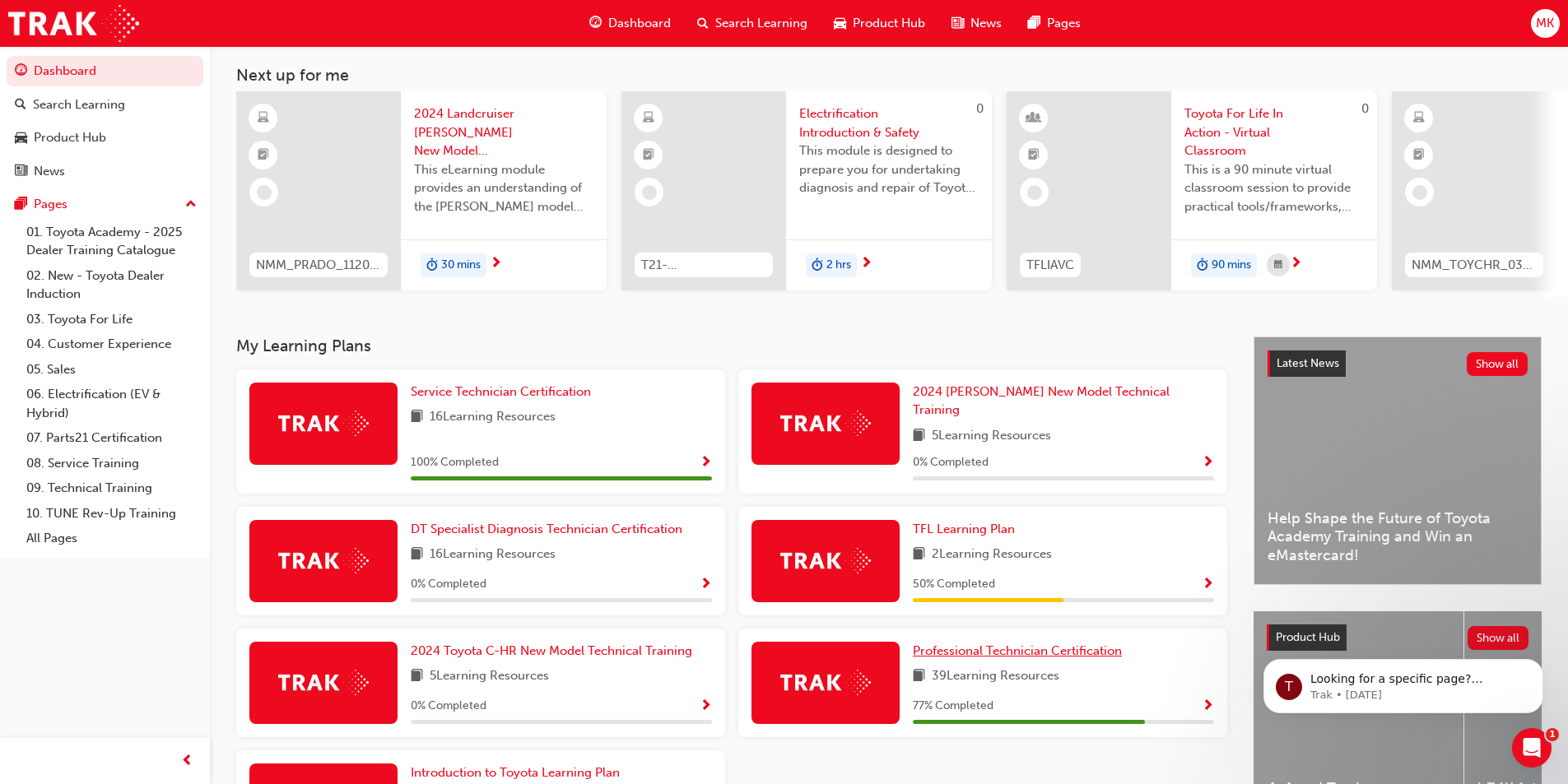
click at [1090, 644] on span "Professional Technician Certification" at bounding box center [1017, 651] width 209 height 15
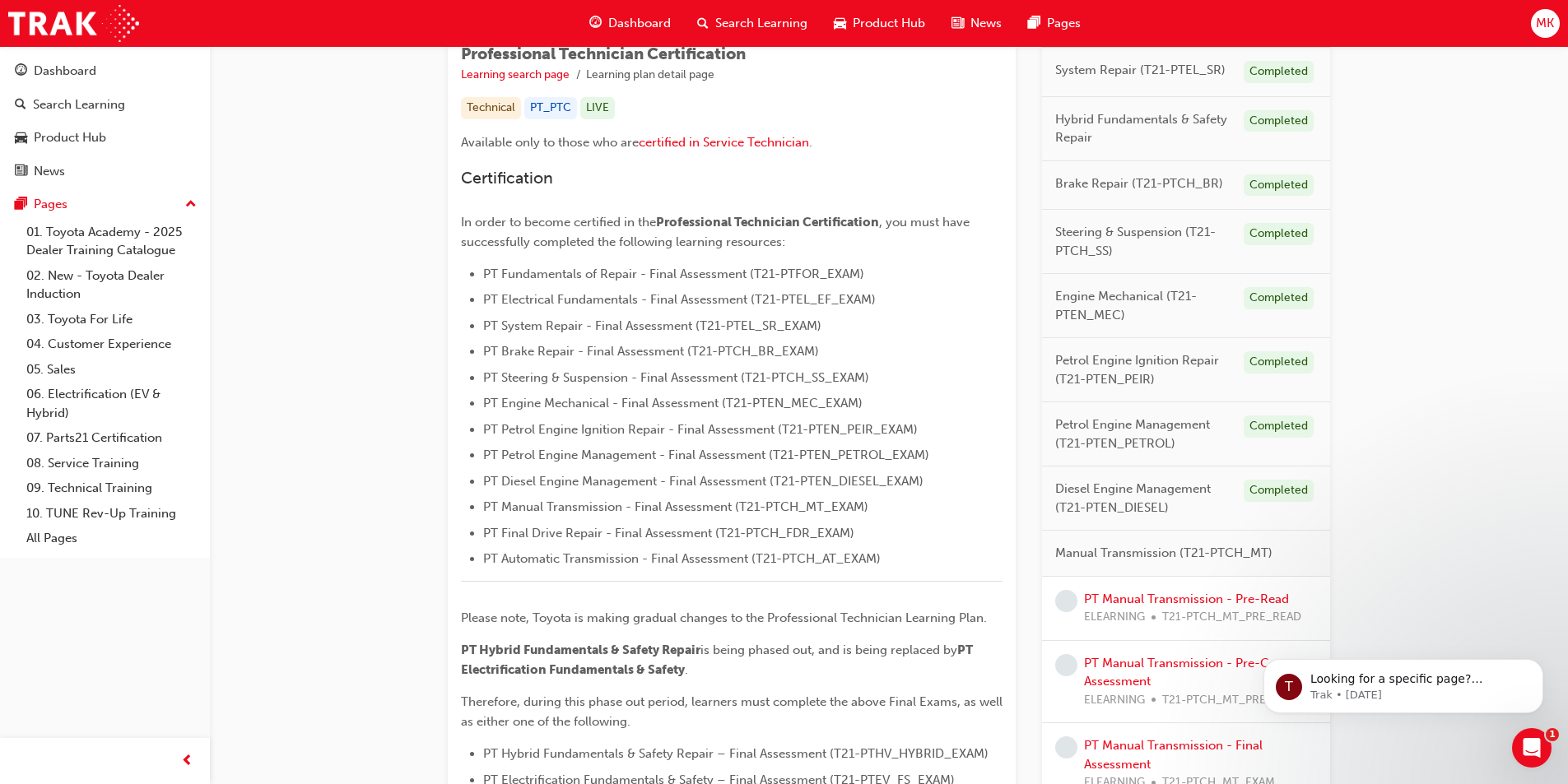
scroll to position [329, 0]
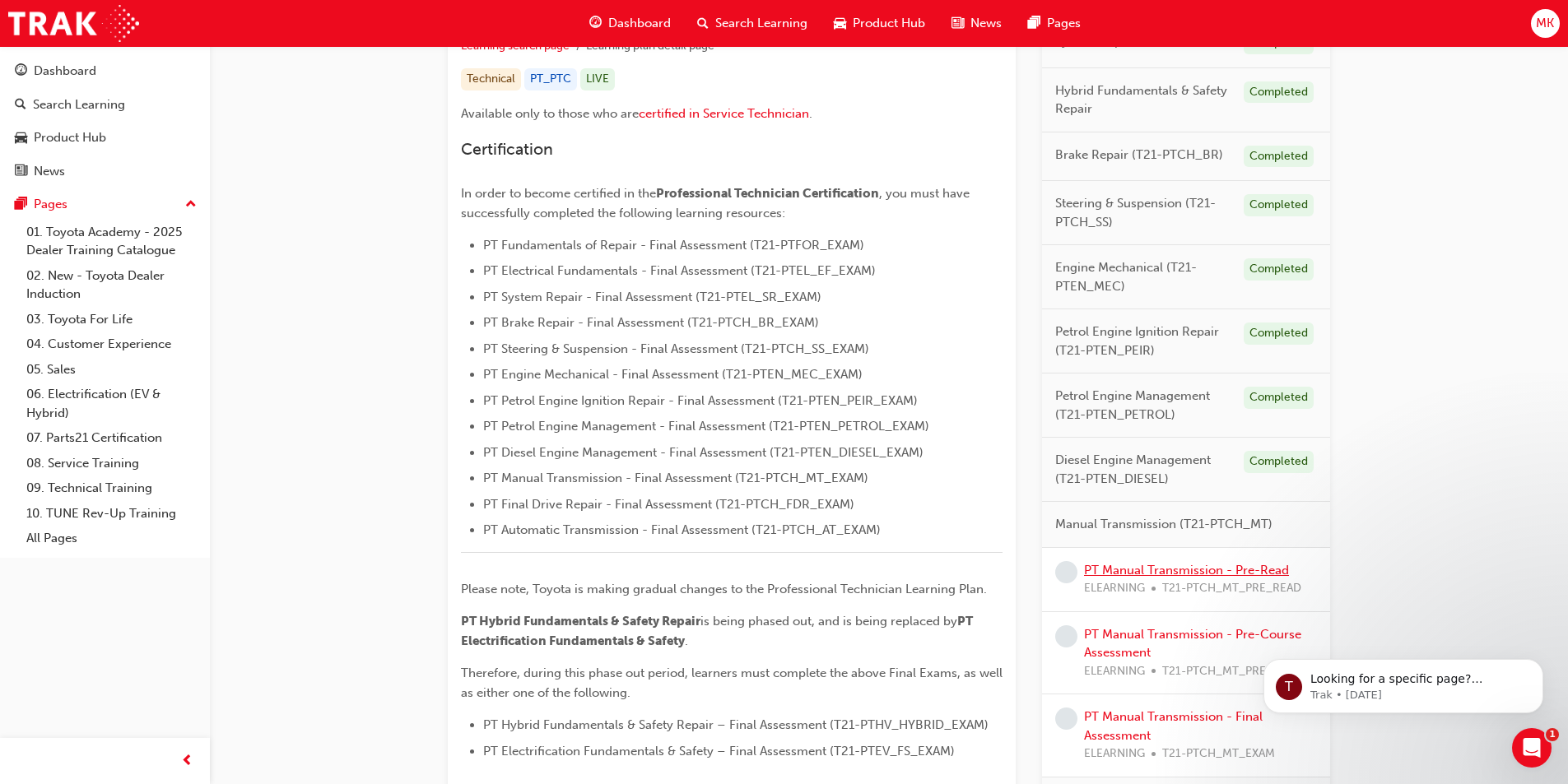
click at [1129, 566] on link "PT Manual Transmission - Pre-Read" at bounding box center [1186, 570] width 205 height 15
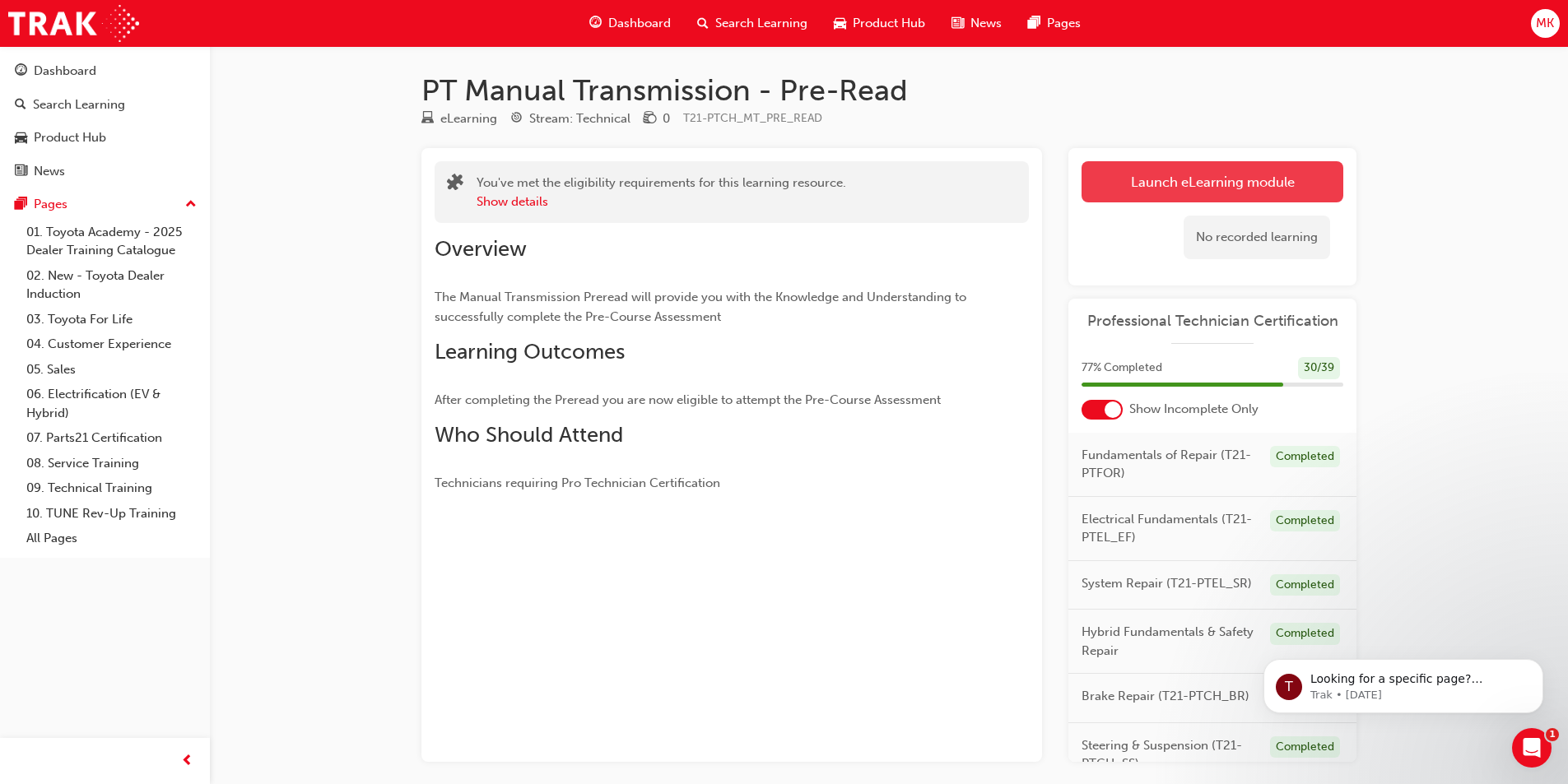
click at [1137, 185] on link "Launch eLearning module" at bounding box center [1212, 181] width 261 height 41
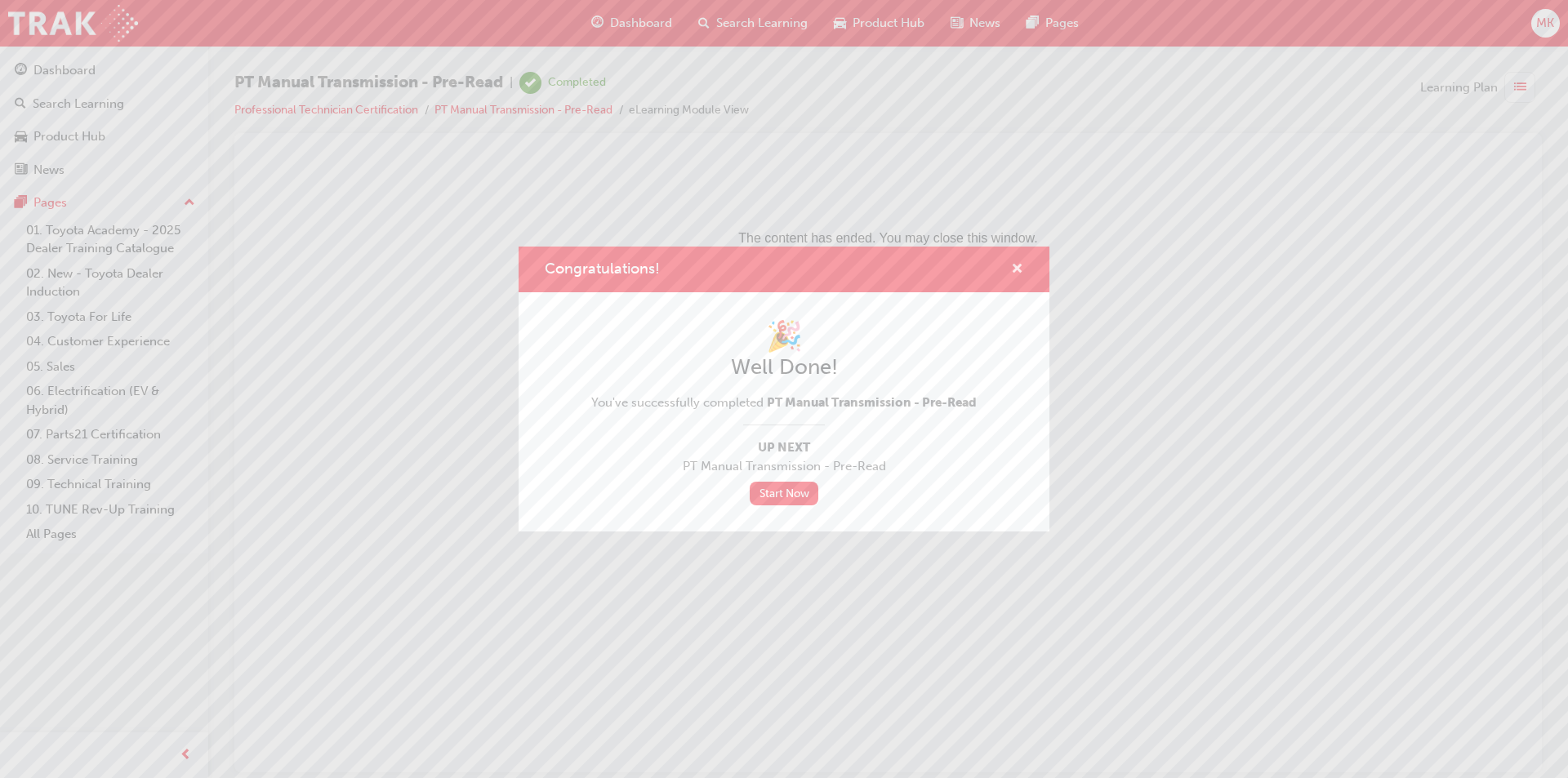
click at [1019, 263] on span "cross-icon" at bounding box center [1017, 270] width 12 height 15
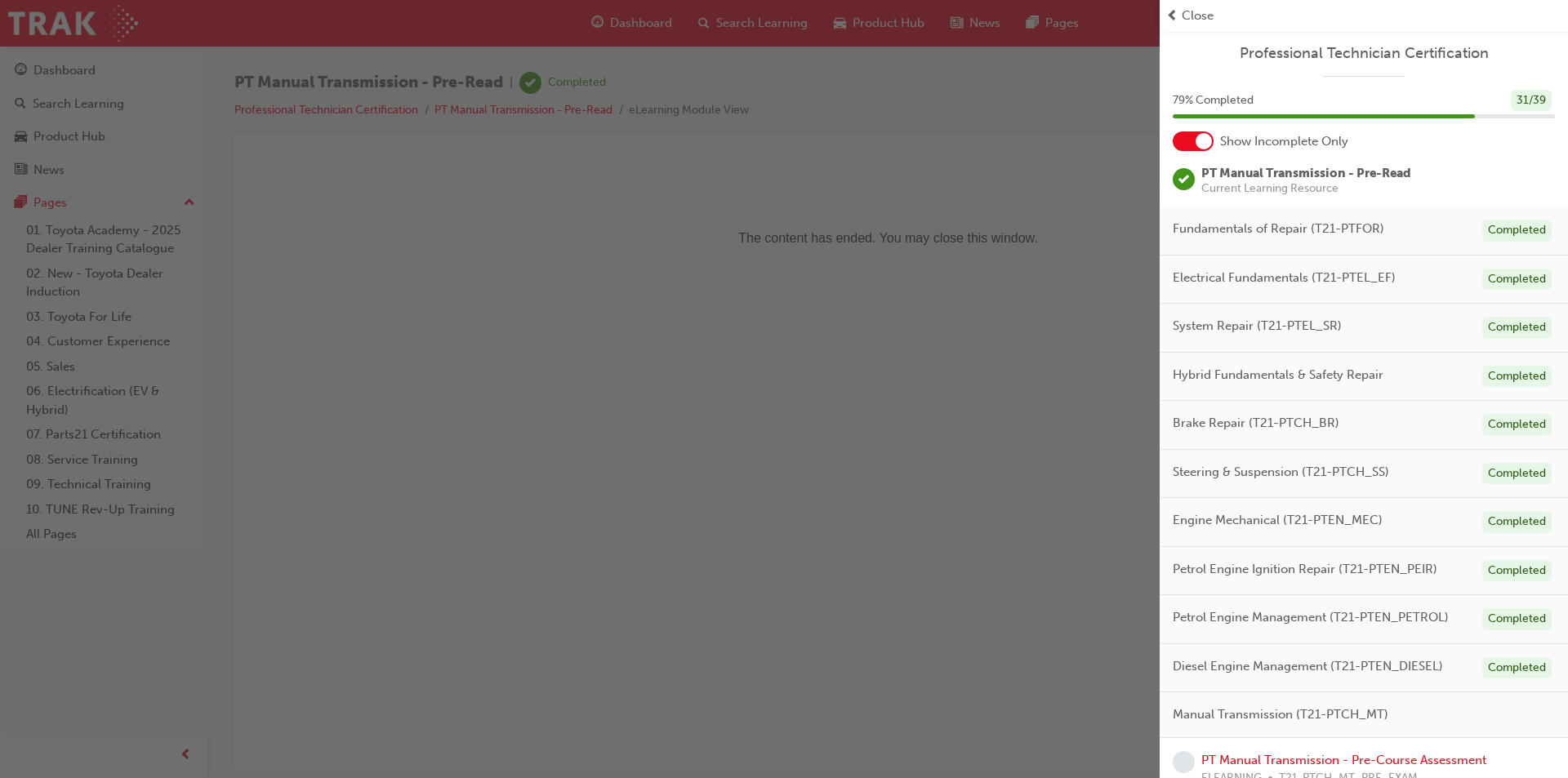
click at [1184, 15] on span "Close" at bounding box center [1197, 15] width 32 height 19
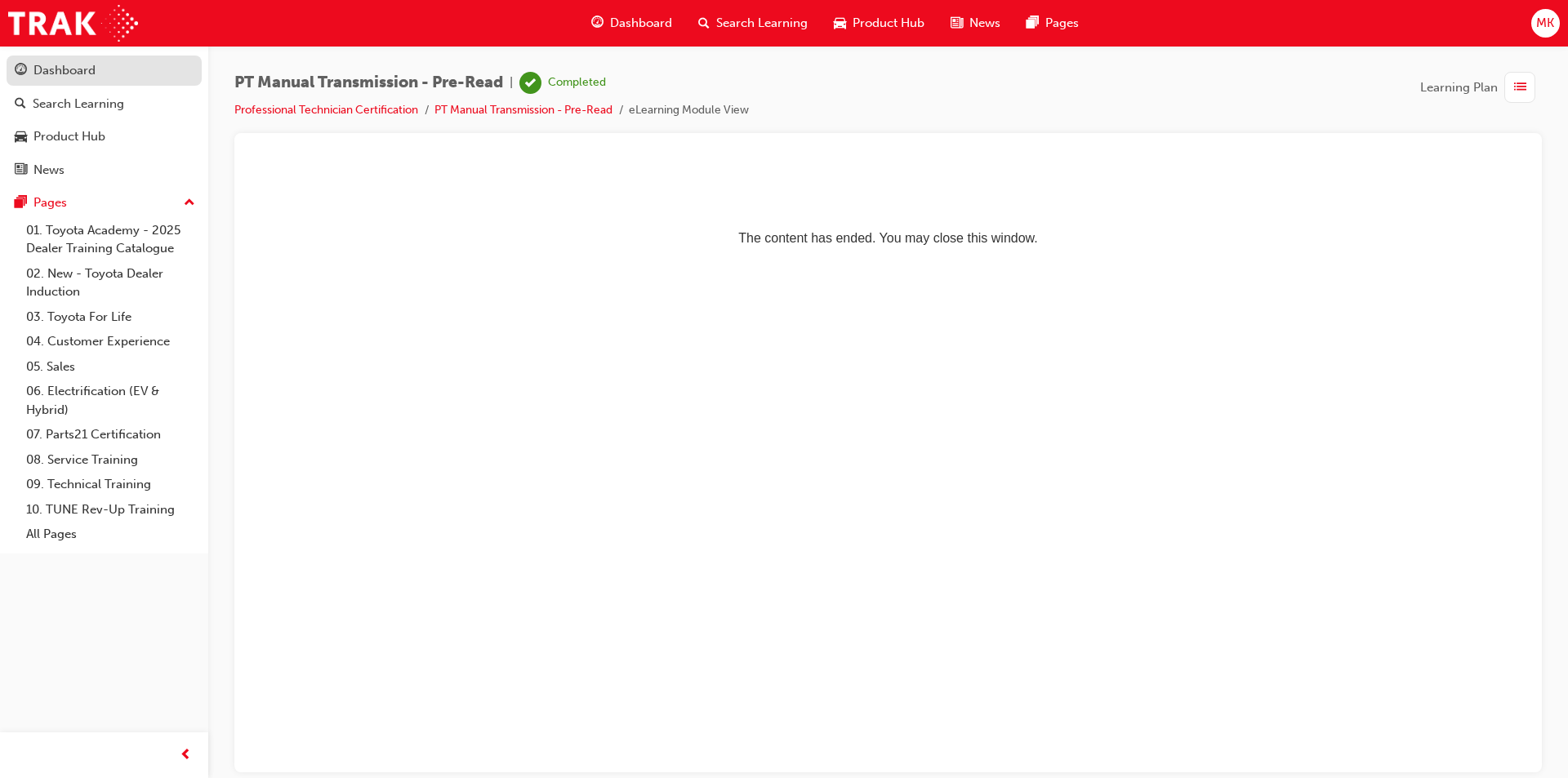
click at [94, 59] on link "Dashboard" at bounding box center [103, 71] width 195 height 30
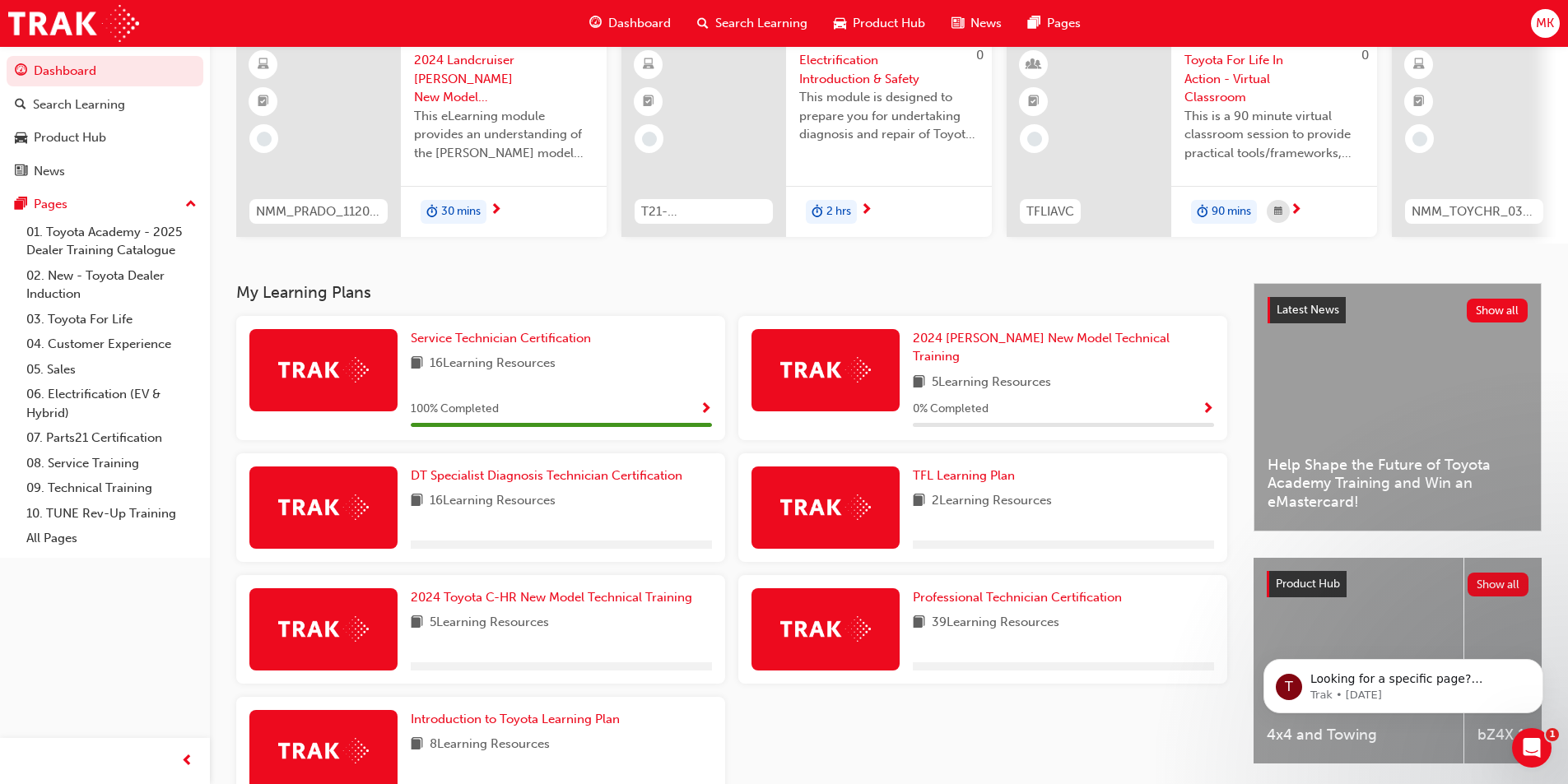
scroll to position [164, 0]
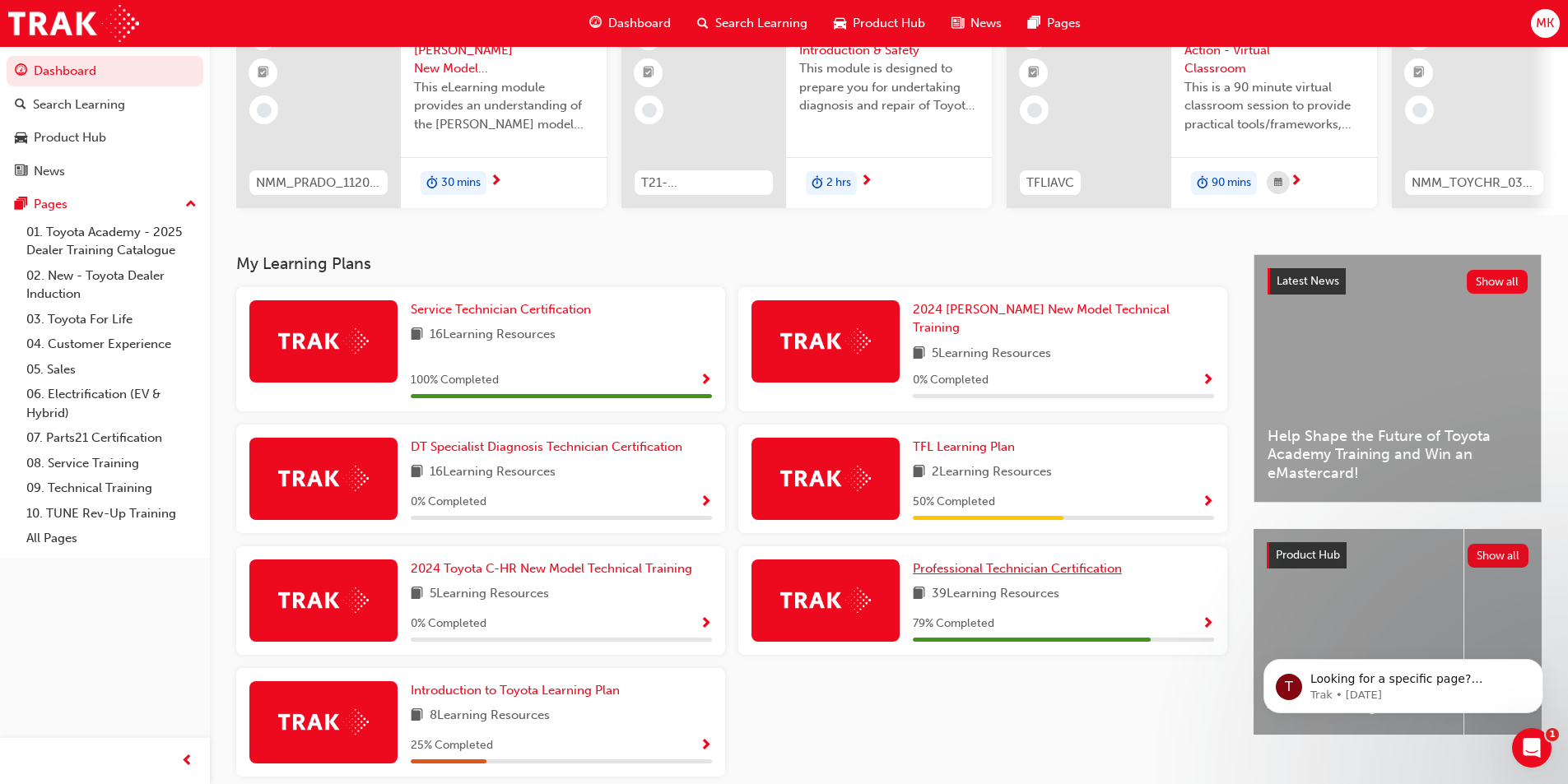
click at [1085, 563] on span "Professional Technician Certification" at bounding box center [1017, 568] width 209 height 15
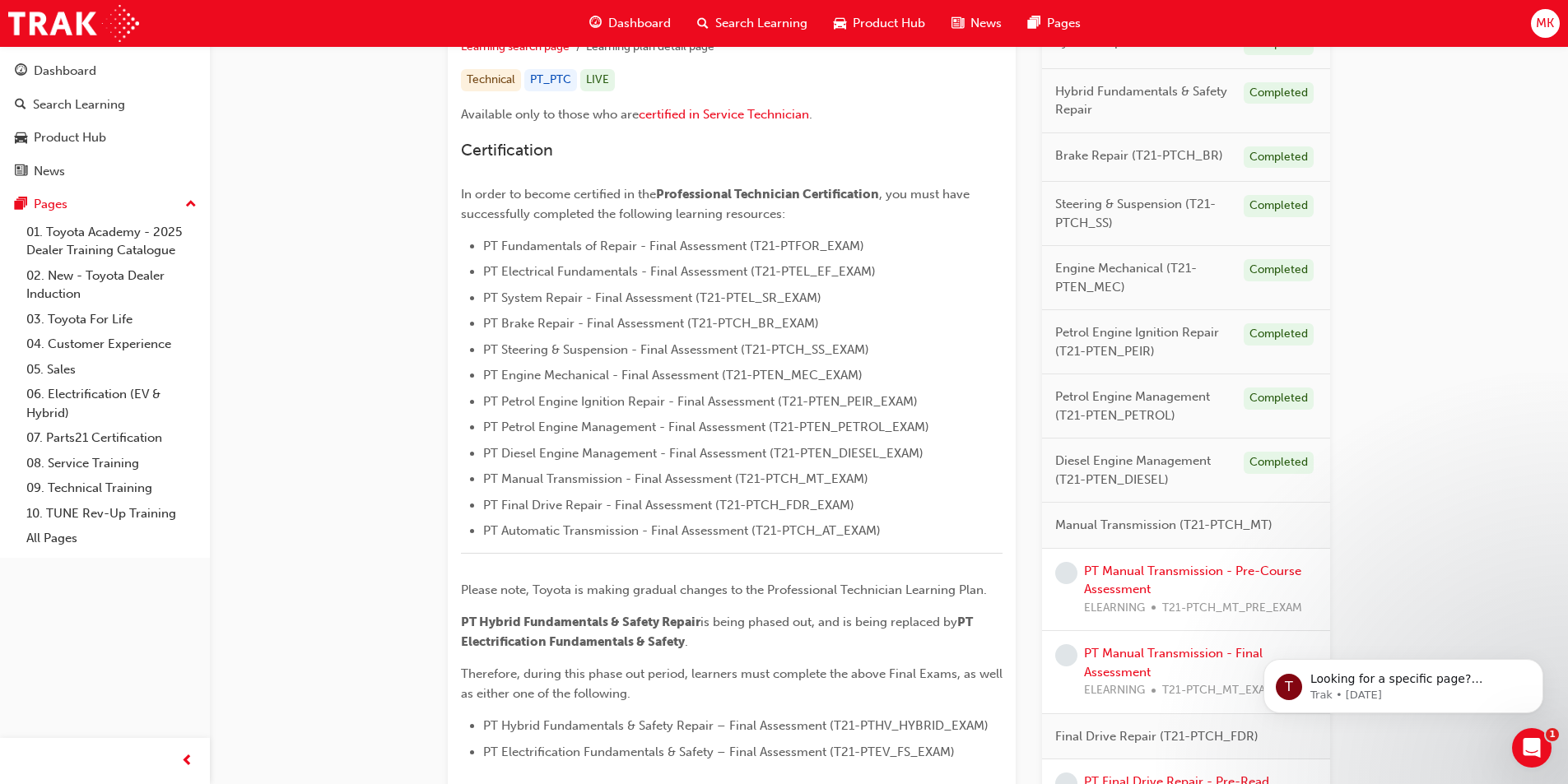
scroll to position [329, 0]
click at [1138, 587] on link "PT Manual Transmission - Pre-Course Assessment" at bounding box center [1193, 580] width 217 height 34
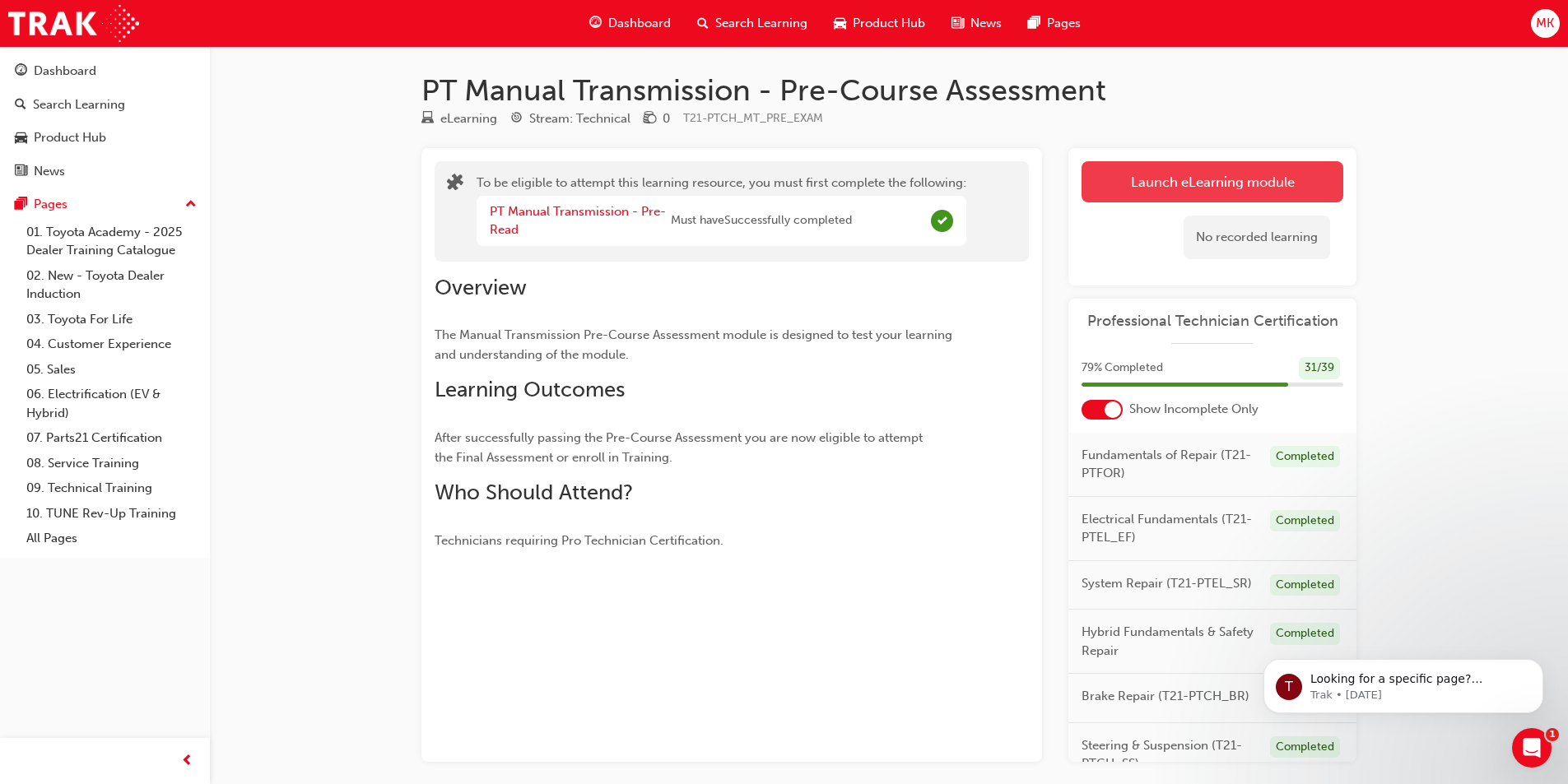
click at [1188, 188] on button "Launch eLearning module" at bounding box center [1212, 181] width 261 height 41
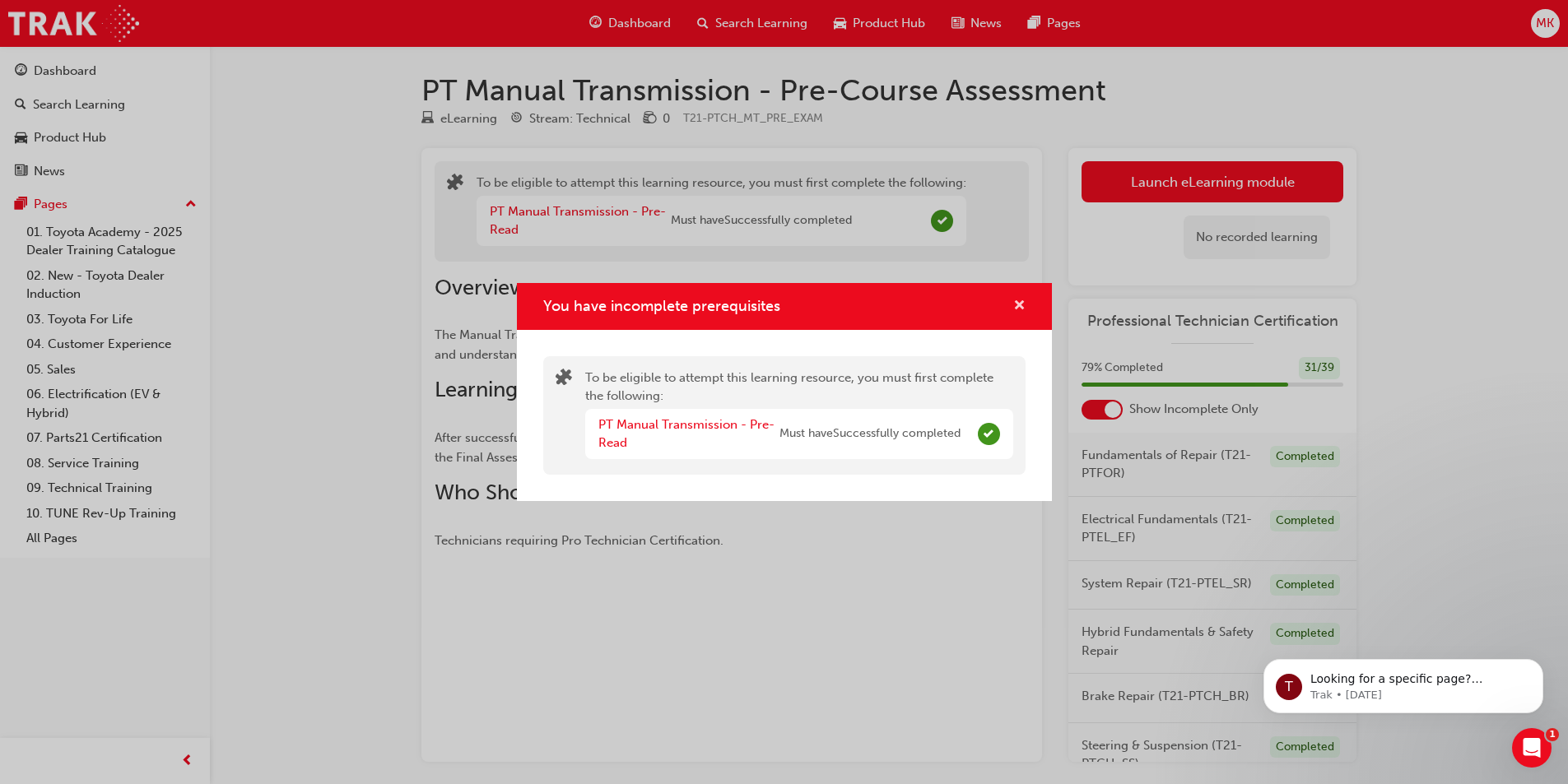
click at [1017, 300] on span "cross-icon" at bounding box center [1019, 307] width 12 height 15
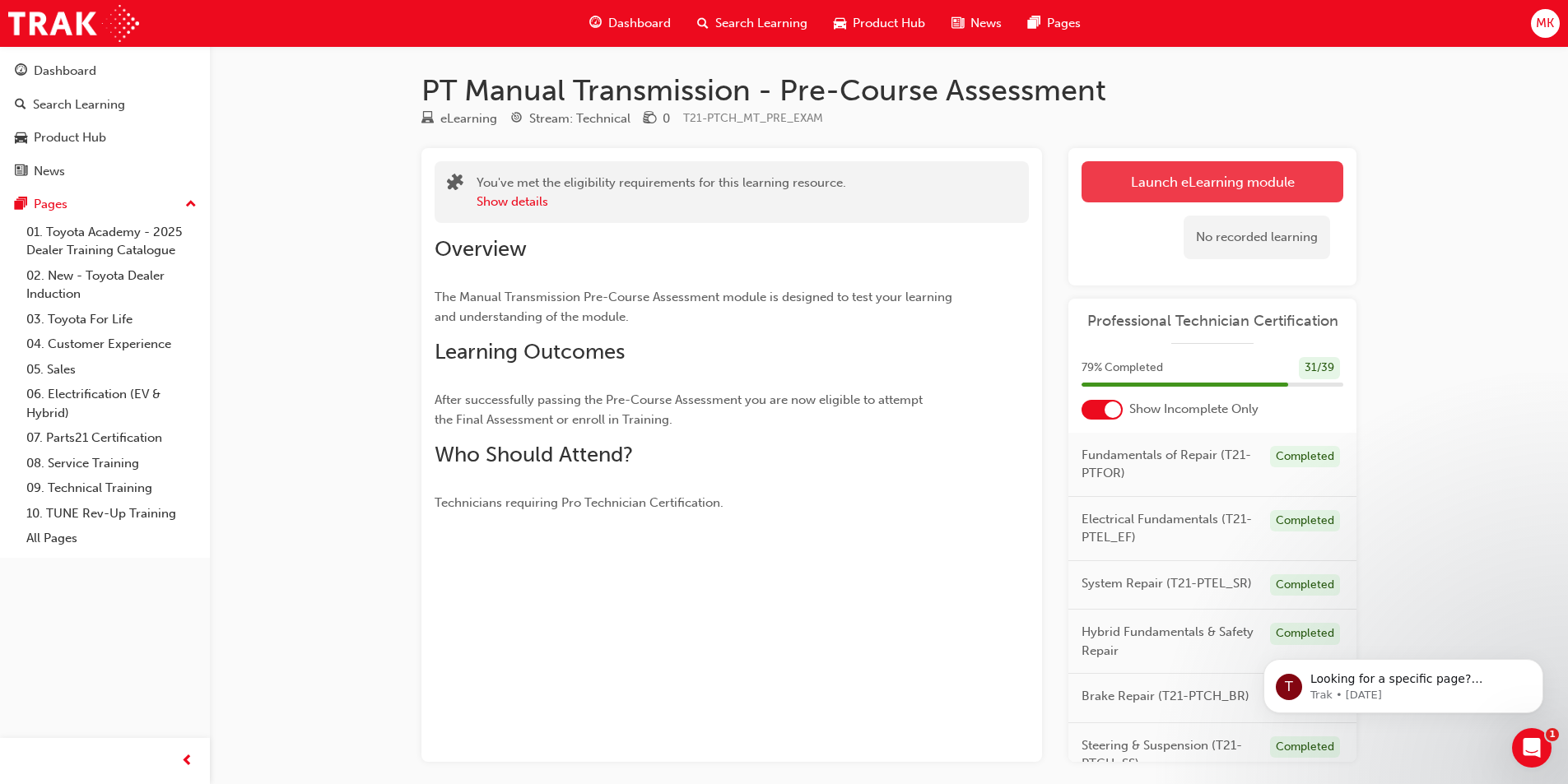
click at [1138, 196] on link "Launch eLearning module" at bounding box center [1212, 181] width 261 height 41
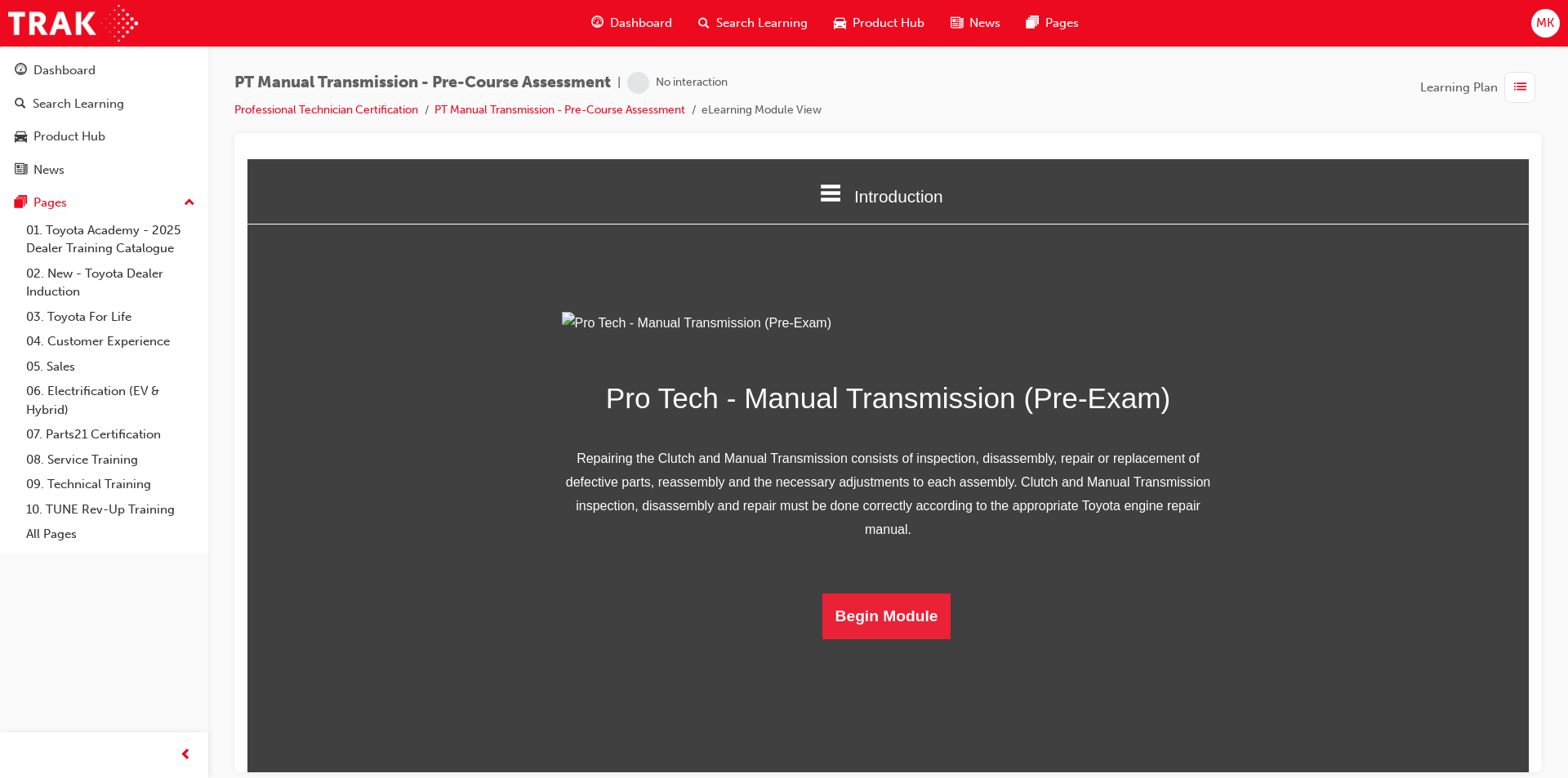
scroll to position [48, 0]
click at [881, 639] on button "Begin Module" at bounding box center [887, 616] width 129 height 46
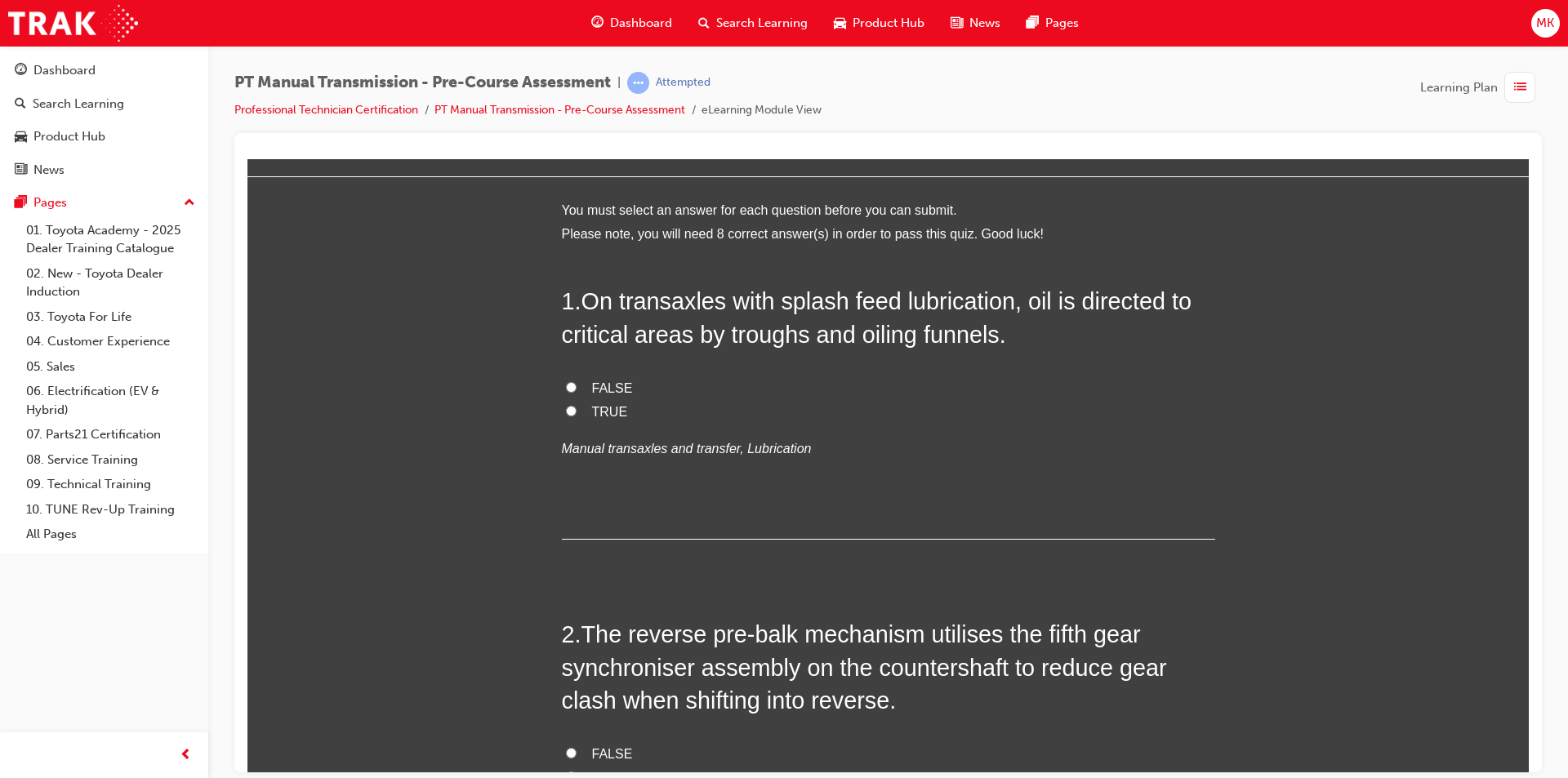
scroll to position [0, 0]
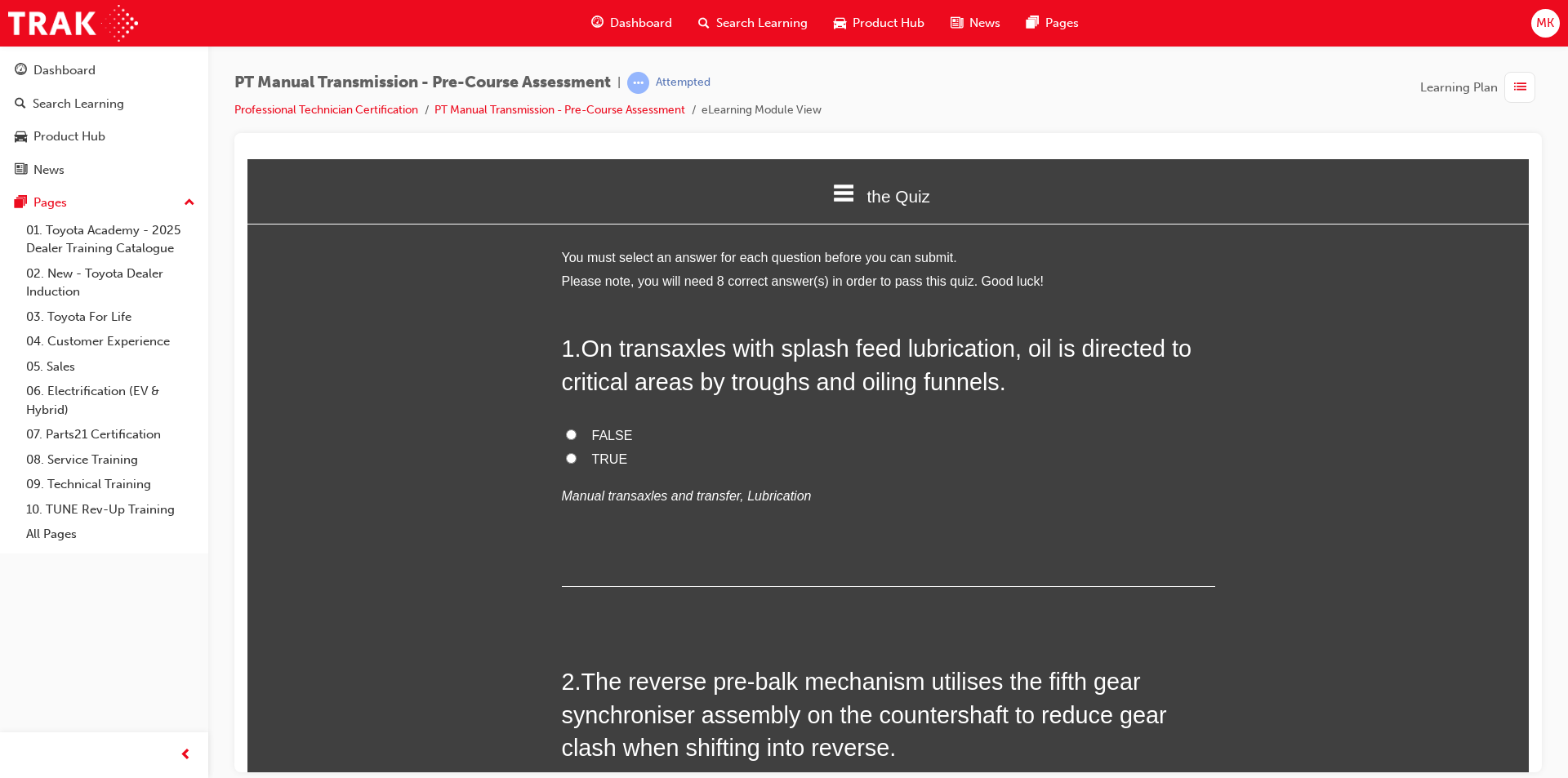
click at [566, 456] on input "TRUE" at bounding box center [571, 458] width 11 height 11
radio input "true"
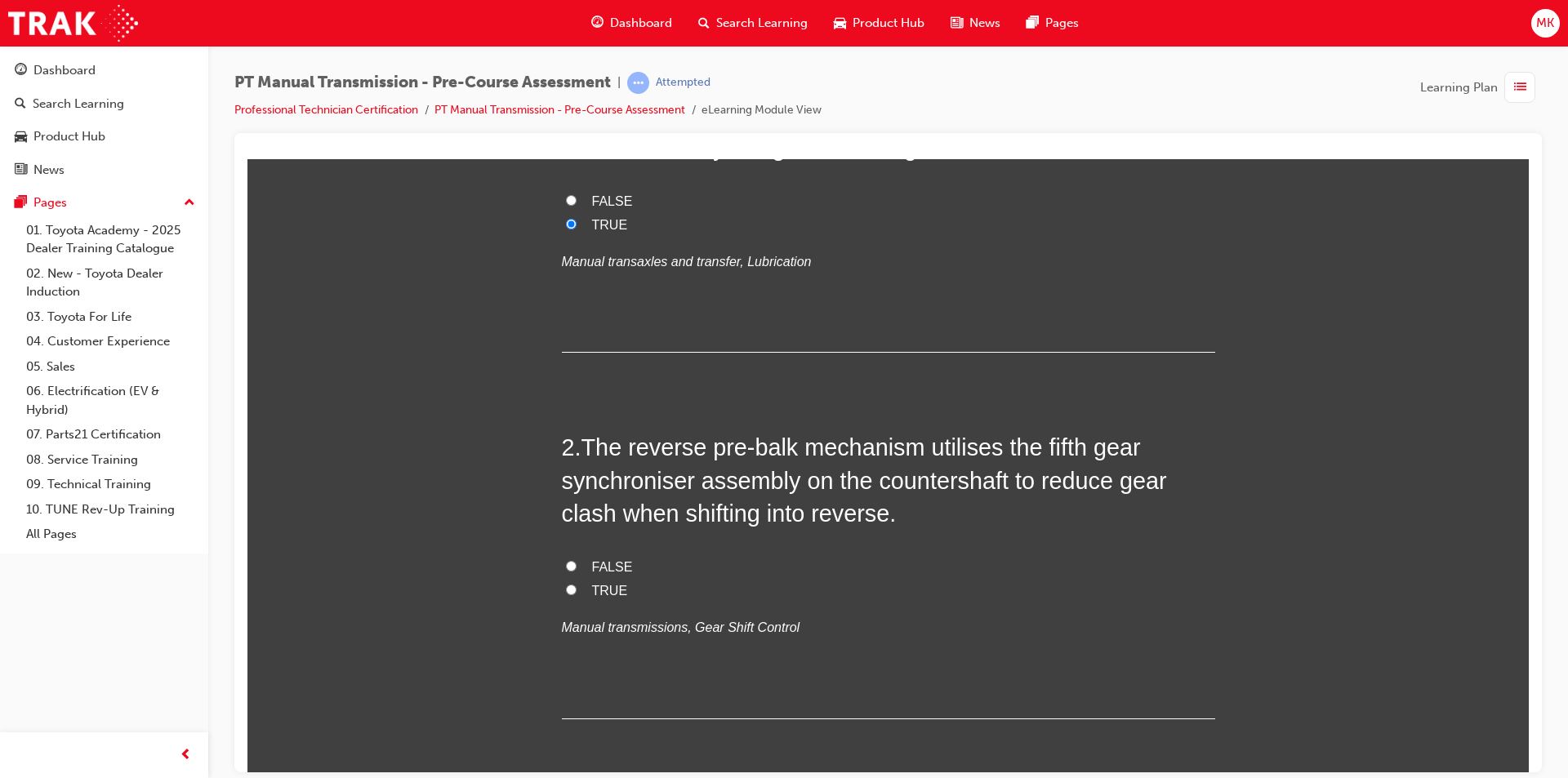
scroll to position [245, 0]
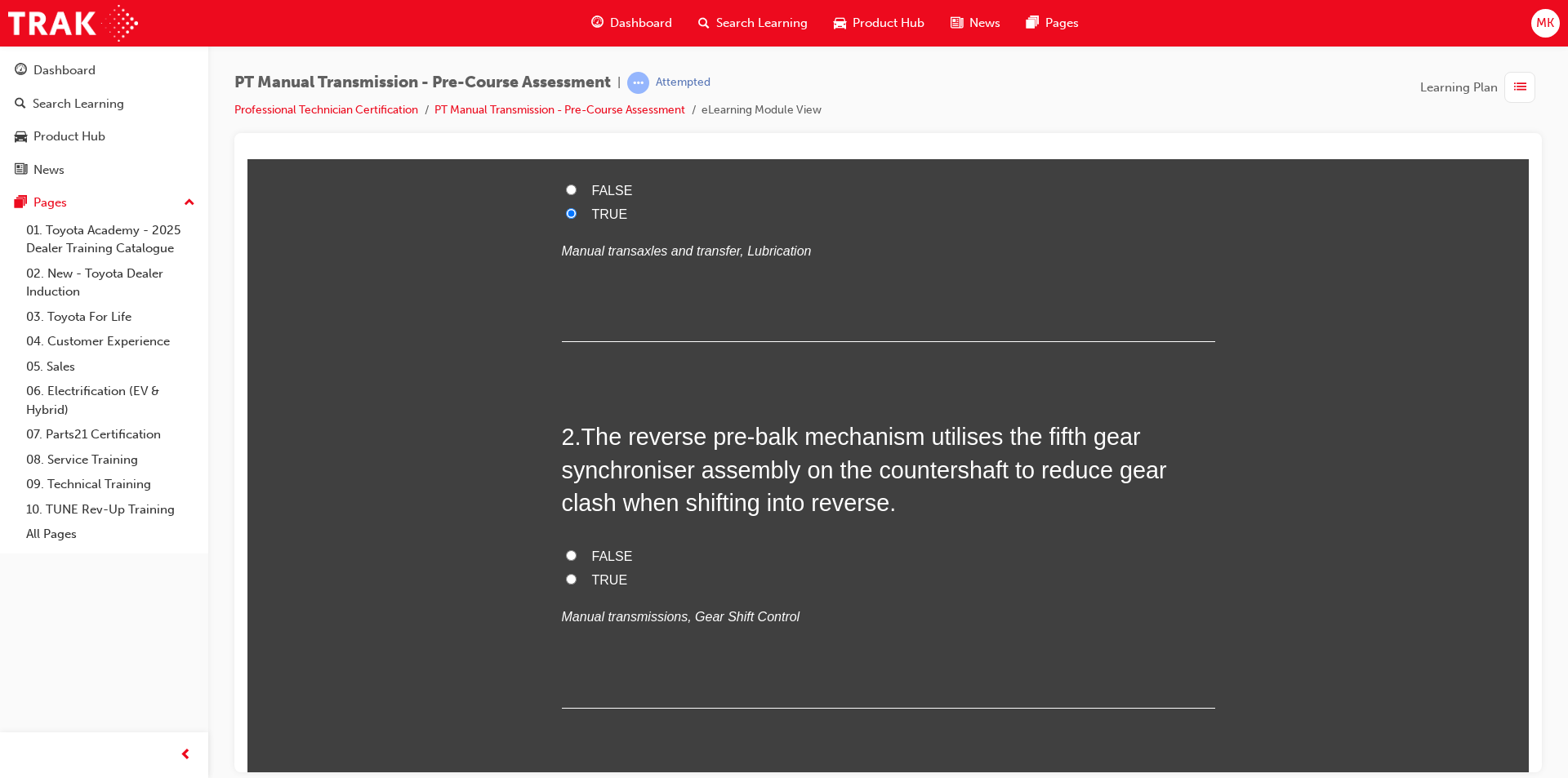
click at [566, 580] on input "TRUE" at bounding box center [571, 579] width 11 height 11
radio input "true"
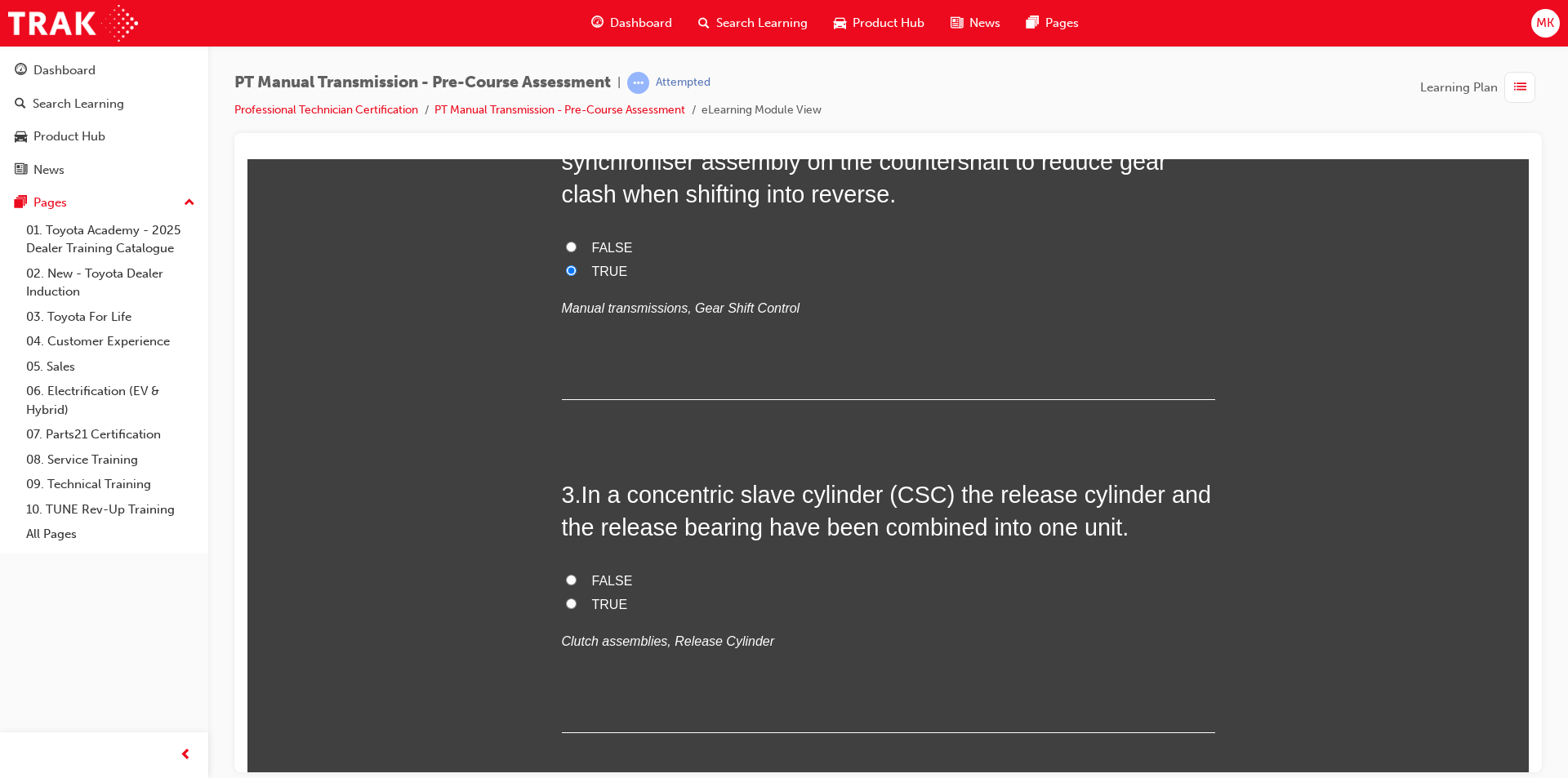
scroll to position [572, 0]
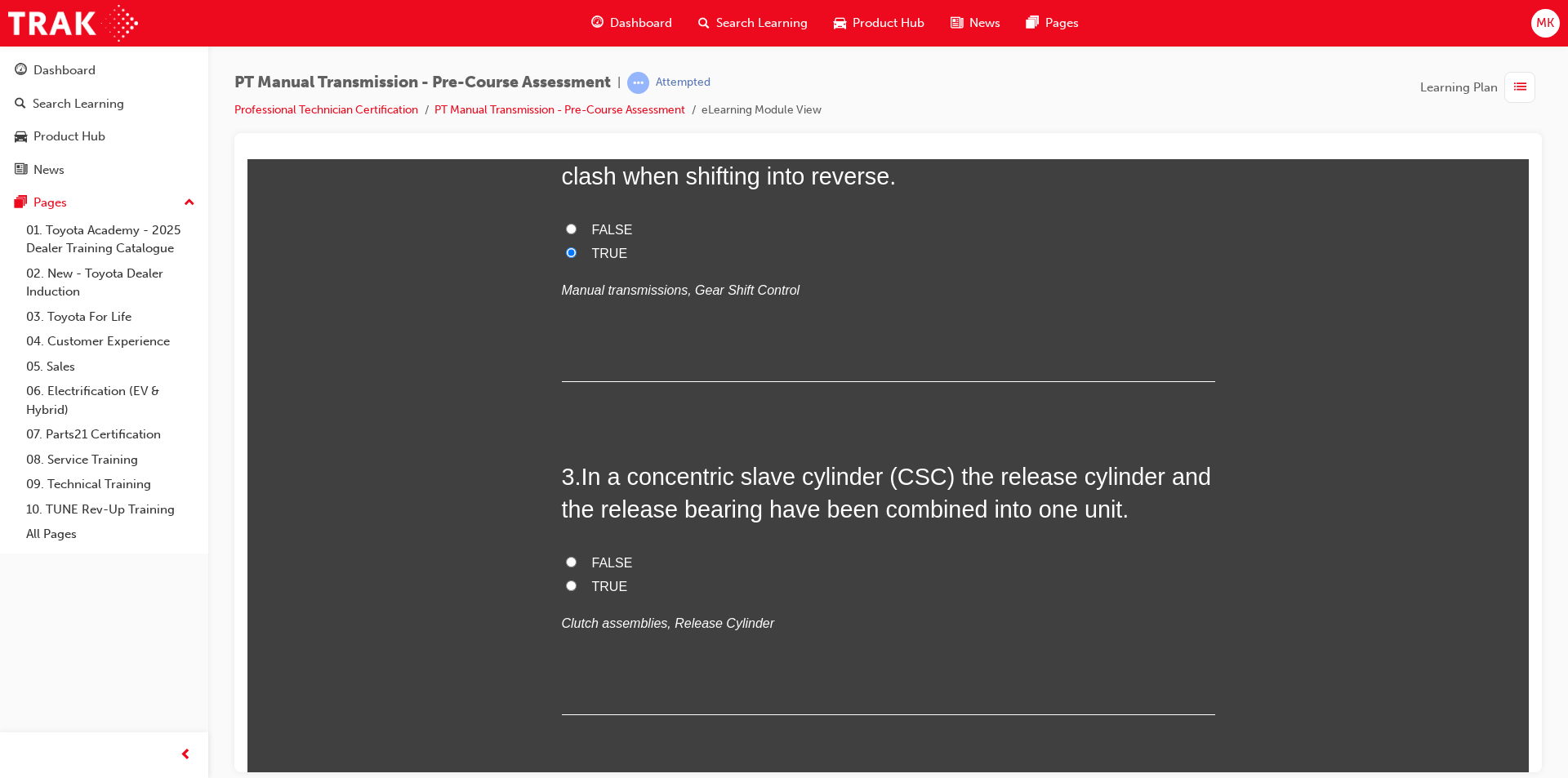
click at [595, 587] on span "TRUE" at bounding box center [610, 586] width 36 height 14
click at [576, 587] on input "TRUE" at bounding box center [571, 585] width 11 height 11
radio input "true"
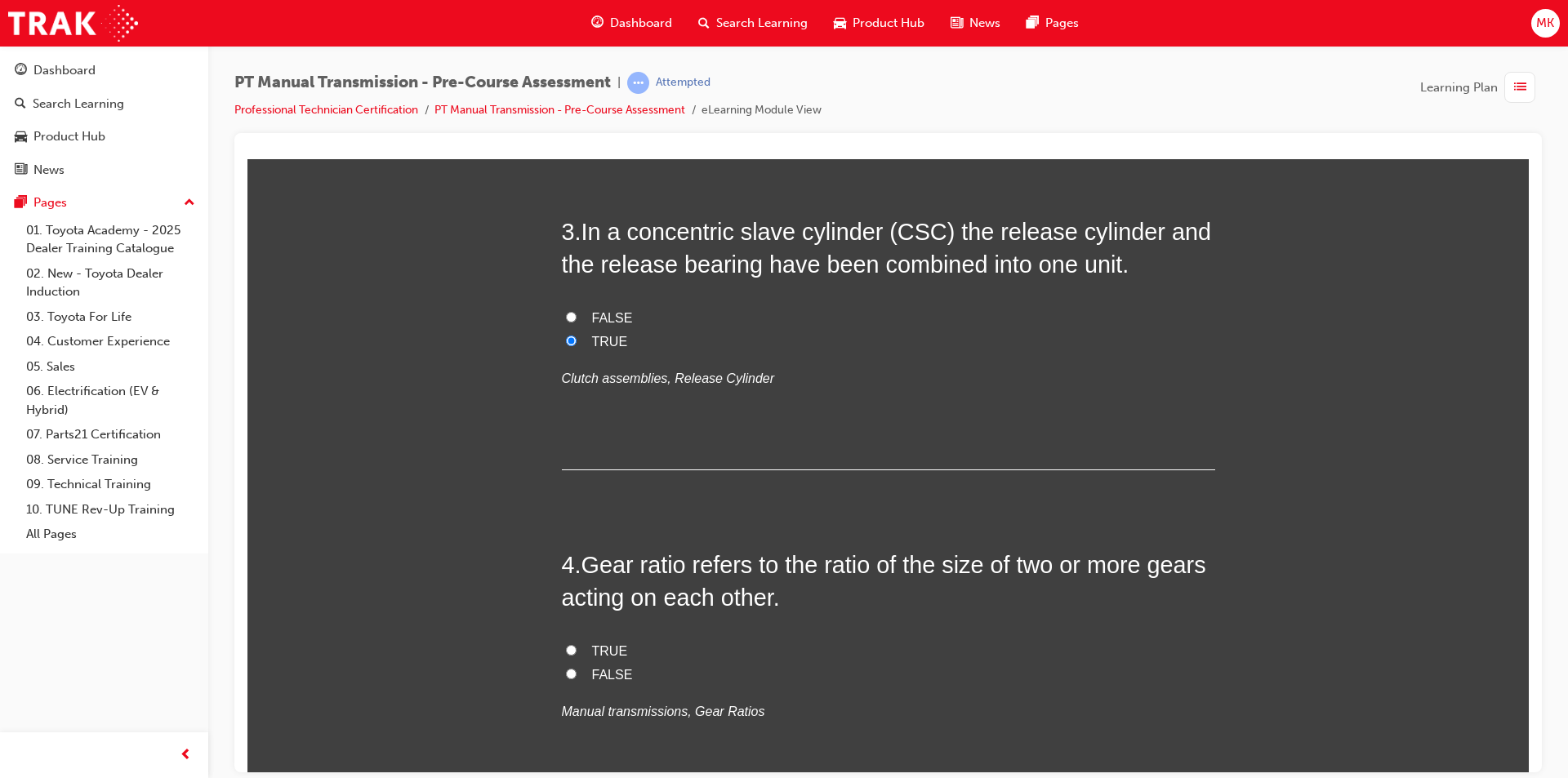
scroll to position [898, 0]
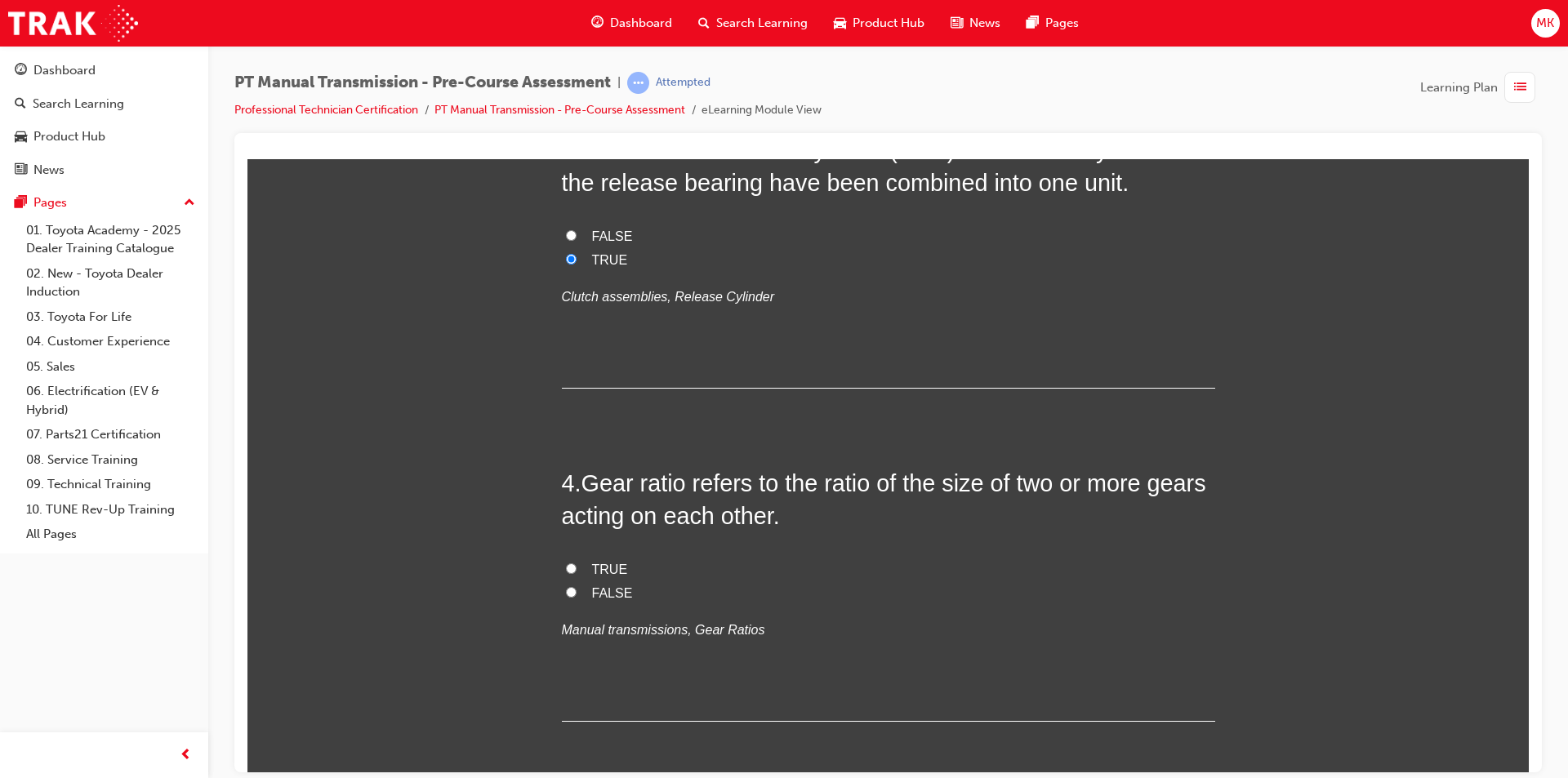
click at [592, 568] on span "TRUE" at bounding box center [610, 569] width 36 height 14
click at [576, 568] on input "TRUE" at bounding box center [571, 568] width 11 height 11
radio input "true"
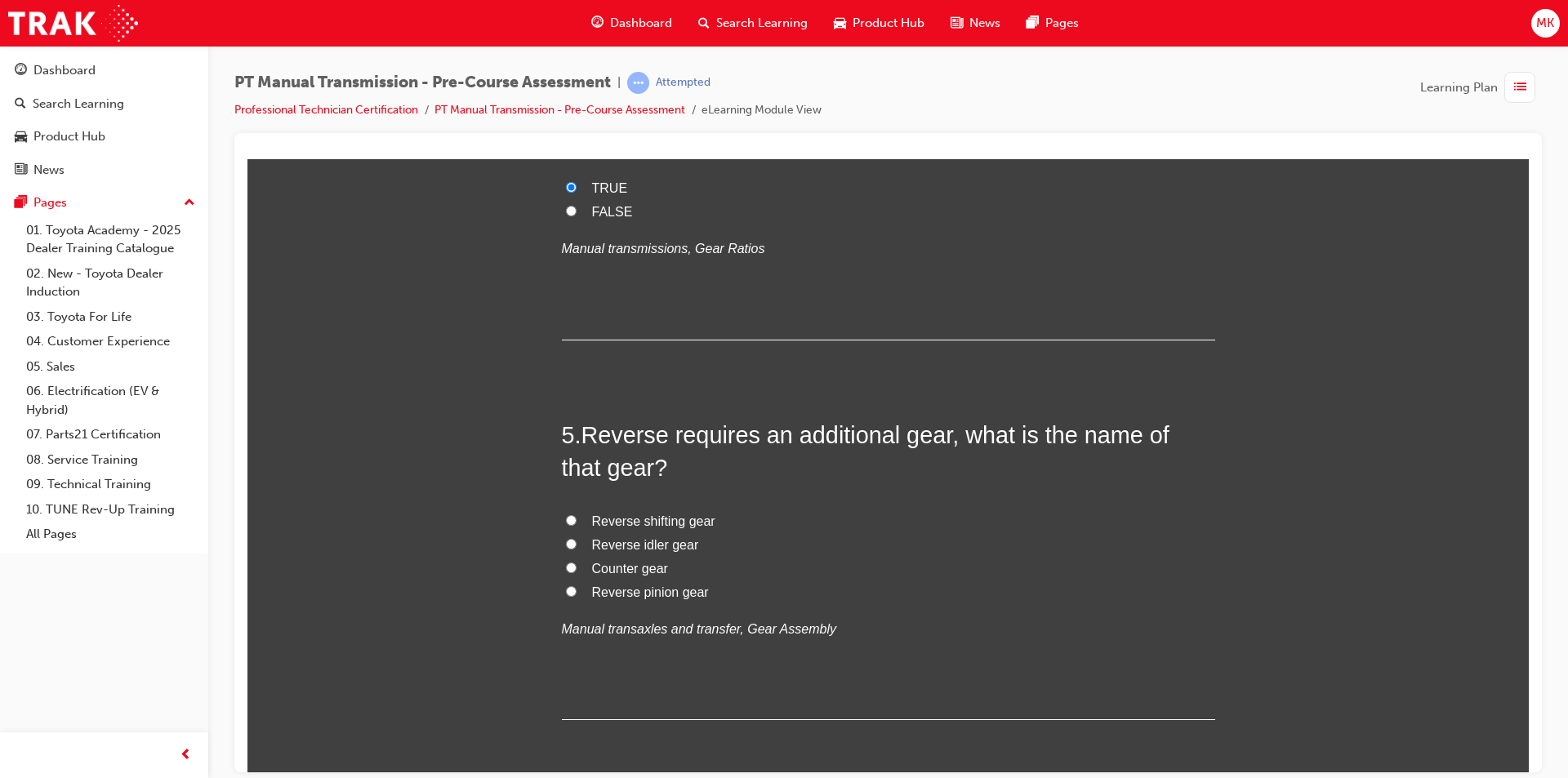
scroll to position [1306, 0]
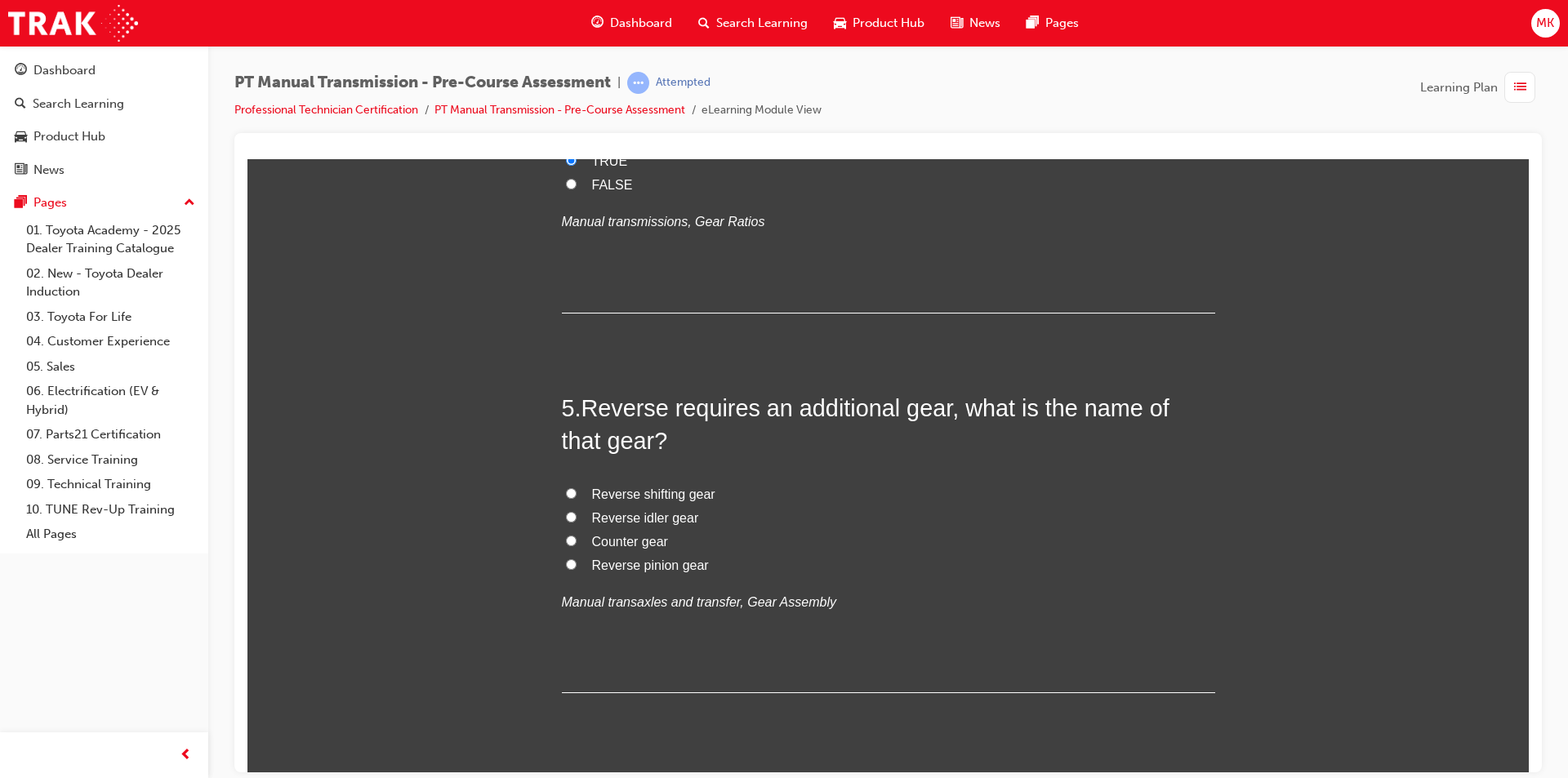
click at [566, 512] on input "Reverse idler gear" at bounding box center [571, 516] width 11 height 11
radio input "true"
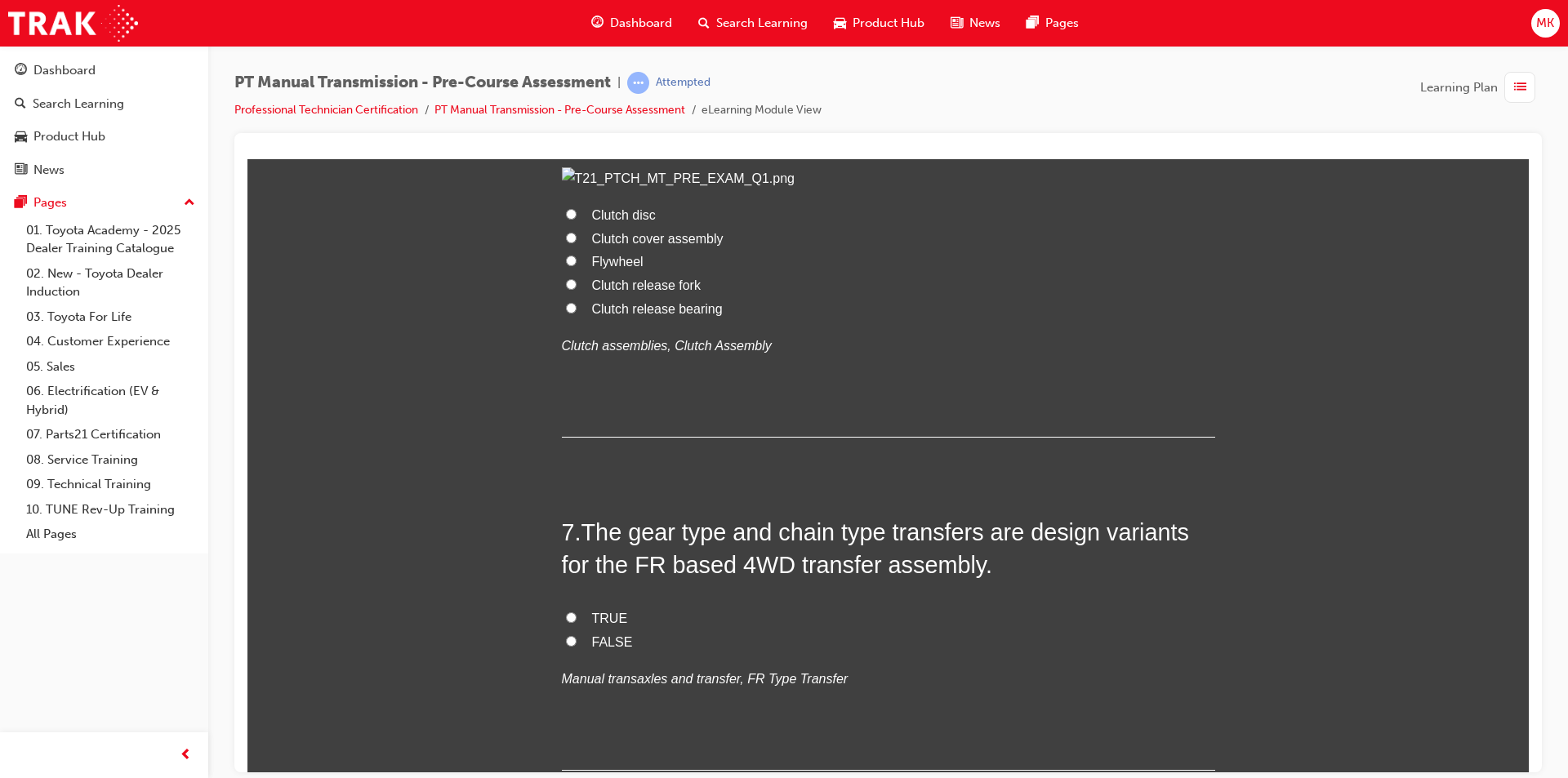
scroll to position [2040, 0]
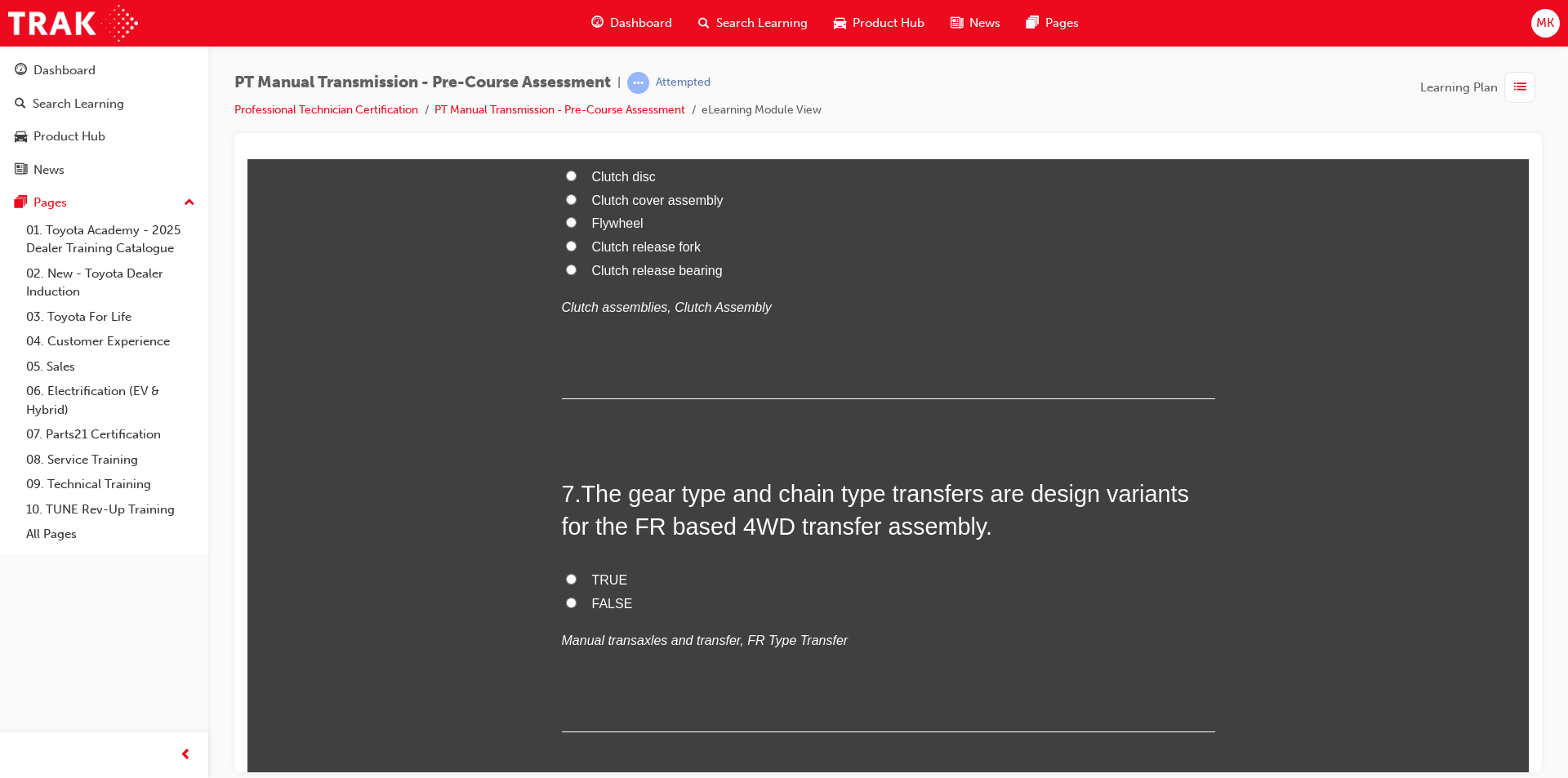
click at [566, 181] on input "Clutch disc" at bounding box center [571, 175] width 11 height 11
radio input "true"
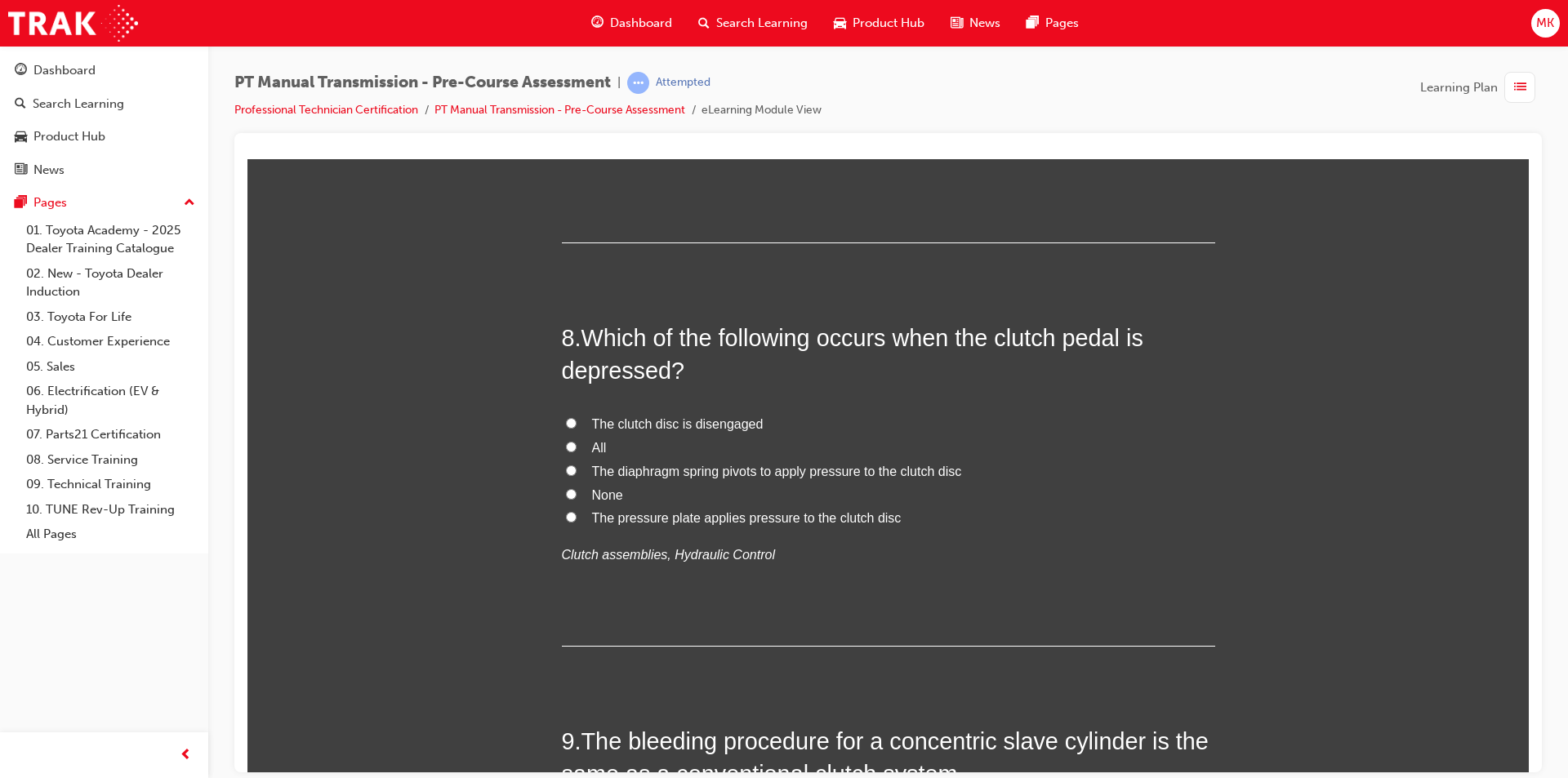
scroll to position [2531, 0]
click at [570, 102] on label "TRUE" at bounding box center [889, 90] width 653 height 24
click at [570, 94] on input "TRUE" at bounding box center [571, 88] width 11 height 11
radio input "true"
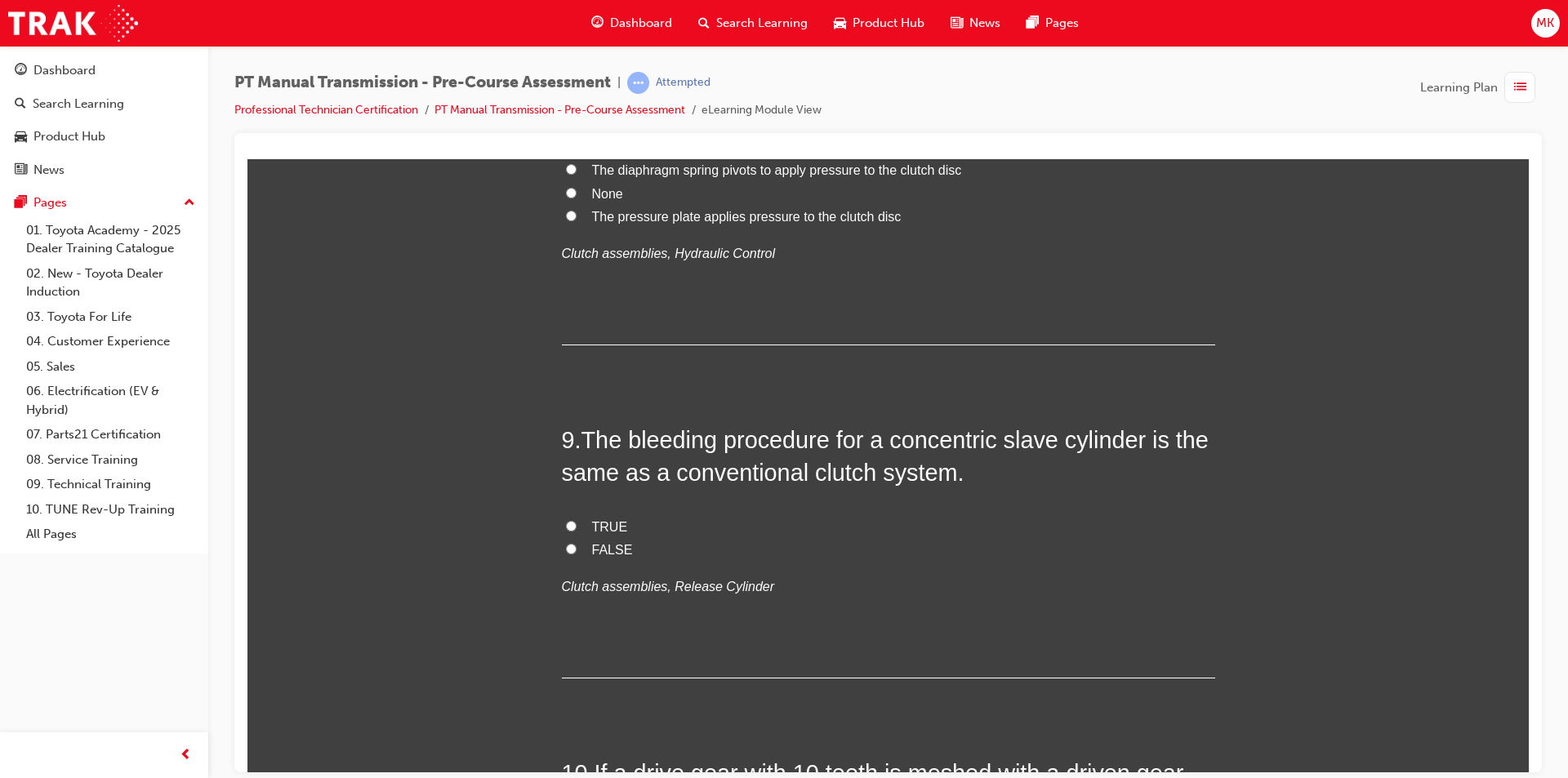
scroll to position [2857, 0]
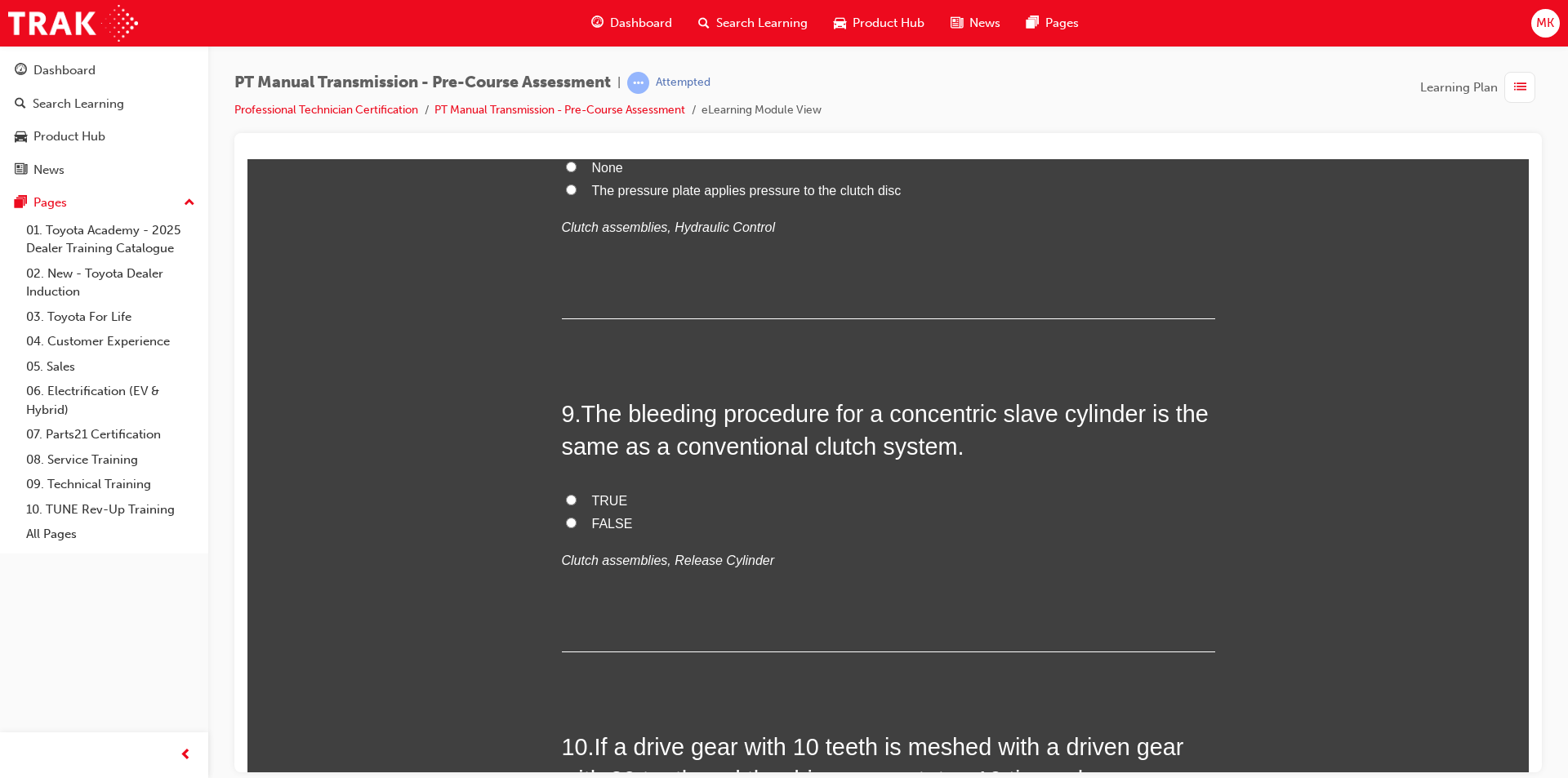
click at [566, 101] on input "The clutch disc is disengaged" at bounding box center [571, 95] width 11 height 11
radio input "true"
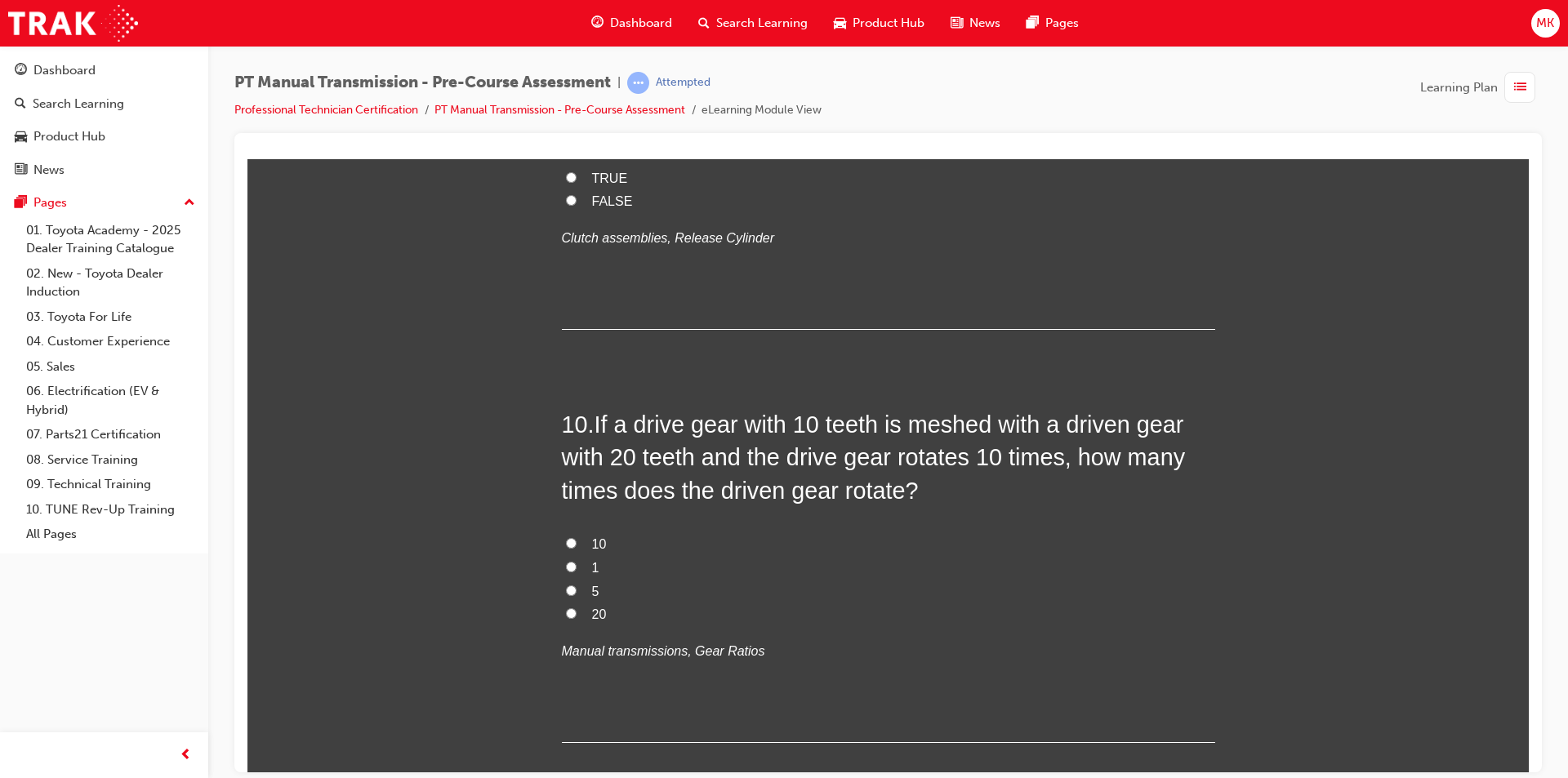
scroll to position [3183, 0]
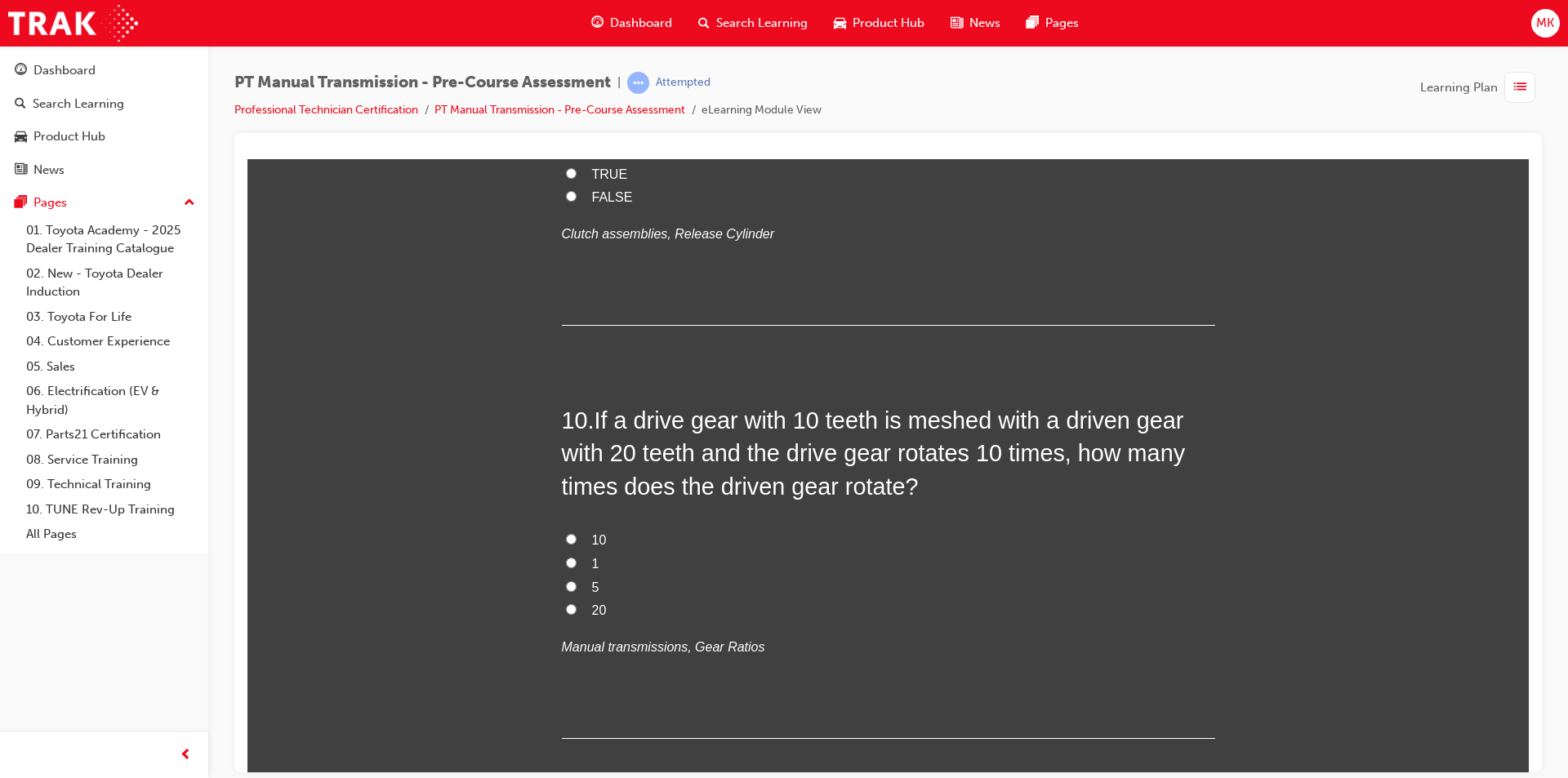
click at [566, 178] on input "TRUE" at bounding box center [571, 173] width 11 height 11
radio input "true"
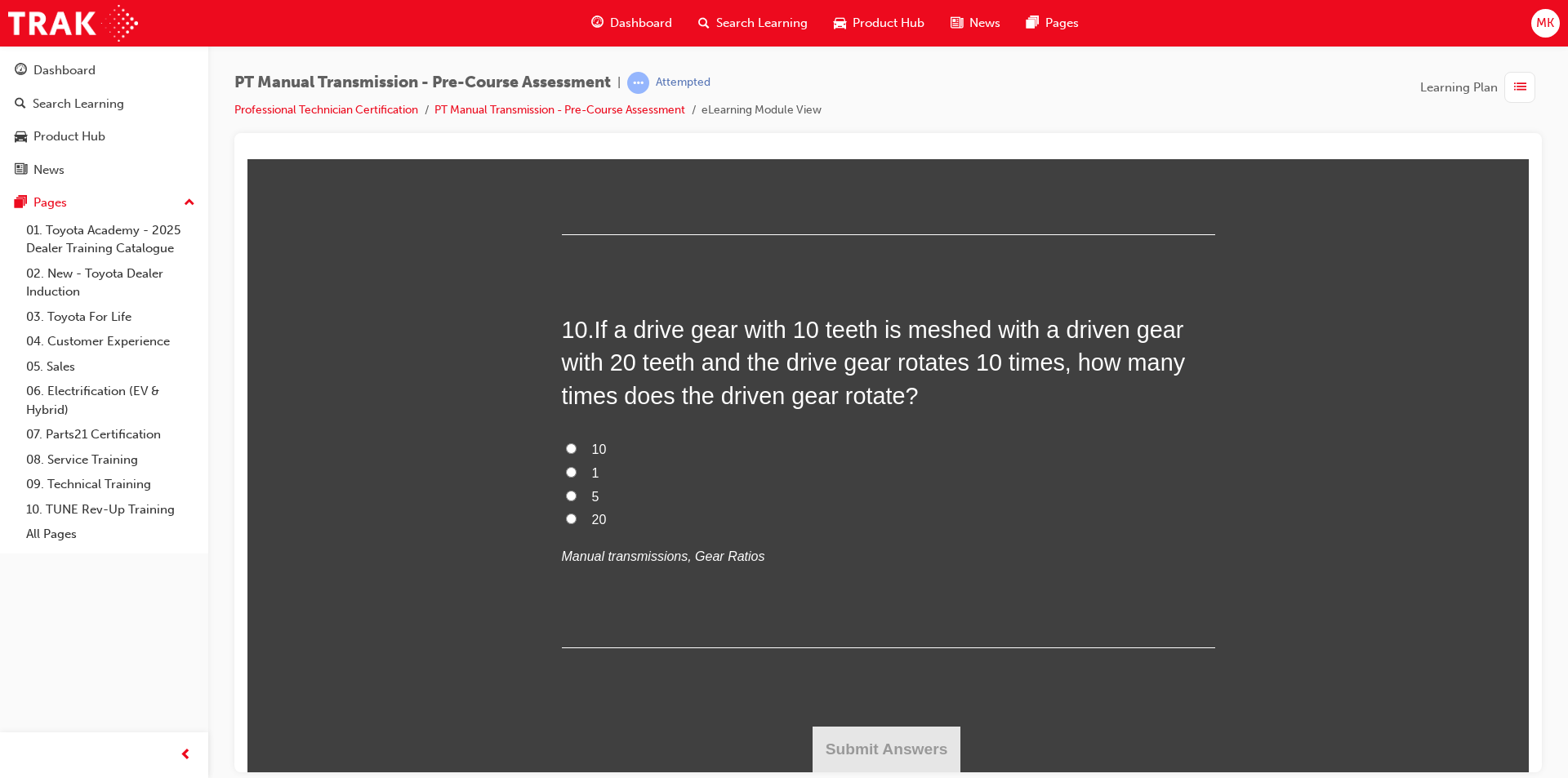
scroll to position [3591, 0]
click at [567, 500] on input "5" at bounding box center [571, 495] width 11 height 11
radio input "true"
click at [585, 531] on label "20" at bounding box center [889, 520] width 653 height 24
click at [576, 523] on input "20" at bounding box center [571, 518] width 11 height 11
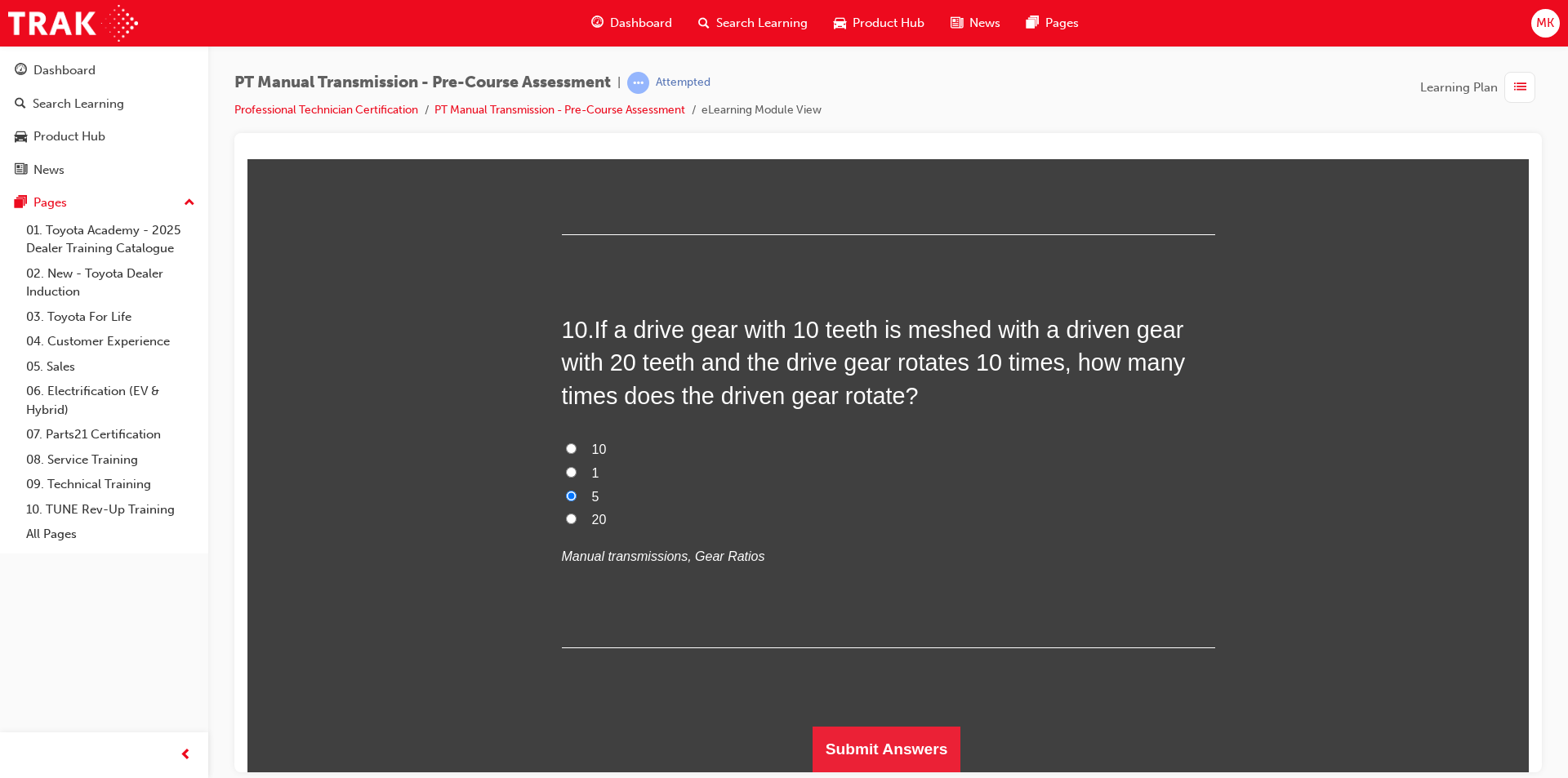
radio input "true"
click at [583, 508] on label "5" at bounding box center [889, 497] width 653 height 24
click at [576, 500] on input "5" at bounding box center [571, 495] width 11 height 11
radio input "true"
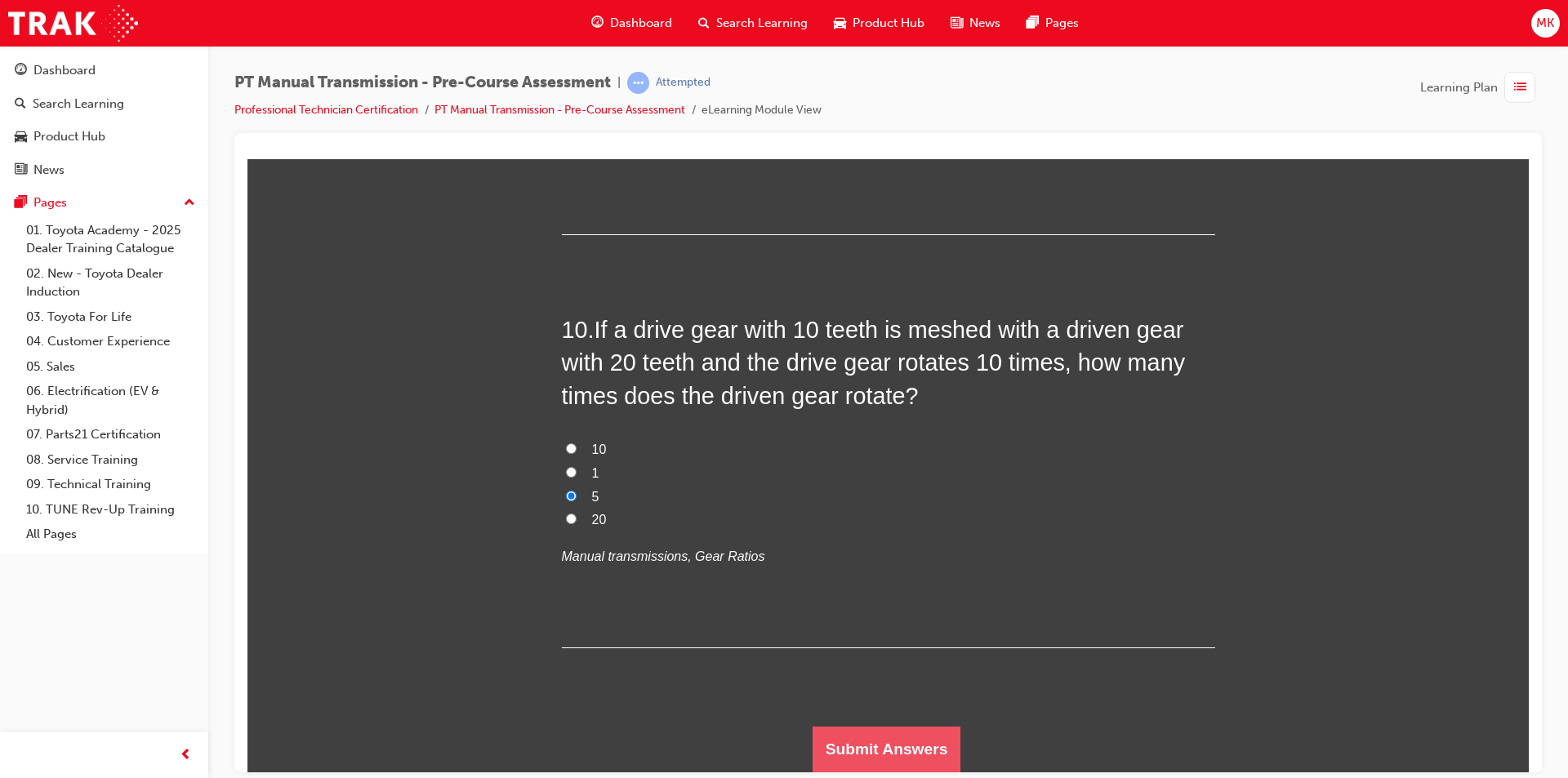
click at [848, 738] on button "Submit Answers" at bounding box center [887, 749] width 148 height 46
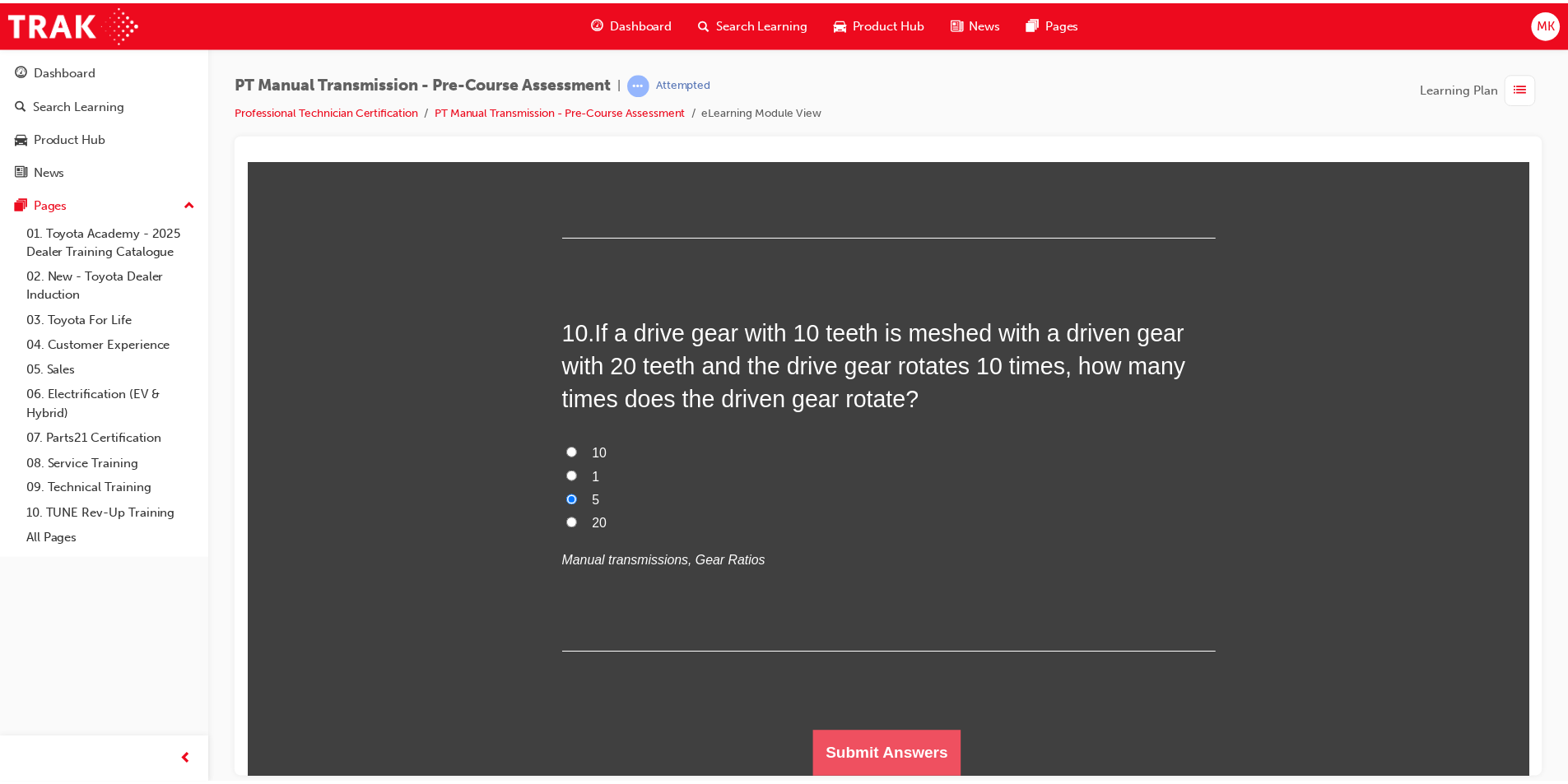
scroll to position [0, 0]
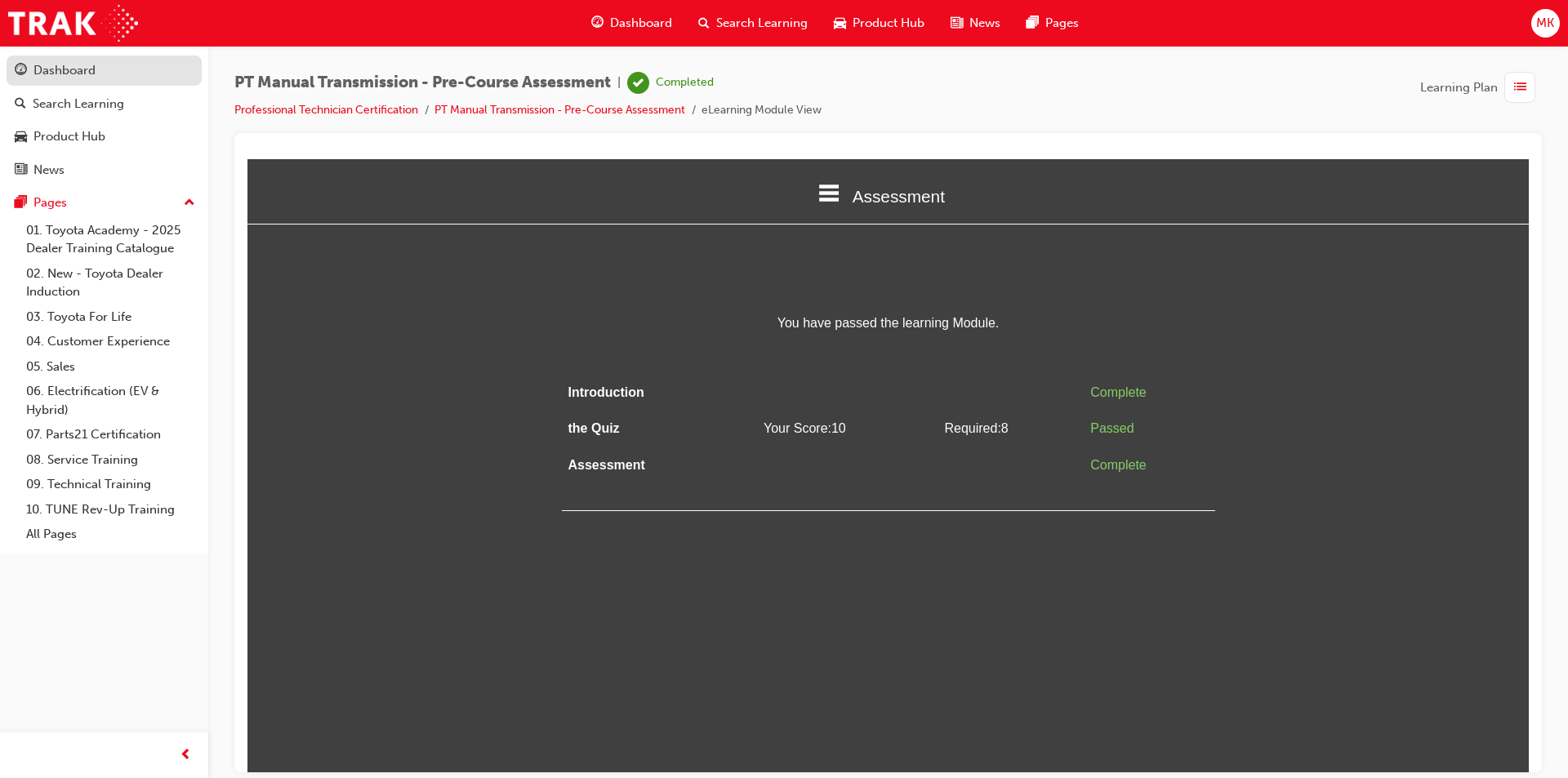
click at [126, 77] on div "Dashboard" at bounding box center [104, 70] width 179 height 20
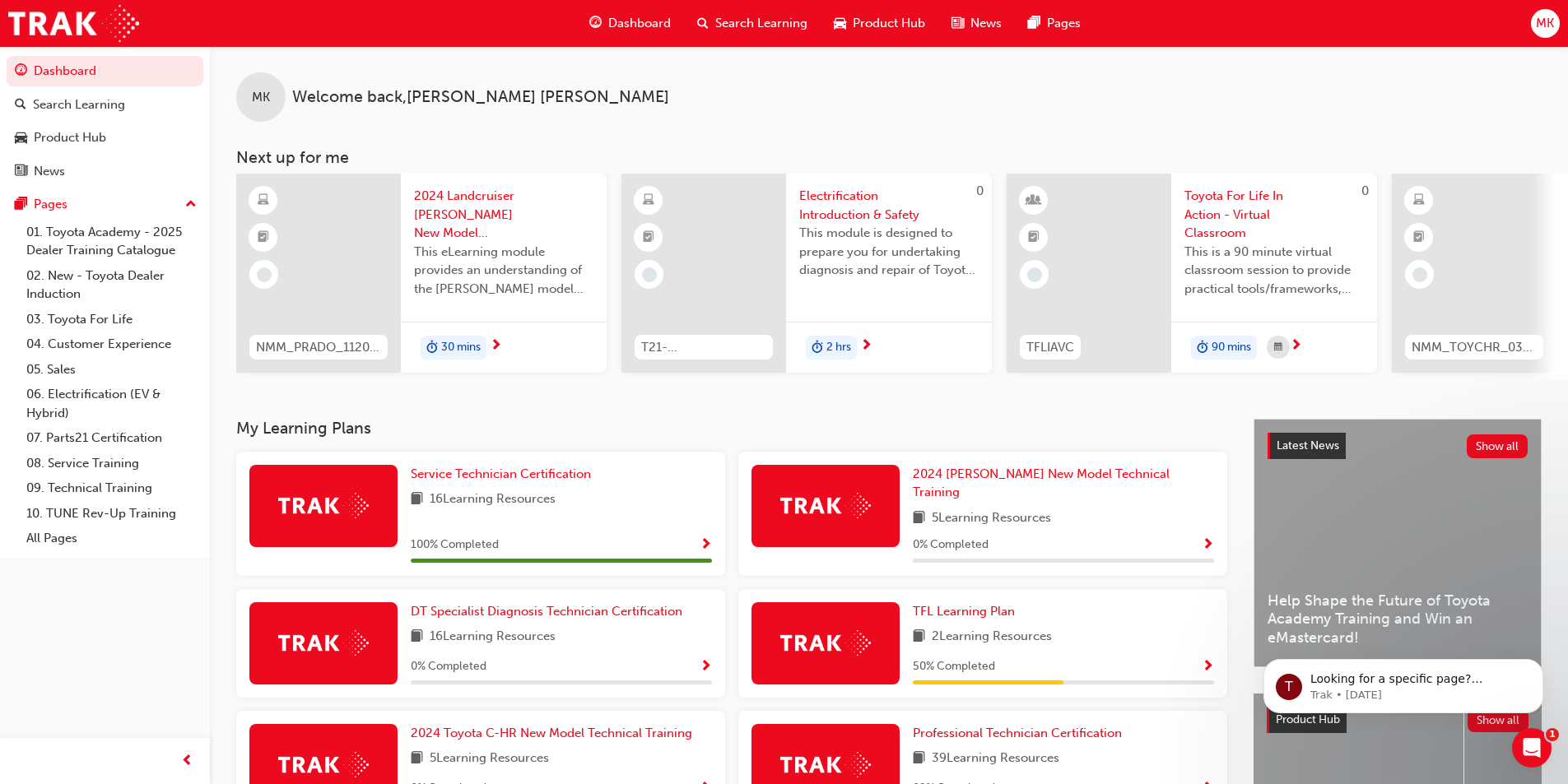
click at [1532, 28] on div "MK" at bounding box center [1545, 23] width 28 height 28
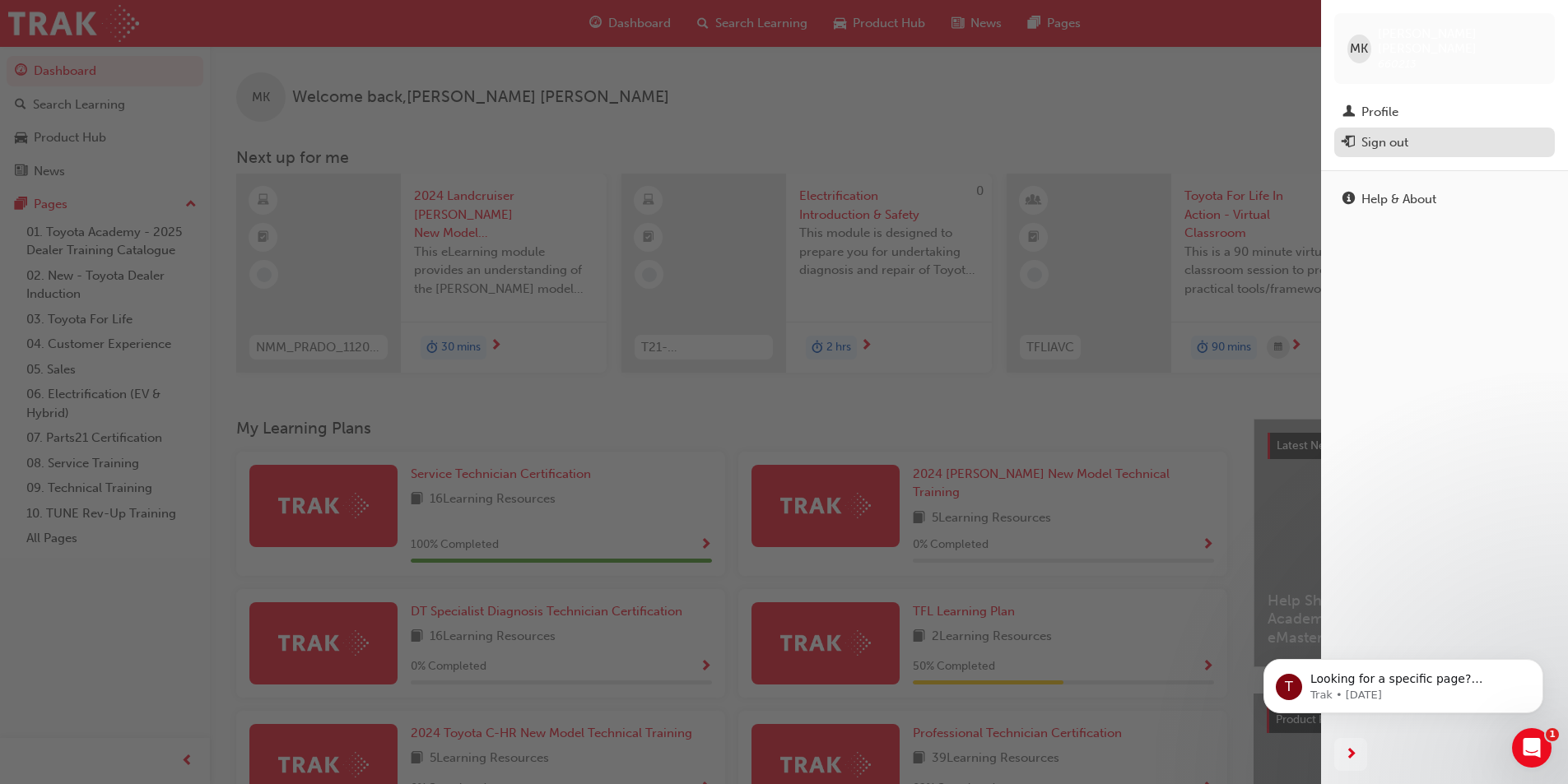
click at [1421, 132] on div "Sign out" at bounding box center [1443, 142] width 204 height 20
